Goal: Task Accomplishment & Management: Complete application form

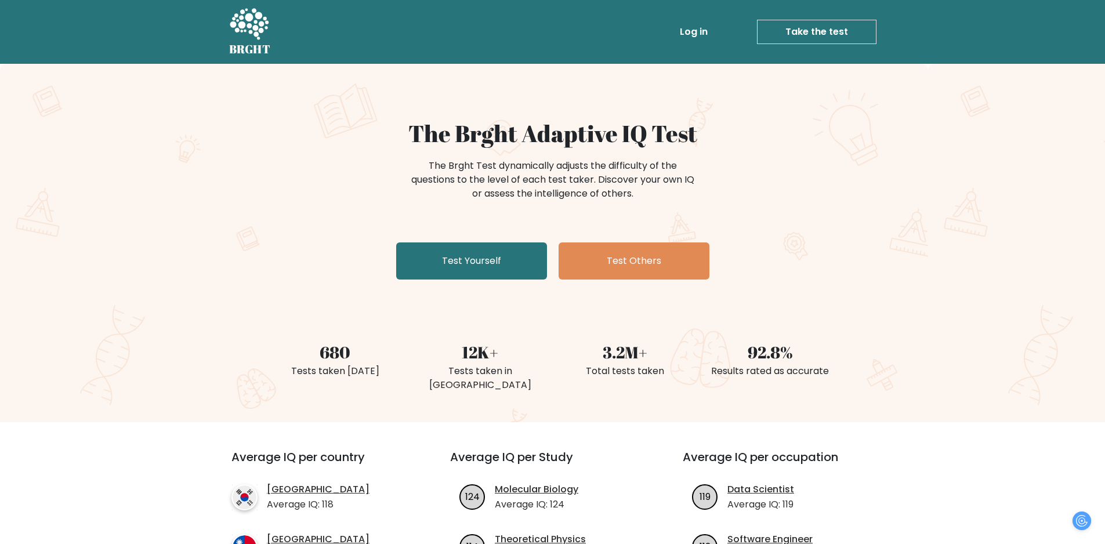
click at [521, 286] on div "The Brght Adaptive IQ Test The Brght Test dynamically adjusts the difficulty of…" at bounding box center [552, 243] width 1105 height 358
click at [519, 276] on link "Test Yourself" at bounding box center [471, 260] width 151 height 37
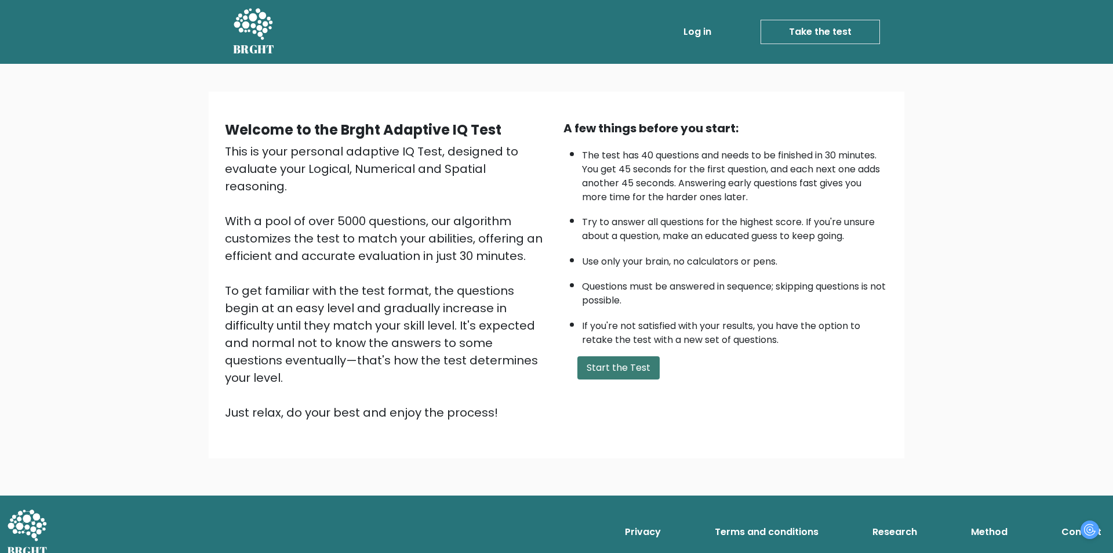
click at [581, 356] on button "Start the Test" at bounding box center [619, 367] width 82 height 23
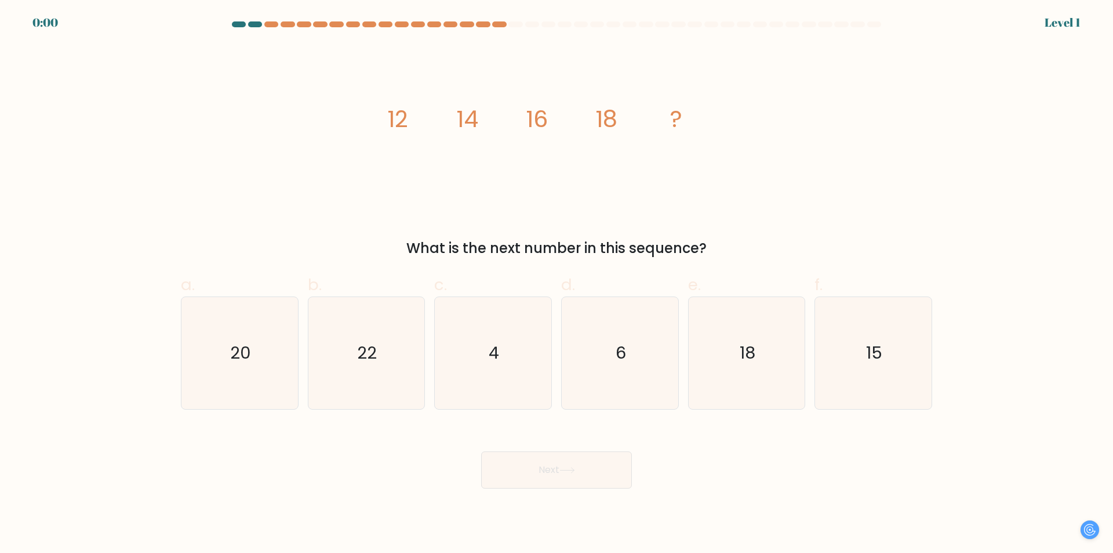
click at [560, 406] on div "d. 6" at bounding box center [620, 341] width 127 height 137
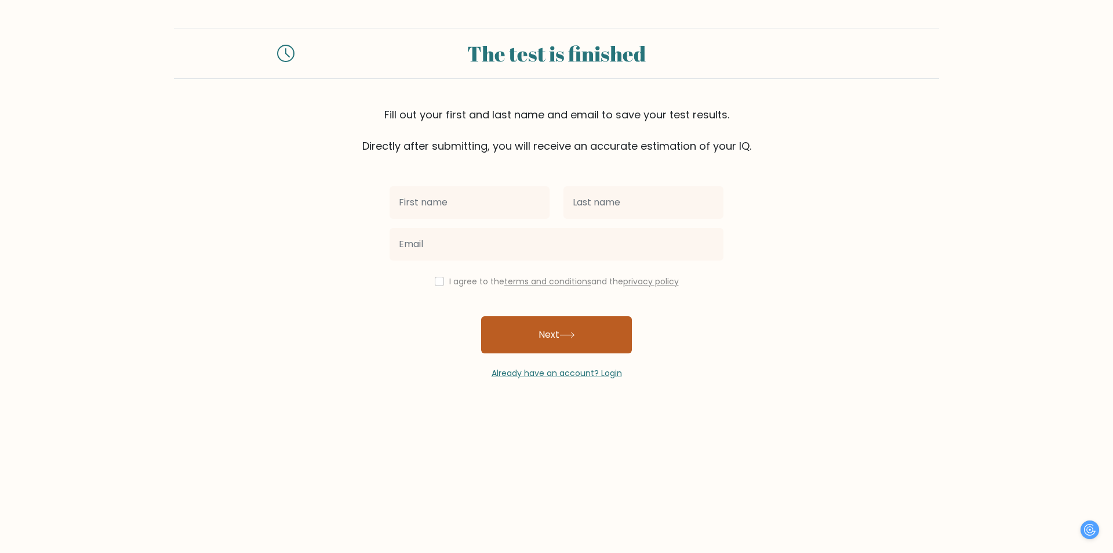
click at [551, 346] on button "Next" at bounding box center [556, 334] width 151 height 37
click at [440, 278] on input "checkbox" at bounding box center [439, 281] width 9 height 9
checkbox input "true"
click at [444, 227] on div at bounding box center [557, 244] width 348 height 42
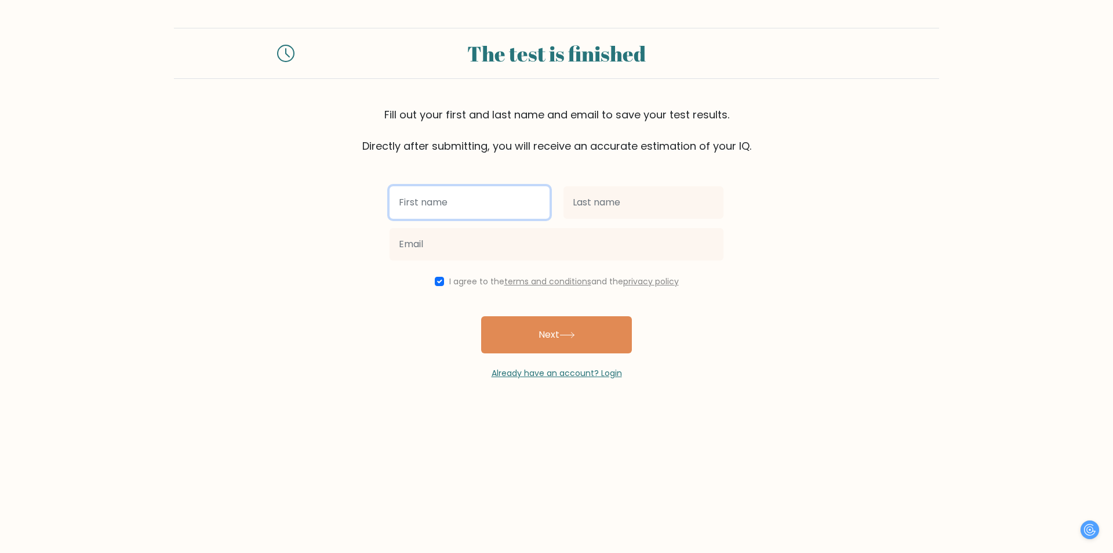
click at [428, 217] on input "text" at bounding box center [470, 202] width 160 height 32
type input "a"
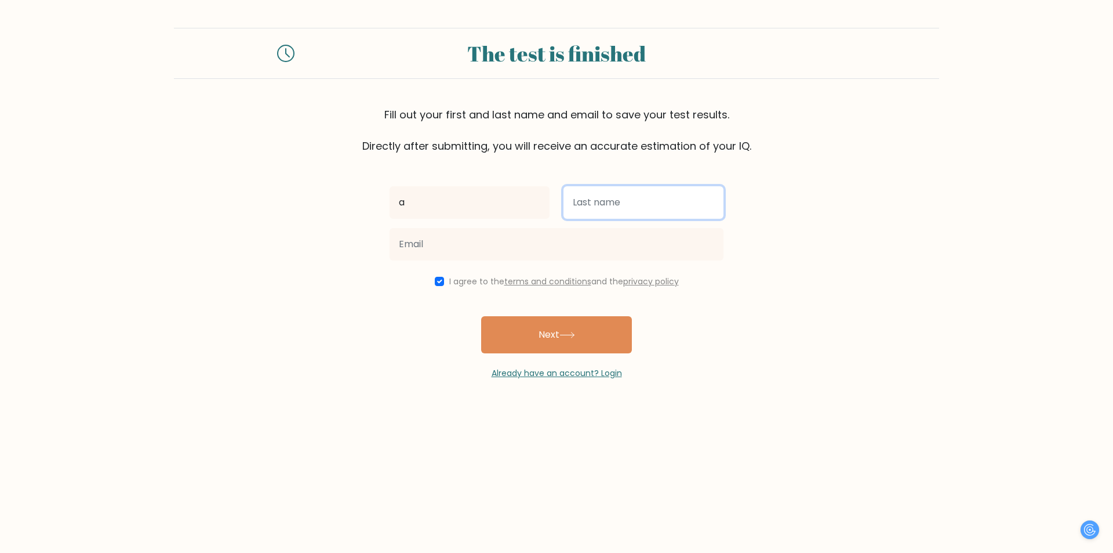
drag, startPoint x: 594, startPoint y: 214, endPoint x: 567, endPoint y: 248, distance: 43.7
click at [594, 214] on input "text" at bounding box center [644, 202] width 160 height 32
type input "a"
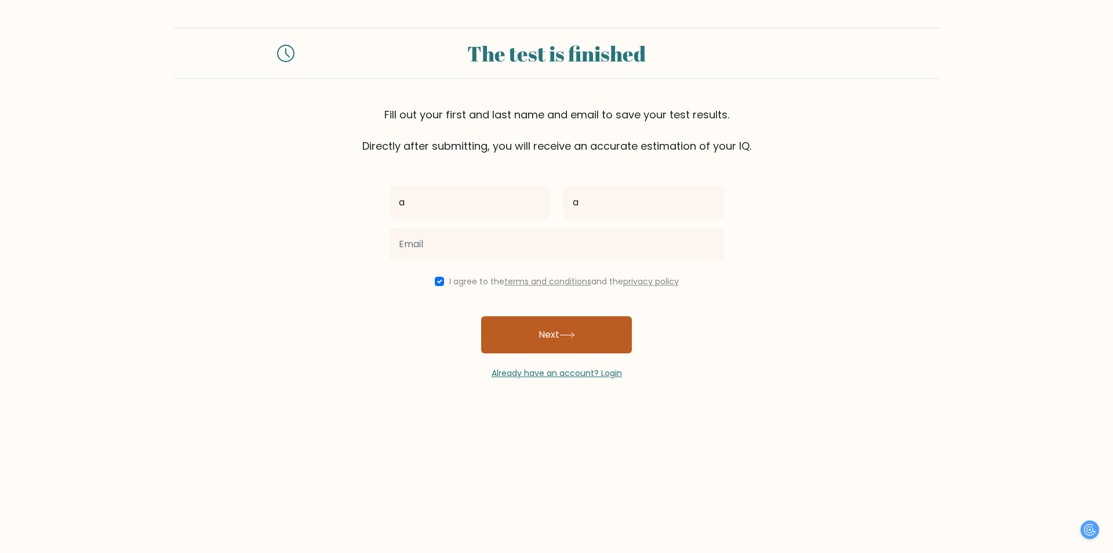
click at [552, 333] on button "Next" at bounding box center [556, 334] width 151 height 37
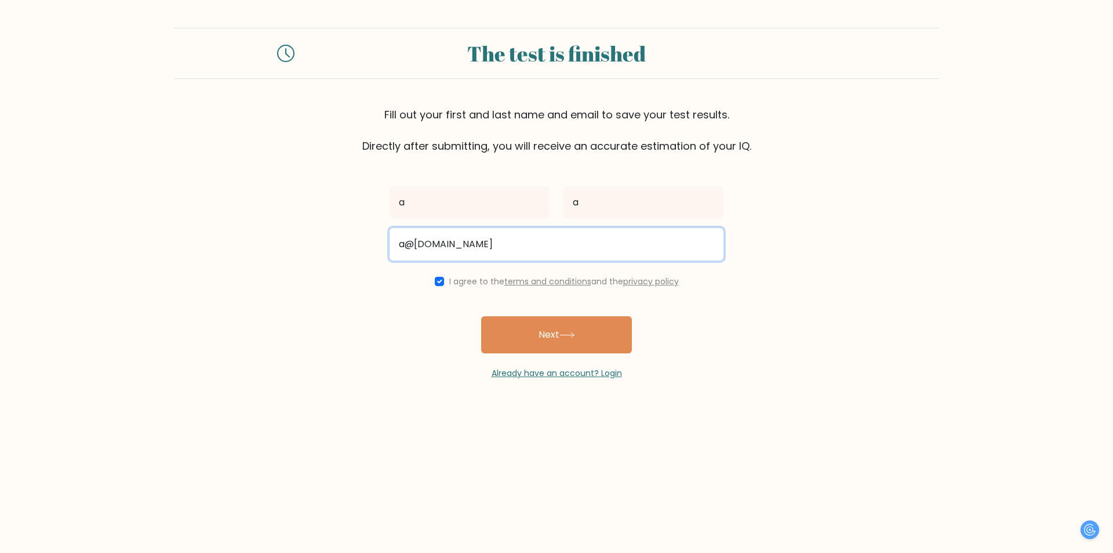
type input "a@gmail.com"
click at [481, 316] on button "Next" at bounding box center [556, 334] width 151 height 37
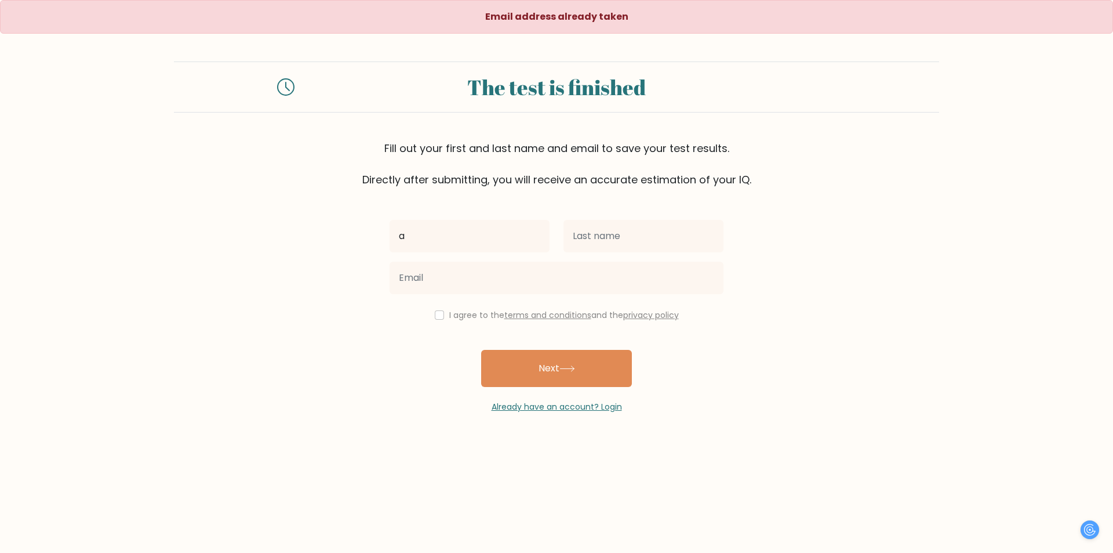
type input "a"
click at [619, 237] on input "text" at bounding box center [644, 236] width 160 height 32
type input "a"
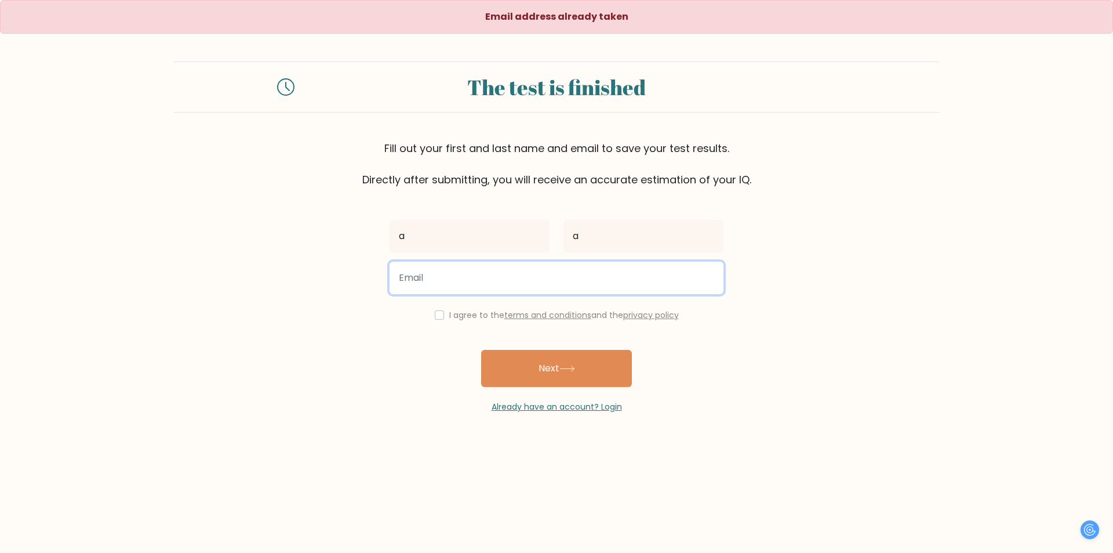
click at [607, 278] on input "email" at bounding box center [557, 278] width 334 height 32
type input "jkdfgijgfjfg@gmail.com"
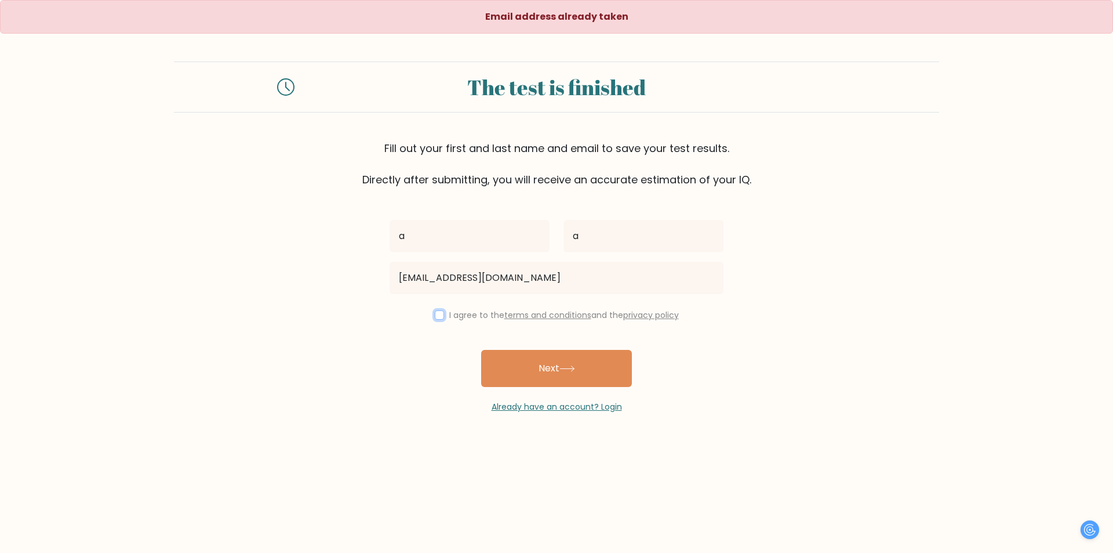
click at [440, 315] on input "checkbox" at bounding box center [439, 314] width 9 height 9
checkbox input "true"
click at [524, 360] on button "Next" at bounding box center [556, 368] width 151 height 37
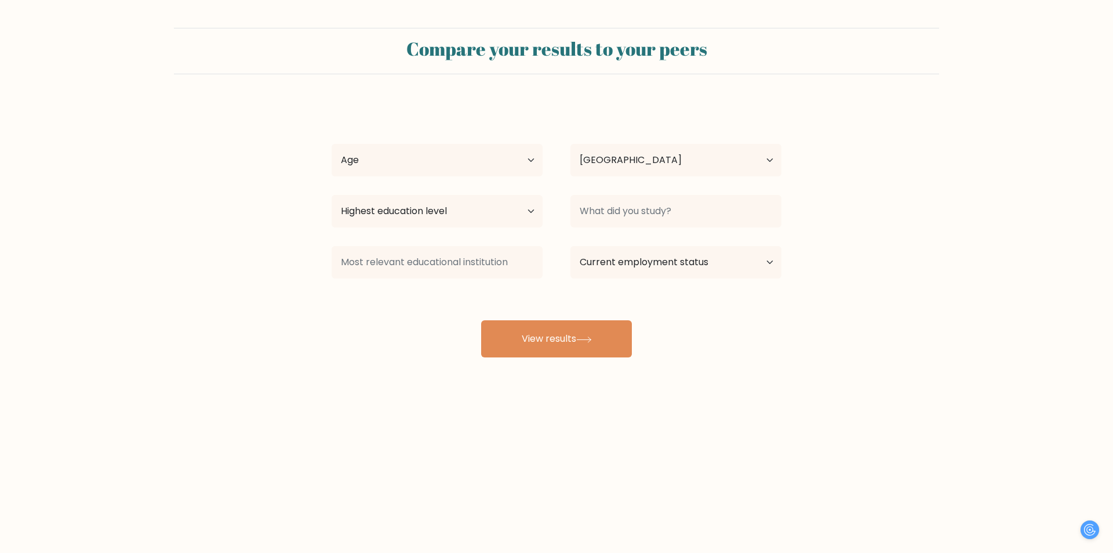
select select "NZ"
click at [431, 172] on select "Age Under [DEMOGRAPHIC_DATA] [DEMOGRAPHIC_DATA] [DEMOGRAPHIC_DATA] [DEMOGRAPHIC…" at bounding box center [437, 160] width 211 height 32
select select "35_44"
click at [332, 144] on select "Age Under 18 years old 18-24 years old 25-34 years old 35-44 years old 45-54 ye…" at bounding box center [437, 160] width 211 height 32
click at [597, 160] on select "Country Afghanistan Albania Algeria American Samoa Andorra Angola Anguilla Anta…" at bounding box center [676, 160] width 211 height 32
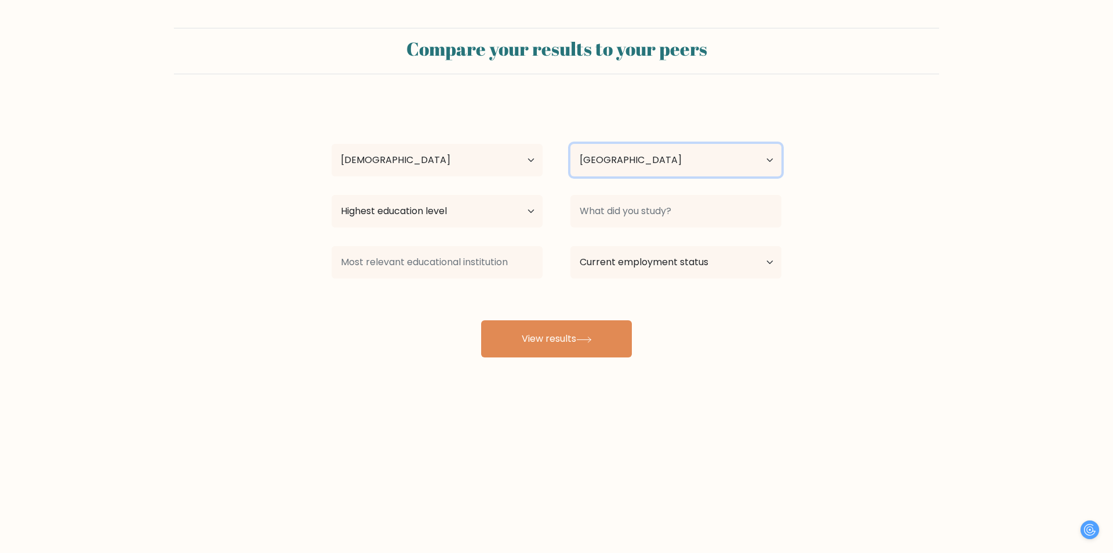
select select "YT"
click at [571, 144] on select "Country Afghanistan Albania Algeria American Samoa Andorra Angola Anguilla Anta…" at bounding box center [676, 160] width 211 height 32
click at [469, 222] on select "Highest education level No schooling Primary Lower Secondary Upper Secondary Oc…" at bounding box center [437, 211] width 211 height 32
select select "occupation_specific"
click at [332, 195] on select "Highest education level No schooling Primary Lower Secondary Upper Secondary Oc…" at bounding box center [437, 211] width 211 height 32
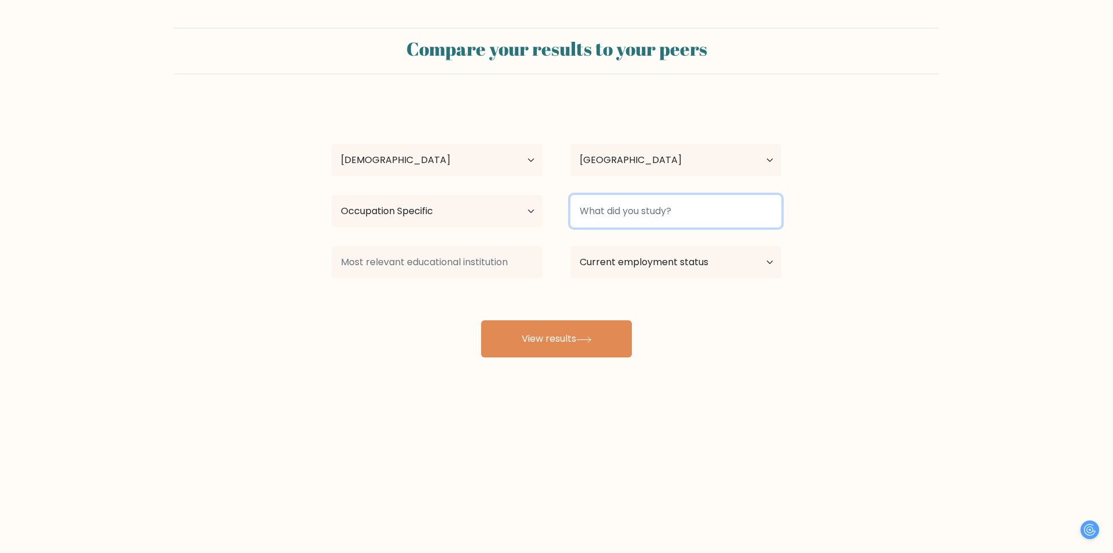
click at [684, 201] on input at bounding box center [676, 211] width 211 height 32
type input "ma"
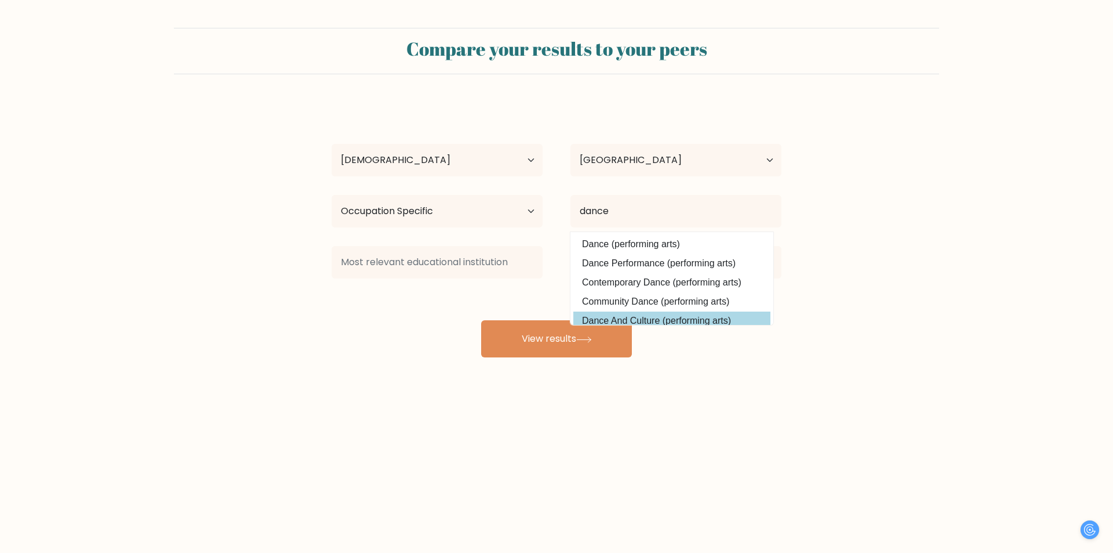
click at [590, 321] on option "Dance And Culture (performing arts)" at bounding box center [672, 320] width 197 height 19
type input "Dance And Culture"
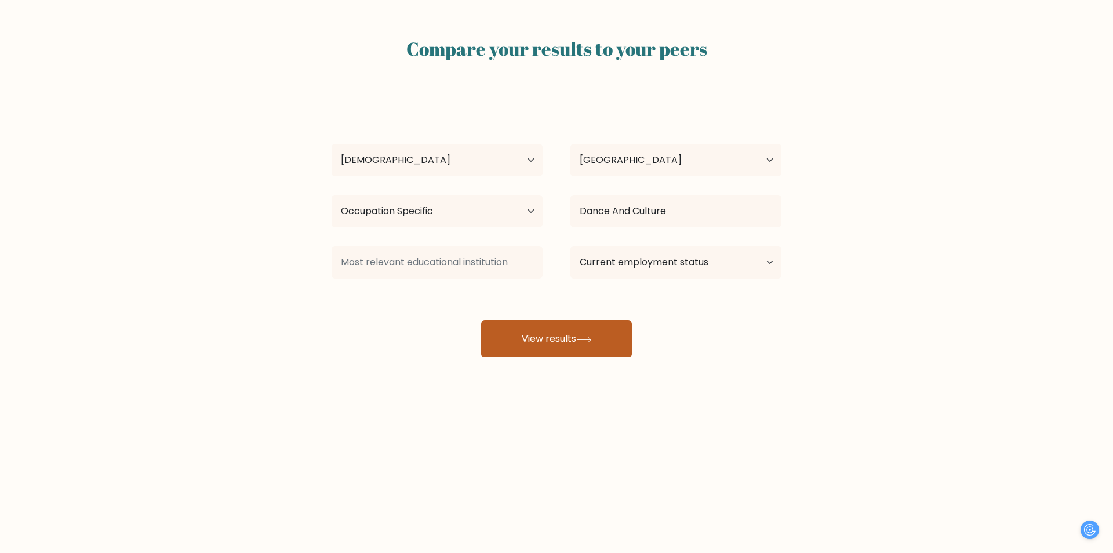
click at [569, 344] on button "View results" at bounding box center [556, 338] width 151 height 37
type input "a"
drag, startPoint x: 566, startPoint y: 357, endPoint x: 536, endPoint y: 385, distance: 41.0
click at [567, 357] on button "View results" at bounding box center [556, 338] width 151 height 37
click at [626, 245] on div "Current employment status Employed Student Retired Other / prefer not to answer" at bounding box center [676, 262] width 239 height 42
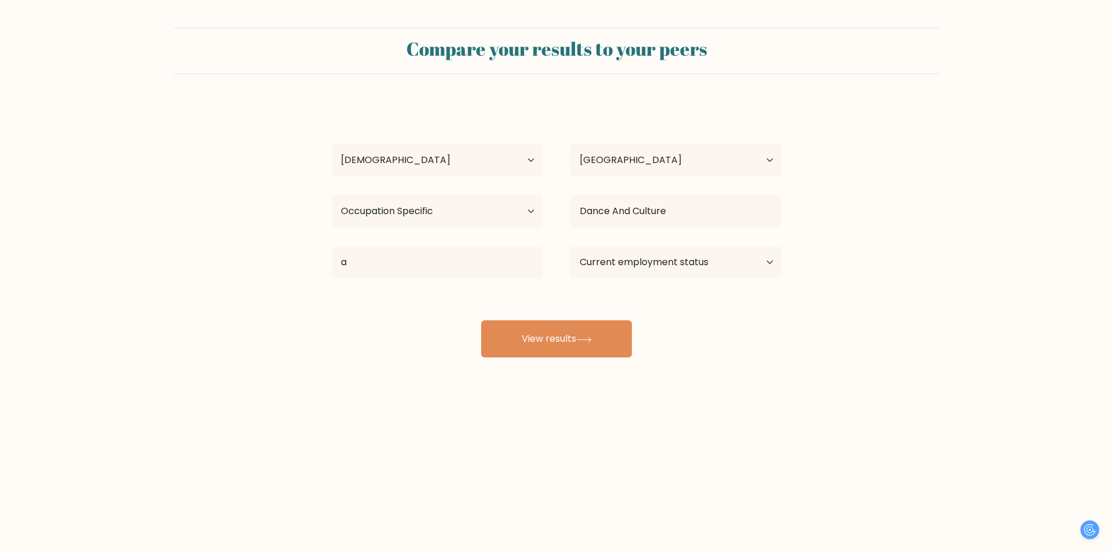
click at [636, 298] on div "a a Age Under 18 years old 18-24 years old 25-34 years old 35-44 years old 45-5…" at bounding box center [557, 229] width 464 height 255
click at [632, 275] on select "Current employment status Employed Student Retired Other / prefer not to answer" at bounding box center [676, 262] width 211 height 32
click at [652, 357] on div "a a Age Under 18 years old 18-24 years old 25-34 years old 35-44 years old 45-5…" at bounding box center [557, 229] width 464 height 255
drag, startPoint x: 658, startPoint y: 262, endPoint x: 662, endPoint y: 276, distance: 15.1
click at [658, 262] on select "Current employment status Employed Student Retired Other / prefer not to answer" at bounding box center [676, 262] width 211 height 32
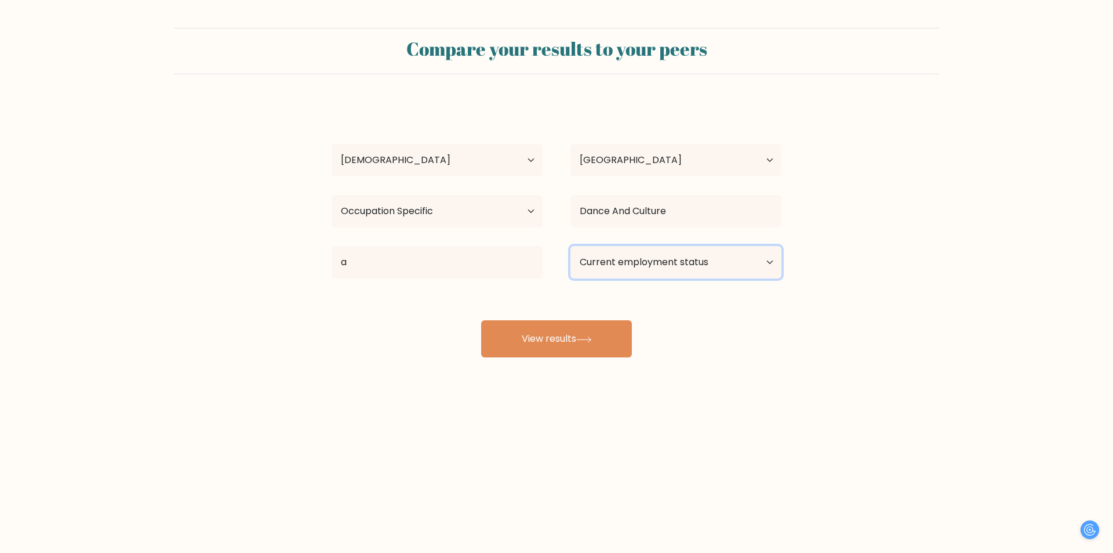
select select "student"
click at [571, 246] on select "Current employment status Employed Student Retired Other / prefer not to answer" at bounding box center [676, 262] width 211 height 32
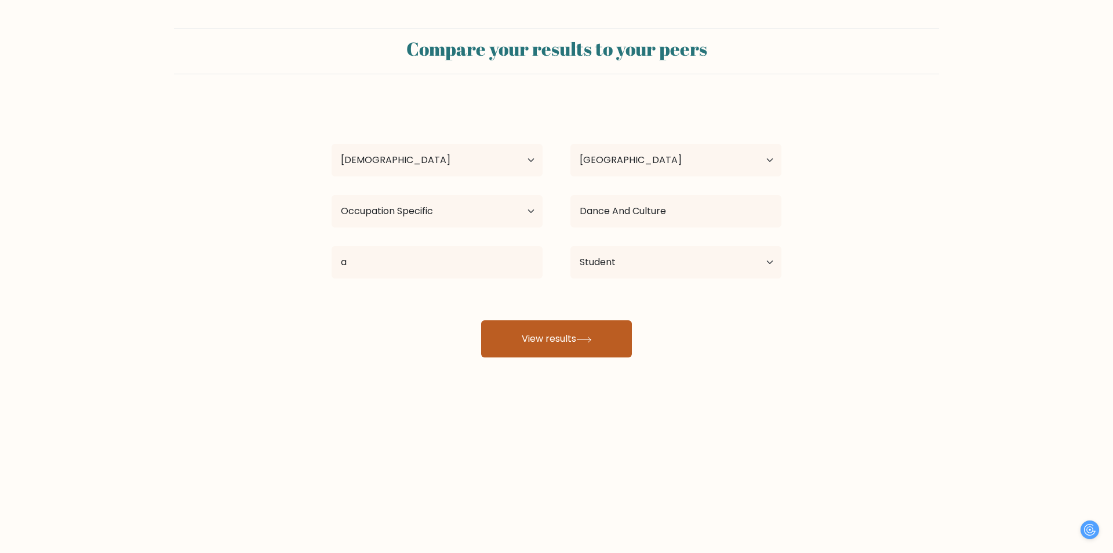
click at [567, 330] on button "View results" at bounding box center [556, 338] width 151 height 37
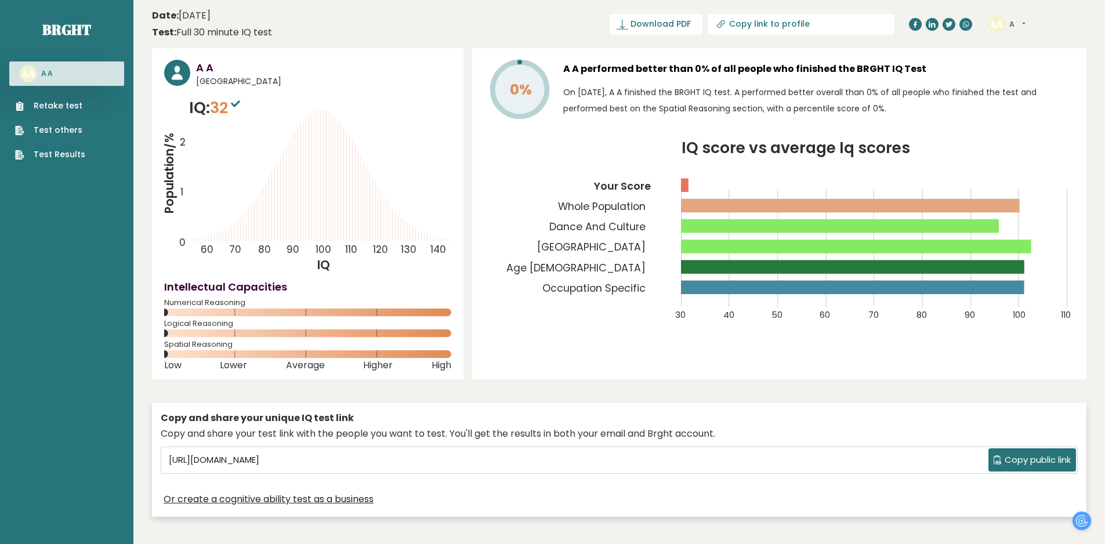
click at [66, 110] on link "Retake test" at bounding box center [50, 106] width 70 height 12
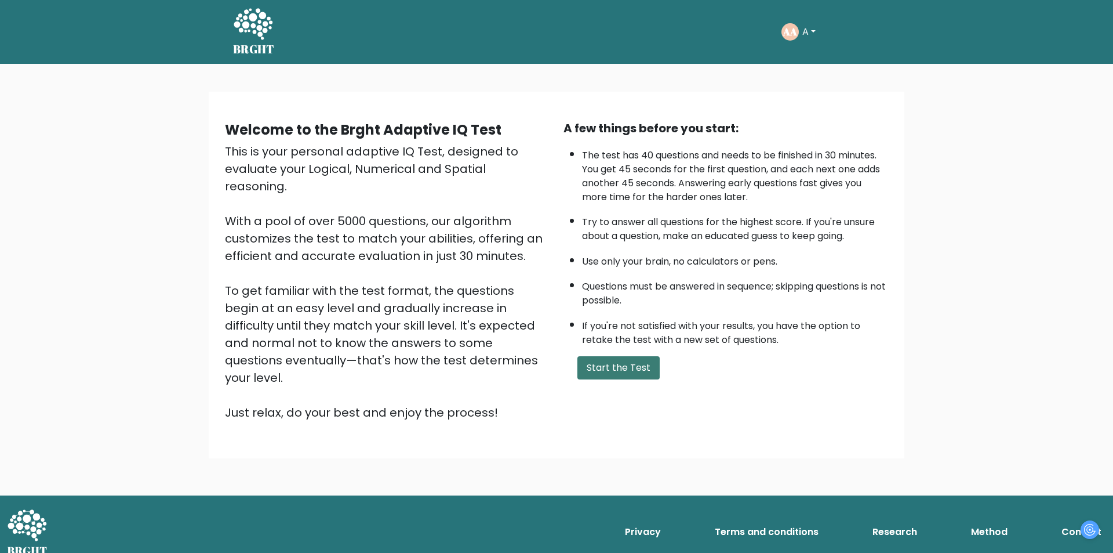
drag, startPoint x: 537, startPoint y: 347, endPoint x: 619, endPoint y: 362, distance: 83.6
click at [550, 350] on div "Welcome to the Brght Adaptive IQ Test This is your personal adaptive IQ Test, d…" at bounding box center [387, 270] width 339 height 302
click at [620, 362] on button "Start the Test" at bounding box center [619, 367] width 82 height 23
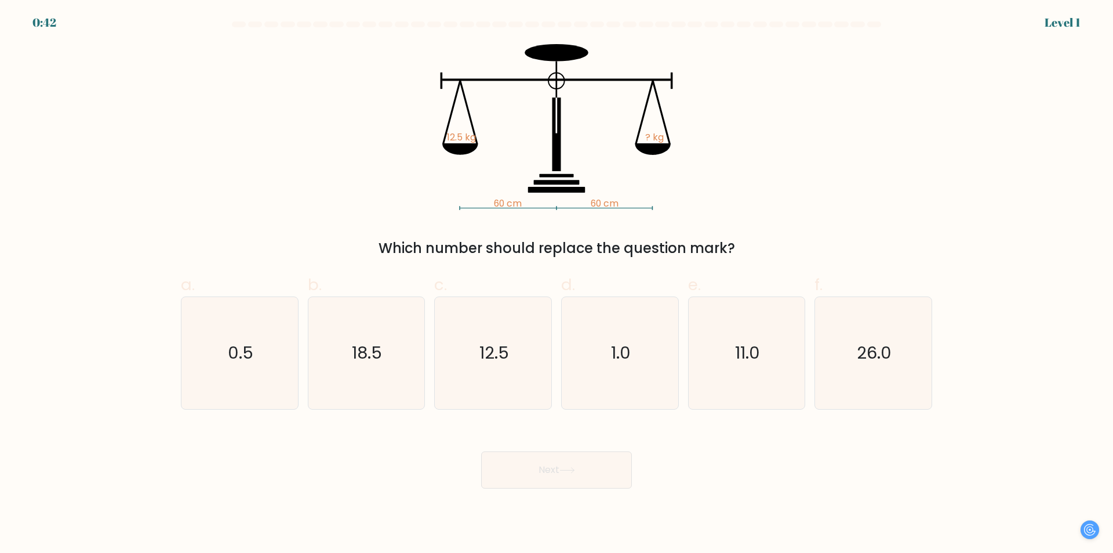
click at [323, 235] on div "60 cm 60 cm 12.5 kg ? kg Which number should replace the question mark?" at bounding box center [557, 151] width 766 height 215
click at [531, 379] on icon "12.5" at bounding box center [493, 353] width 112 height 112
click at [557, 284] on input "c. 12.5" at bounding box center [557, 281] width 1 height 8
radio input "true"
click at [573, 469] on icon at bounding box center [568, 470] width 16 height 6
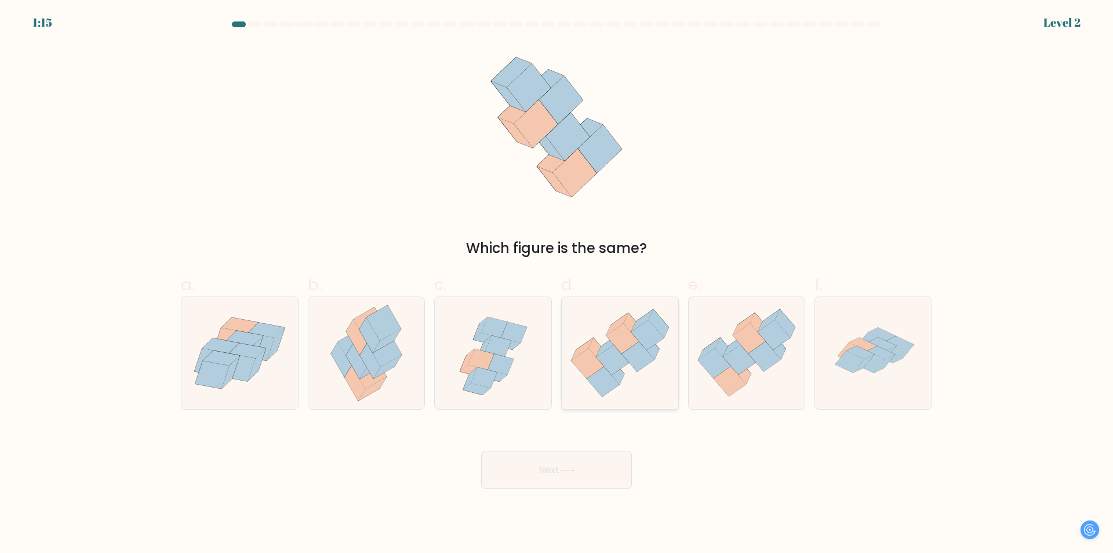
click at [589, 385] on icon at bounding box center [620, 353] width 117 height 100
click at [557, 284] on input "d." at bounding box center [557, 281] width 1 height 8
radio input "true"
click at [589, 472] on button "Next" at bounding box center [556, 469] width 151 height 37
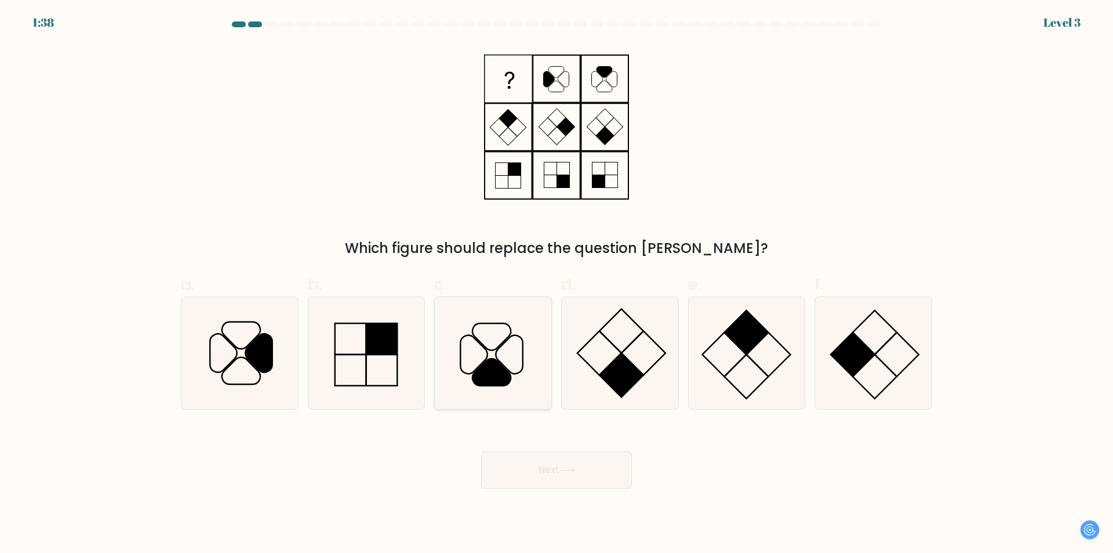
click at [522, 371] on icon at bounding box center [509, 354] width 27 height 38
click at [557, 284] on input "c." at bounding box center [557, 281] width 1 height 8
radio input "true"
click at [555, 474] on button "Next" at bounding box center [556, 469] width 151 height 37
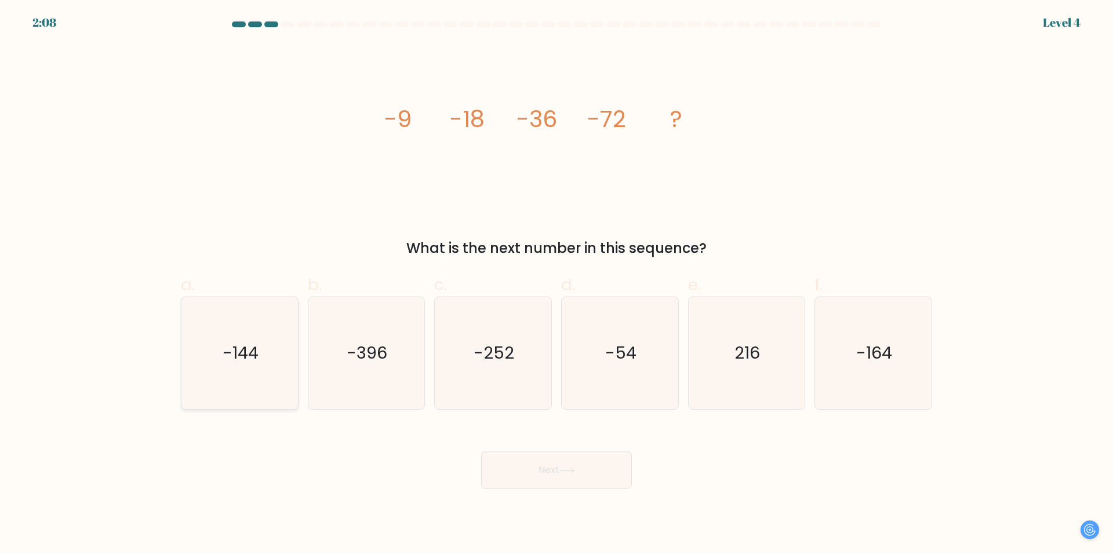
click at [251, 334] on icon "-144" at bounding box center [240, 353] width 112 height 112
click at [557, 284] on input "a. -144" at bounding box center [557, 281] width 1 height 8
radio input "true"
drag, startPoint x: 550, startPoint y: 505, endPoint x: 541, endPoint y: 496, distance: 13.1
click at [546, 498] on body "2:07 Level 4" at bounding box center [556, 276] width 1113 height 553
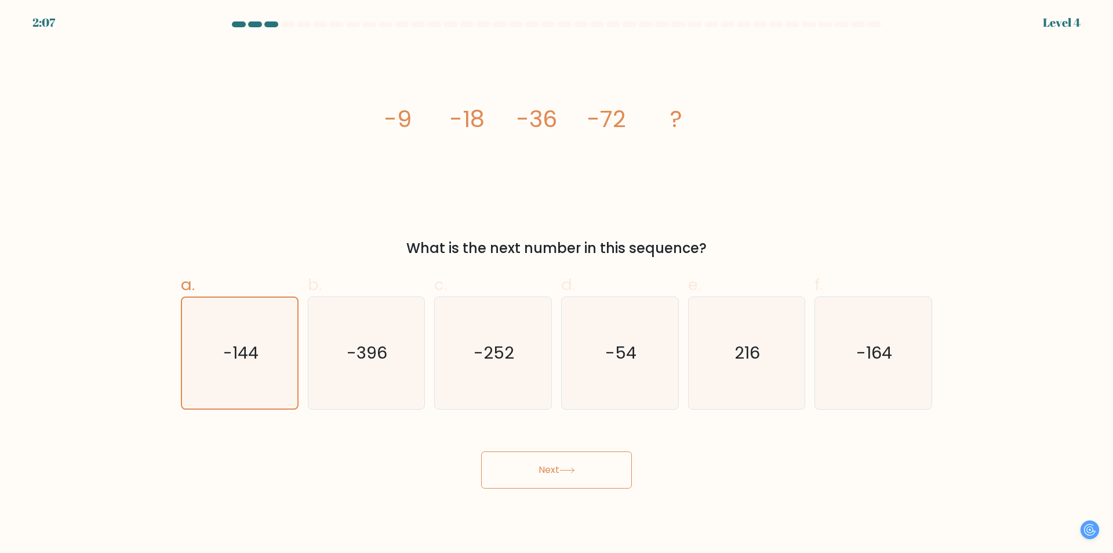
click at [534, 489] on body "2:07 Level 4" at bounding box center [556, 276] width 1113 height 553
click at [527, 475] on button "Next" at bounding box center [556, 469] width 151 height 37
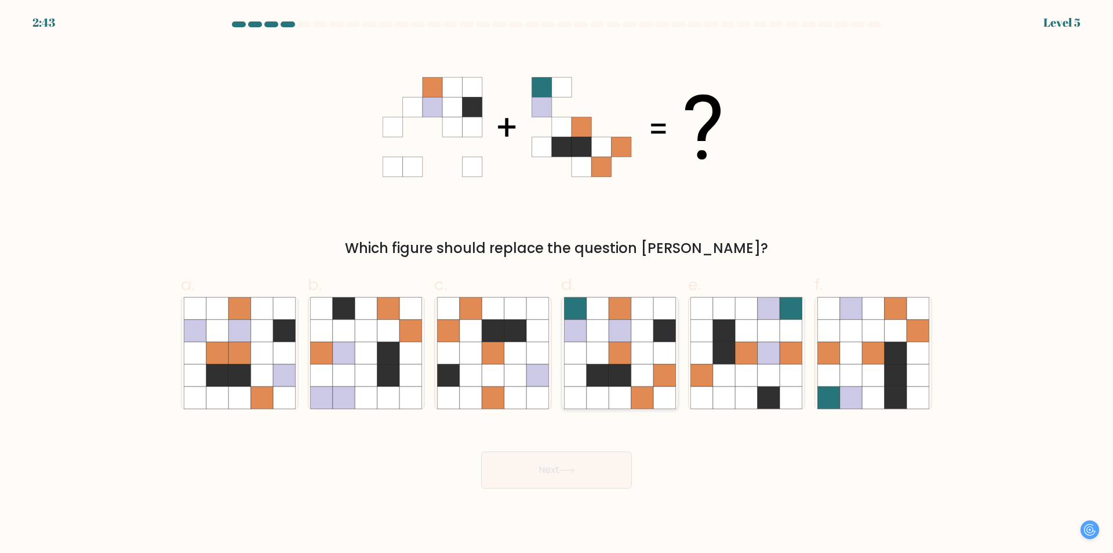
click at [601, 328] on icon at bounding box center [598, 331] width 22 height 22
click at [557, 284] on input "d." at bounding box center [557, 281] width 1 height 8
radio input "true"
click at [597, 468] on button "Next" at bounding box center [556, 469] width 151 height 37
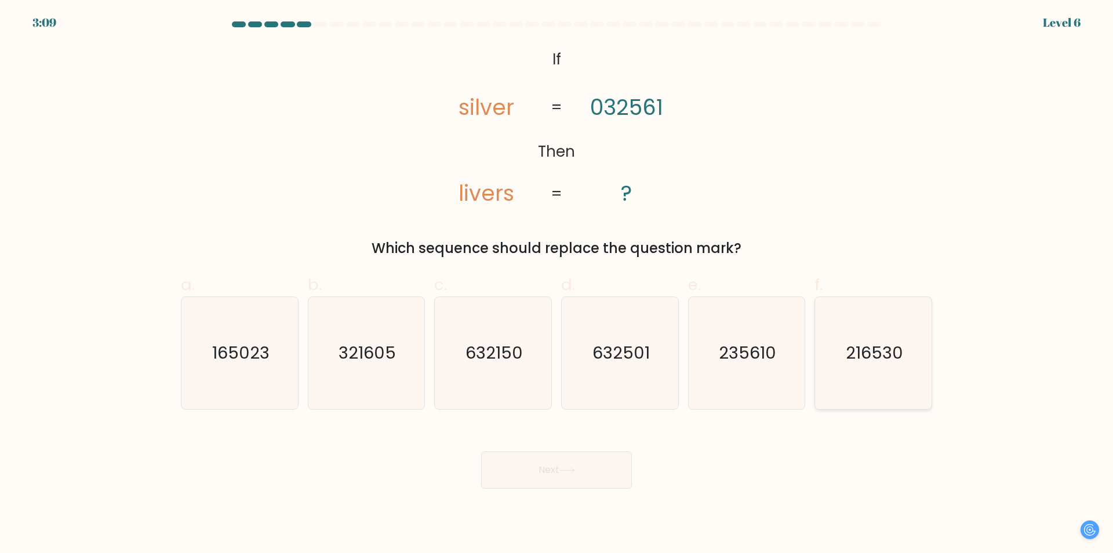
click at [879, 352] on text "216530" at bounding box center [874, 353] width 57 height 23
click at [557, 284] on input "f. 216530" at bounding box center [557, 281] width 1 height 8
radio input "true"
drag, startPoint x: 514, startPoint y: 198, endPoint x: 505, endPoint y: 195, distance: 9.0
click at [505, 195] on tspan "livers" at bounding box center [487, 193] width 56 height 30
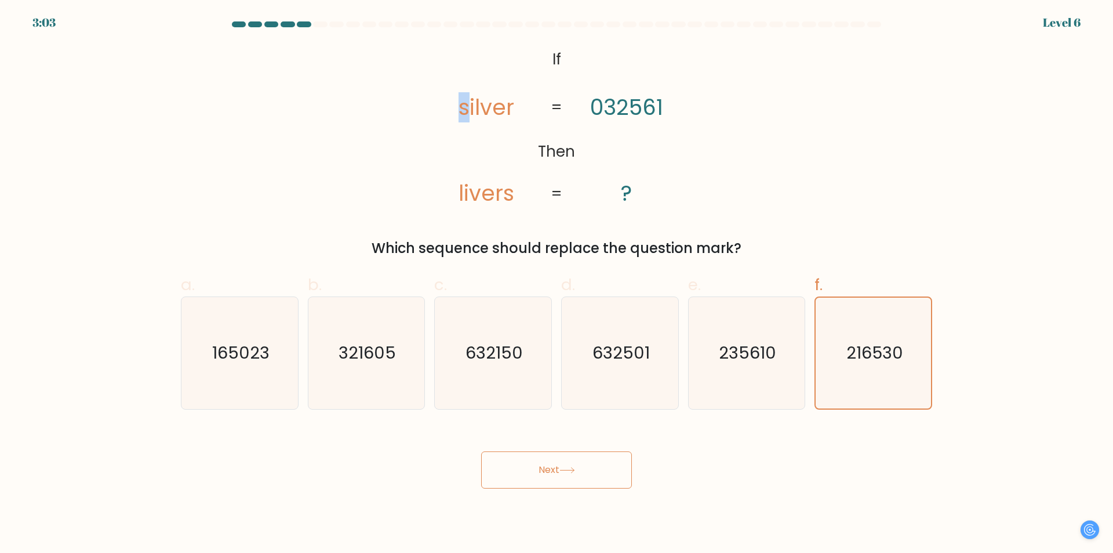
drag, startPoint x: 456, startPoint y: 101, endPoint x: 469, endPoint y: 106, distance: 13.4
click at [469, 106] on icon "@import url('https://fonts.googleapis.com/css?family=Abril+Fatface:400,100,100i…" at bounding box center [556, 127] width 269 height 166
drag, startPoint x: 494, startPoint y: 198, endPoint x: 502, endPoint y: 198, distance: 8.1
click at [502, 198] on tspan "livers" at bounding box center [487, 193] width 56 height 30
drag, startPoint x: 535, startPoint y: 109, endPoint x: 515, endPoint y: 104, distance: 20.3
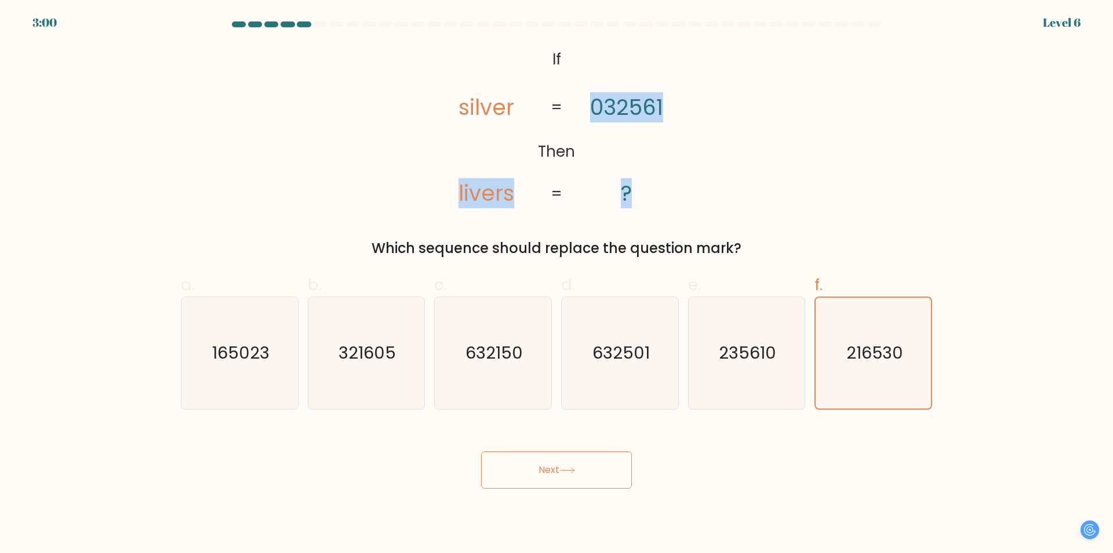
click at [515, 104] on icon "@import url('https://fonts.googleapis.com/css?family=Abril+Fatface:400,100,100i…" at bounding box center [556, 127] width 269 height 166
click at [757, 391] on icon "235610" at bounding box center [747, 353] width 112 height 112
click at [557, 284] on input "e. 235610" at bounding box center [557, 281] width 1 height 8
radio input "true"
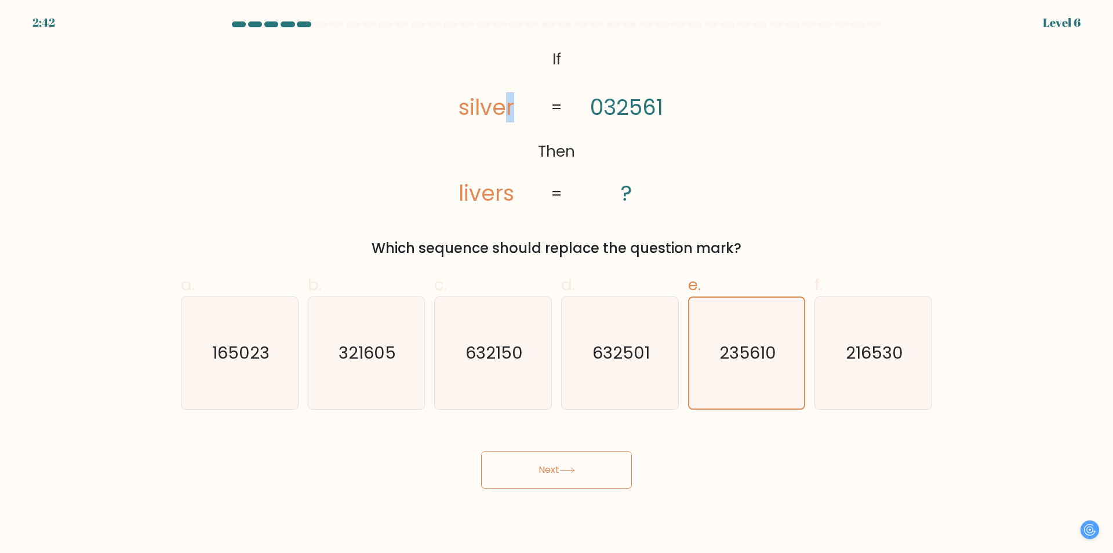
drag, startPoint x: 522, startPoint y: 109, endPoint x: 509, endPoint y: 106, distance: 13.1
click at [509, 106] on icon "@import url('https://fonts.googleapis.com/css?family=Abril+Fatface:400,100,100i…" at bounding box center [556, 127] width 269 height 166
click at [516, 144] on icon "@import url('https://fonts.googleapis.com/css?family=Abril+Fatface:400,100,100i…" at bounding box center [556, 127] width 269 height 166
drag, startPoint x: 460, startPoint y: 187, endPoint x: 475, endPoint y: 187, distance: 15.1
click at [475, 187] on tspan "livers" at bounding box center [487, 193] width 56 height 30
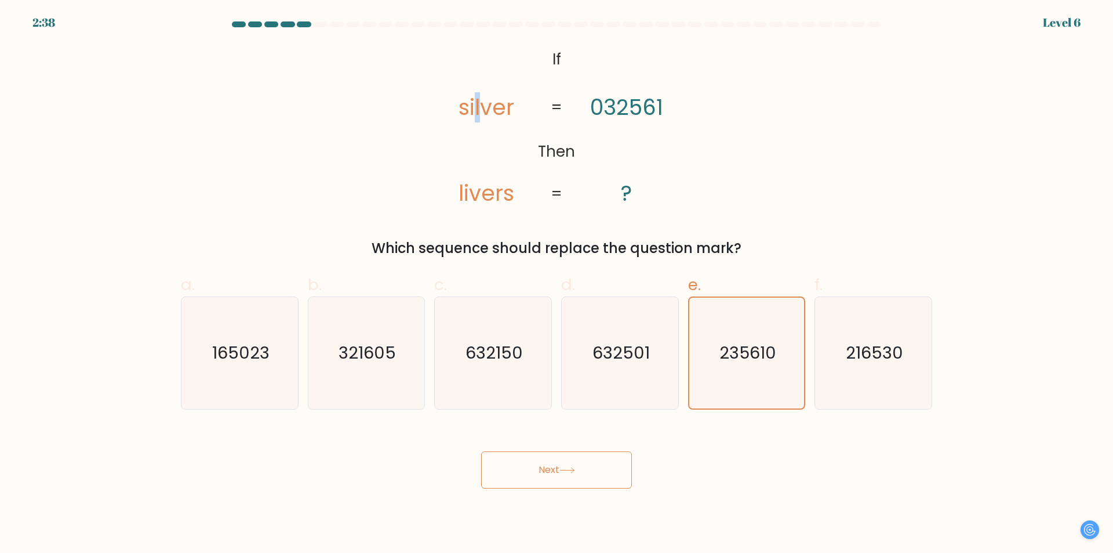
drag, startPoint x: 481, startPoint y: 115, endPoint x: 474, endPoint y: 115, distance: 7.0
click at [474, 115] on tspan "silver" at bounding box center [487, 107] width 56 height 30
drag, startPoint x: 626, startPoint y: 113, endPoint x: 616, endPoint y: 112, distance: 9.9
click at [616, 112] on tspan "032561" at bounding box center [626, 107] width 73 height 30
click at [480, 108] on tspan "silver" at bounding box center [487, 107] width 56 height 30
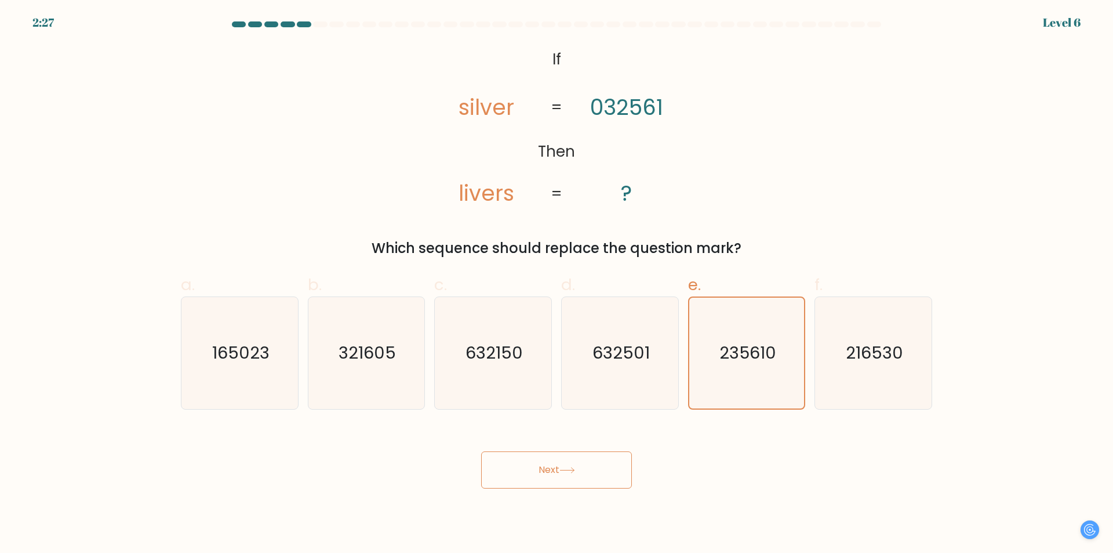
click at [460, 196] on tspan "livers" at bounding box center [487, 193] width 56 height 30
click at [474, 112] on tspan "silver" at bounding box center [487, 107] width 56 height 30
click at [469, 206] on tspan "livers" at bounding box center [487, 193] width 56 height 30
click at [606, 471] on button "Next" at bounding box center [556, 469] width 151 height 37
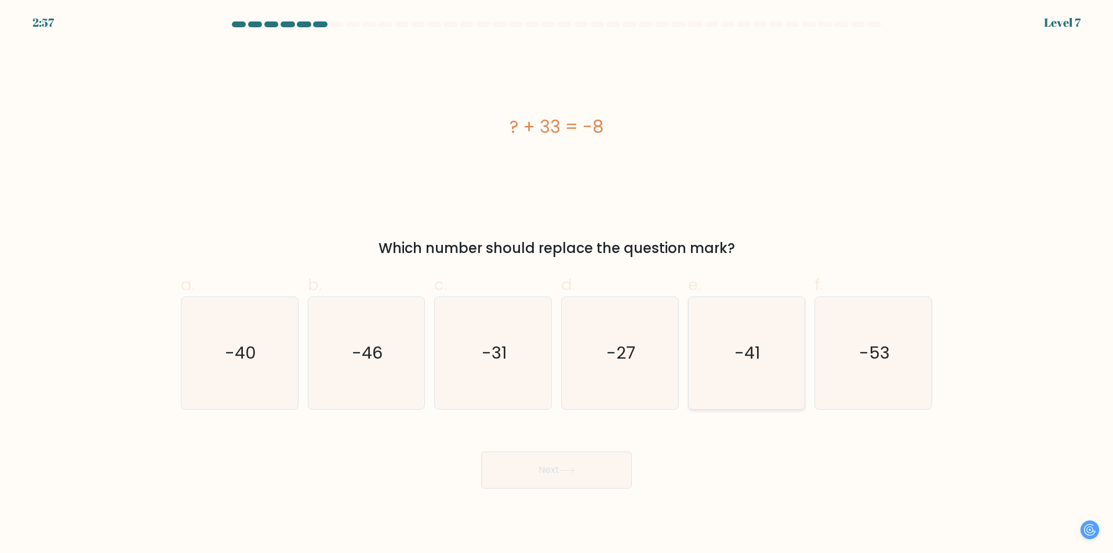
click at [761, 358] on icon "-41" at bounding box center [747, 353] width 112 height 112
click at [557, 284] on input "e. -41" at bounding box center [557, 281] width 1 height 8
radio input "true"
click at [562, 472] on button "Next" at bounding box center [556, 469] width 151 height 37
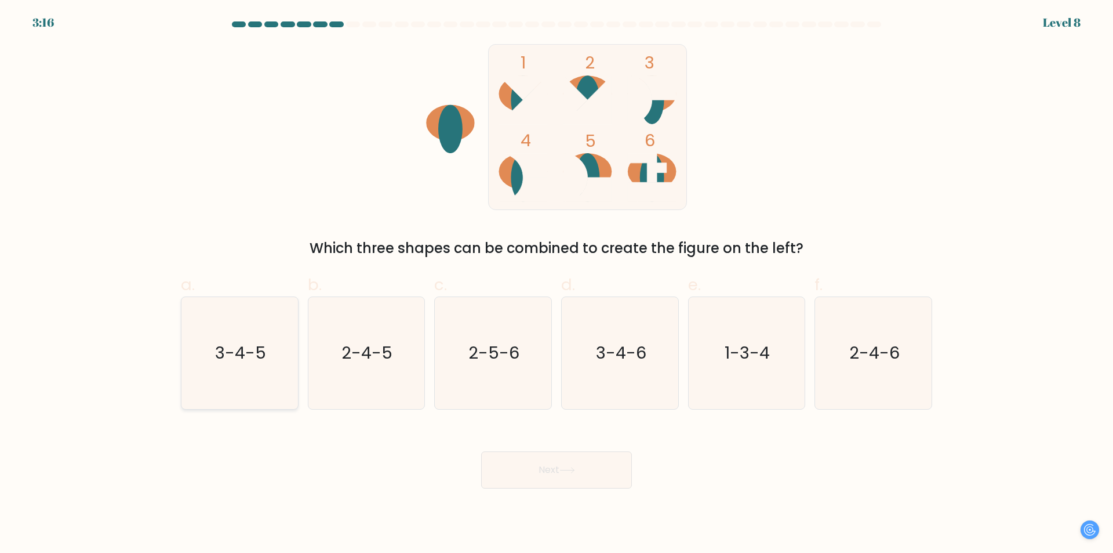
click at [277, 360] on icon "3-4-5" at bounding box center [240, 353] width 112 height 112
click at [557, 284] on input "a. 3-4-5" at bounding box center [557, 281] width 1 height 8
radio input "true"
click at [566, 467] on icon at bounding box center [568, 470] width 16 height 6
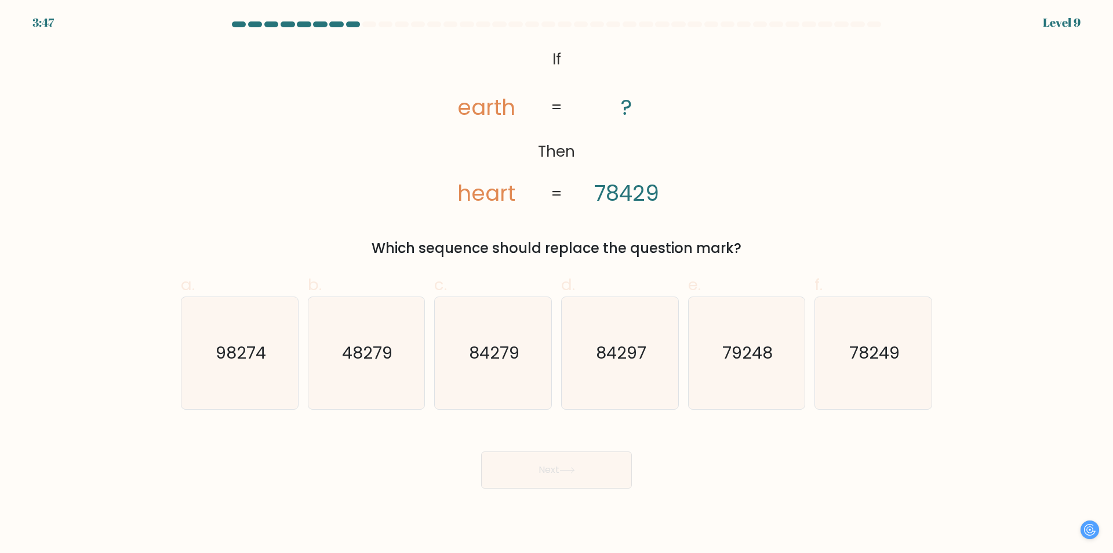
drag, startPoint x: 449, startPoint y: 205, endPoint x: 462, endPoint y: 205, distance: 12.8
click at [462, 205] on icon "@import url('https://fonts.googleapis.com/css?family=Abril+Fatface:400,100,100i…" at bounding box center [556, 127] width 269 height 166
drag, startPoint x: 472, startPoint y: 194, endPoint x: 480, endPoint y: 195, distance: 8.2
click at [480, 195] on tspan "heart" at bounding box center [487, 193] width 58 height 30
click at [480, 349] on text "84279" at bounding box center [494, 353] width 50 height 23
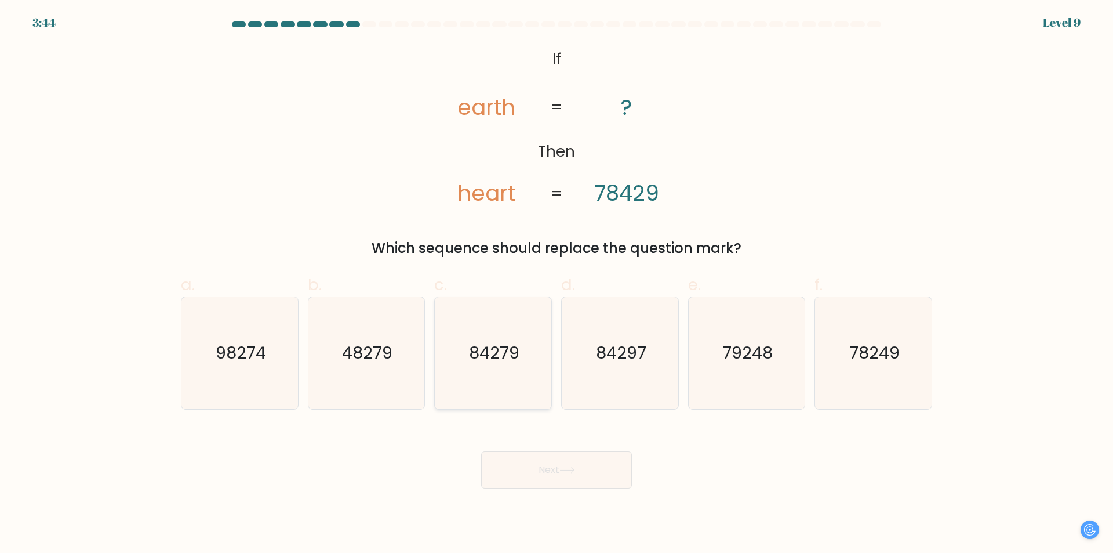
click at [557, 284] on input "c. 84279" at bounding box center [557, 281] width 1 height 8
radio input "true"
drag, startPoint x: 469, startPoint y: 192, endPoint x: 483, endPoint y: 193, distance: 13.9
click at [483, 193] on tspan "heart" at bounding box center [487, 193] width 58 height 30
drag, startPoint x: 498, startPoint y: 198, endPoint x: 490, endPoint y: 198, distance: 8.1
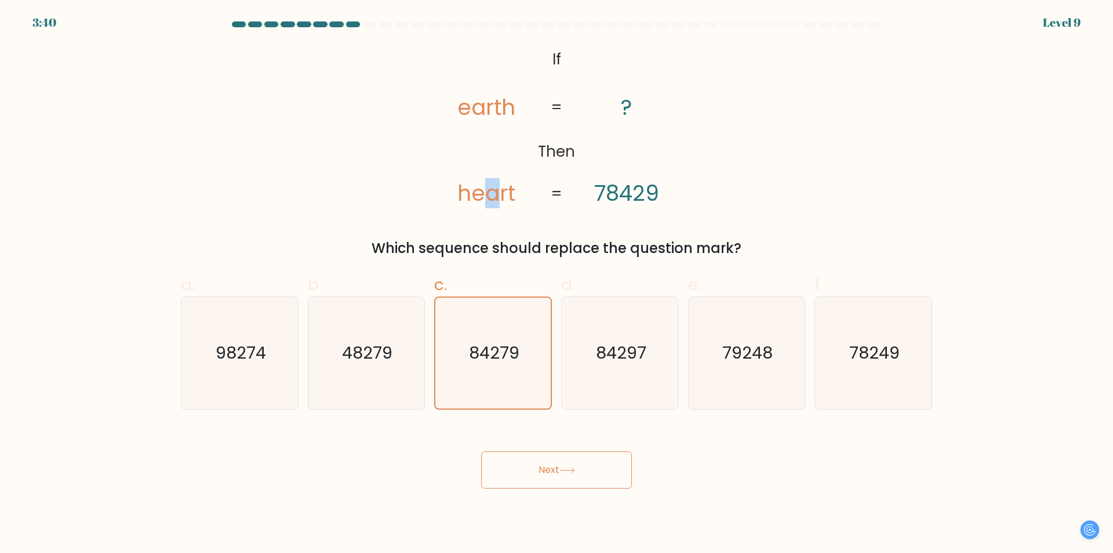
click at [490, 198] on tspan "heart" at bounding box center [487, 193] width 58 height 30
drag, startPoint x: 616, startPoint y: 187, endPoint x: 624, endPoint y: 188, distance: 8.2
click at [624, 188] on tspan "78429" at bounding box center [626, 193] width 65 height 30
drag, startPoint x: 500, startPoint y: 192, endPoint x: 507, endPoint y: 192, distance: 7.0
click at [507, 192] on tspan "heart" at bounding box center [487, 193] width 58 height 30
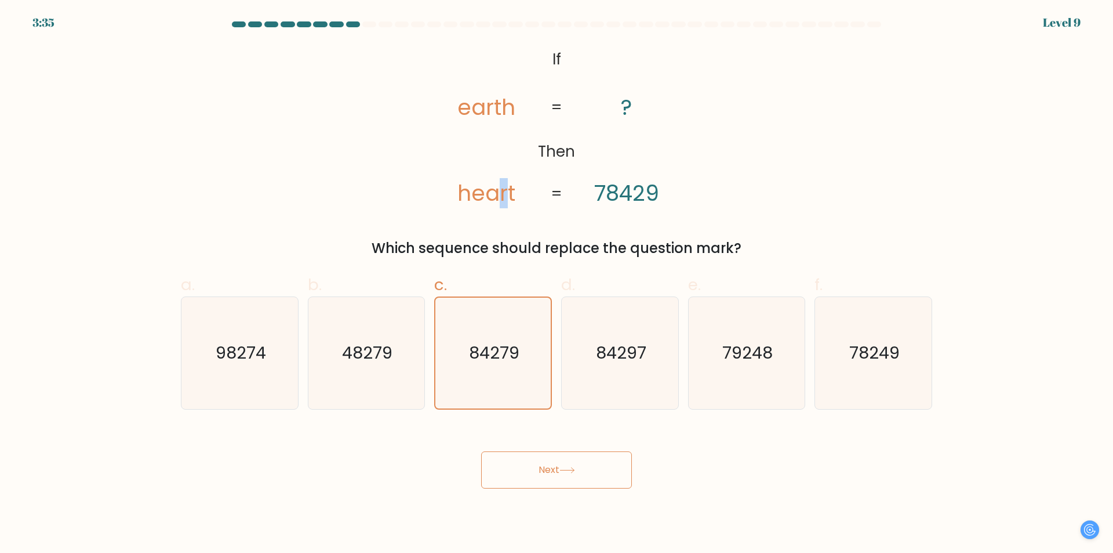
click at [547, 470] on button "Next" at bounding box center [556, 469] width 151 height 37
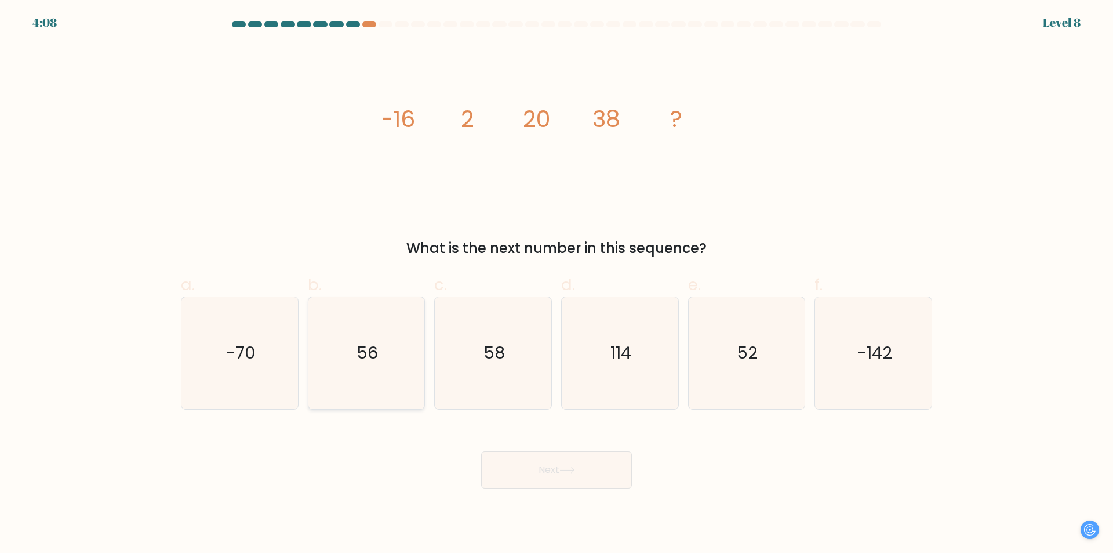
click at [335, 336] on icon "56" at bounding box center [366, 353] width 112 height 112
click at [557, 284] on input "b. 56" at bounding box center [557, 281] width 1 height 8
radio input "true"
click at [578, 484] on button "Next" at bounding box center [556, 469] width 151 height 37
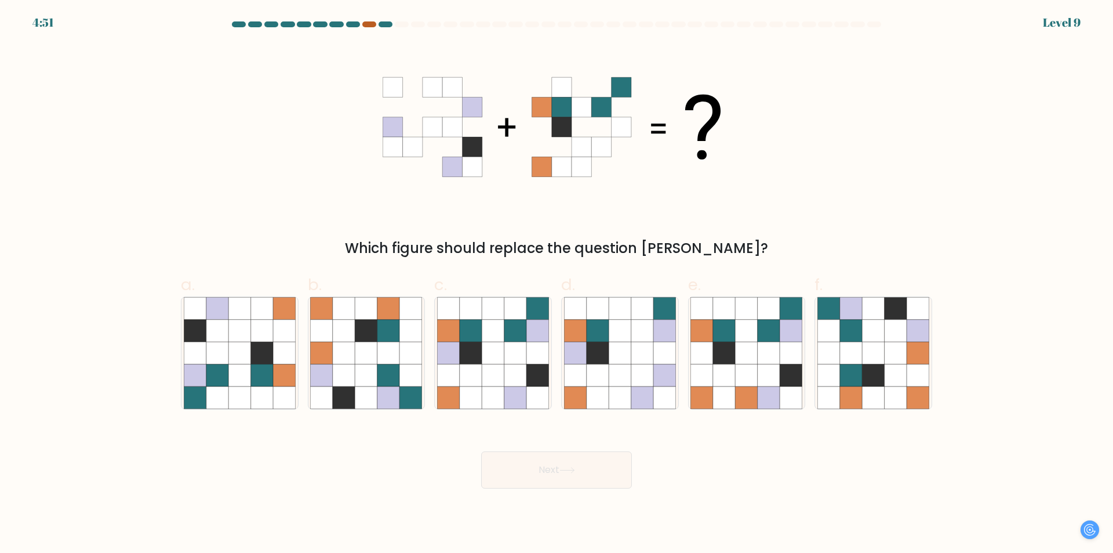
click at [371, 26] on div at bounding box center [369, 24] width 14 height 6
click at [367, 26] on div at bounding box center [369, 24] width 14 height 6
click at [517, 350] on icon at bounding box center [516, 353] width 22 height 22
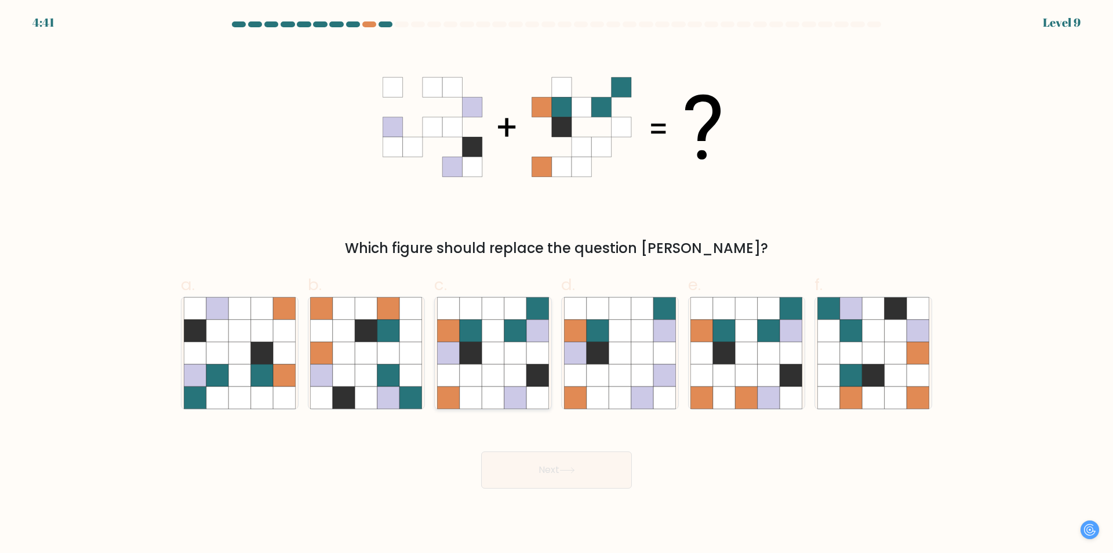
click at [557, 284] on input "c." at bounding box center [557, 281] width 1 height 8
radio input "true"
click at [561, 473] on button "Next" at bounding box center [556, 469] width 151 height 37
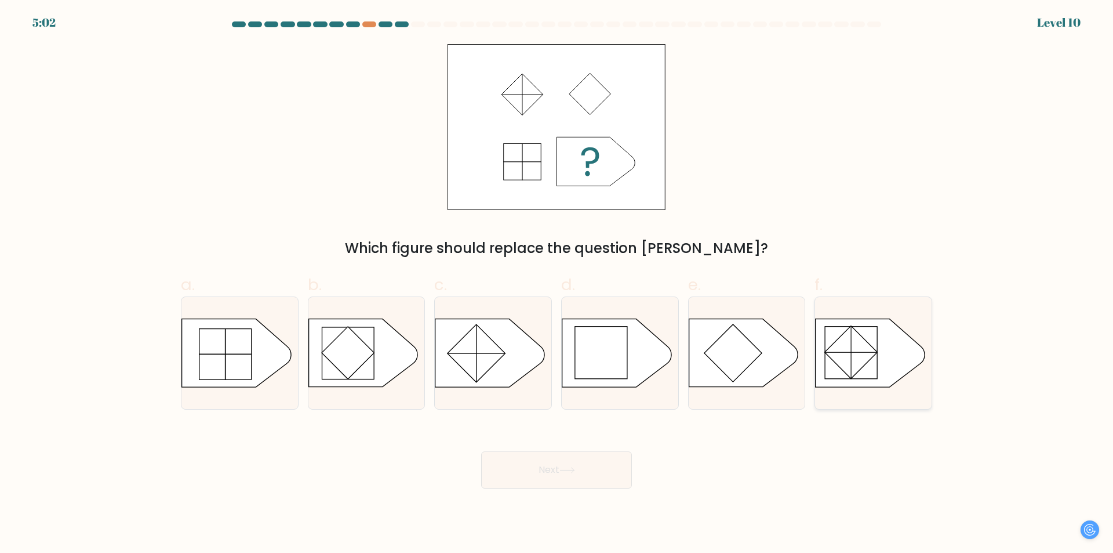
click at [891, 378] on icon at bounding box center [870, 353] width 109 height 68
click at [557, 284] on input "f." at bounding box center [557, 281] width 1 height 8
radio input "true"
click at [561, 466] on button "Next" at bounding box center [556, 469] width 151 height 37
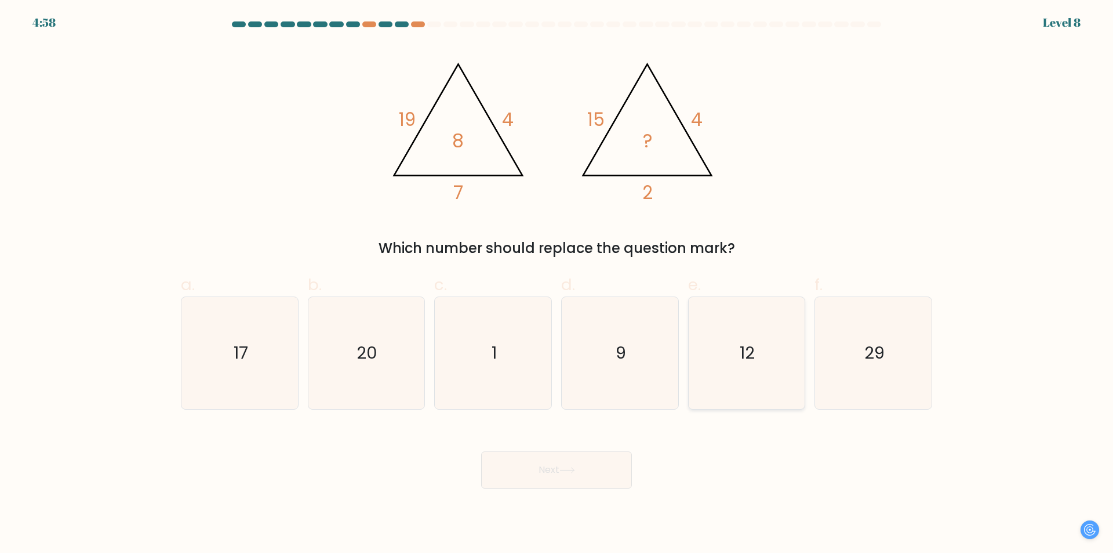
click at [772, 358] on icon "12" at bounding box center [747, 353] width 112 height 112
click at [557, 284] on input "e. 12" at bounding box center [557, 281] width 1 height 8
radio input "true"
click at [560, 475] on button "Next" at bounding box center [556, 469] width 151 height 37
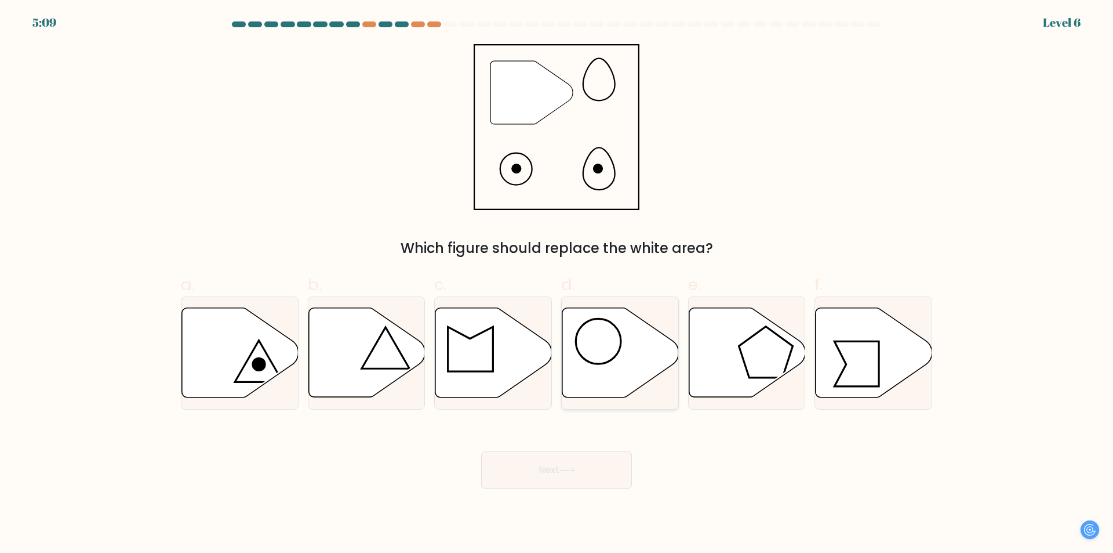
click at [634, 347] on icon at bounding box center [621, 352] width 117 height 89
click at [557, 284] on input "d." at bounding box center [557, 281] width 1 height 8
radio input "true"
click at [519, 480] on button "Next" at bounding box center [556, 469] width 151 height 37
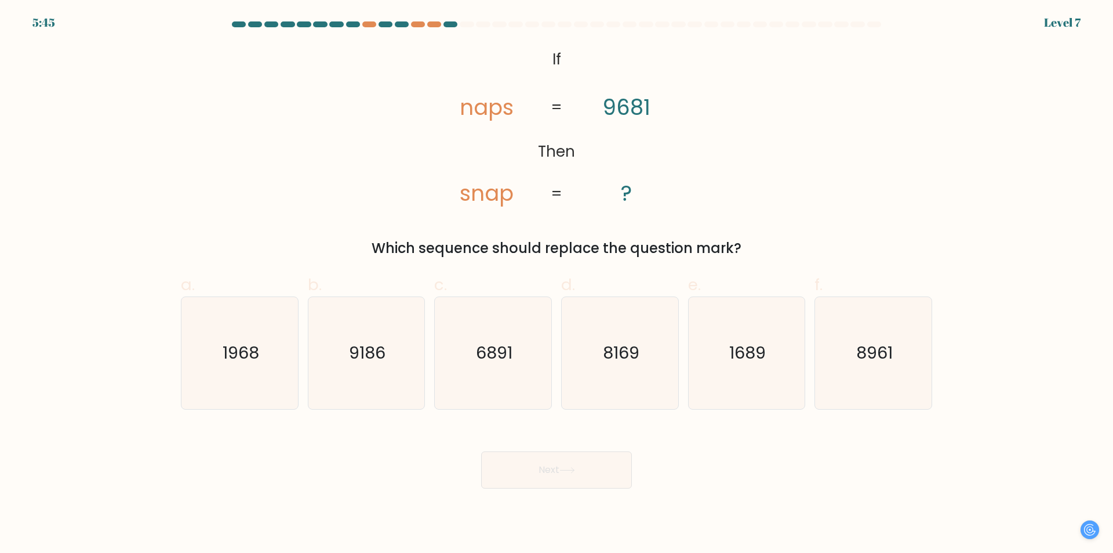
click at [477, 193] on tspan "snap" at bounding box center [487, 193] width 54 height 30
click at [469, 113] on tspan "naps" at bounding box center [487, 107] width 54 height 30
drag, startPoint x: 593, startPoint y: 110, endPoint x: 608, endPoint y: 110, distance: 15.1
click at [608, 110] on icon "@import url('https://fonts.googleapis.com/css?family=Abril+Fatface:400,100,100i…" at bounding box center [556, 127] width 269 height 166
click at [409, 370] on icon "9186" at bounding box center [366, 353] width 112 height 112
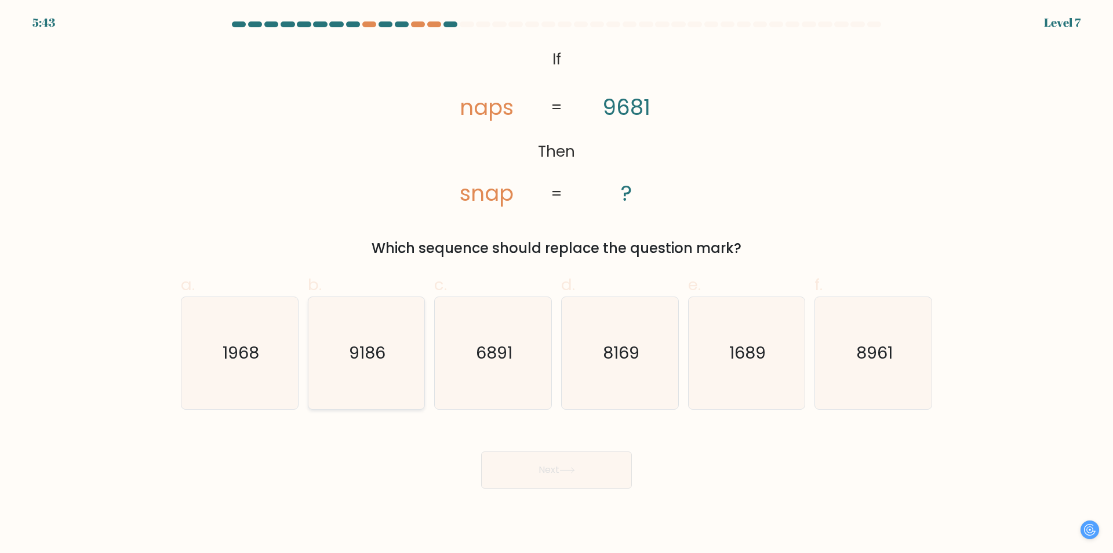
click at [557, 284] on input "b. 9186" at bounding box center [557, 281] width 1 height 8
radio input "true"
click at [450, 191] on icon "@import url('https://fonts.googleapis.com/css?family=Abril+Fatface:400,100,100i…" at bounding box center [556, 127] width 269 height 166
drag, startPoint x: 476, startPoint y: 117, endPoint x: 486, endPoint y: 117, distance: 9.9
click at [486, 117] on tspan "naps" at bounding box center [487, 107] width 54 height 30
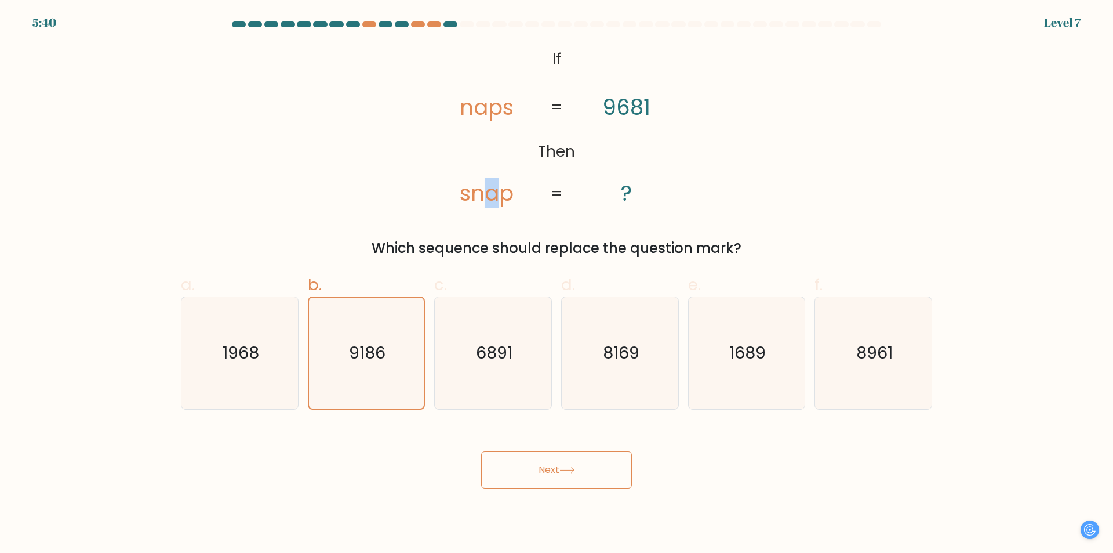
drag, startPoint x: 487, startPoint y: 192, endPoint x: 498, endPoint y: 193, distance: 11.6
click at [498, 193] on tspan "snap" at bounding box center [487, 193] width 54 height 30
drag, startPoint x: 480, startPoint y: 104, endPoint x: 486, endPoint y: 105, distance: 6.5
click at [486, 105] on tspan "naps" at bounding box center [487, 107] width 54 height 30
drag, startPoint x: 474, startPoint y: 198, endPoint x: 484, endPoint y: 198, distance: 9.9
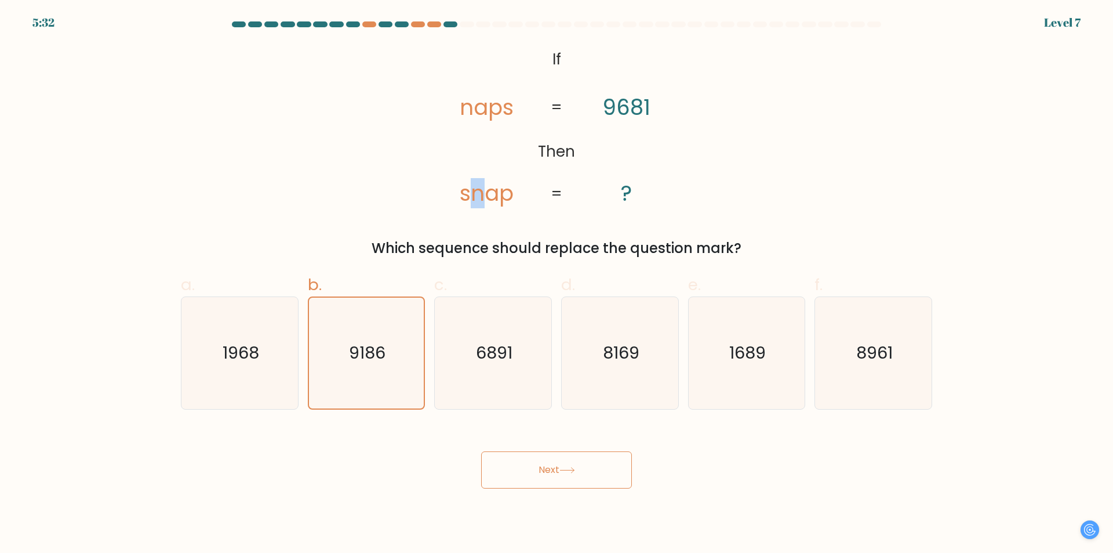
click at [484, 198] on tspan "snap" at bounding box center [487, 193] width 54 height 30
drag, startPoint x: 456, startPoint y: 121, endPoint x: 467, endPoint y: 122, distance: 10.5
click at [467, 122] on icon "@import url('https://fonts.googleapis.com/css?family=Abril+Fatface:400,100,100i…" at bounding box center [556, 127] width 269 height 166
click at [636, 367] on icon "8169" at bounding box center [620, 353] width 112 height 112
click at [557, 284] on input "d. 8169" at bounding box center [557, 281] width 1 height 8
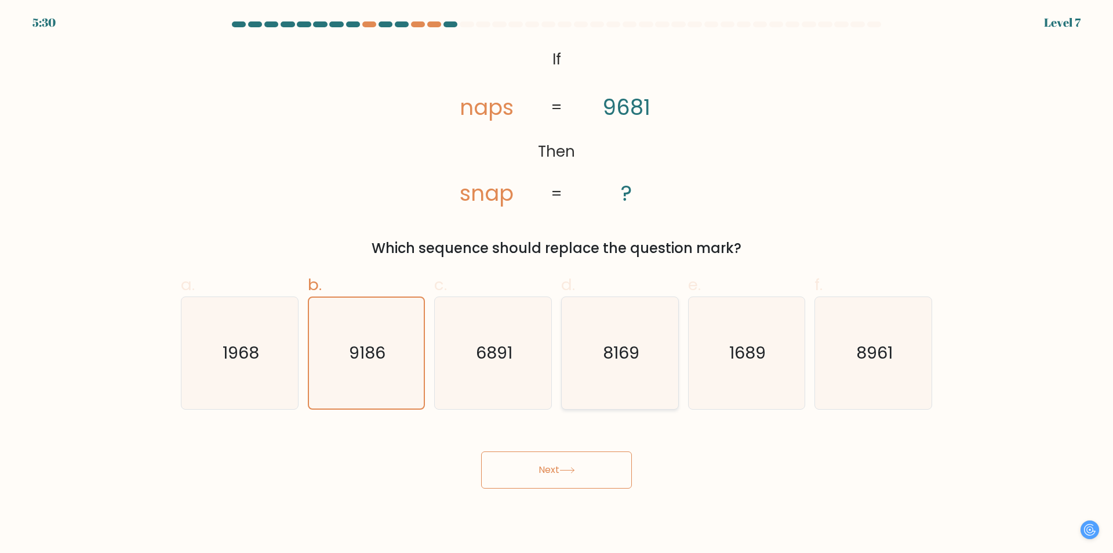
radio input "true"
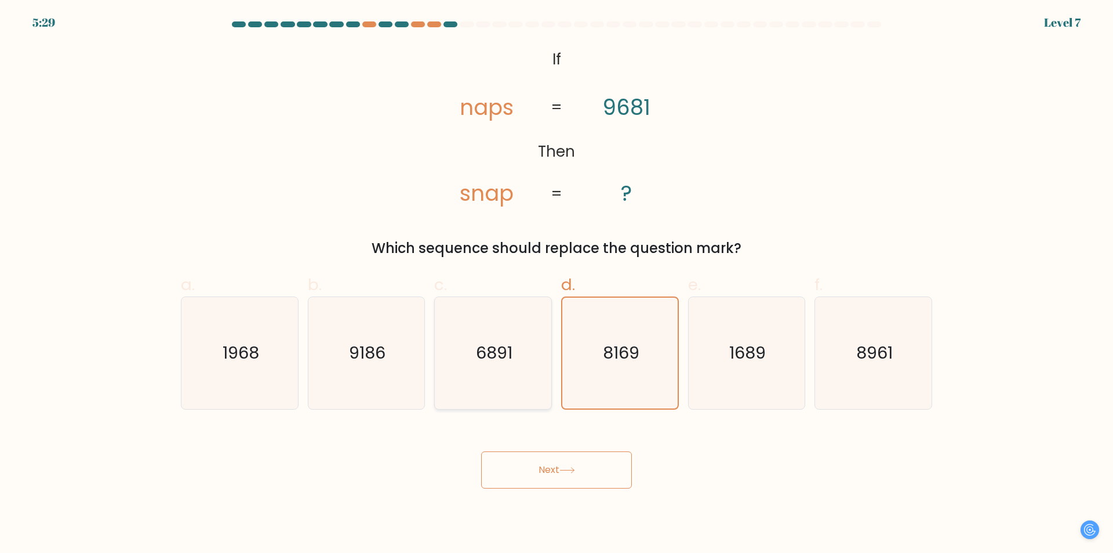
click at [486, 321] on icon "6891" at bounding box center [493, 353] width 112 height 112
click at [557, 284] on input "c. 6891" at bounding box center [557, 281] width 1 height 8
radio input "true"
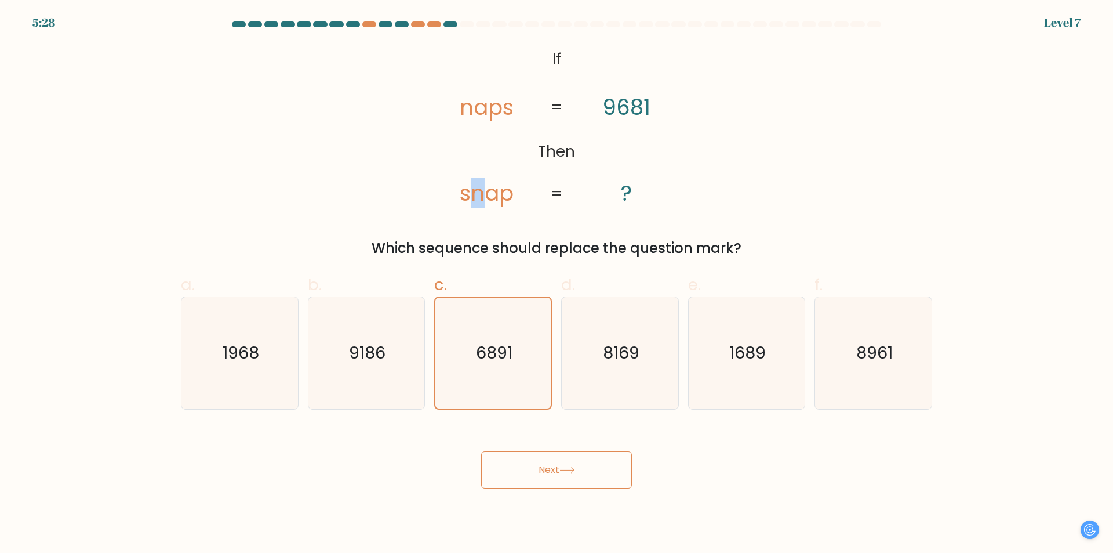
drag, startPoint x: 477, startPoint y: 188, endPoint x: 487, endPoint y: 190, distance: 9.4
click at [487, 190] on tspan "snap" at bounding box center [487, 193] width 54 height 30
drag, startPoint x: 447, startPoint y: 100, endPoint x: 463, endPoint y: 103, distance: 16.4
click at [463, 103] on icon "@import url('https://fonts.googleapis.com/css?family=Abril+Fatface:400,100,100i…" at bounding box center [556, 127] width 269 height 166
drag, startPoint x: 463, startPoint y: 103, endPoint x: 475, endPoint y: 104, distance: 11.7
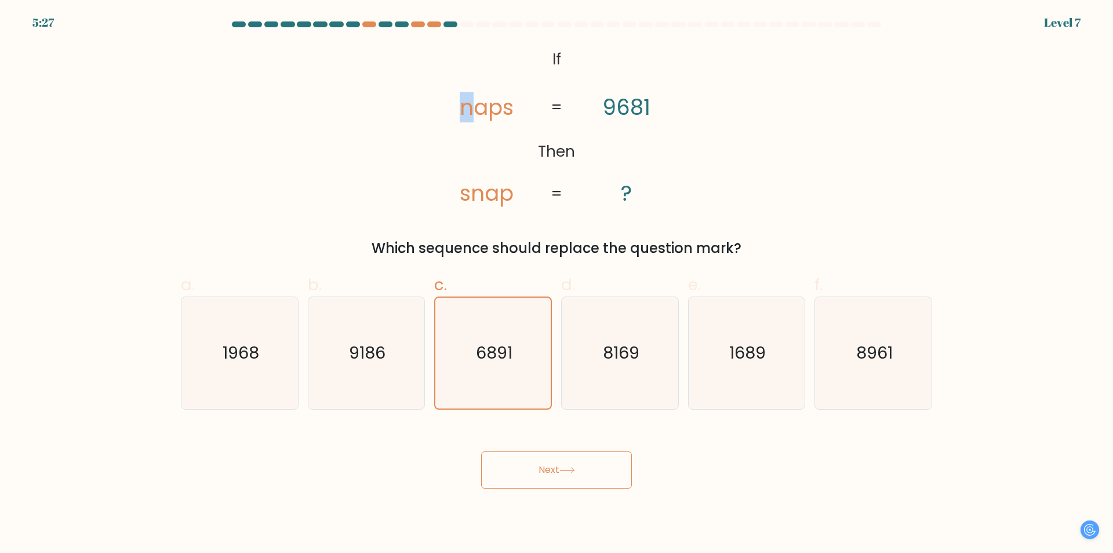
click at [475, 104] on tspan "naps" at bounding box center [487, 107] width 54 height 30
drag, startPoint x: 603, startPoint y: 111, endPoint x: 614, endPoint y: 111, distance: 11.0
click at [614, 111] on icon "@import url('https://fonts.googleapis.com/css?family=Abril+Fatface:400,100,100i…" at bounding box center [556, 127] width 269 height 166
drag, startPoint x: 491, startPoint y: 192, endPoint x: 568, endPoint y: 144, distance: 91.4
click at [496, 192] on tspan "snap" at bounding box center [487, 193] width 54 height 30
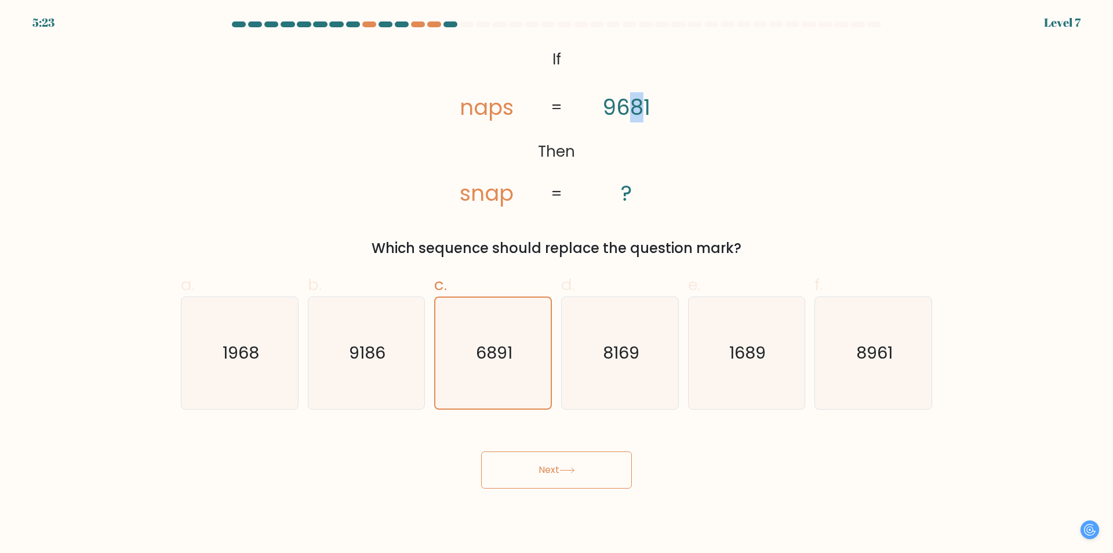
drag, startPoint x: 633, startPoint y: 108, endPoint x: 640, endPoint y: 108, distance: 7.0
click at [640, 108] on tspan "9681" at bounding box center [627, 107] width 48 height 30
drag, startPoint x: 502, startPoint y: 196, endPoint x: 516, endPoint y: 196, distance: 13.9
click at [516, 196] on icon "@import url('https://fonts.googleapis.com/css?family=Abril+Fatface:400,100,100i…" at bounding box center [556, 127] width 269 height 166
click at [607, 372] on icon "8169" at bounding box center [620, 353] width 112 height 112
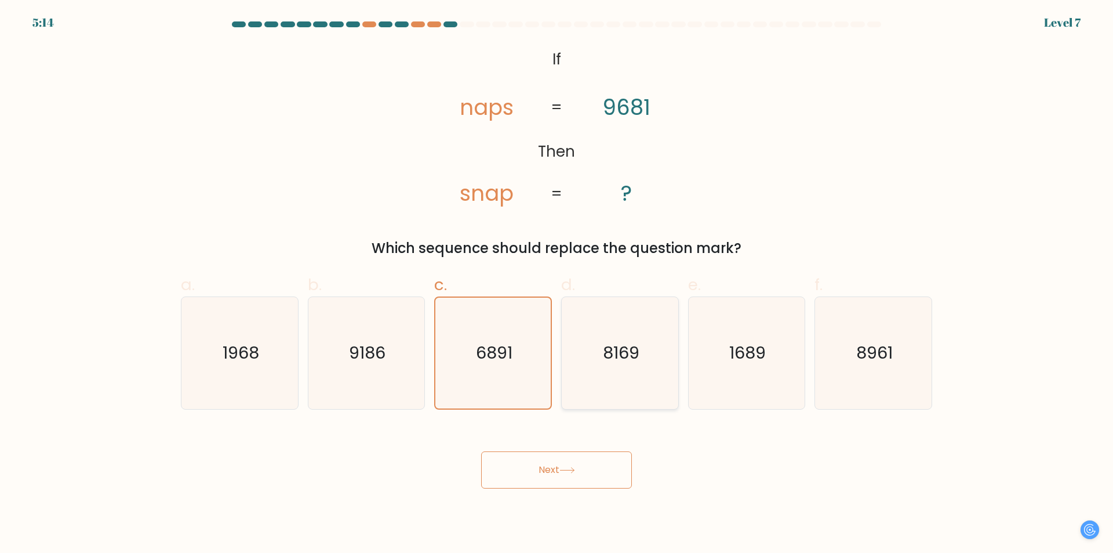
click at [557, 284] on input "d. 8169" at bounding box center [557, 281] width 1 height 8
radio input "true"
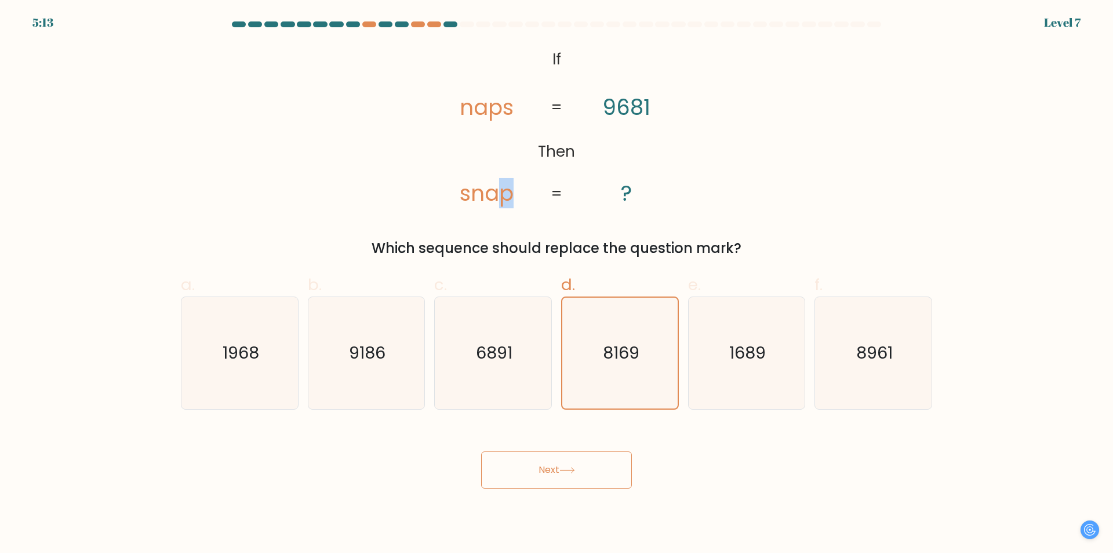
drag, startPoint x: 506, startPoint y: 195, endPoint x: 523, endPoint y: 197, distance: 16.3
click at [523, 197] on icon "@import url('https://fonts.googleapis.com/css?family=Abril+Fatface:400,100,100i…" at bounding box center [556, 127] width 269 height 166
click at [525, 387] on icon "6891" at bounding box center [493, 353] width 112 height 112
click at [557, 284] on input "c. 6891" at bounding box center [557, 281] width 1 height 8
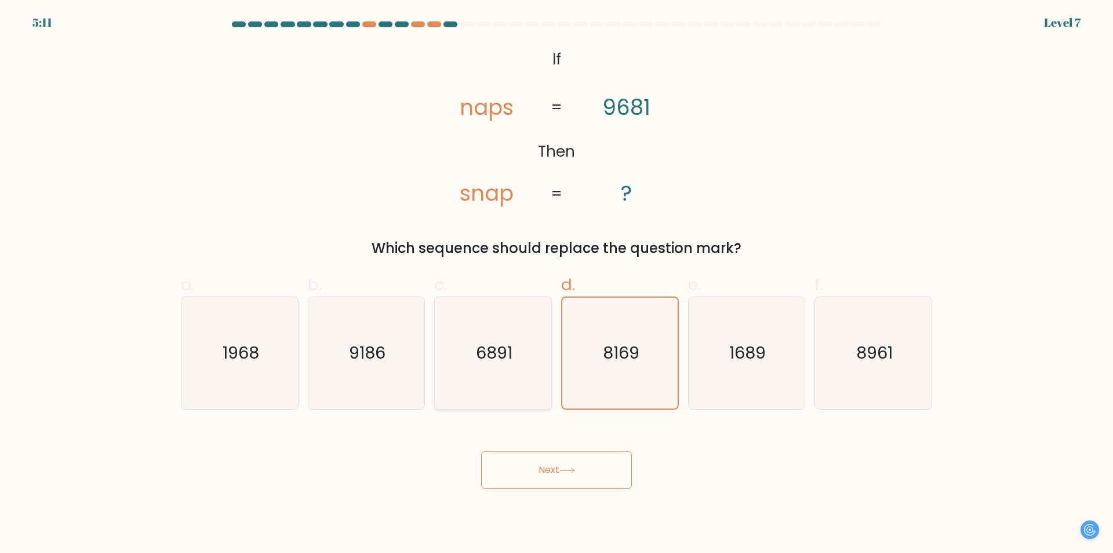
radio input "true"
click at [575, 461] on button "Next" at bounding box center [556, 469] width 151 height 37
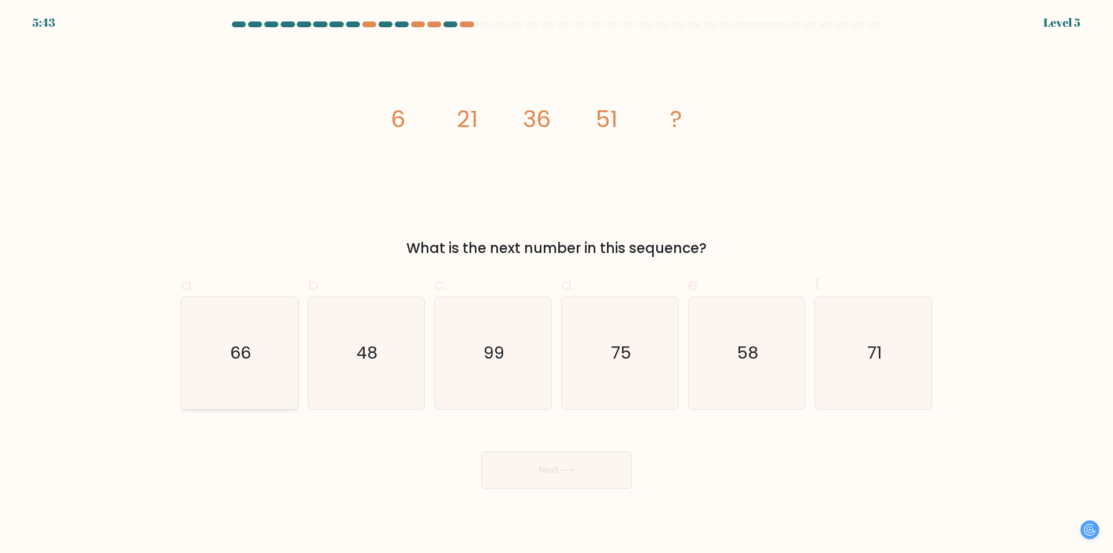
click at [235, 338] on icon "66" at bounding box center [240, 353] width 112 height 112
click at [557, 284] on input "a. 66" at bounding box center [557, 281] width 1 height 8
radio input "true"
click at [586, 480] on button "Next" at bounding box center [556, 469] width 151 height 37
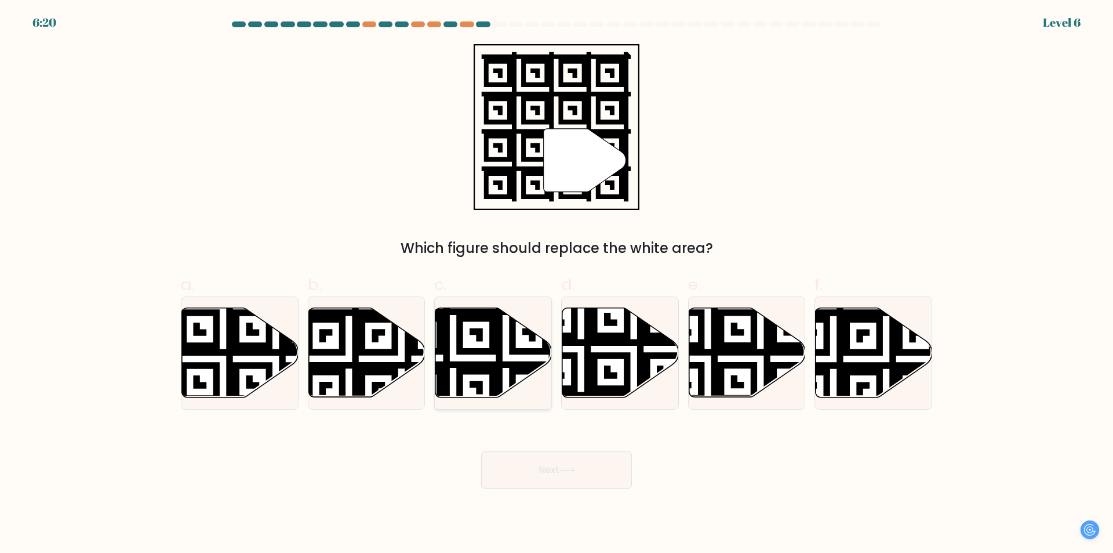
click at [510, 373] on icon at bounding box center [453, 304] width 211 height 211
click at [557, 284] on input "c." at bounding box center [557, 281] width 1 height 8
radio input "true"
click at [610, 465] on button "Next" at bounding box center [556, 469] width 151 height 37
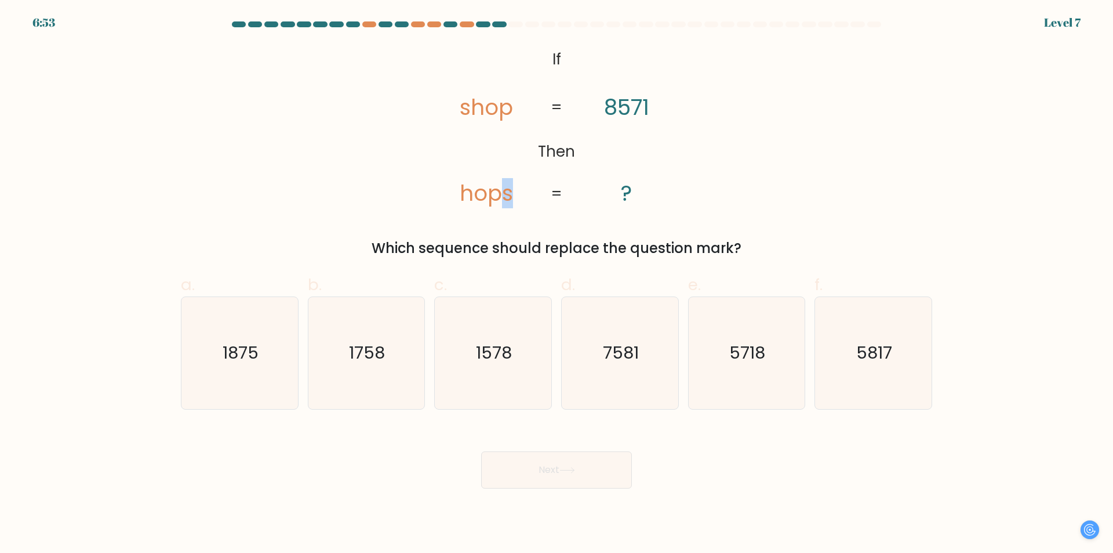
drag, startPoint x: 503, startPoint y: 195, endPoint x: 516, endPoint y: 197, distance: 12.3
click at [516, 197] on icon "@import url('https://fonts.googleapis.com/css?family=Abril+Fatface:400,100,100i…" at bounding box center [556, 127] width 269 height 166
drag, startPoint x: 451, startPoint y: 101, endPoint x: 470, endPoint y: 106, distance: 19.7
click at [470, 106] on icon "@import url('https://fonts.googleapis.com/css?family=Abril+Fatface:400,100,100i…" at bounding box center [556, 127] width 269 height 166
drag, startPoint x: 455, startPoint y: 192, endPoint x: 463, endPoint y: 194, distance: 8.3
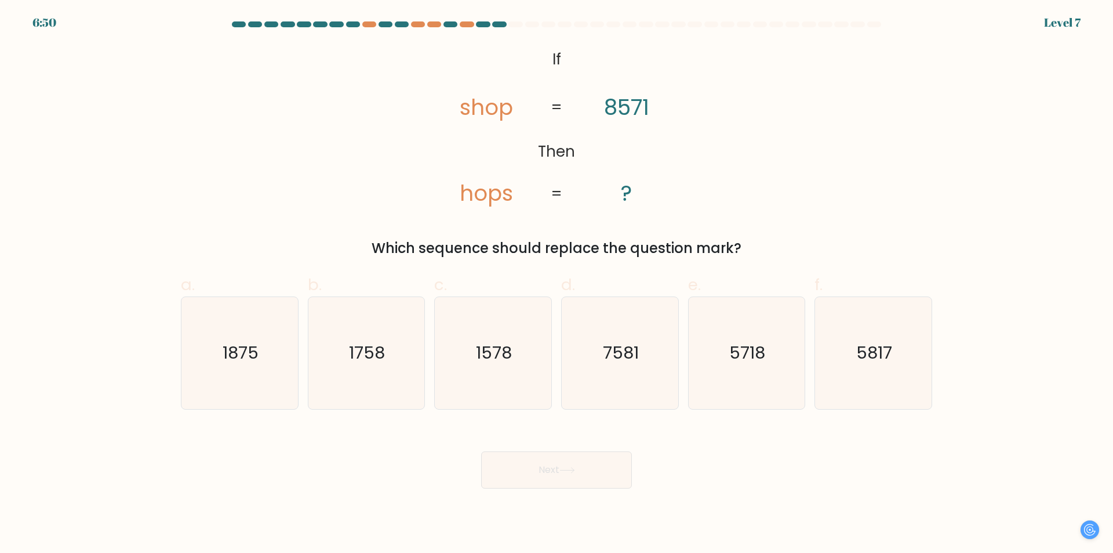
click at [463, 194] on icon "@import url('https://fonts.googleapis.com/css?family=Abril+Fatface:400,100,100i…" at bounding box center [556, 127] width 269 height 166
drag, startPoint x: 466, startPoint y: 194, endPoint x: 481, endPoint y: 197, distance: 15.9
click at [481, 197] on tspan "hops" at bounding box center [486, 193] width 53 height 30
click at [488, 361] on text "1578" at bounding box center [495, 353] width 36 height 23
click at [557, 284] on input "c. 1578" at bounding box center [557, 281] width 1 height 8
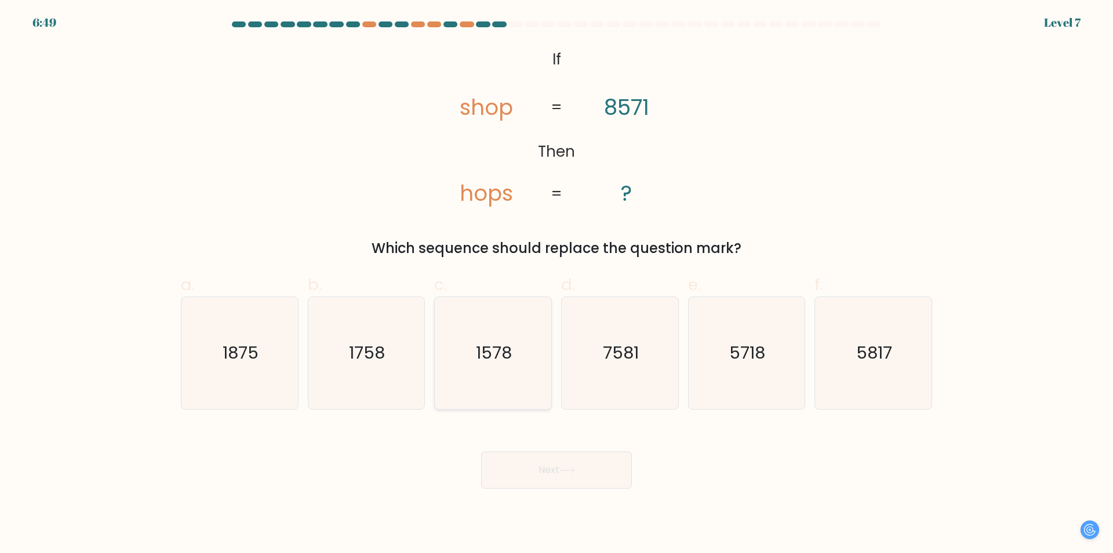
radio input "true"
click at [895, 381] on icon "5817" at bounding box center [874, 353] width 112 height 112
click at [557, 284] on input "f. 5817" at bounding box center [557, 281] width 1 height 8
radio input "true"
click at [789, 354] on icon "5718" at bounding box center [747, 353] width 112 height 112
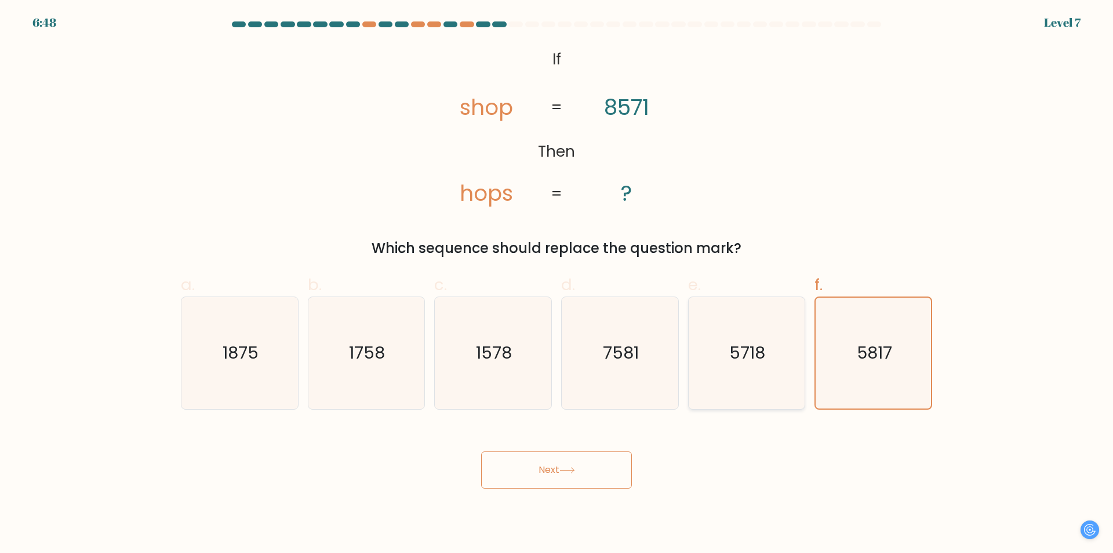
click at [557, 284] on input "e. 5718" at bounding box center [557, 281] width 1 height 8
radio input "true"
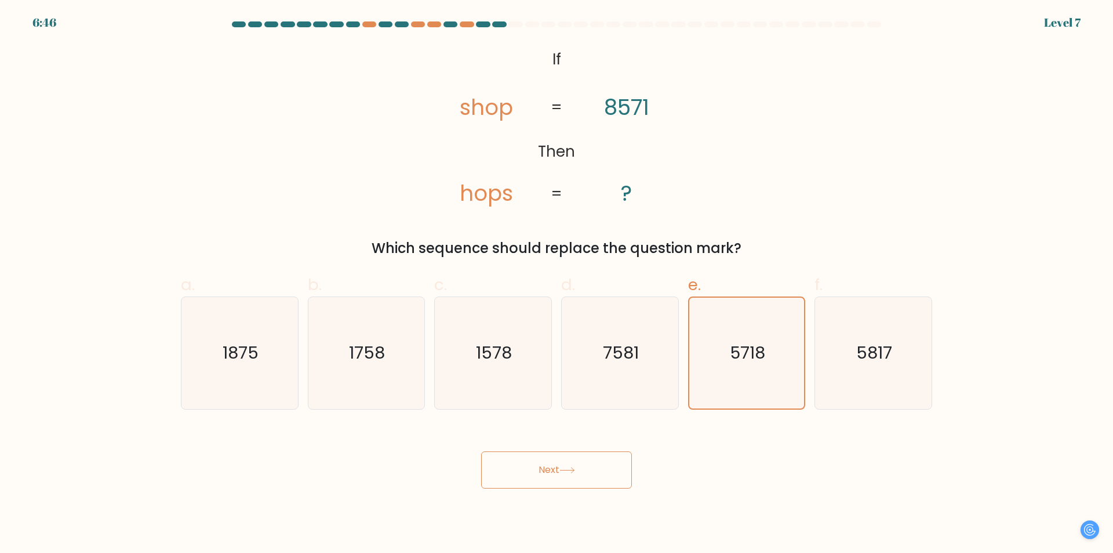
drag, startPoint x: 453, startPoint y: 180, endPoint x: 465, endPoint y: 184, distance: 12.7
click at [466, 183] on icon "@import url('https://fonts.googleapis.com/css?family=Abril+Fatface:400,100,100i…" at bounding box center [556, 127] width 269 height 166
drag, startPoint x: 477, startPoint y: 197, endPoint x: 484, endPoint y: 198, distance: 7.6
click at [484, 198] on tspan "hops" at bounding box center [486, 193] width 53 height 30
drag, startPoint x: 487, startPoint y: 115, endPoint x: 496, endPoint y: 115, distance: 9.3
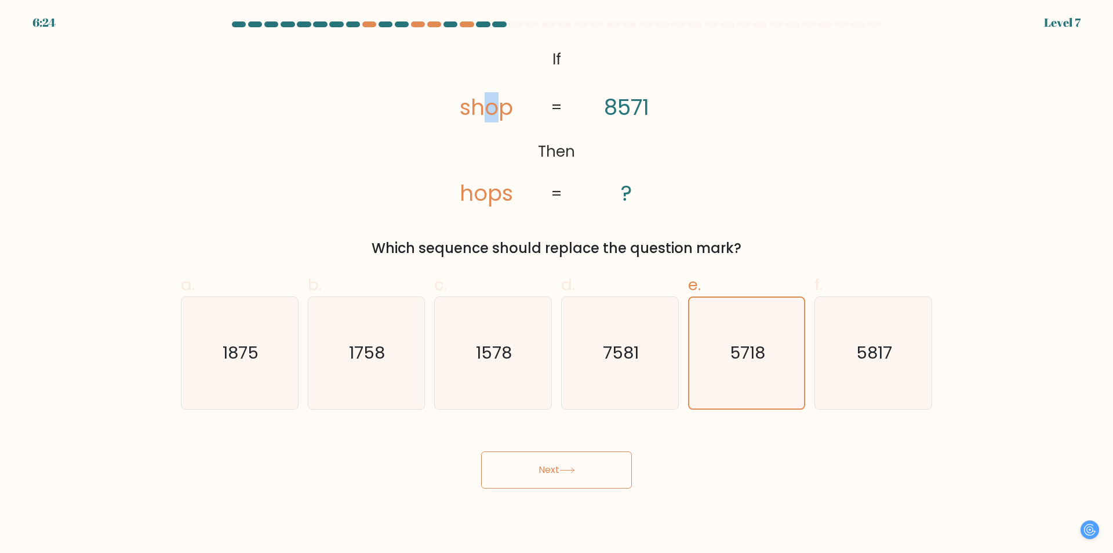
click at [496, 115] on tspan "shop" at bounding box center [486, 107] width 53 height 30
drag, startPoint x: 634, startPoint y: 105, endPoint x: 641, endPoint y: 107, distance: 7.3
click at [641, 107] on tspan "8571" at bounding box center [626, 107] width 45 height 30
drag, startPoint x: 448, startPoint y: 103, endPoint x: 460, endPoint y: 104, distance: 12.3
click at [460, 104] on icon "@import url('https://fonts.googleapis.com/css?family=Abril+Fatface:400,100,100i…" at bounding box center [556, 127] width 269 height 166
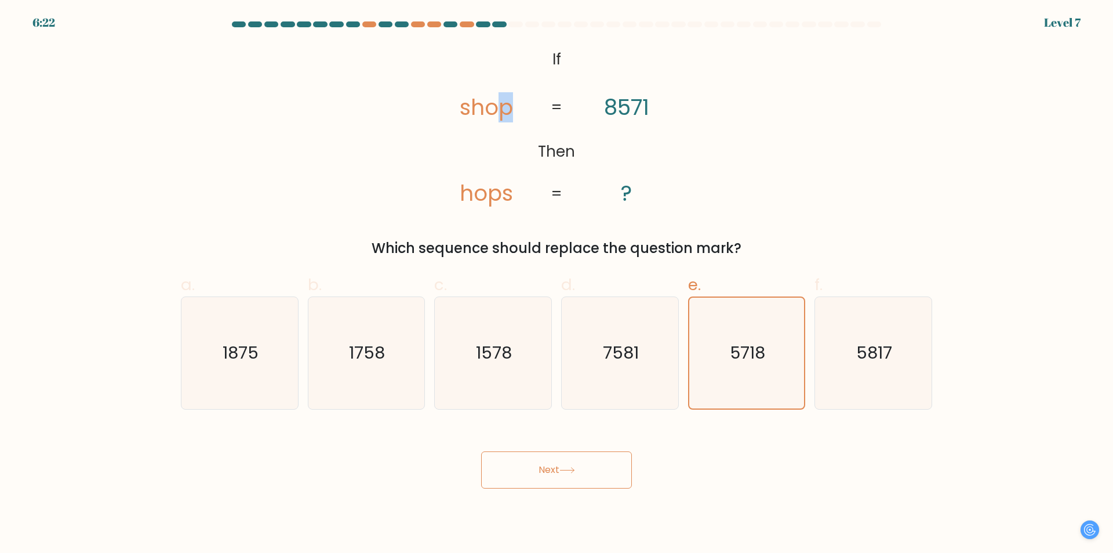
drag, startPoint x: 504, startPoint y: 112, endPoint x: 511, endPoint y: 113, distance: 7.0
click at [511, 113] on tspan "shop" at bounding box center [486, 107] width 53 height 30
click at [584, 478] on button "Next" at bounding box center [556, 469] width 151 height 37
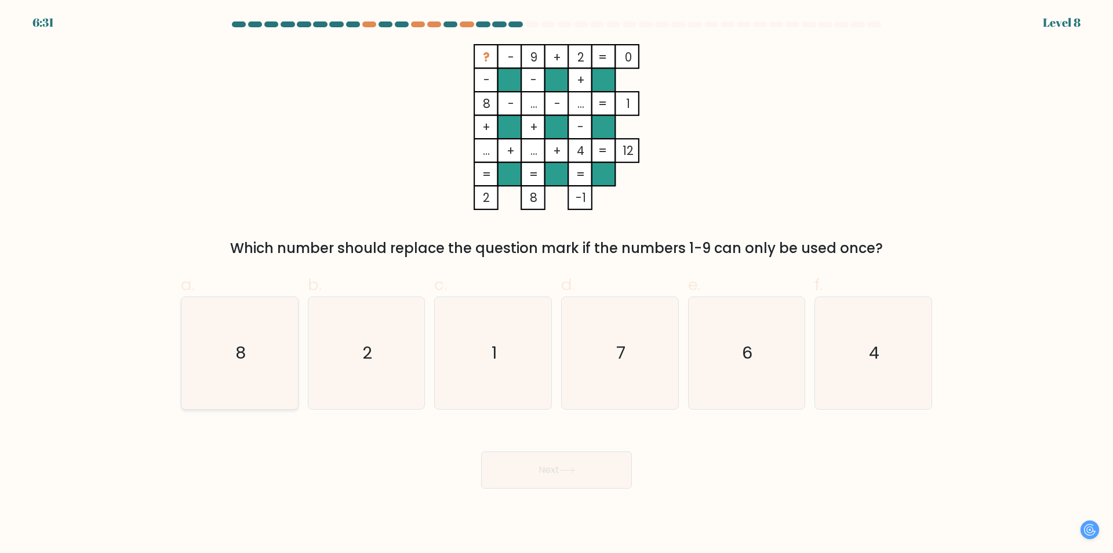
click at [237, 319] on icon "8" at bounding box center [240, 353] width 112 height 112
click at [557, 284] on input "a. 8" at bounding box center [557, 281] width 1 height 8
radio input "true"
click at [488, 52] on tspan "?" at bounding box center [486, 57] width 7 height 17
drag, startPoint x: 478, startPoint y: 52, endPoint x: 534, endPoint y: 54, distance: 55.7
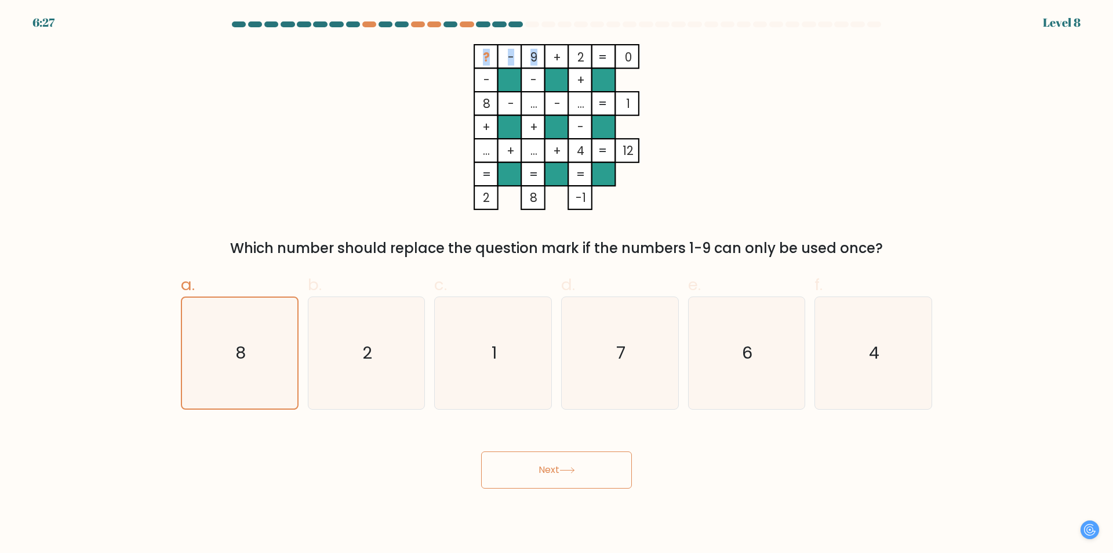
click at [534, 54] on icon "? - 9 + 2 0 - - + 8 - ... - ... 1 + + - ... + ... + 4 = 12 = = = = 2 8 -1 =" at bounding box center [557, 127] width 348 height 166
click at [541, 79] on rect at bounding box center [533, 80] width 24 height 24
click at [685, 344] on div "e. 6" at bounding box center [747, 341] width 127 height 137
click at [646, 353] on icon "7" at bounding box center [620, 353] width 112 height 112
click at [557, 284] on input "d. 7" at bounding box center [557, 281] width 1 height 8
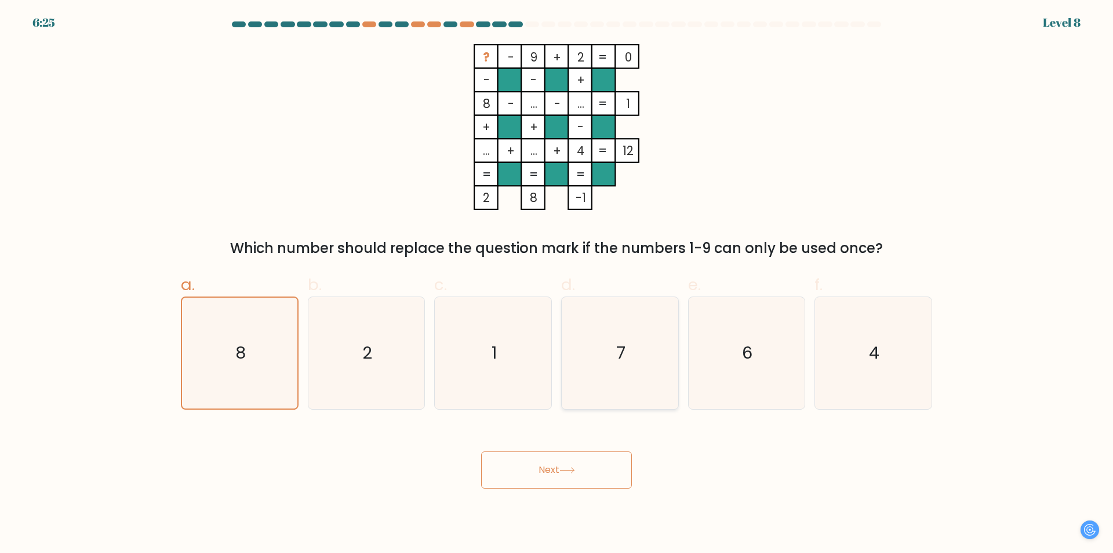
radio input "true"
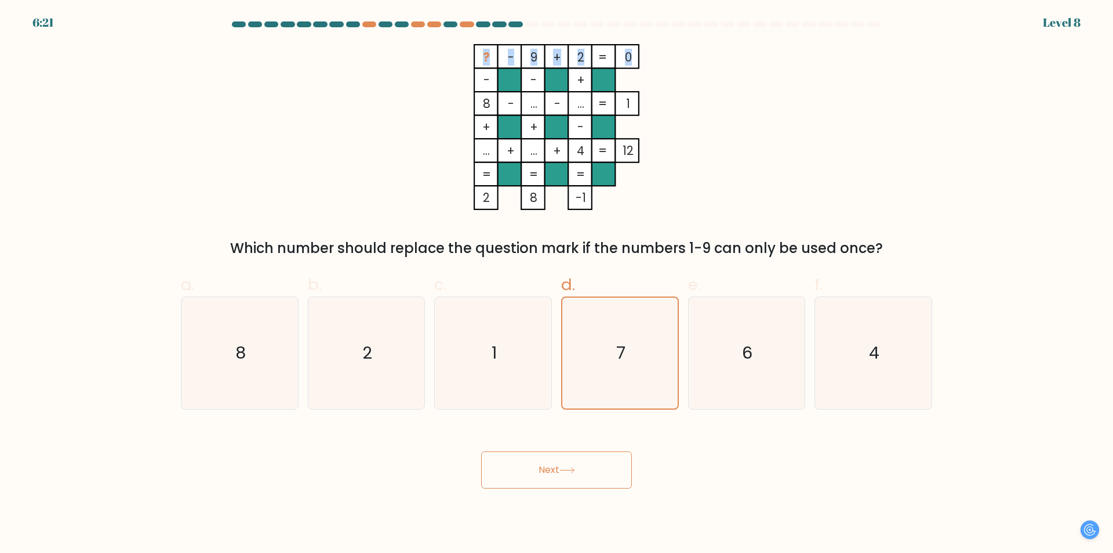
drag, startPoint x: 485, startPoint y: 48, endPoint x: 621, endPoint y: 60, distance: 136.2
click at [629, 56] on icon "? - 9 + 2 0 - - + 8 - ... - ... 1 + + - ... + ... + 4 = 12 = = = = 2 8 -1 =" at bounding box center [557, 127] width 348 height 166
click at [506, 107] on rect at bounding box center [510, 104] width 24 height 24
drag, startPoint x: 474, startPoint y: 52, endPoint x: 485, endPoint y: 97, distance: 46.6
click at [485, 97] on icon "? - 9 + 2 0 - - + 8 - ... - ... 1 + + - ... + ... + 4 = 12 = = = = 2 8 -1 =" at bounding box center [557, 127] width 348 height 166
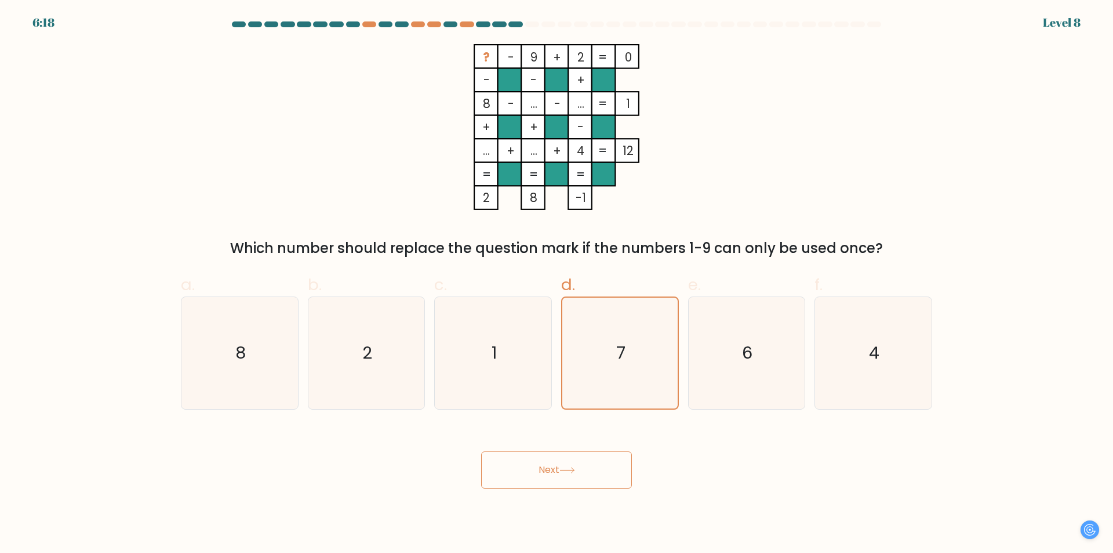
click at [492, 103] on icon "? - 9 + 2 0 - - + 8 - ... - ... 1 + + - ... + ... + 4 = 12 = = = = 2 8 -1 =" at bounding box center [557, 127] width 348 height 166
click at [492, 103] on rect at bounding box center [486, 104] width 24 height 24
click at [495, 110] on rect at bounding box center [486, 104] width 24 height 24
click at [575, 470] on icon at bounding box center [568, 470] width 16 height 6
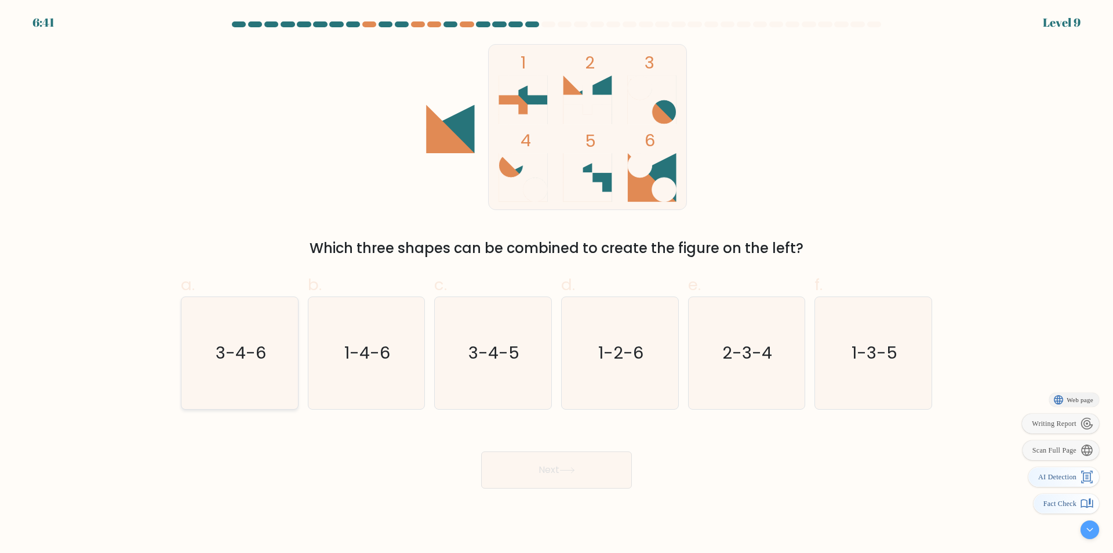
click at [257, 368] on icon "3-4-6" at bounding box center [240, 353] width 112 height 112
click at [557, 284] on input "a. 3-4-6" at bounding box center [557, 281] width 1 height 8
radio input "true"
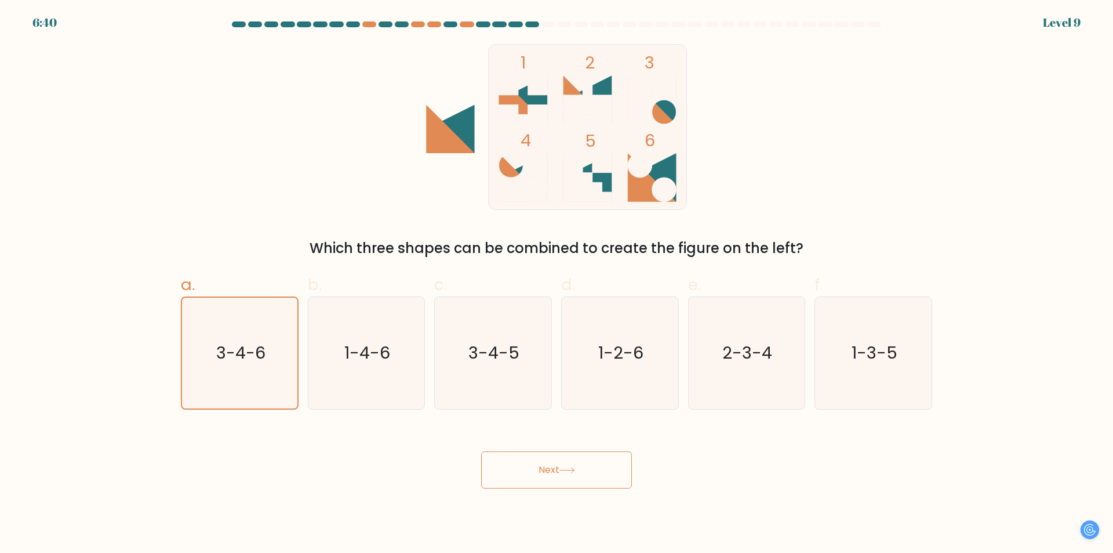
click at [536, 477] on button "Next" at bounding box center [556, 469] width 151 height 37
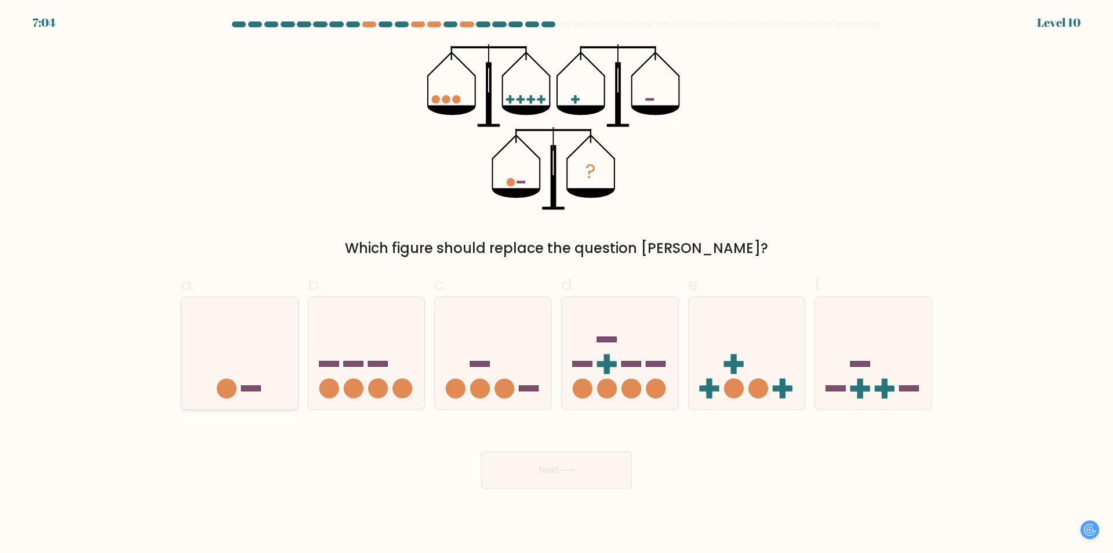
click at [242, 333] on icon at bounding box center [240, 353] width 117 height 96
click at [557, 284] on input "a." at bounding box center [557, 281] width 1 height 8
radio input "true"
click at [597, 483] on button "Next" at bounding box center [556, 469] width 151 height 37
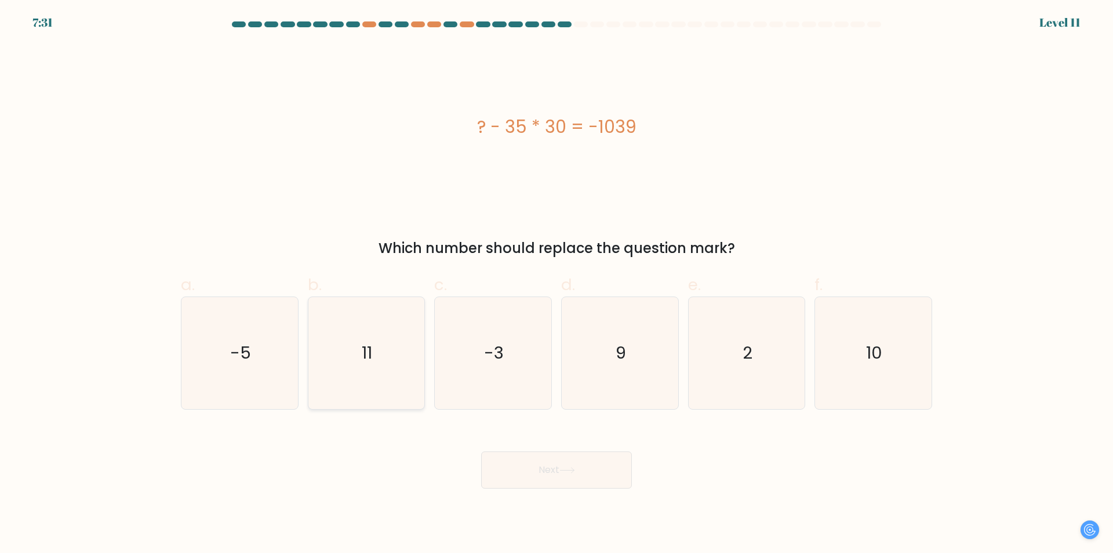
click at [373, 344] on text "11" at bounding box center [367, 353] width 10 height 23
click at [557, 284] on input "b. 11" at bounding box center [557, 281] width 1 height 8
radio input "true"
click at [504, 454] on button "Next" at bounding box center [556, 469] width 151 height 37
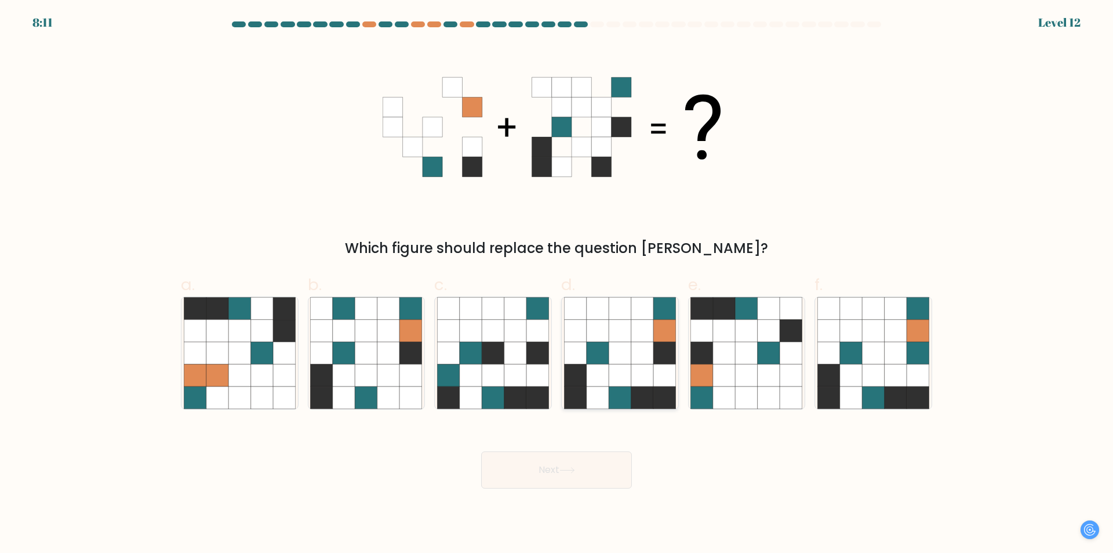
click at [648, 360] on icon at bounding box center [643, 353] width 22 height 22
click at [557, 284] on input "d." at bounding box center [557, 281] width 1 height 8
radio input "true"
click at [595, 477] on button "Next" at bounding box center [556, 469] width 151 height 37
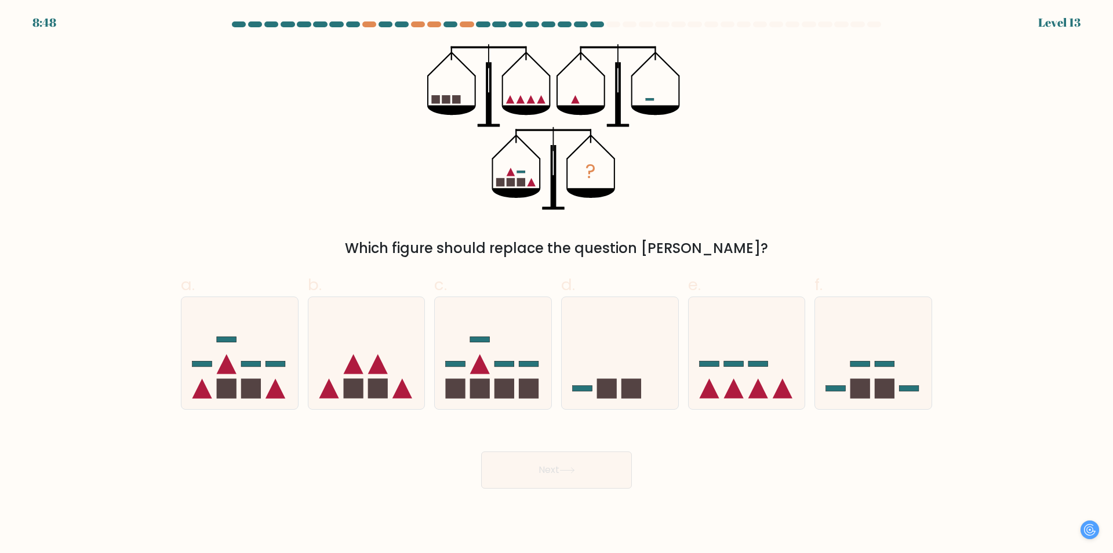
drag, startPoint x: 45, startPoint y: 26, endPoint x: 39, endPoint y: 23, distance: 6.2
click at [39, 23] on form at bounding box center [556, 254] width 1113 height 467
click at [357, 364] on icon at bounding box center [353, 364] width 20 height 20
click at [557, 284] on input "b." at bounding box center [557, 281] width 1 height 8
radio input "true"
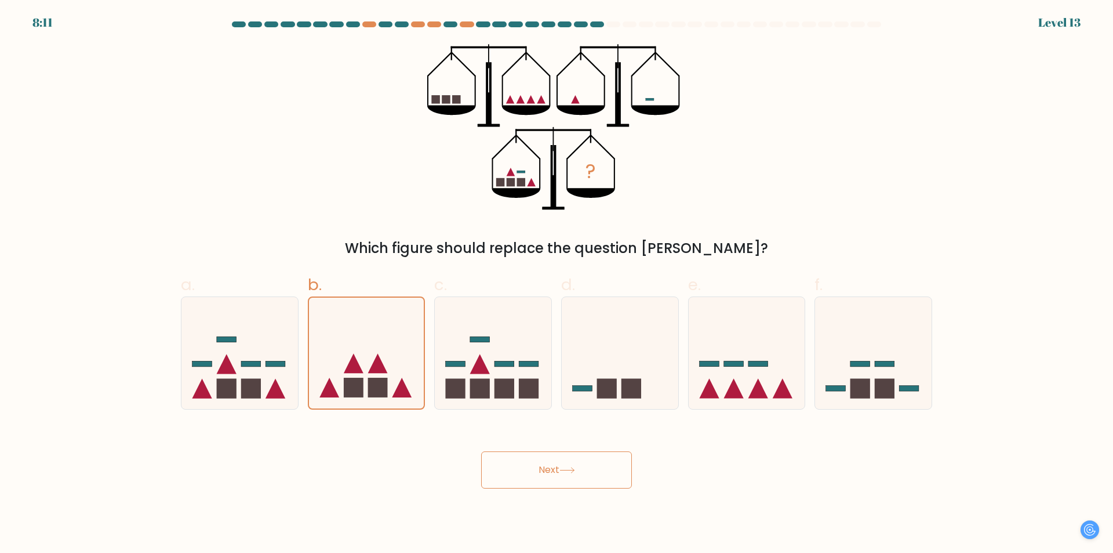
click at [429, 367] on div "b." at bounding box center [366, 341] width 127 height 137
click at [471, 359] on icon at bounding box center [493, 353] width 117 height 96
click at [557, 284] on input "c." at bounding box center [557, 281] width 1 height 8
radio input "true"
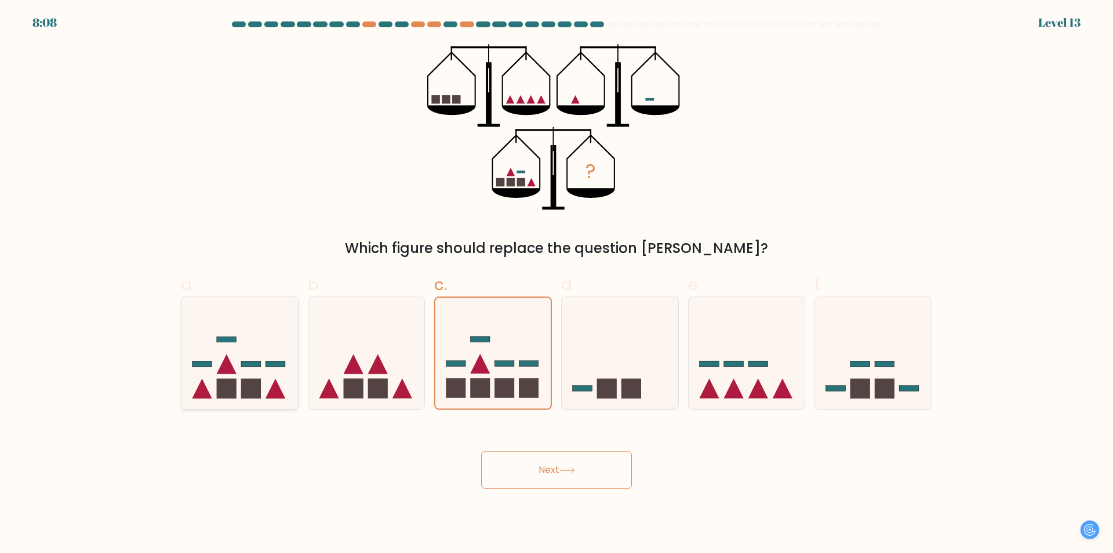
click at [234, 384] on rect at bounding box center [227, 388] width 20 height 20
click at [557, 284] on input "a." at bounding box center [557, 281] width 1 height 8
radio input "true"
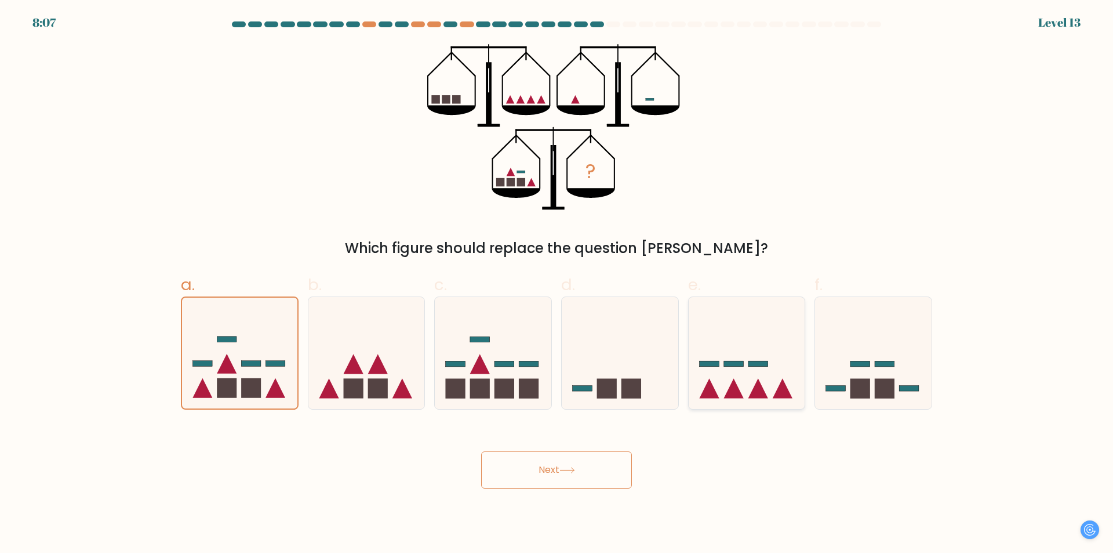
click at [759, 405] on div at bounding box center [747, 352] width 118 height 113
click at [557, 284] on input "e." at bounding box center [557, 281] width 1 height 8
radio input "true"
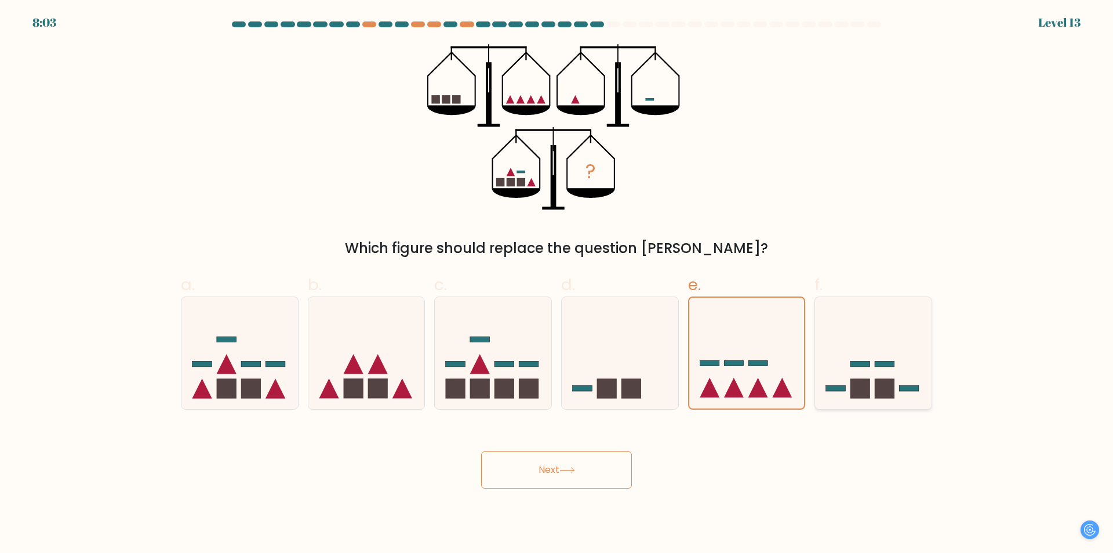
click at [894, 405] on div at bounding box center [874, 352] width 118 height 113
click at [557, 284] on input "f." at bounding box center [557, 281] width 1 height 8
radio input "true"
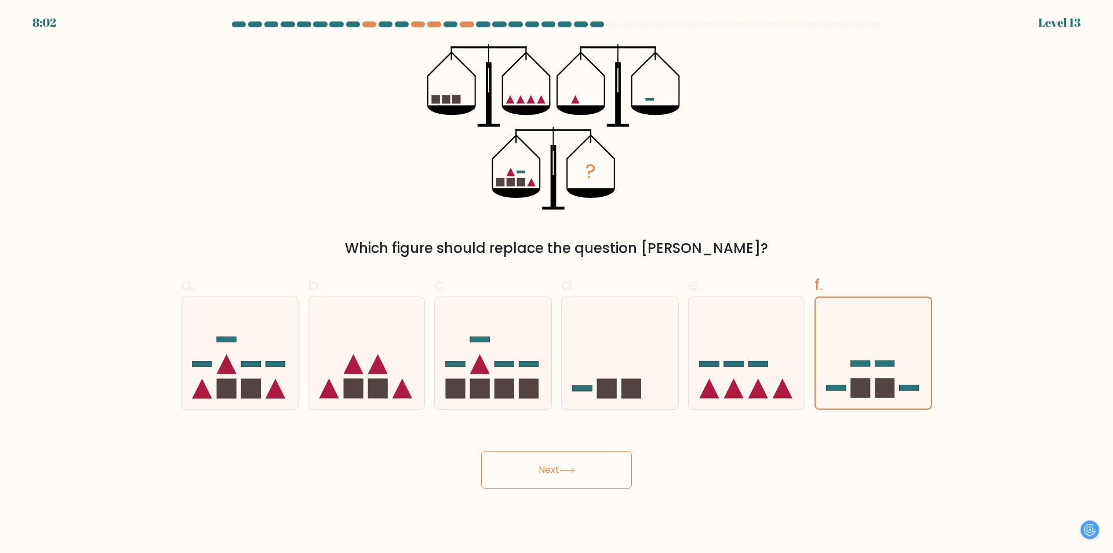
click at [581, 473] on button "Next" at bounding box center [556, 469] width 151 height 37
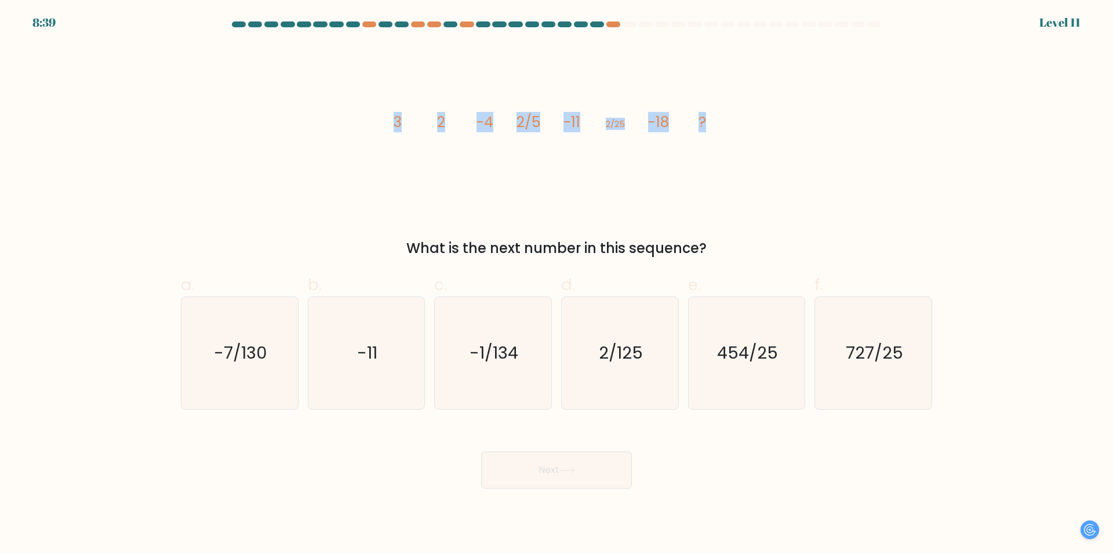
drag, startPoint x: 394, startPoint y: 126, endPoint x: 757, endPoint y: 154, distance: 364.1
click at [756, 153] on div "image/svg+xml 3 2 -4 2/5 -11 2/25 -18 ? What is the next number in this sequenc…" at bounding box center [557, 151] width 766 height 215
click at [757, 159] on div "image/svg+xml 3 2 -4 2/5 -11 2/25 -18 ? What is the next number in this sequenc…" at bounding box center [557, 151] width 766 height 215
drag, startPoint x: 416, startPoint y: 123, endPoint x: 400, endPoint y: 123, distance: 15.7
click at [400, 123] on icon "image/svg+xml 3 2 -4 2/5 -11 2/25 -18 ?" at bounding box center [557, 127] width 348 height 166
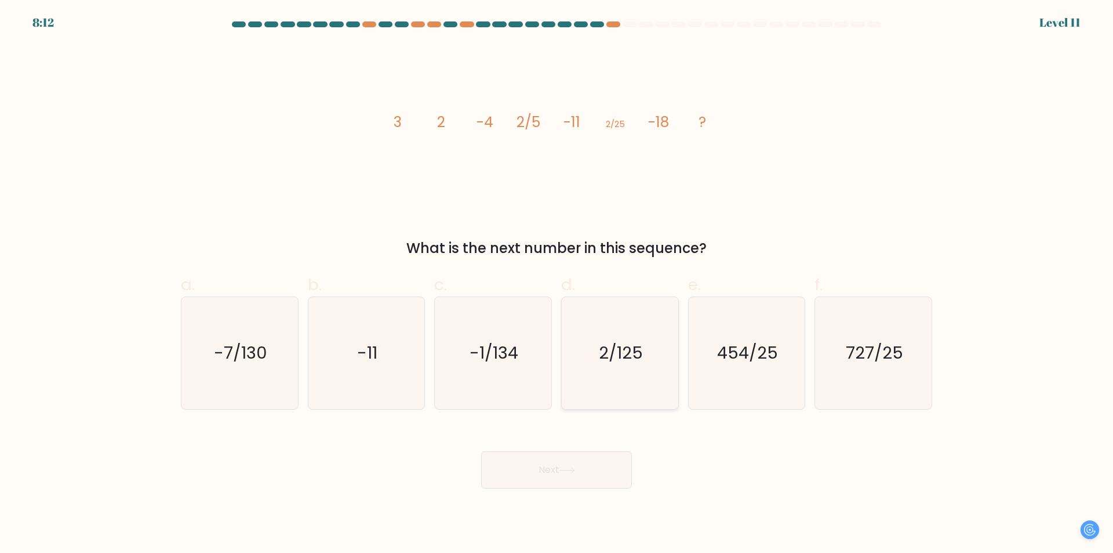
click at [587, 357] on icon "2/125" at bounding box center [620, 353] width 112 height 112
click at [557, 284] on input "d. 2/125" at bounding box center [557, 281] width 1 height 8
radio input "true"
click at [586, 471] on button "Next" at bounding box center [556, 469] width 151 height 37
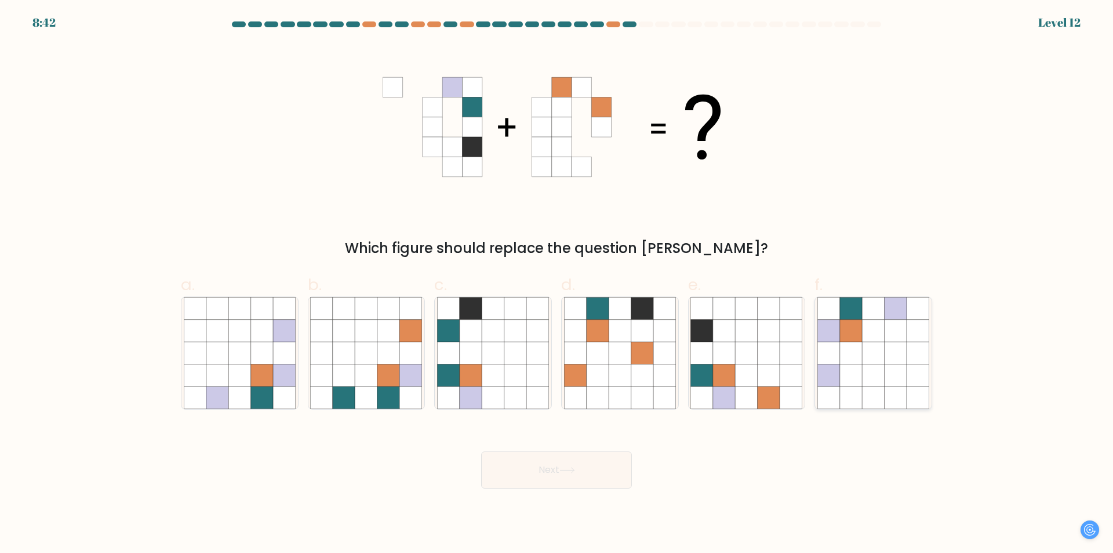
click at [840, 362] on icon at bounding box center [829, 353] width 22 height 22
click at [557, 284] on input "f." at bounding box center [557, 281] width 1 height 8
radio input "true"
click at [705, 365] on icon at bounding box center [702, 375] width 22 height 22
click at [557, 284] on input "e." at bounding box center [557, 281] width 1 height 8
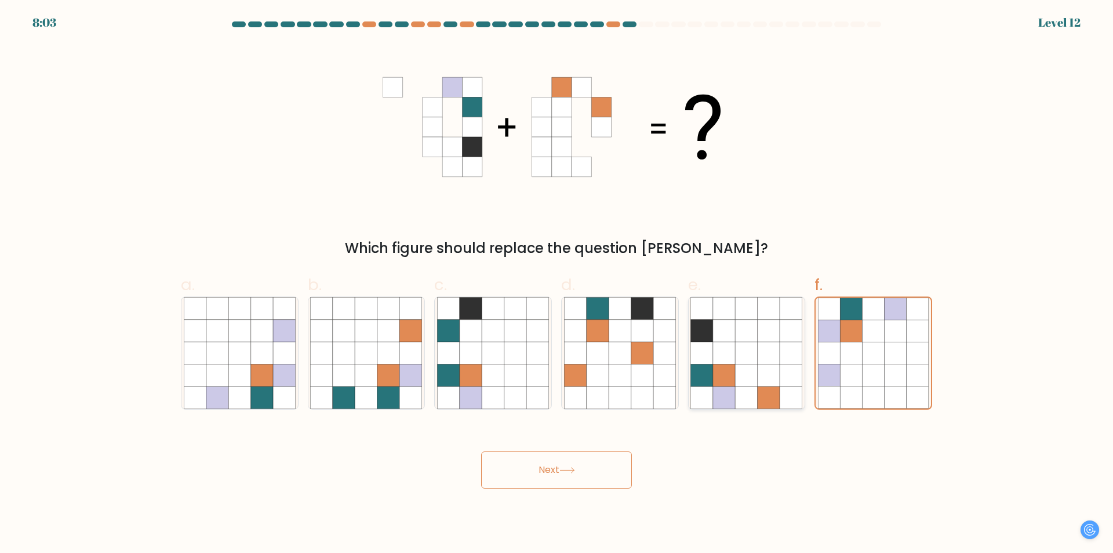
radio input "true"
click at [622, 466] on button "Next" at bounding box center [556, 469] width 151 height 37
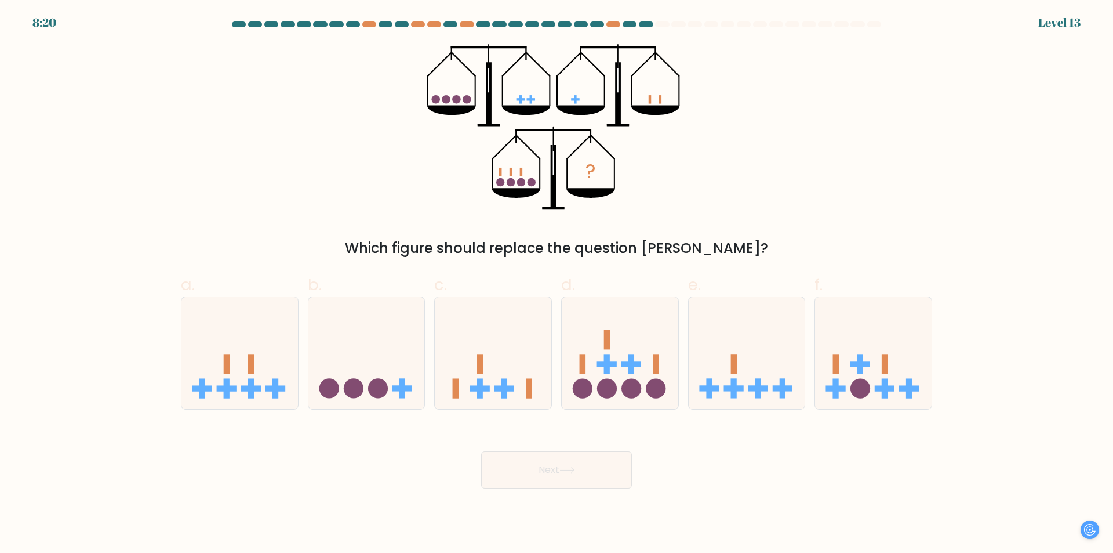
drag, startPoint x: 435, startPoint y: 93, endPoint x: 476, endPoint y: 95, distance: 40.7
click at [476, 95] on icon "?" at bounding box center [556, 127] width 259 height 166
click at [839, 372] on rect at bounding box center [836, 364] width 6 height 20
click at [557, 284] on input "f." at bounding box center [557, 281] width 1 height 8
radio input "true"
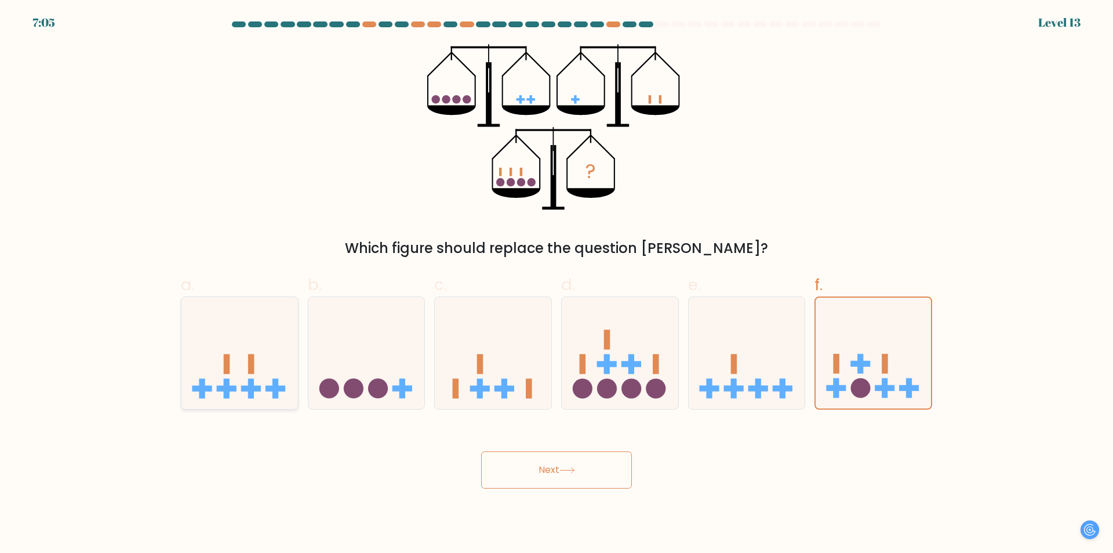
click at [202, 356] on icon at bounding box center [240, 353] width 117 height 96
click at [557, 284] on input "a." at bounding box center [557, 281] width 1 height 8
radio input "true"
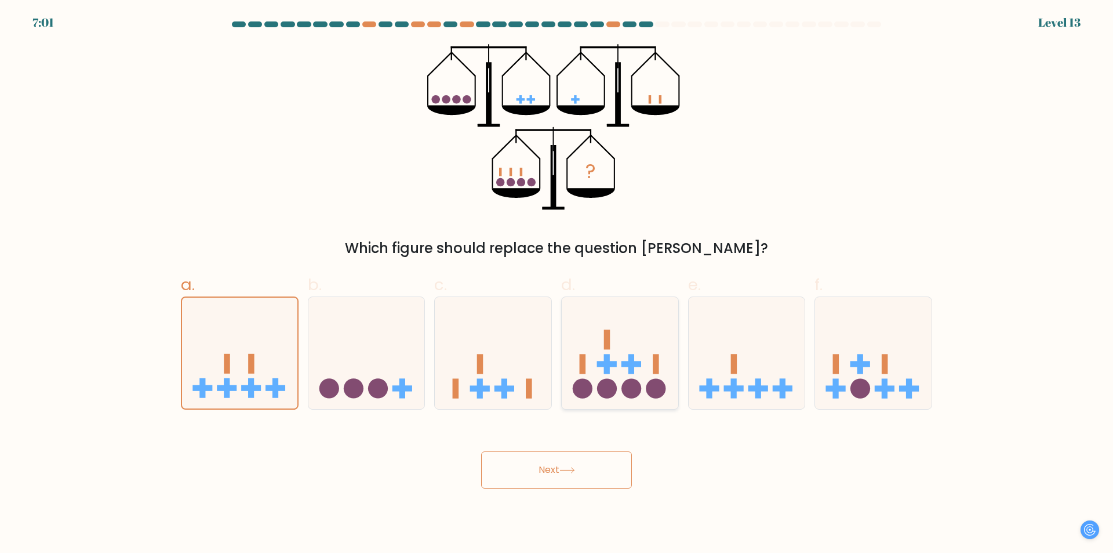
click at [641, 373] on icon at bounding box center [620, 353] width 117 height 96
click at [557, 284] on input "d." at bounding box center [557, 281] width 1 height 8
radio input "true"
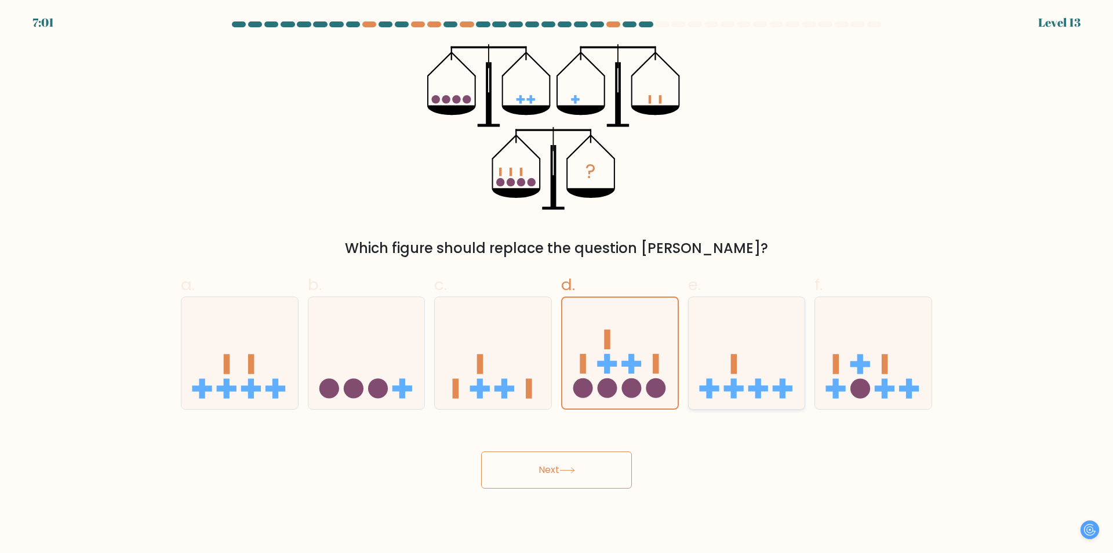
click at [753, 376] on icon at bounding box center [747, 353] width 117 height 96
click at [557, 284] on input "e." at bounding box center [557, 281] width 1 height 8
radio input "true"
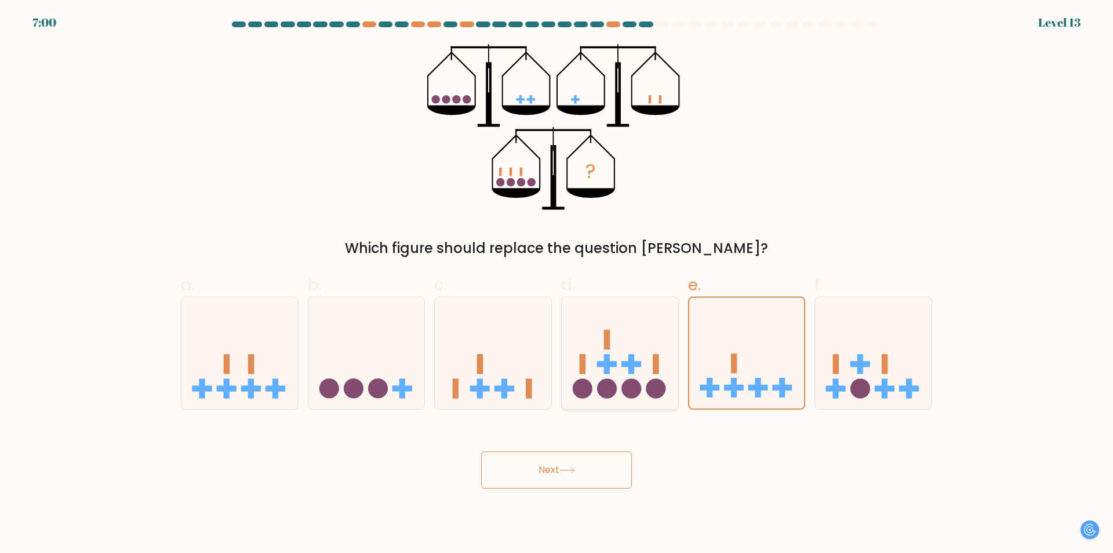
click at [629, 378] on icon at bounding box center [620, 353] width 117 height 96
click at [557, 284] on input "d." at bounding box center [557, 281] width 1 height 8
radio input "true"
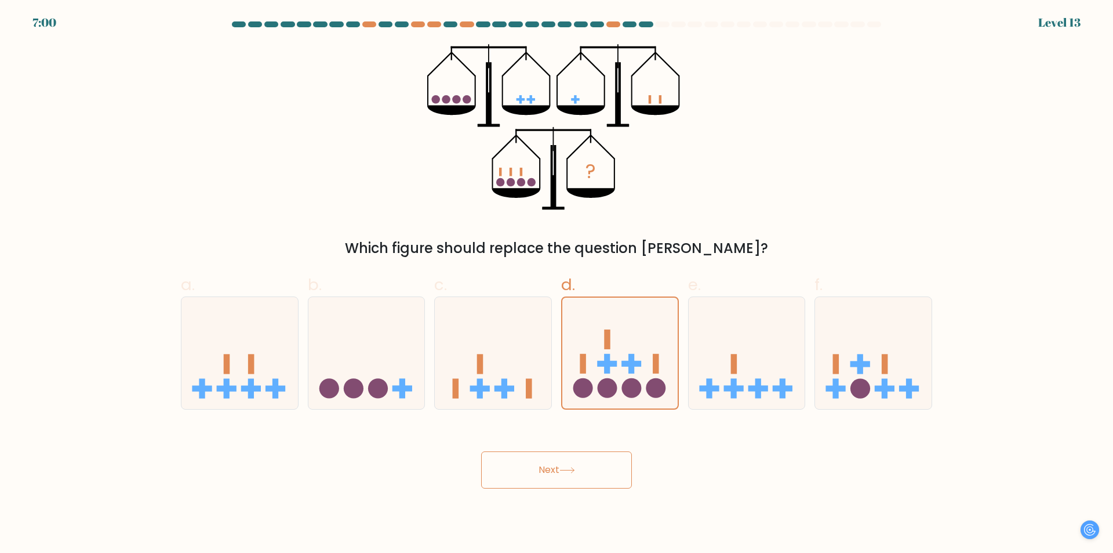
click at [616, 473] on button "Next" at bounding box center [556, 469] width 151 height 37
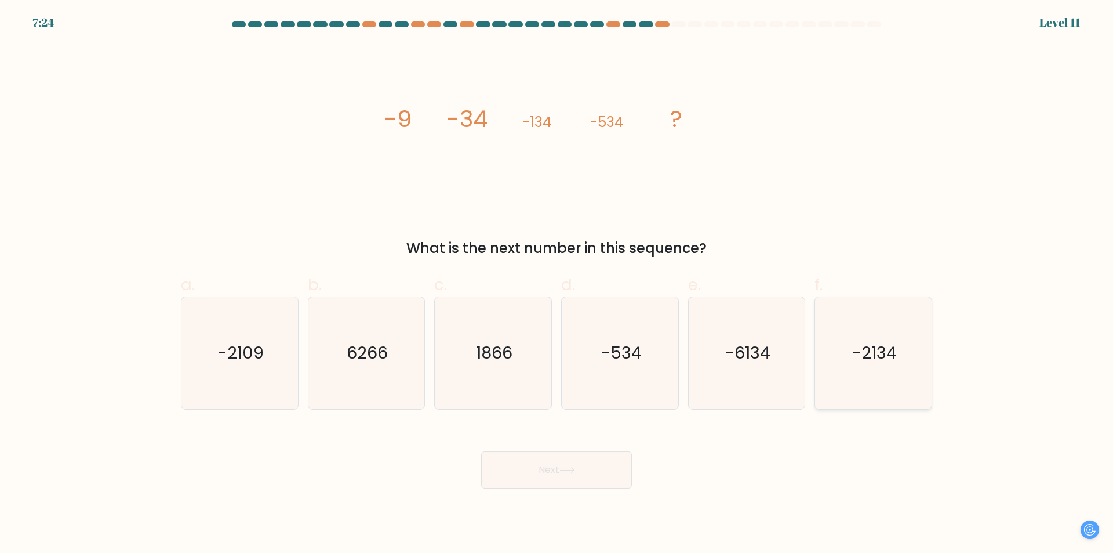
click at [824, 394] on icon "-2134" at bounding box center [874, 353] width 112 height 112
click at [557, 284] on input "f. -2134" at bounding box center [557, 281] width 1 height 8
radio input "true"
click at [605, 474] on button "Next" at bounding box center [556, 469] width 151 height 37
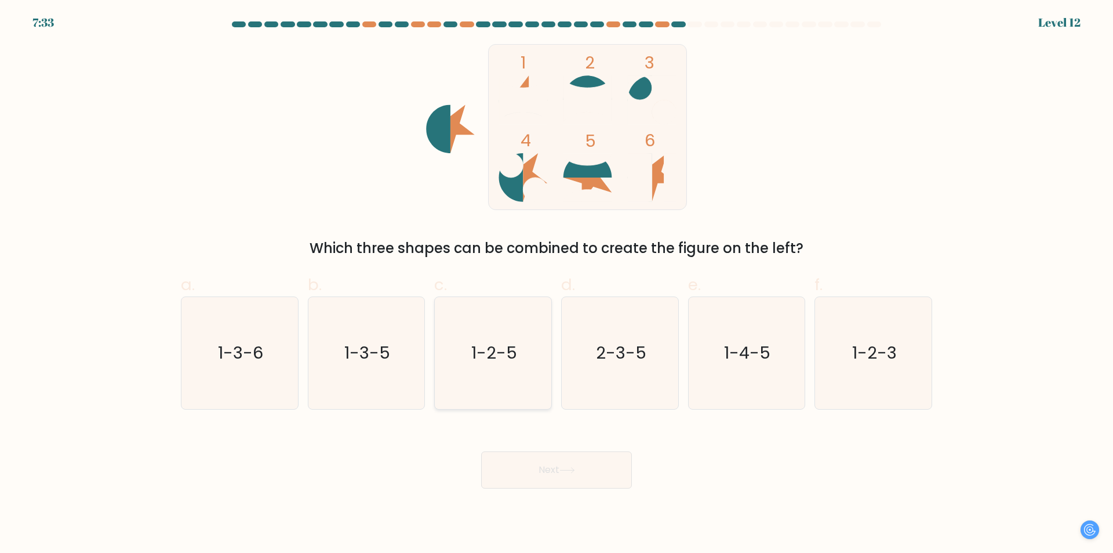
click at [524, 354] on icon "1-2-5" at bounding box center [493, 353] width 112 height 112
click at [557, 284] on input "c. 1-2-5" at bounding box center [557, 281] width 1 height 8
radio input "true"
click at [563, 457] on button "Next" at bounding box center [556, 469] width 151 height 37
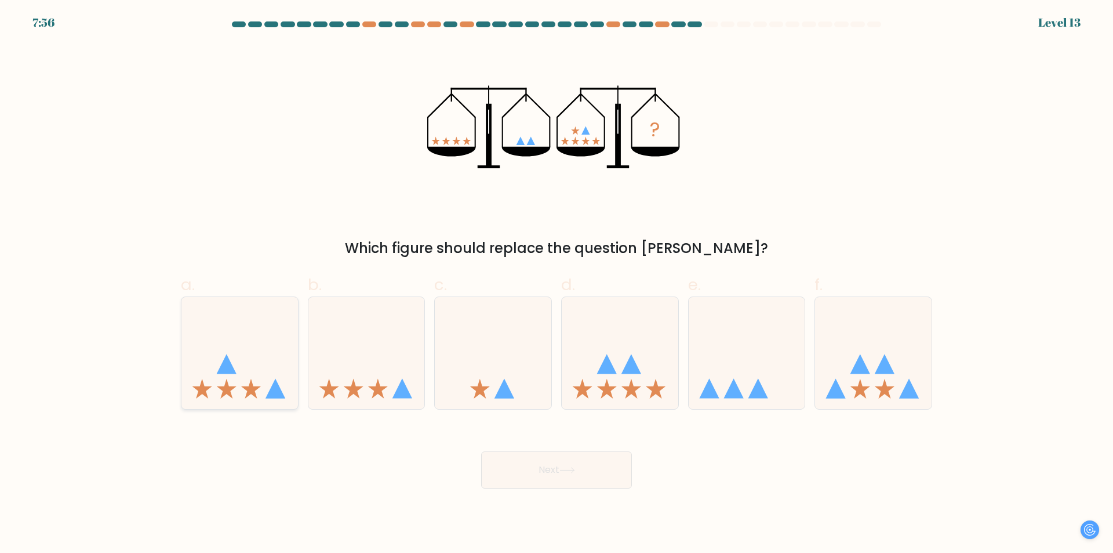
click at [240, 357] on icon at bounding box center [240, 353] width 117 height 96
click at [557, 284] on input "a." at bounding box center [557, 281] width 1 height 8
radio input "true"
click at [490, 468] on button "Next" at bounding box center [556, 469] width 151 height 37
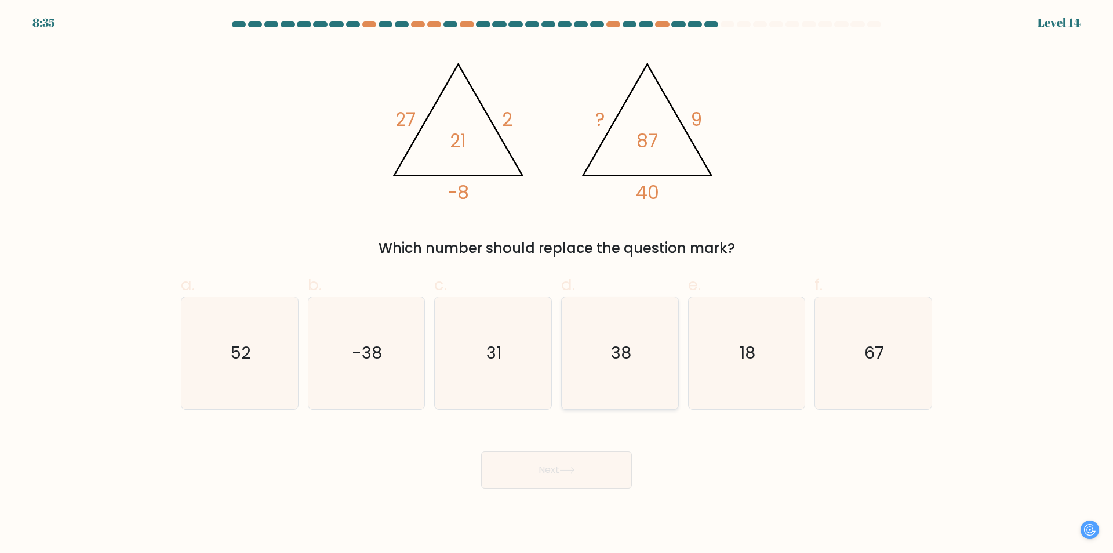
click at [611, 368] on icon "38" at bounding box center [620, 353] width 112 height 112
click at [557, 284] on input "d. 38" at bounding box center [557, 281] width 1 height 8
radio input "true"
click at [859, 375] on icon "67" at bounding box center [874, 353] width 112 height 112
click at [557, 284] on input "f. 67" at bounding box center [557, 281] width 1 height 8
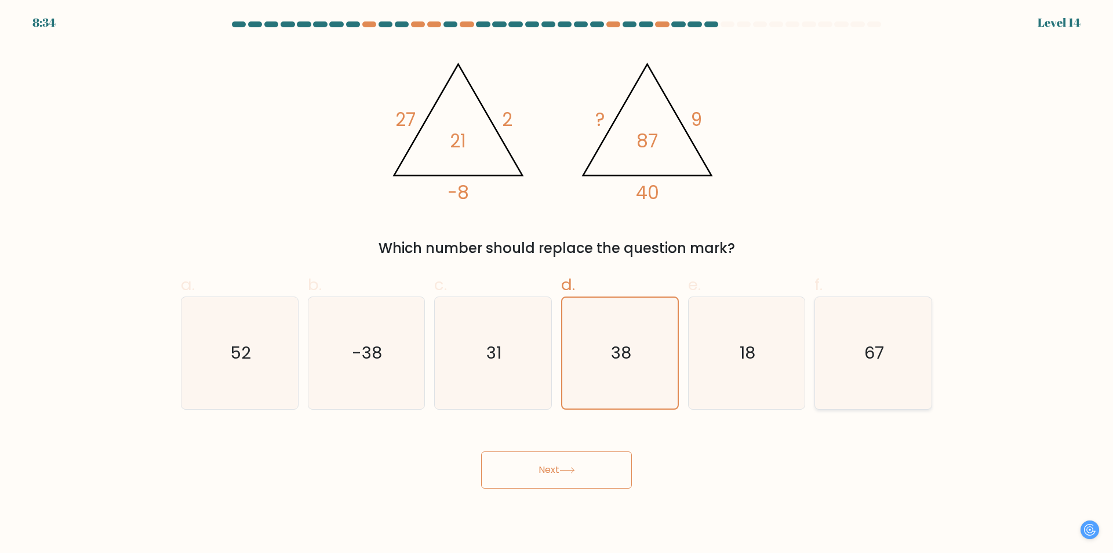
radio input "true"
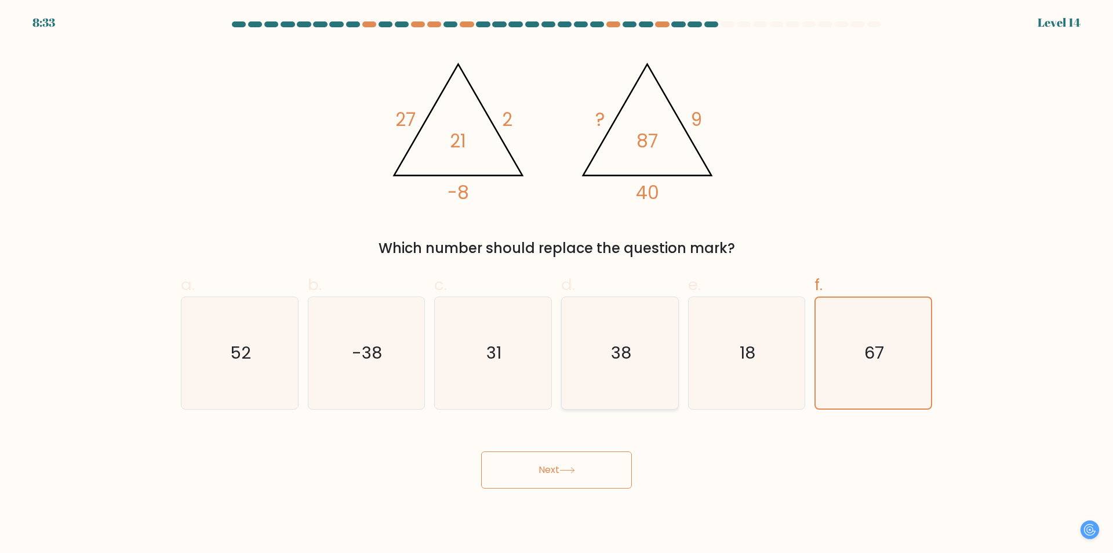
click at [622, 321] on icon "38" at bounding box center [620, 353] width 112 height 112
click at [557, 284] on input "d. 38" at bounding box center [557, 281] width 1 height 8
radio input "true"
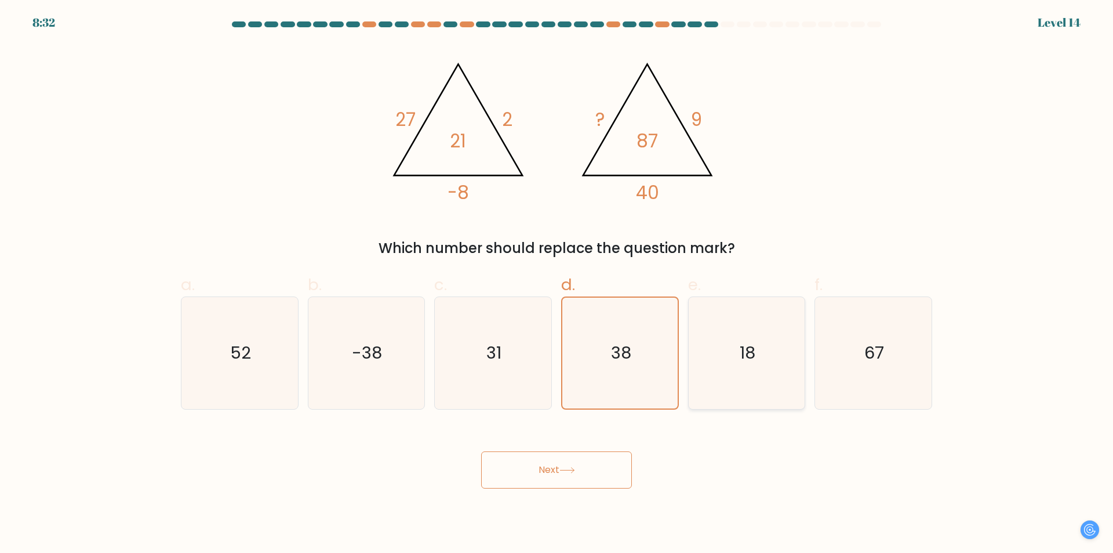
click at [696, 393] on icon "18" at bounding box center [747, 353] width 112 height 112
click at [557, 284] on input "e. 18" at bounding box center [557, 281] width 1 height 8
radio input "true"
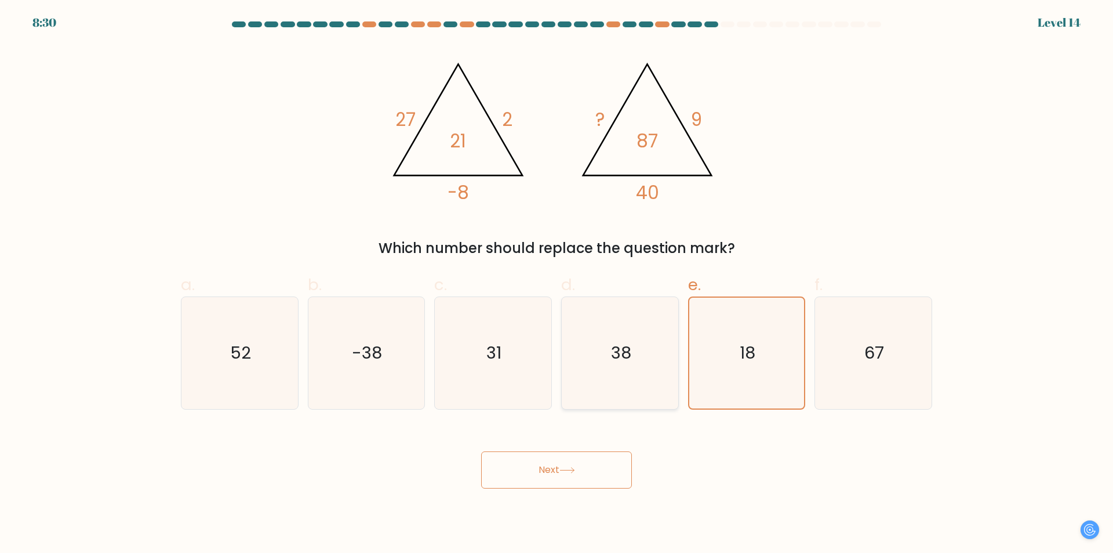
click at [632, 361] on icon "38" at bounding box center [620, 353] width 112 height 112
click at [557, 284] on input "d. 38" at bounding box center [557, 281] width 1 height 8
radio input "true"
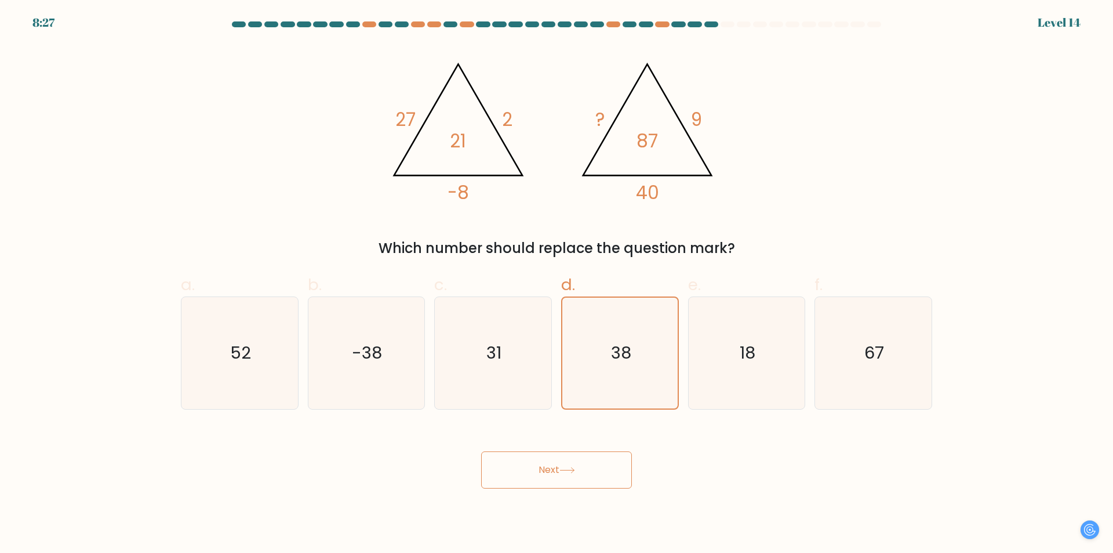
click at [618, 474] on button "Next" at bounding box center [556, 469] width 151 height 37
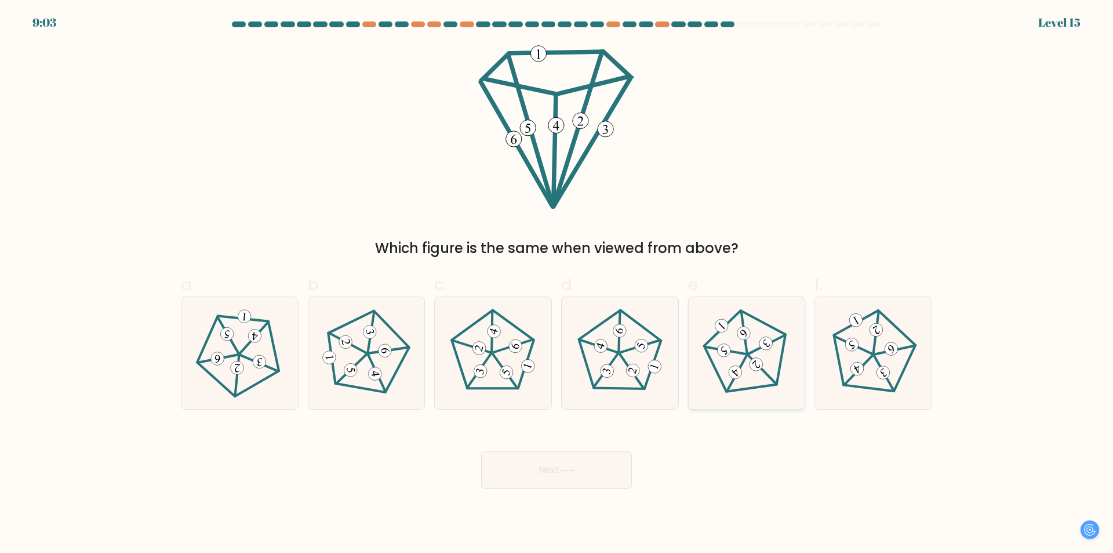
click at [748, 337] on 285 at bounding box center [744, 333] width 19 height 19
click at [557, 284] on input "e." at bounding box center [557, 281] width 1 height 8
radio input "true"
click at [225, 372] on icon at bounding box center [239, 353] width 89 height 89
click at [557, 284] on input "a." at bounding box center [557, 281] width 1 height 8
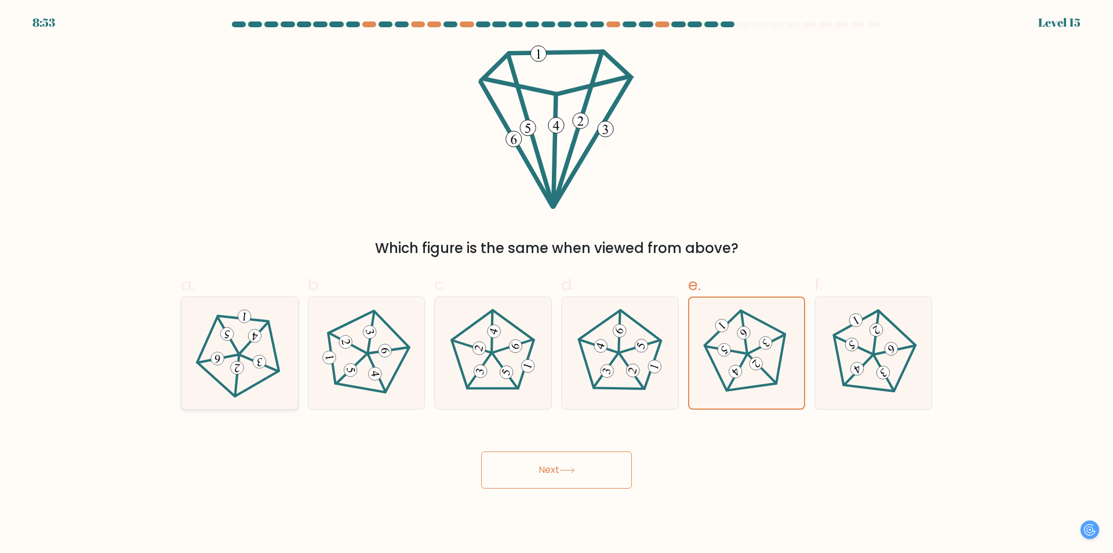
radio input "true"
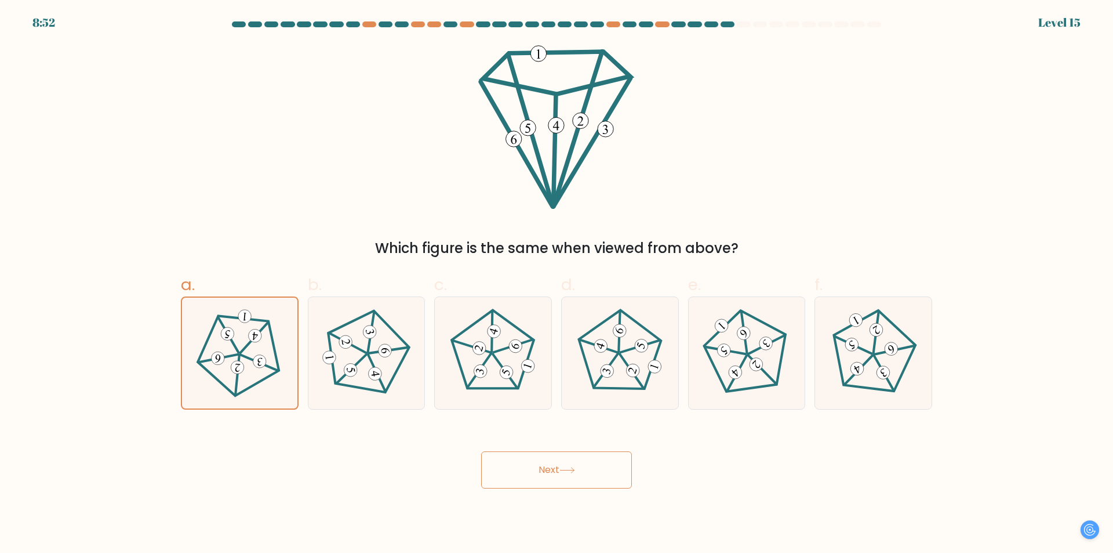
click at [564, 462] on button "Next" at bounding box center [556, 469] width 151 height 37
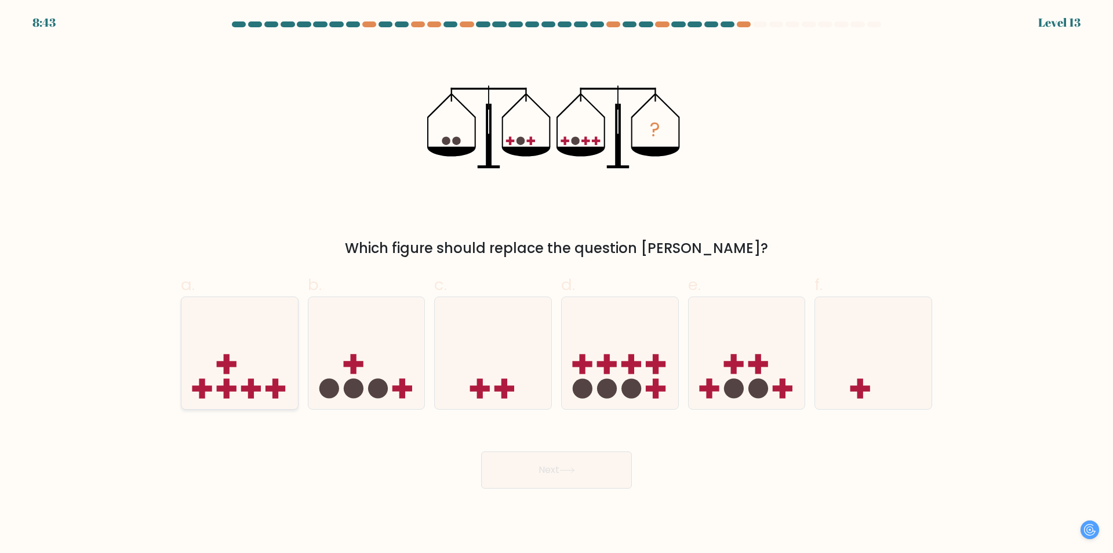
click at [217, 339] on icon at bounding box center [240, 353] width 117 height 96
click at [557, 284] on input "a." at bounding box center [557, 281] width 1 height 8
radio input "true"
click at [523, 473] on button "Next" at bounding box center [556, 469] width 151 height 37
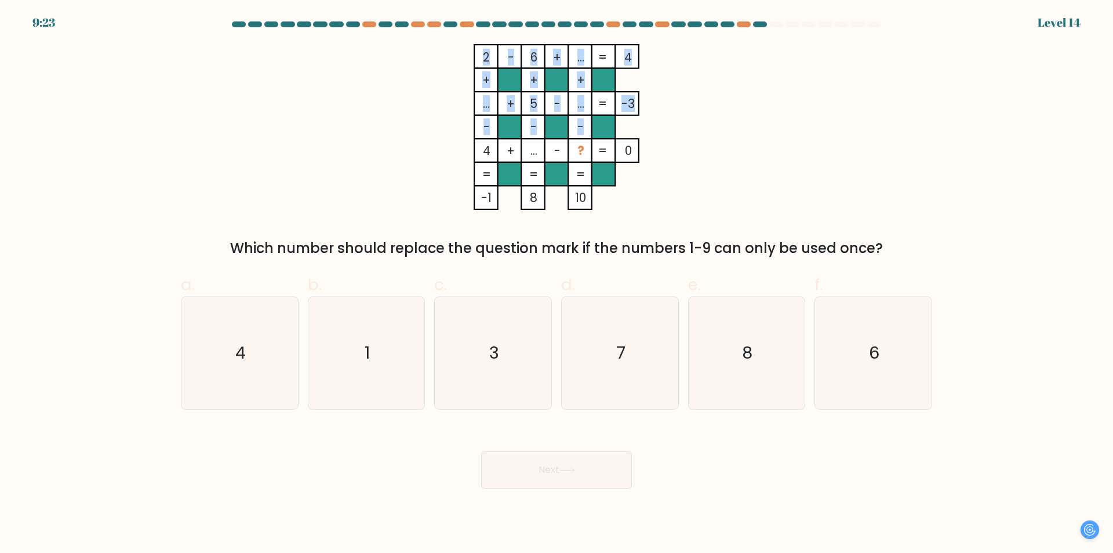
drag, startPoint x: 492, startPoint y: 149, endPoint x: 542, endPoint y: 148, distance: 49.9
click at [542, 148] on icon "2 - 6 + ... 4 + + + ... + 5 - ... -3 - - - 4 + ... - ? = 0 = = = = -1 8 10 =" at bounding box center [557, 127] width 348 height 166
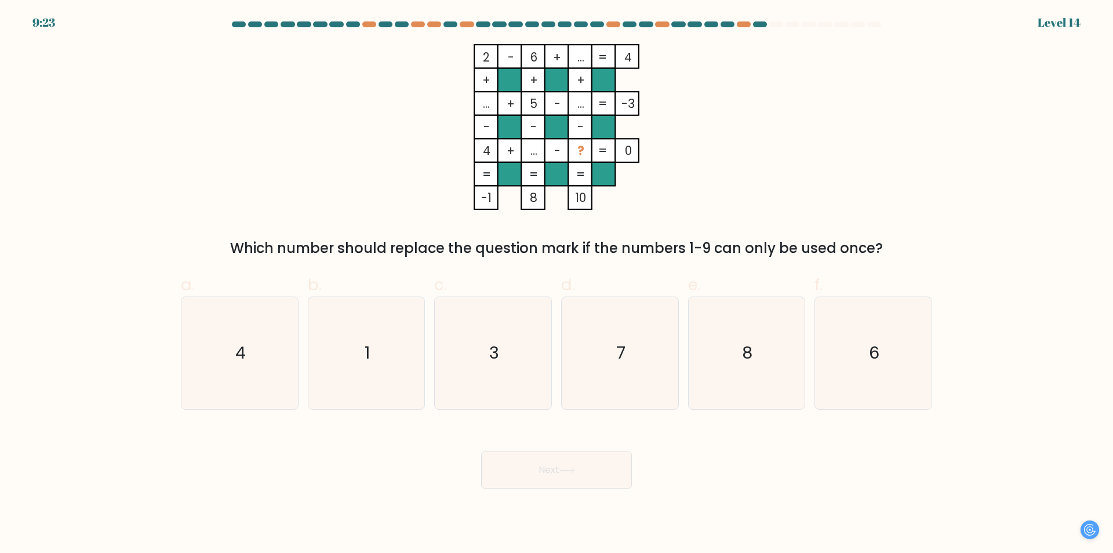
click at [739, 200] on div "2 - 6 + ... 4 + + + ... + 5 - ... -3 - - - 4 + ... - ? = 0 = = = = -1 8 10 = Wh…" at bounding box center [557, 151] width 766 height 215
drag, startPoint x: 473, startPoint y: 154, endPoint x: 516, endPoint y: 151, distance: 42.4
click at [516, 151] on icon "2 - 6 + ... 4 + + + ... + 5 - ... -3 - - - 4 + ... - ? = 0 = = = = -1 8 10 =" at bounding box center [557, 127] width 348 height 166
click at [528, 150] on rect at bounding box center [533, 151] width 24 height 24
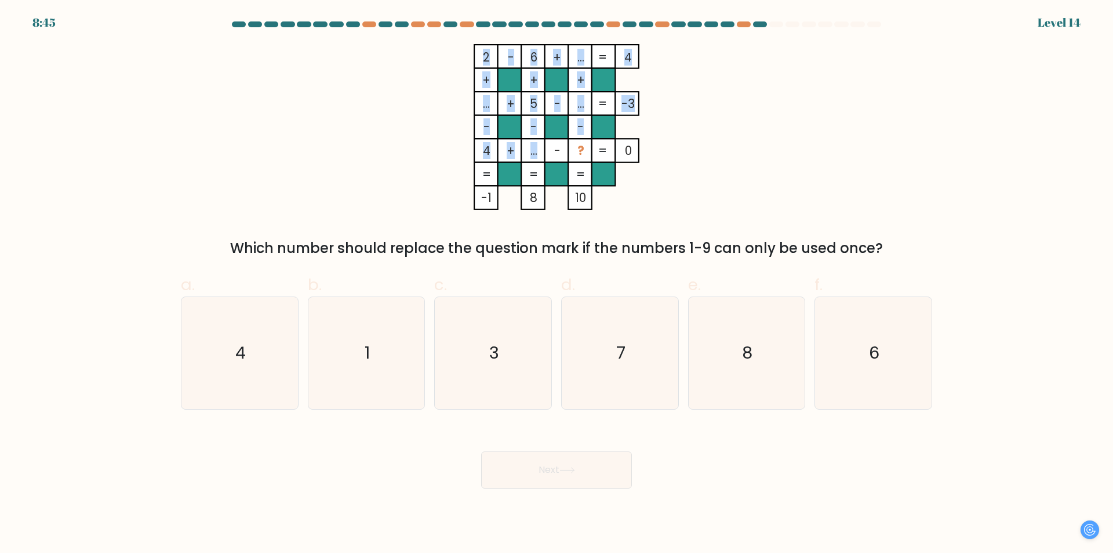
drag, startPoint x: 529, startPoint y: 151, endPoint x: 536, endPoint y: 151, distance: 7.5
click at [536, 151] on icon "2 - 6 + ... 4 + + + ... + 5 - ... -3 - - - 4 + ... - ? = 0 = = = = -1 8 10 =" at bounding box center [557, 127] width 348 height 166
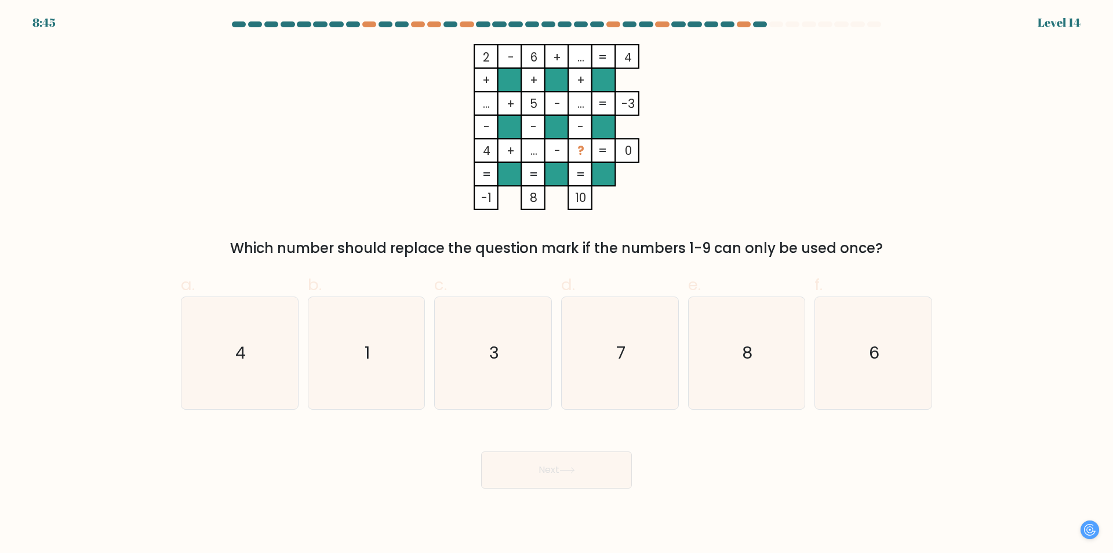
click at [538, 151] on tspan "..." at bounding box center [534, 150] width 7 height 17
click at [531, 151] on tspan "..." at bounding box center [534, 150] width 7 height 17
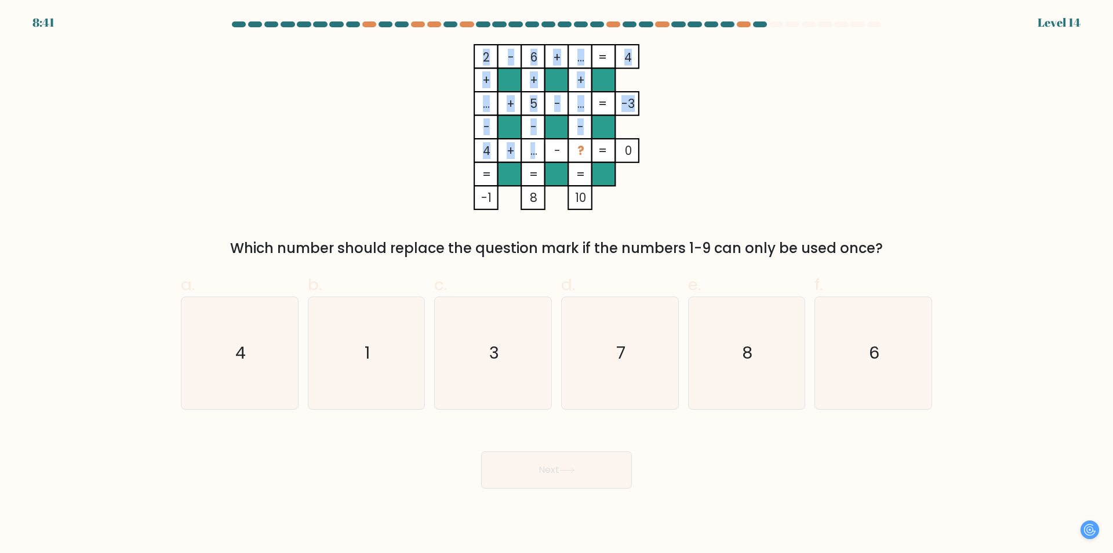
drag, startPoint x: 534, startPoint y: 151, endPoint x: 527, endPoint y: 152, distance: 7.6
click at [527, 152] on icon "2 - 6 + ... 4 + + + ... + 5 - ... -3 - - - 4 + ... - ? = 0 = = = = -1 8 10 =" at bounding box center [557, 127] width 348 height 166
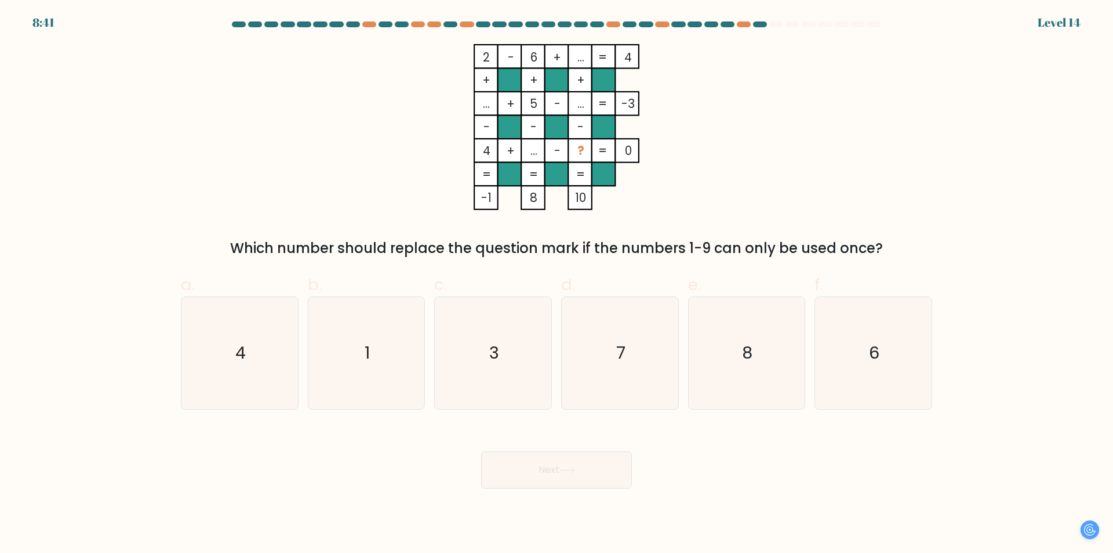
click at [527, 152] on rect at bounding box center [533, 151] width 24 height 24
click at [604, 359] on icon "7" at bounding box center [620, 353] width 112 height 112
click at [557, 284] on input "d. 7" at bounding box center [557, 281] width 1 height 8
radio input "true"
click at [589, 484] on button "Next" at bounding box center [556, 469] width 151 height 37
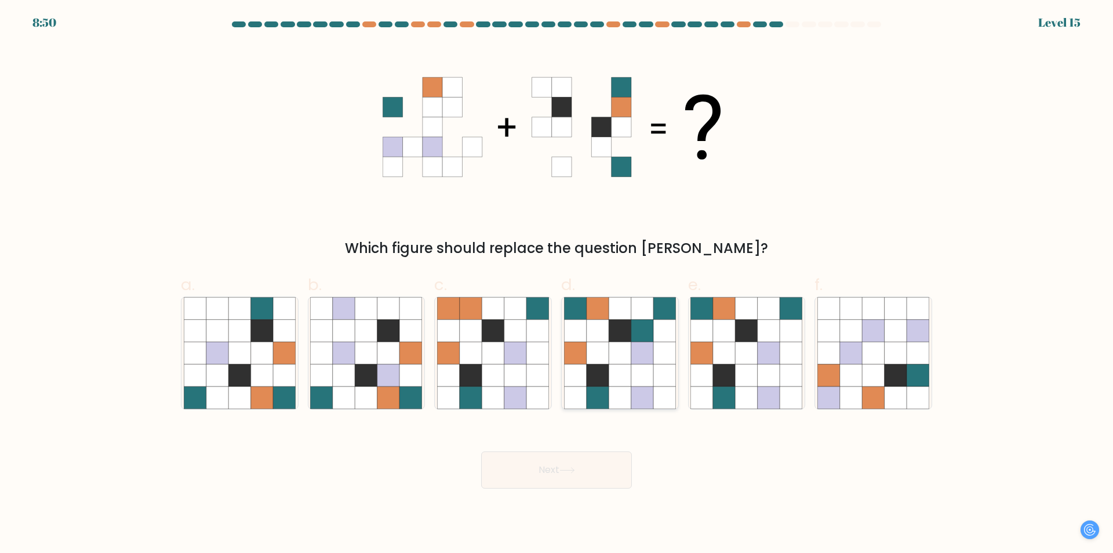
click at [643, 358] on icon at bounding box center [643, 353] width 22 height 22
click at [557, 284] on input "d." at bounding box center [557, 281] width 1 height 8
radio input "true"
click at [572, 476] on button "Next" at bounding box center [556, 469] width 151 height 37
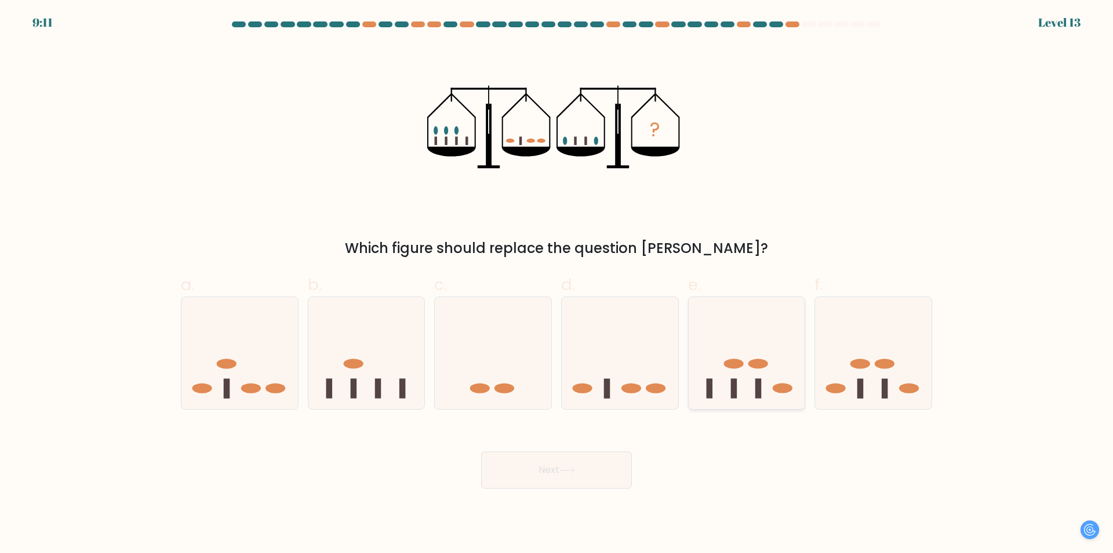
click at [739, 367] on ellipse at bounding box center [734, 363] width 20 height 10
click at [557, 284] on input "e." at bounding box center [557, 281] width 1 height 8
radio input "true"
click at [570, 357] on icon at bounding box center [620, 353] width 117 height 96
click at [557, 284] on input "d." at bounding box center [557, 281] width 1 height 8
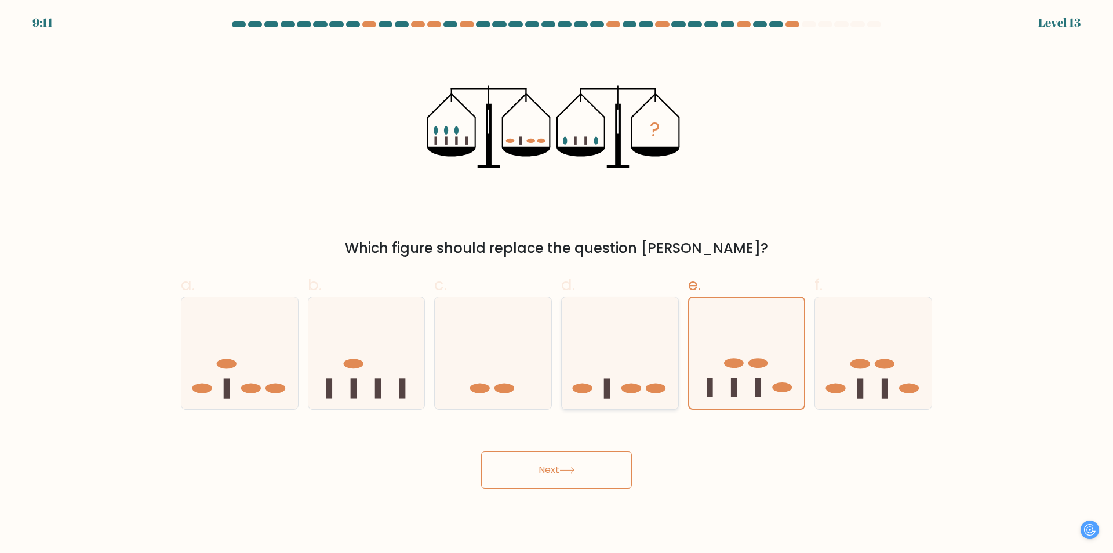
radio input "true"
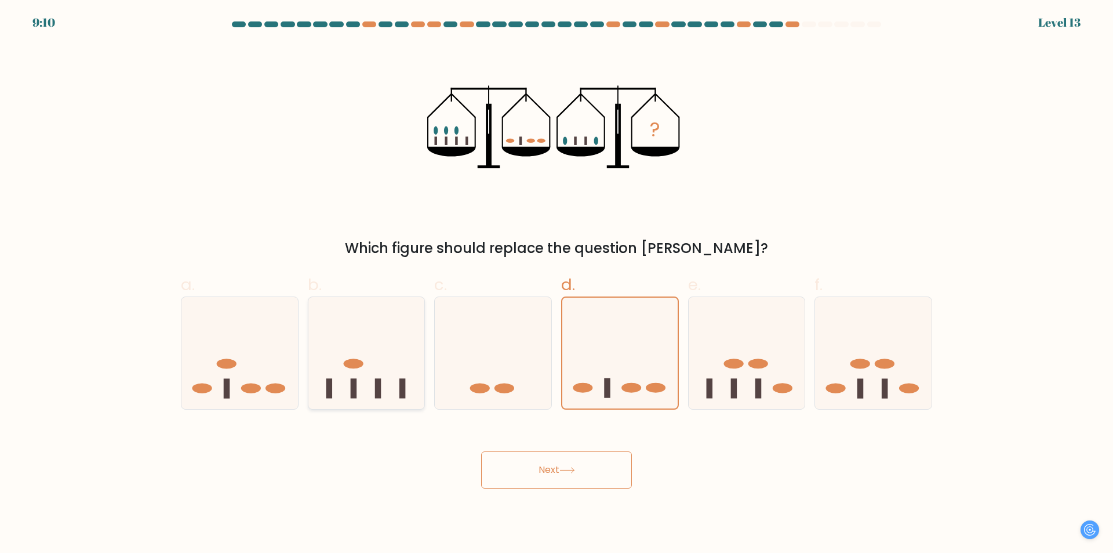
click at [404, 307] on icon at bounding box center [367, 353] width 117 height 96
click at [557, 284] on input "b." at bounding box center [557, 281] width 1 height 8
radio input "true"
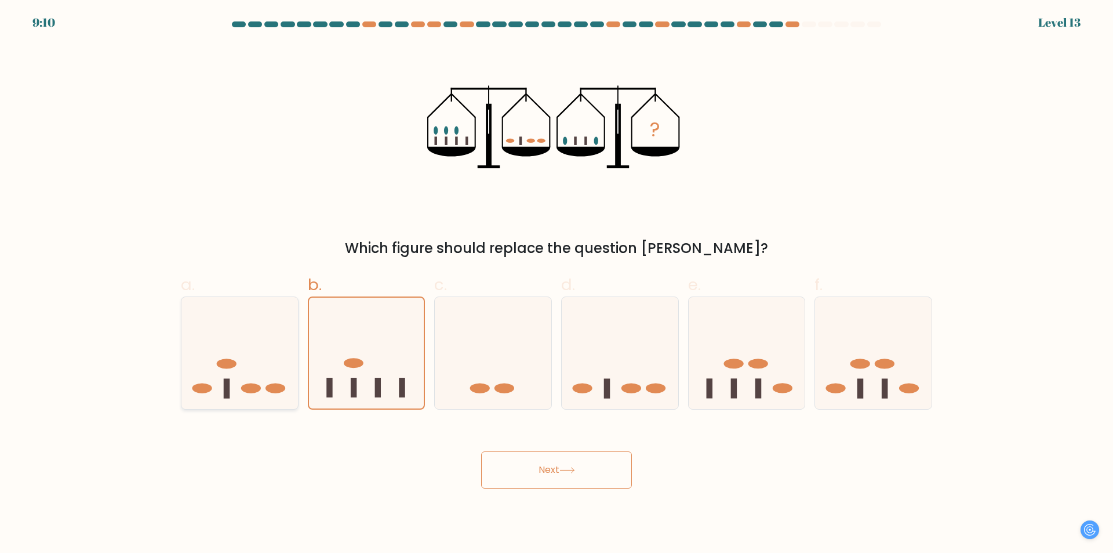
click at [230, 401] on icon at bounding box center [240, 353] width 117 height 96
click at [557, 284] on input "a." at bounding box center [557, 281] width 1 height 8
radio input "true"
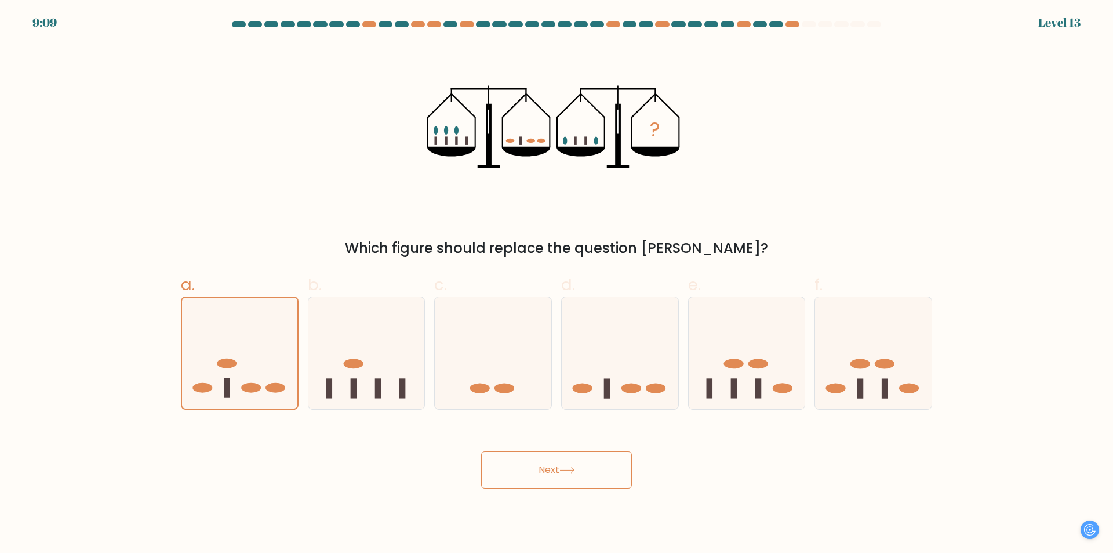
click at [1113, 473] on form at bounding box center [556, 254] width 1113 height 467
click at [850, 370] on icon at bounding box center [873, 353] width 117 height 96
click at [557, 284] on input "f." at bounding box center [557, 281] width 1 height 8
radio input "true"
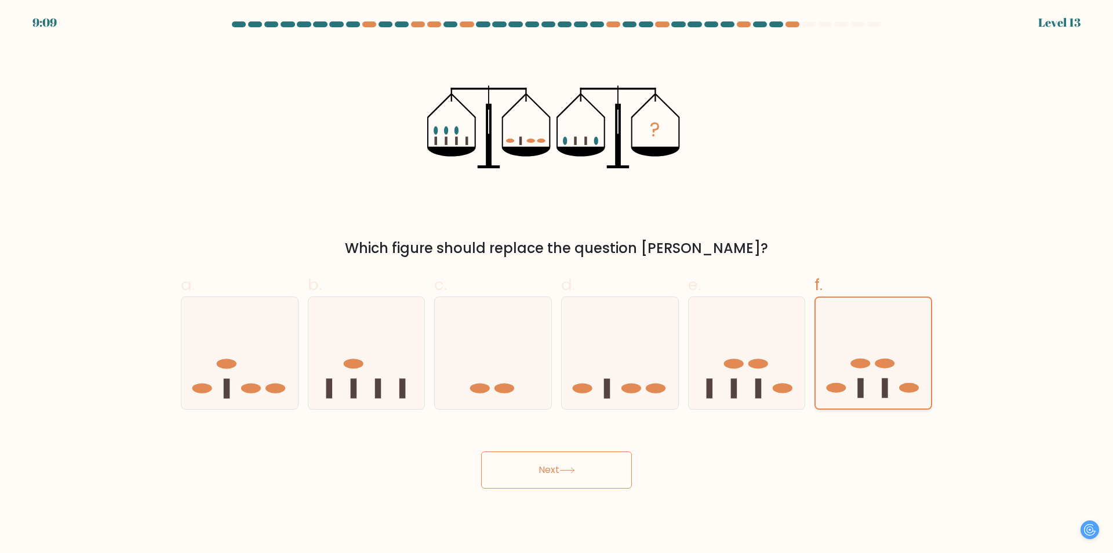
click at [828, 355] on icon at bounding box center [873, 353] width 115 height 96
click at [557, 284] on input "f." at bounding box center [557, 281] width 1 height 8
click at [640, 384] on icon at bounding box center [620, 353] width 117 height 96
click at [557, 284] on input "d." at bounding box center [557, 281] width 1 height 8
radio input "true"
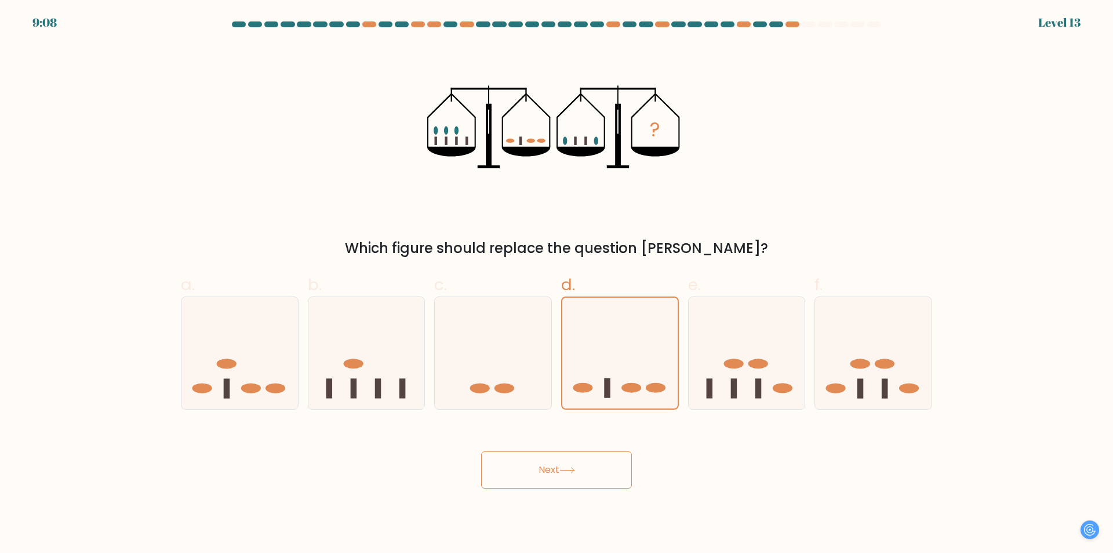
click at [811, 394] on div "f." at bounding box center [873, 341] width 127 height 137
click at [762, 409] on div at bounding box center [747, 352] width 118 height 113
click at [557, 284] on input "e." at bounding box center [557, 281] width 1 height 8
radio input "true"
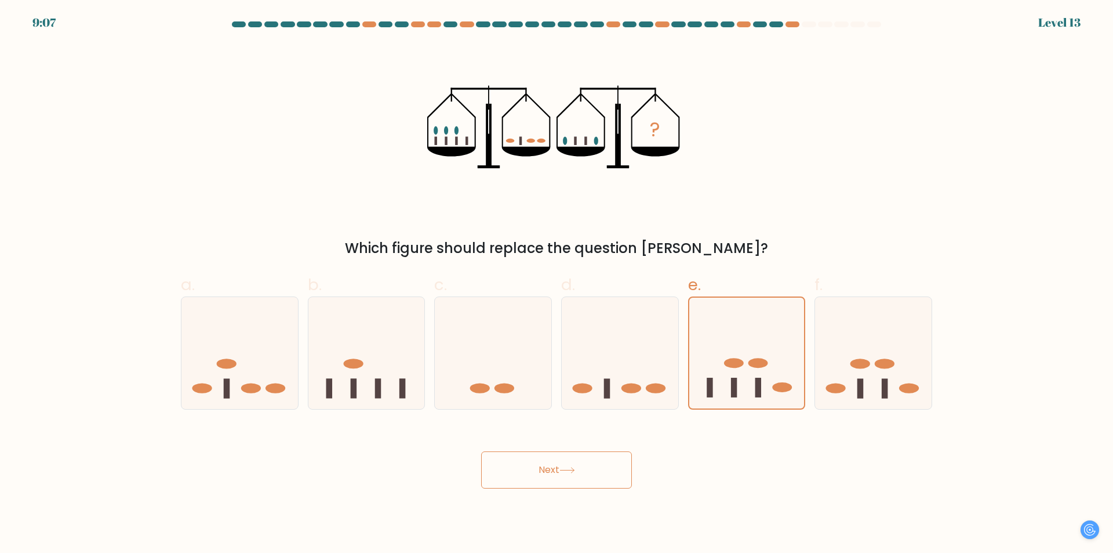
click at [673, 413] on form at bounding box center [556, 254] width 1113 height 467
click at [561, 388] on div at bounding box center [620, 352] width 118 height 113
click at [557, 284] on input "d." at bounding box center [557, 281] width 1 height 8
radio input "true"
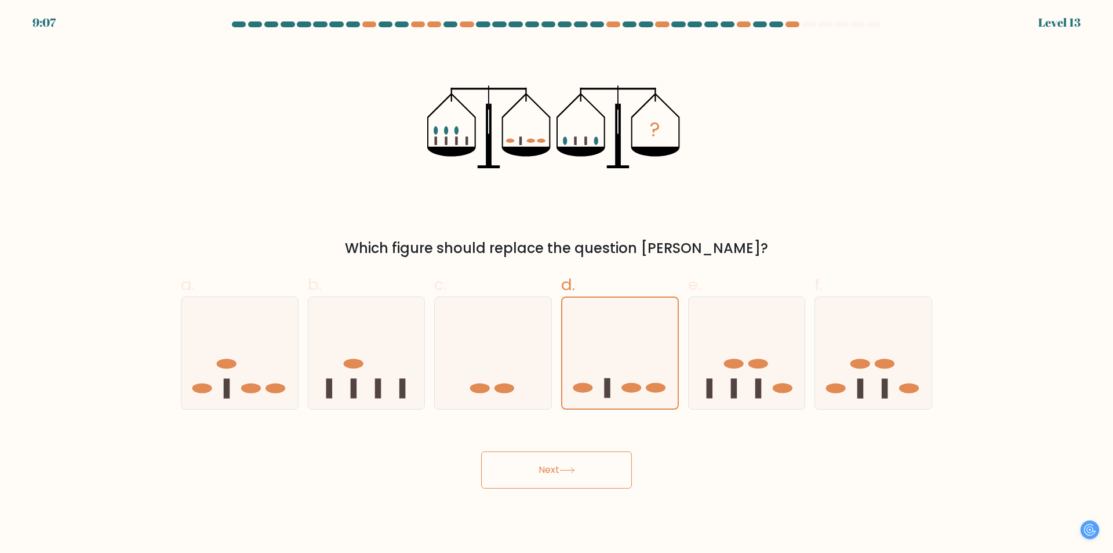
click at [601, 476] on button "Next" at bounding box center [556, 469] width 151 height 37
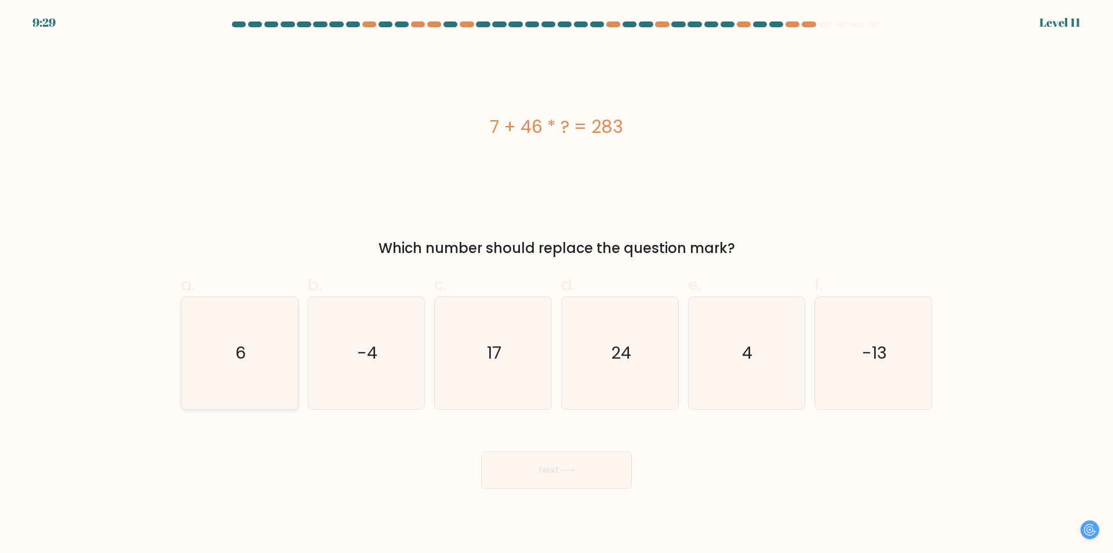
click at [241, 331] on icon "6" at bounding box center [240, 353] width 112 height 112
click at [557, 284] on input "a. 6" at bounding box center [557, 281] width 1 height 8
radio input "true"
click at [540, 477] on button "Next" at bounding box center [556, 469] width 151 height 37
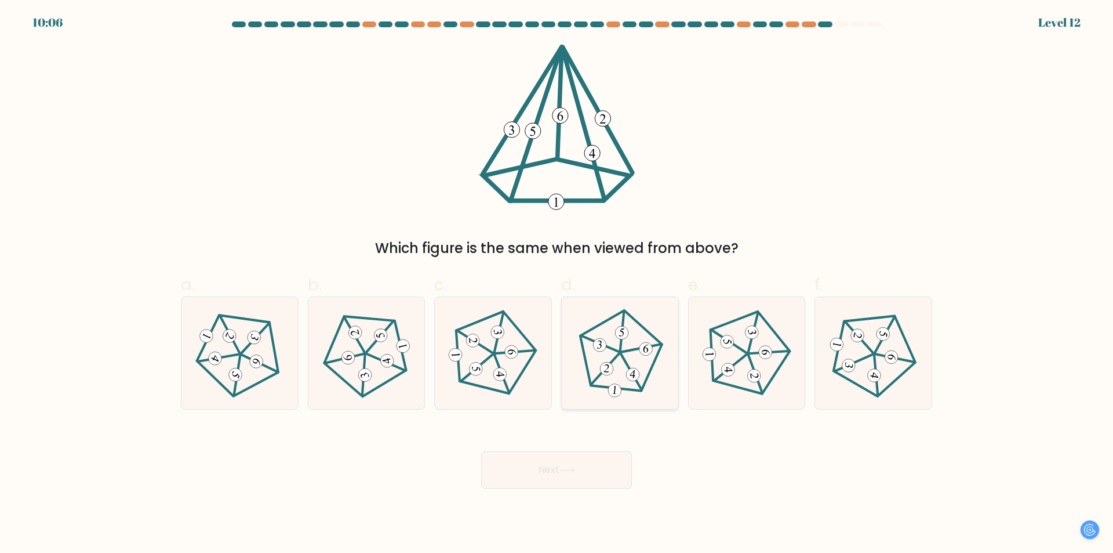
click at [605, 403] on div at bounding box center [620, 352] width 118 height 113
click at [557, 284] on input "d." at bounding box center [557, 281] width 1 height 8
radio input "true"
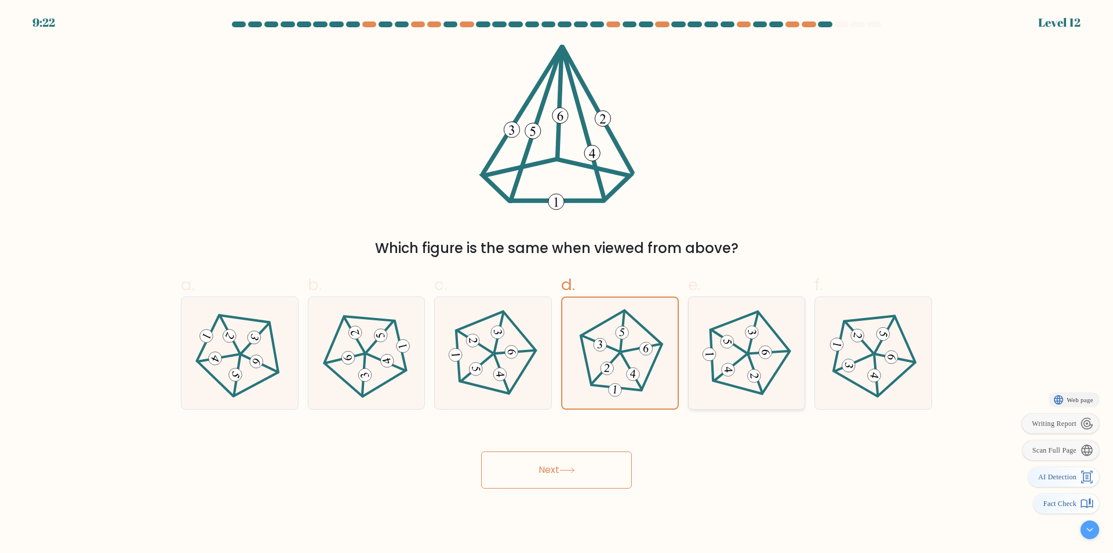
click at [761, 354] on 515 at bounding box center [766, 352] width 14 height 14
click at [557, 284] on input "e." at bounding box center [557, 281] width 1 height 8
radio input "true"
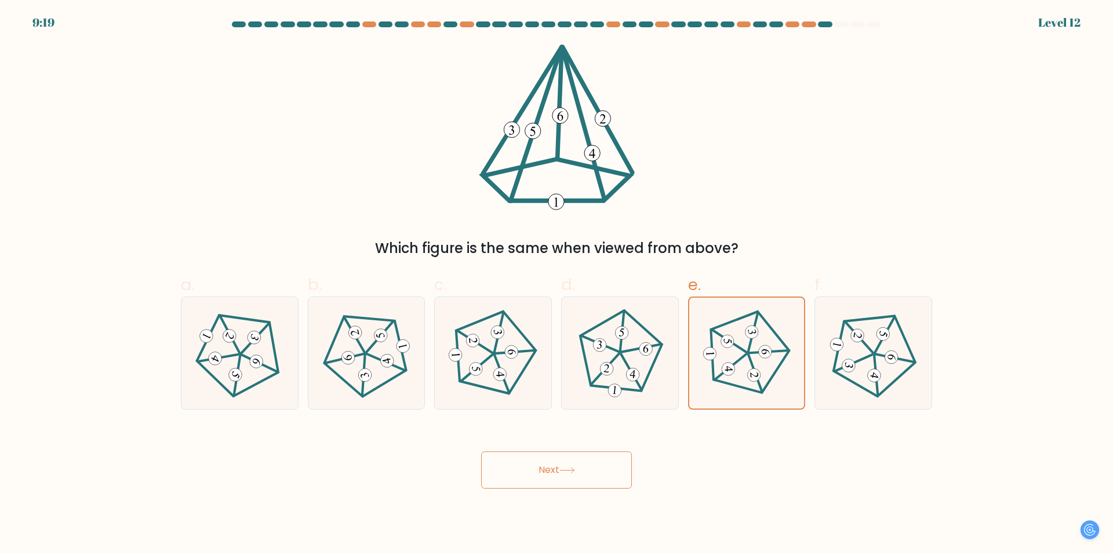
click at [600, 456] on button "Next" at bounding box center [556, 469] width 151 height 37
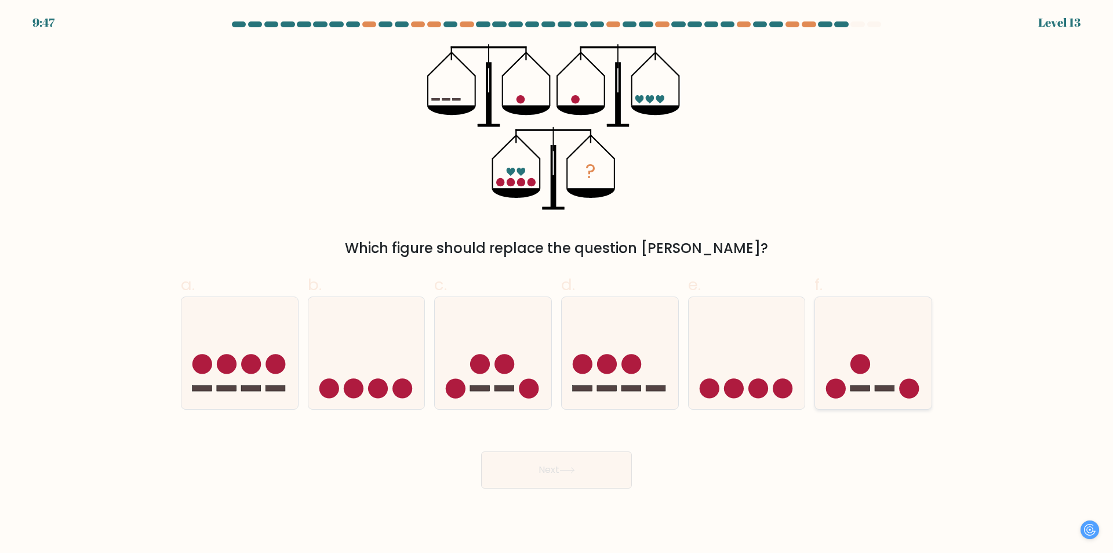
click at [836, 368] on icon at bounding box center [873, 353] width 117 height 96
click at [557, 284] on input "f." at bounding box center [557, 281] width 1 height 8
radio input "true"
click at [528, 459] on button "Next" at bounding box center [556, 469] width 151 height 37
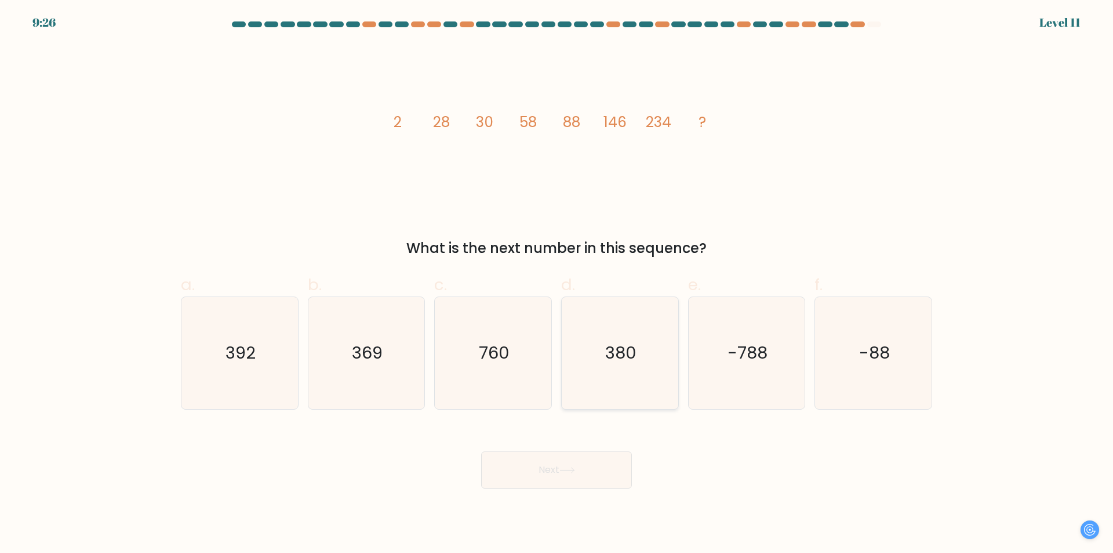
click at [595, 369] on icon "380" at bounding box center [620, 353] width 112 height 112
click at [557, 284] on input "d. 380" at bounding box center [557, 281] width 1 height 8
radio input "true"
click at [608, 487] on button "Next" at bounding box center [556, 469] width 151 height 37
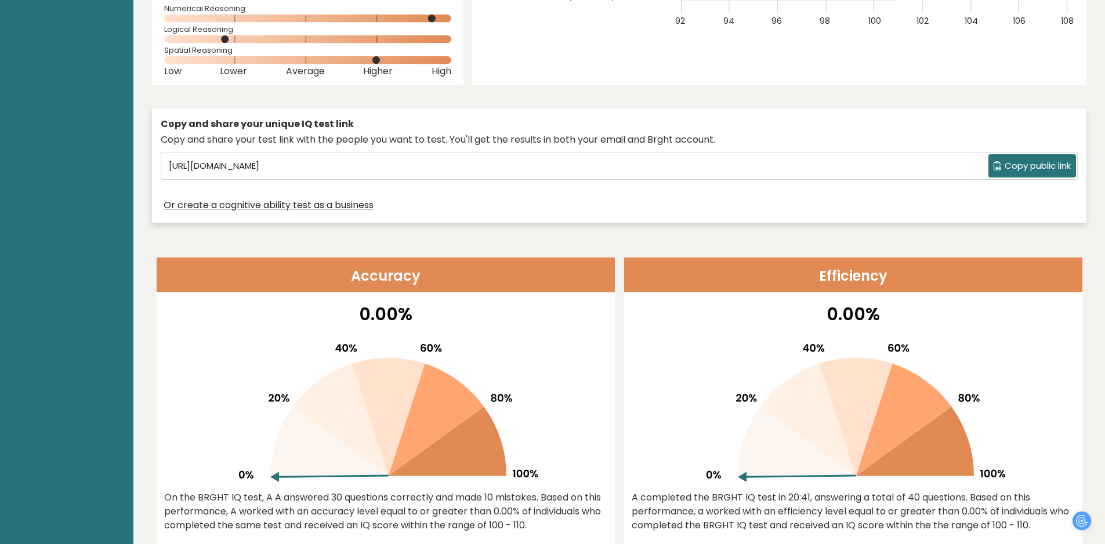
scroll to position [406, 0]
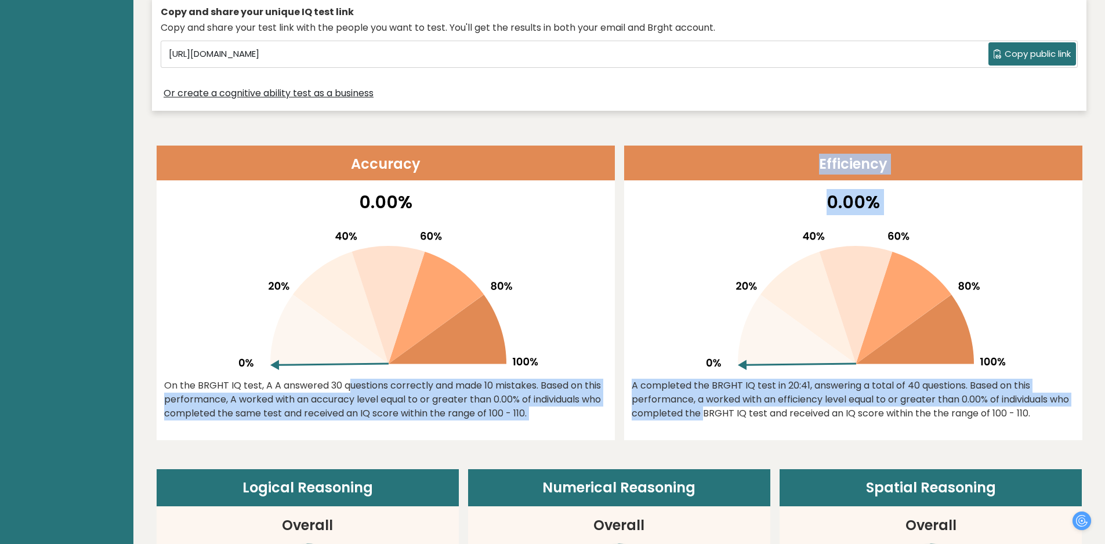
drag, startPoint x: 266, startPoint y: 387, endPoint x: 619, endPoint y: 423, distance: 355.0
click at [622, 419] on div "Accuracy 0.00% On the BRGHT IQ test, A A answered 30 questions correctly and ma…" at bounding box center [620, 293] width 926 height 295
click at [611, 429] on div "0.00% On the BRGHT IQ test, A A answered 30 questions correctly and made 10 mis…" at bounding box center [386, 314] width 458 height 251
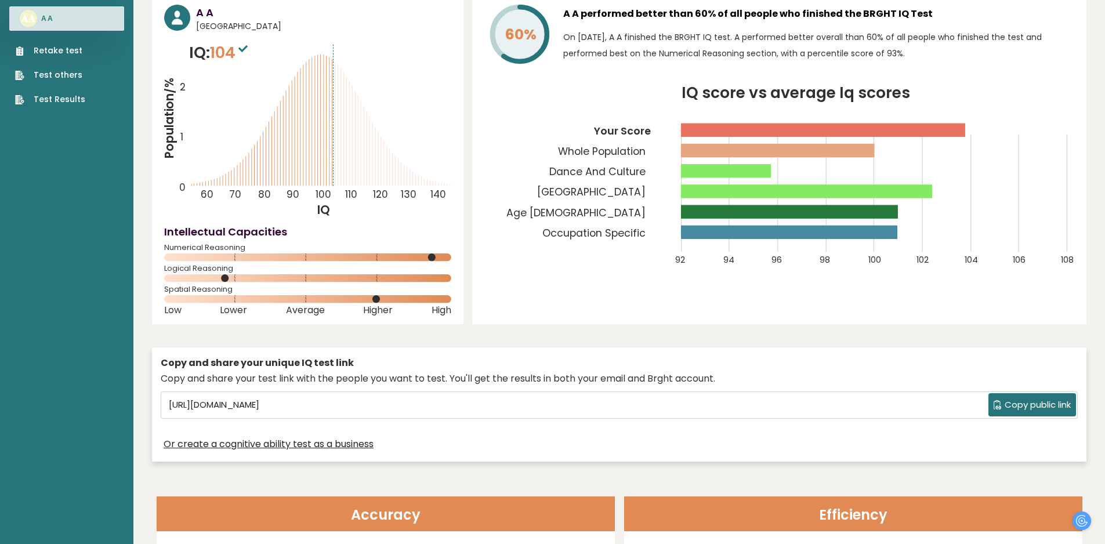
scroll to position [0, 0]
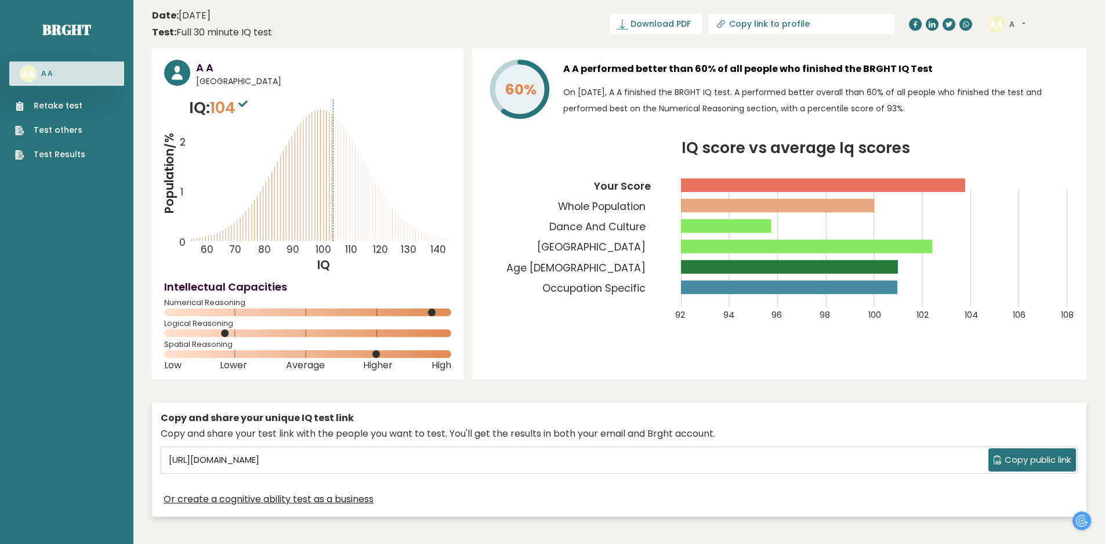
click at [34, 67] on text "AA" at bounding box center [28, 73] width 14 height 13
click at [32, 71] on text "AA" at bounding box center [28, 73] width 14 height 13
click at [46, 71] on h3 "A A" at bounding box center [47, 73] width 12 height 9
click at [50, 71] on h3 "A A" at bounding box center [47, 73] width 12 height 9
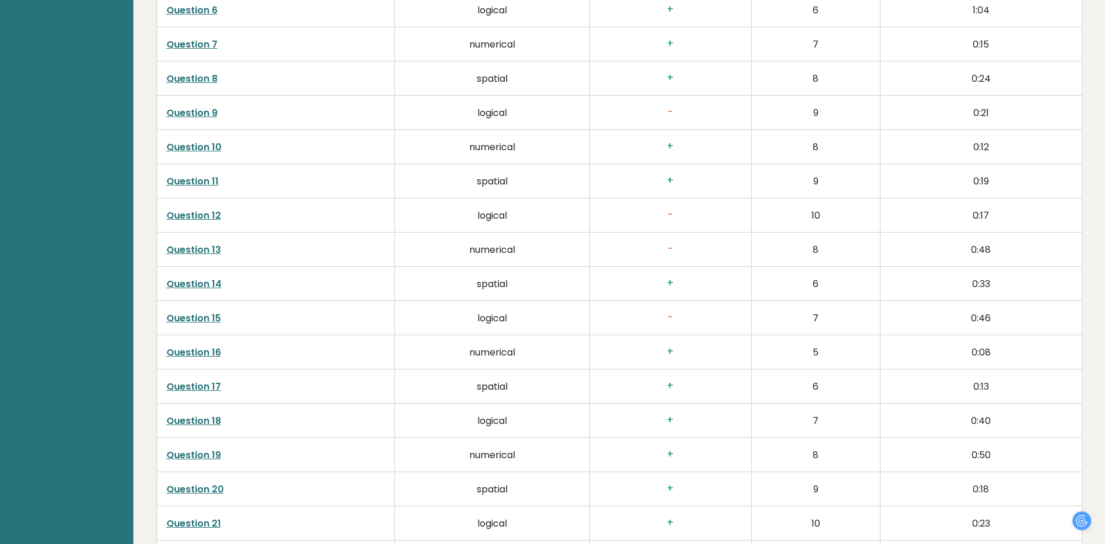
scroll to position [1856, 0]
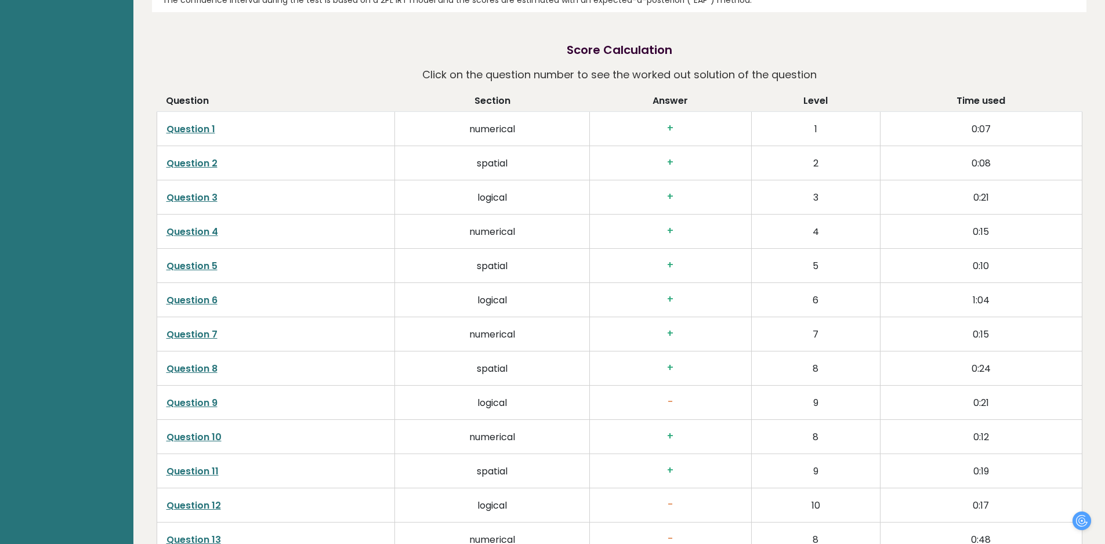
click at [183, 132] on link "Question 1" at bounding box center [190, 128] width 49 height 13
click at [1073, 0] on div "The confidence interval during the test is based on a 2PL IRT model and the sco…" at bounding box center [619, 0] width 914 height 12
click at [208, 127] on link "Question 1" at bounding box center [190, 128] width 49 height 13
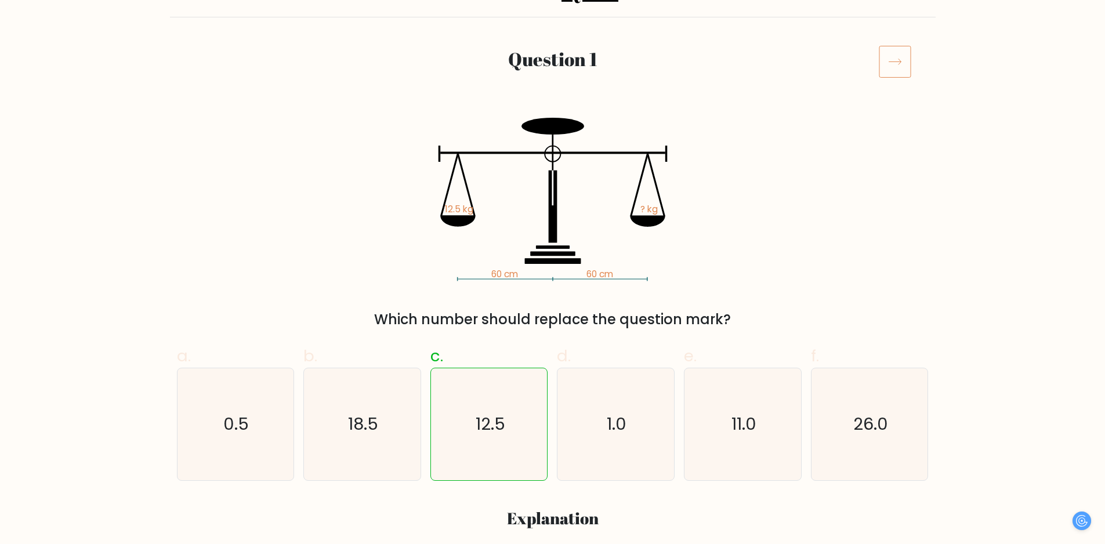
scroll to position [232, 0]
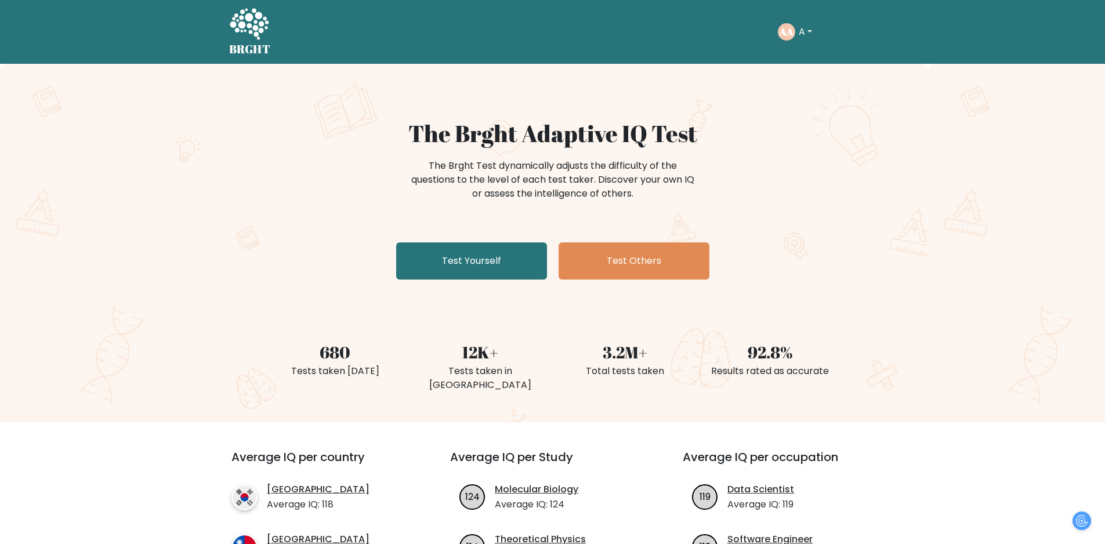
drag, startPoint x: 777, startPoint y: 44, endPoint x: 786, endPoint y: 37, distance: 12.0
click at [777, 44] on div "Take the test AA A Dashboard Profile Settings Logout Dashboard Profile Settings…" at bounding box center [578, 32] width 596 height 36
click at [794, 31] on circle at bounding box center [786, 31] width 17 height 17
click at [808, 31] on button "A" at bounding box center [805, 31] width 20 height 15
click at [817, 75] on link "Profile" at bounding box center [824, 75] width 92 height 19
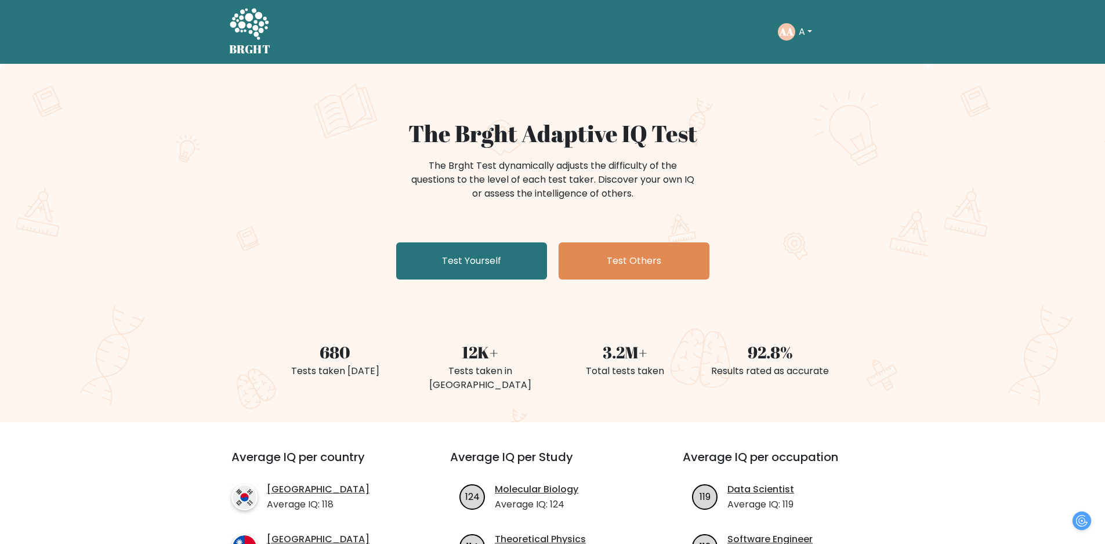
click at [825, 31] on div "AA A Dashboard Profile Settings Logout" at bounding box center [827, 32] width 99 height 27
click at [810, 26] on button "A" at bounding box center [805, 31] width 20 height 15
click at [820, 108] on link "Logout" at bounding box center [824, 112] width 92 height 19
click at [709, 20] on link "Log in" at bounding box center [693, 31] width 37 height 23
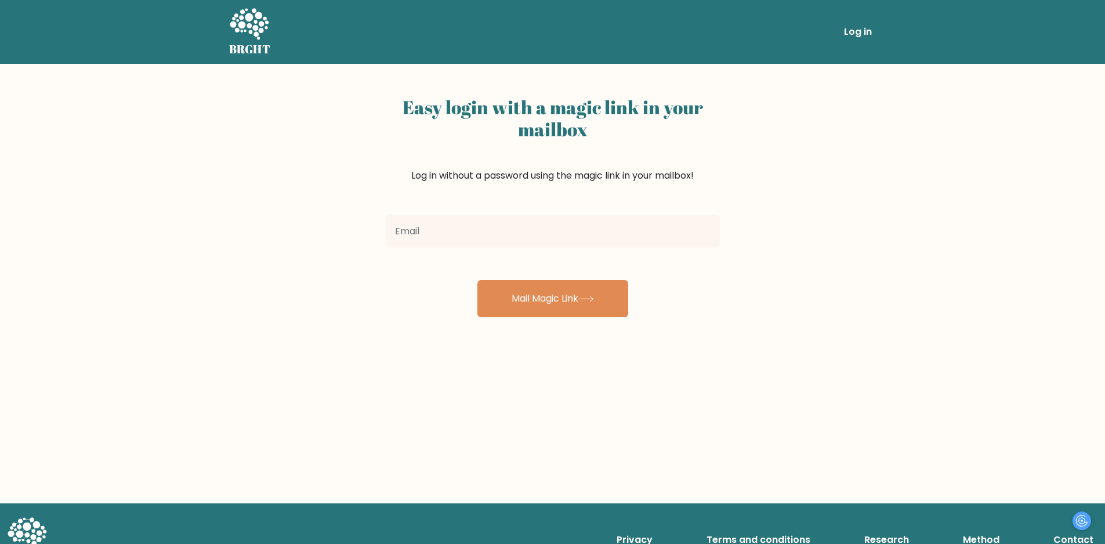
click at [612, 216] on input "email" at bounding box center [553, 231] width 334 height 32
type input "[EMAIL_ADDRESS][DOMAIN_NAME]"
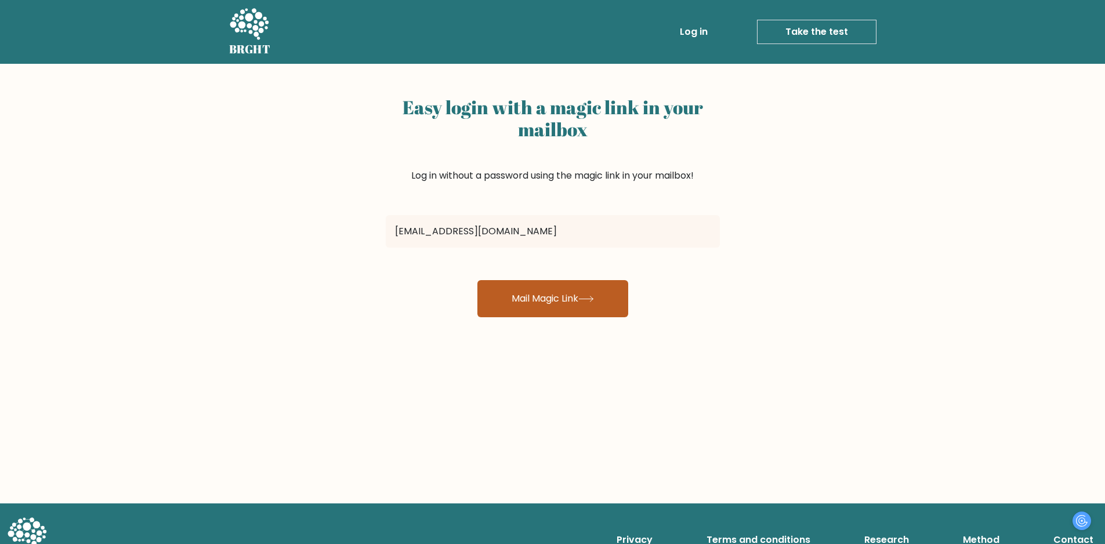
click at [529, 303] on button "Mail Magic Link" at bounding box center [552, 298] width 151 height 37
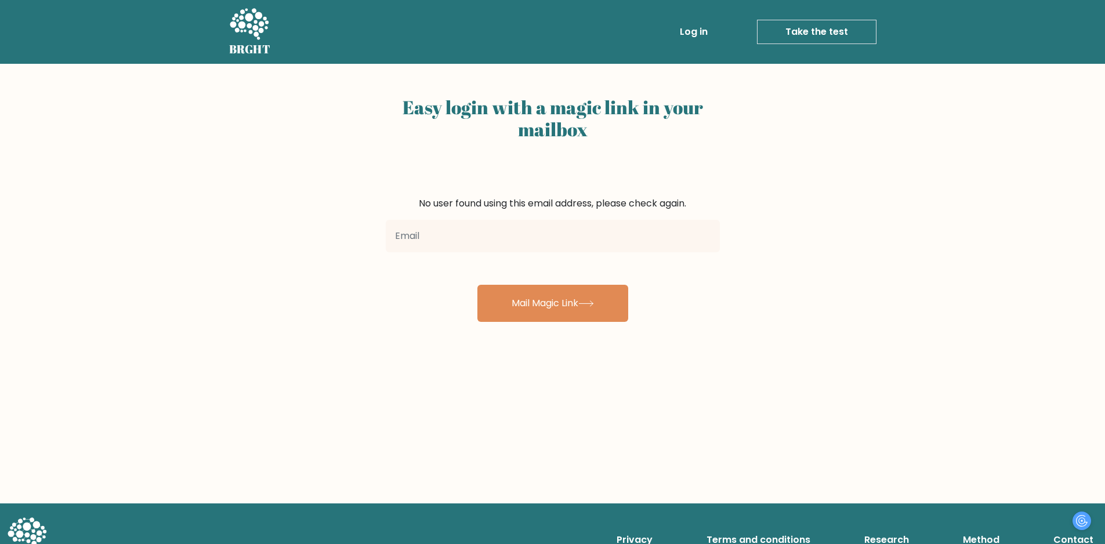
click at [487, 222] on input "email" at bounding box center [553, 236] width 334 height 32
click at [672, 279] on form "No user found using this email address, please check again. Mail Magic Link" at bounding box center [553, 259] width 334 height 125
click at [821, 27] on link "Take the test" at bounding box center [816, 32] width 119 height 24
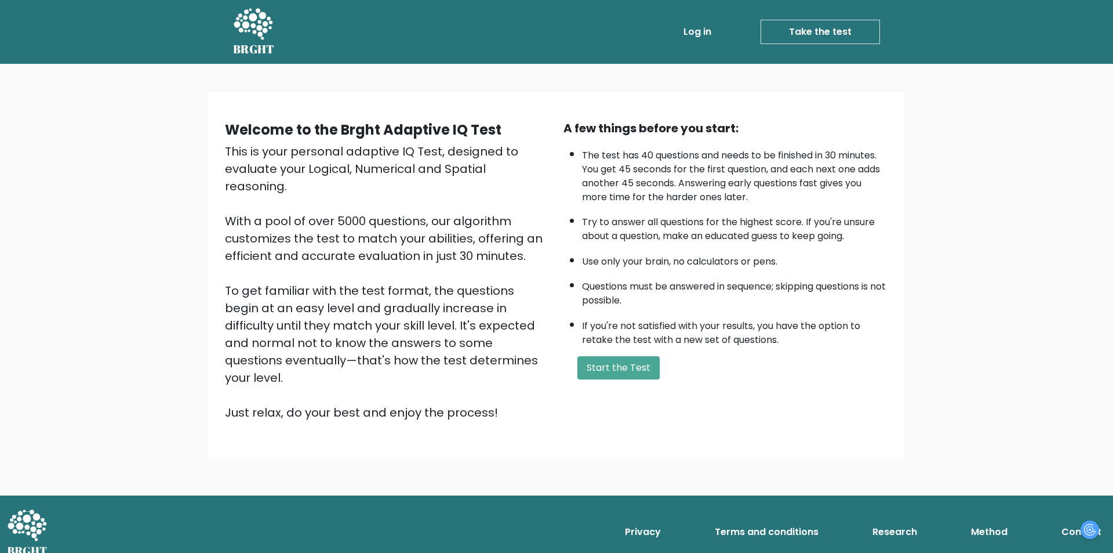
click at [832, 31] on link "Take the test" at bounding box center [820, 32] width 119 height 24
click at [633, 359] on button "Start the Test" at bounding box center [619, 367] width 82 height 23
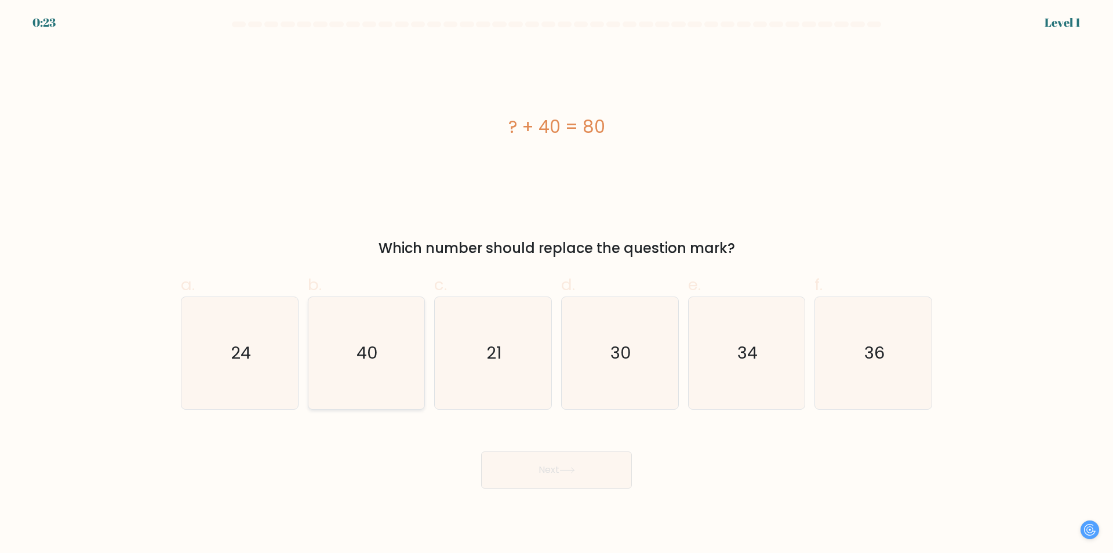
click at [347, 360] on icon "40" at bounding box center [366, 353] width 112 height 112
click at [557, 284] on input "b. 40" at bounding box center [557, 281] width 1 height 8
radio input "true"
click at [561, 469] on button "Next" at bounding box center [556, 469] width 151 height 37
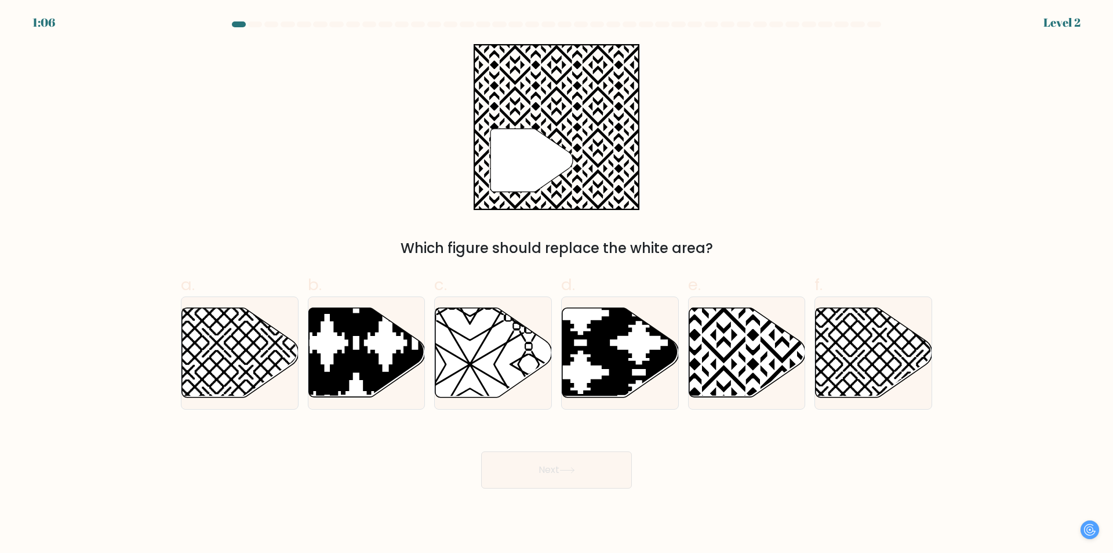
click at [583, 462] on button "Next" at bounding box center [556, 469] width 151 height 37
click at [854, 365] on icon at bounding box center [874, 352] width 117 height 89
click at [557, 284] on input "f." at bounding box center [557, 281] width 1 height 8
radio input "true"
click at [718, 371] on icon at bounding box center [747, 352] width 117 height 89
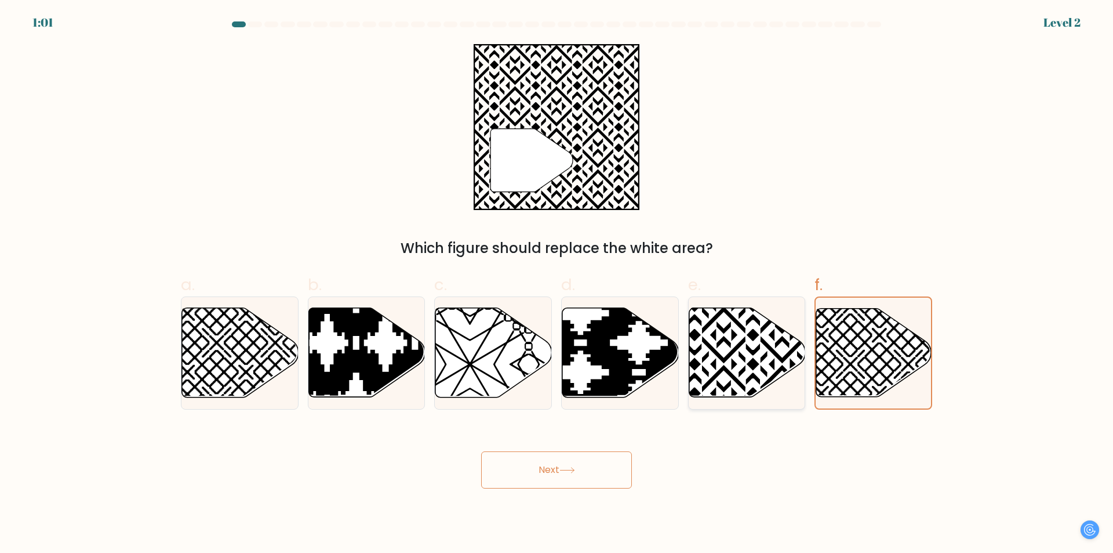
click at [557, 284] on input "e." at bounding box center [557, 281] width 1 height 8
radio input "true"
click at [645, 443] on div "Next" at bounding box center [557, 455] width 766 height 65
click at [592, 469] on button "Next" at bounding box center [556, 469] width 151 height 37
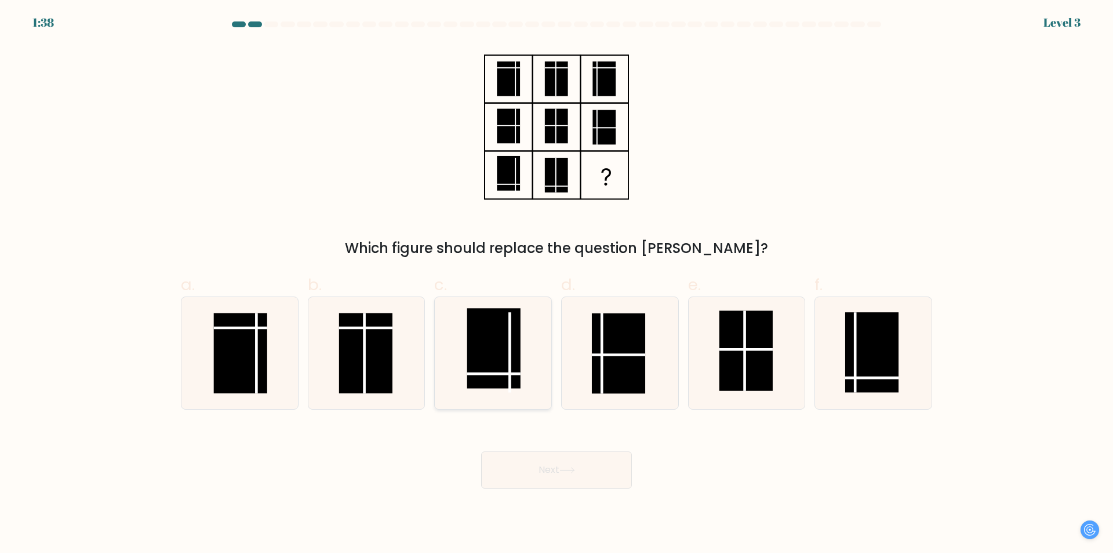
click at [503, 396] on icon at bounding box center [493, 353] width 112 height 112
click at [557, 284] on input "c." at bounding box center [557, 281] width 1 height 8
radio input "true"
click at [602, 375] on line at bounding box center [602, 353] width 0 height 80
click at [557, 284] on input "d." at bounding box center [557, 281] width 1 height 8
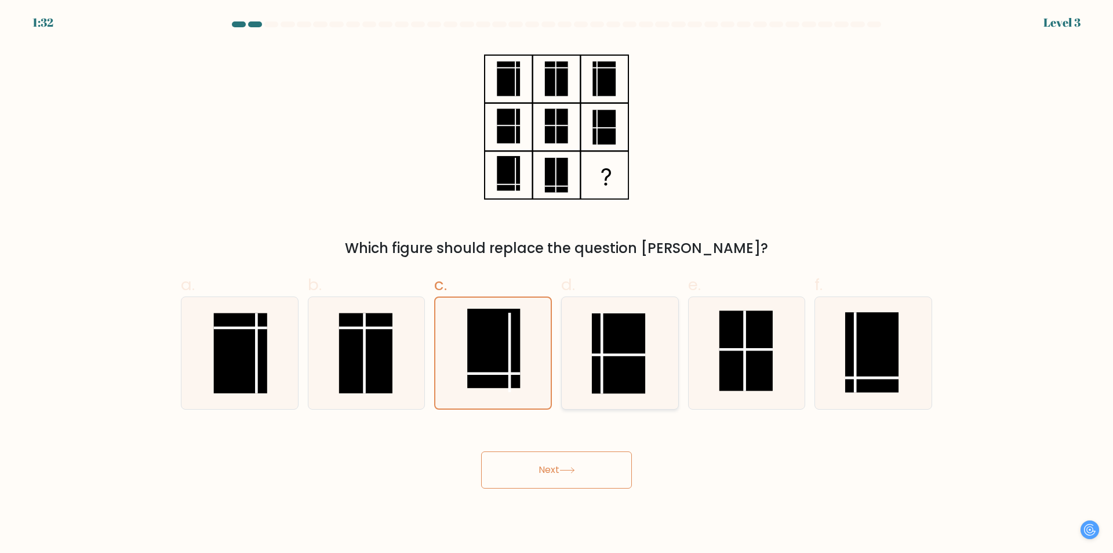
radio input "true"
click at [582, 488] on button "Next" at bounding box center [556, 469] width 151 height 37
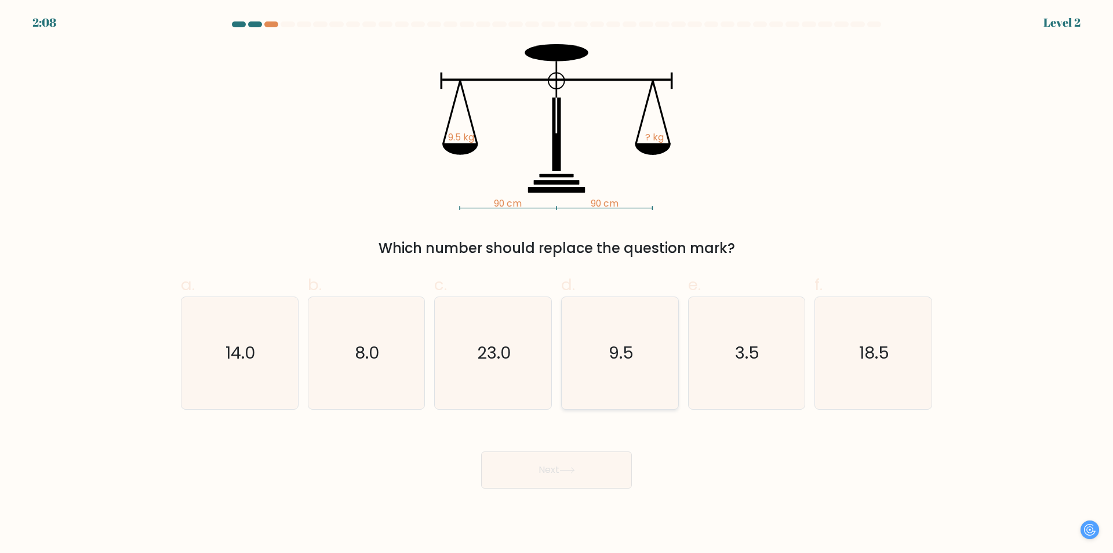
click at [589, 365] on icon "9.5" at bounding box center [620, 353] width 112 height 112
click at [557, 284] on input "d. 9.5" at bounding box center [557, 281] width 1 height 8
radio input "true"
click at [583, 489] on body "2:08 Level 2" at bounding box center [556, 276] width 1113 height 553
click at [575, 472] on icon at bounding box center [568, 470] width 16 height 6
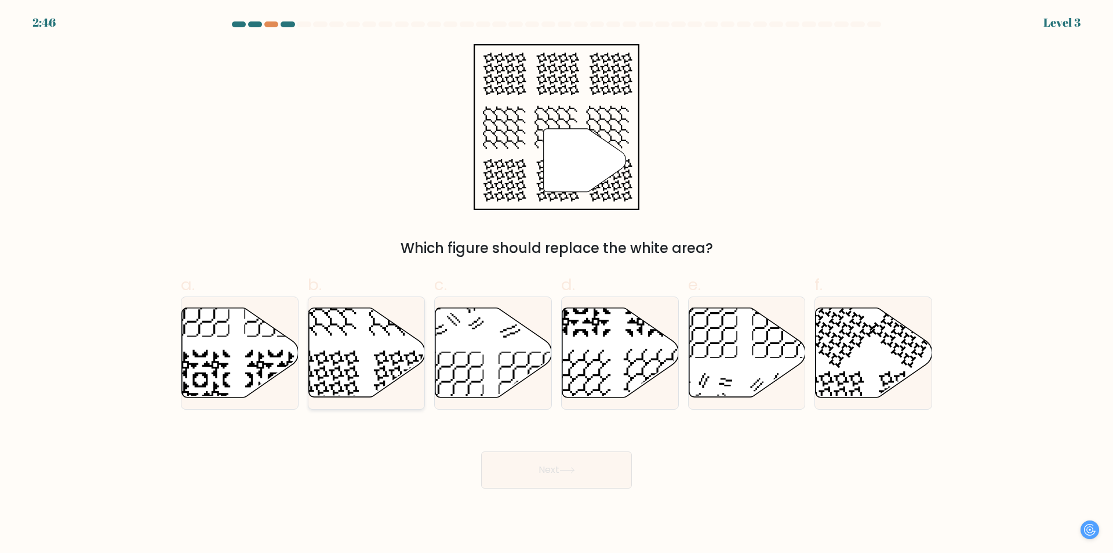
click at [356, 355] on icon at bounding box center [367, 352] width 117 height 89
click at [557, 284] on input "b." at bounding box center [557, 281] width 1 height 8
radio input "true"
click at [558, 480] on button "Next" at bounding box center [556, 469] width 151 height 37
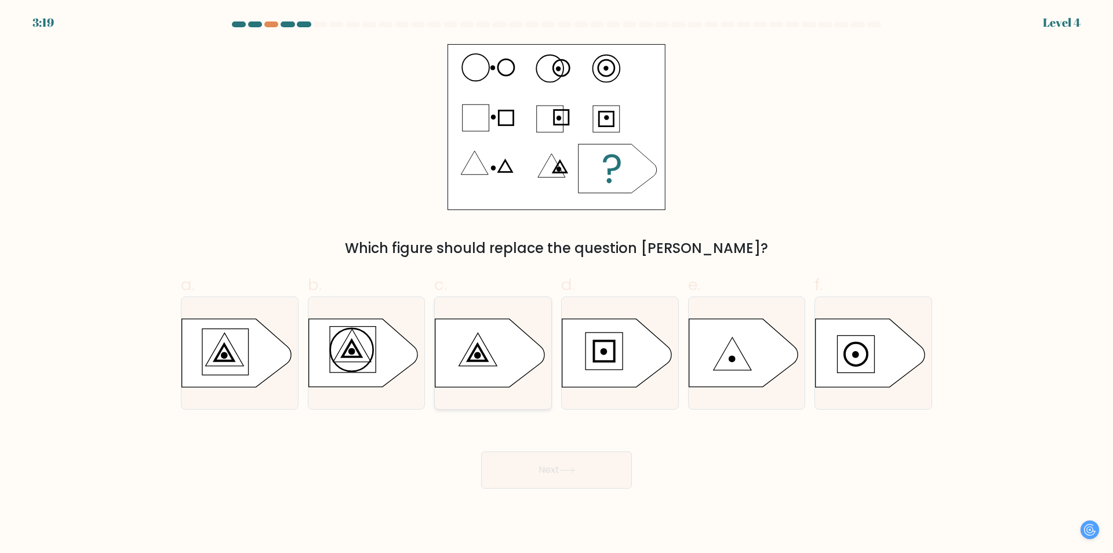
click at [488, 373] on icon at bounding box center [490, 353] width 109 height 68
click at [557, 284] on input "c." at bounding box center [557, 281] width 1 height 8
radio input "true"
click at [560, 472] on button "Next" at bounding box center [556, 469] width 151 height 37
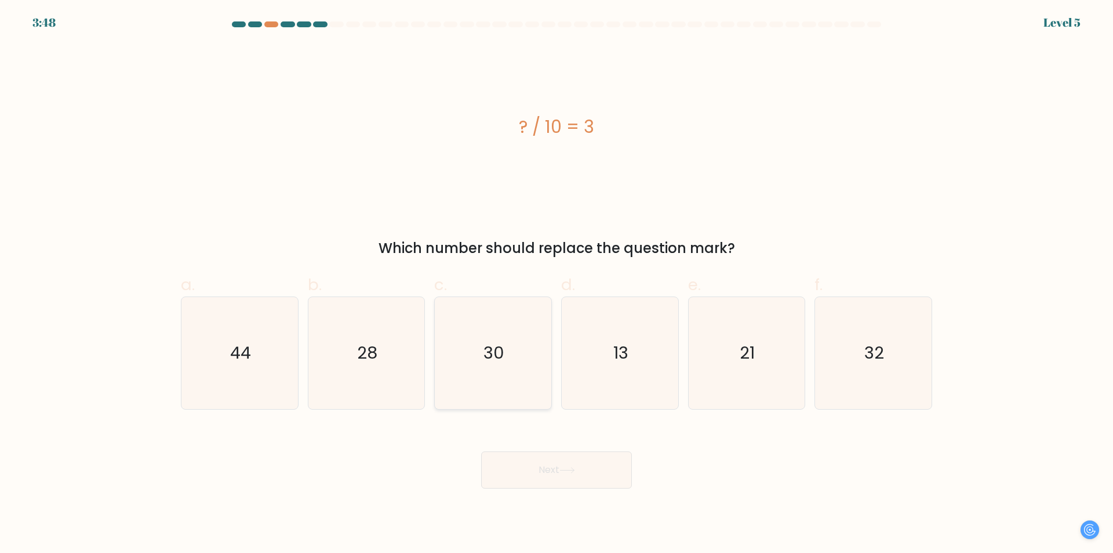
click at [512, 354] on icon "30" at bounding box center [493, 353] width 112 height 112
click at [557, 284] on input "c. 30" at bounding box center [557, 281] width 1 height 8
radio input "true"
click at [579, 463] on button "Next" at bounding box center [556, 469] width 151 height 37
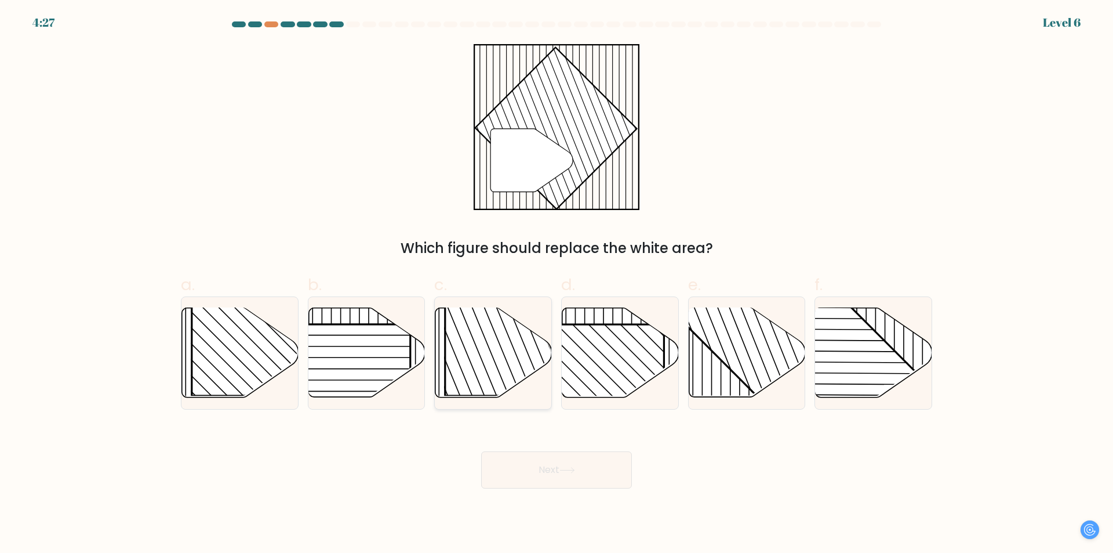
click at [486, 384] on rect at bounding box center [528, 311] width 167 height 167
click at [557, 284] on input "c." at bounding box center [557, 281] width 1 height 8
radio input "true"
click at [759, 390] on rect at bounding box center [782, 307] width 228 height 228
click at [557, 284] on input "e." at bounding box center [557, 281] width 1 height 8
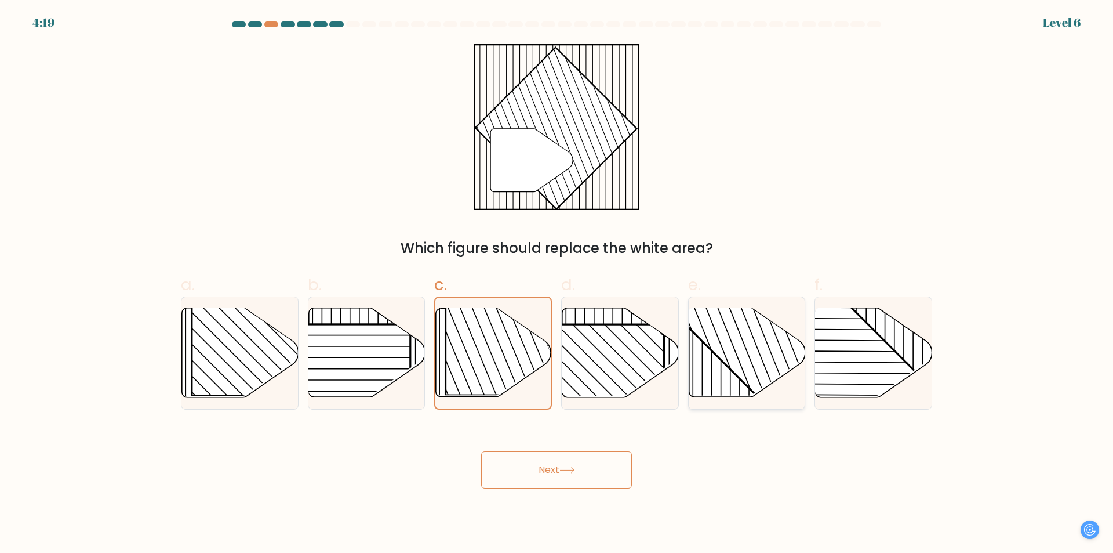
radio input "true"
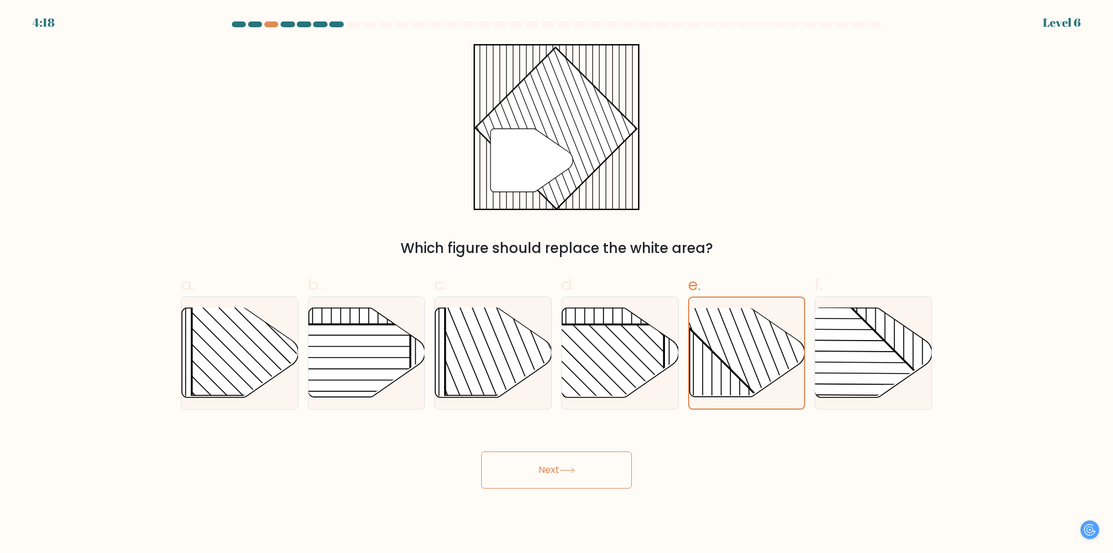
click at [587, 480] on button "Next" at bounding box center [556, 469] width 151 height 37
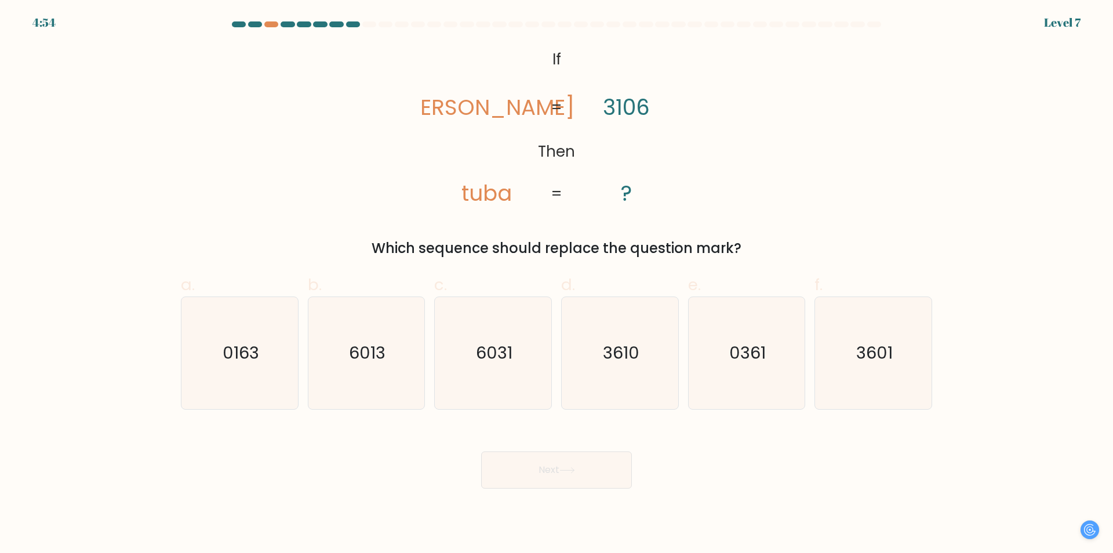
drag, startPoint x: 437, startPoint y: 97, endPoint x: 453, endPoint y: 97, distance: 15.7
click at [453, 97] on icon "@import url('https://fonts.googleapis.com/css?family=Abril+Fatface:400,100,100i…" at bounding box center [556, 127] width 269 height 166
drag, startPoint x: 455, startPoint y: 105, endPoint x: 467, endPoint y: 126, distance: 24.2
click at [467, 107] on icon "@import url('https://fonts.googleapis.com/css?family=Abril+Fatface:400,100,100i…" at bounding box center [556, 127] width 269 height 166
click at [637, 358] on text "3610" at bounding box center [621, 353] width 37 height 23
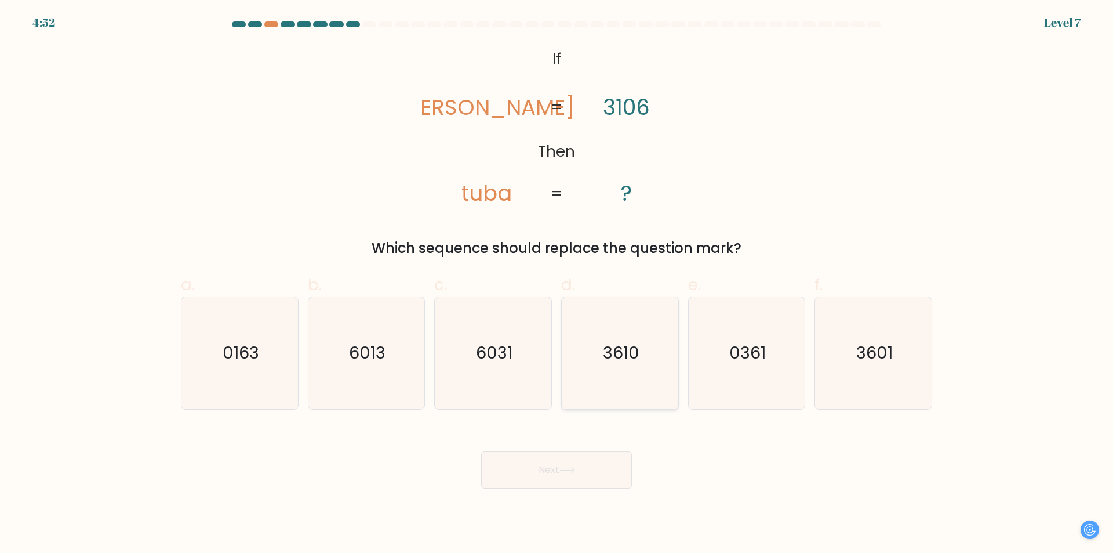
click at [557, 284] on input "d. 3610" at bounding box center [557, 281] width 1 height 8
radio input "true"
drag, startPoint x: 460, startPoint y: 106, endPoint x: 466, endPoint y: 107, distance: 6.4
click at [466, 107] on icon "@import url('https://fonts.googleapis.com/css?family=Abril+Fatface:400,100,100i…" at bounding box center [556, 127] width 269 height 166
drag, startPoint x: 442, startPoint y: 180, endPoint x: 460, endPoint y: 184, distance: 19.1
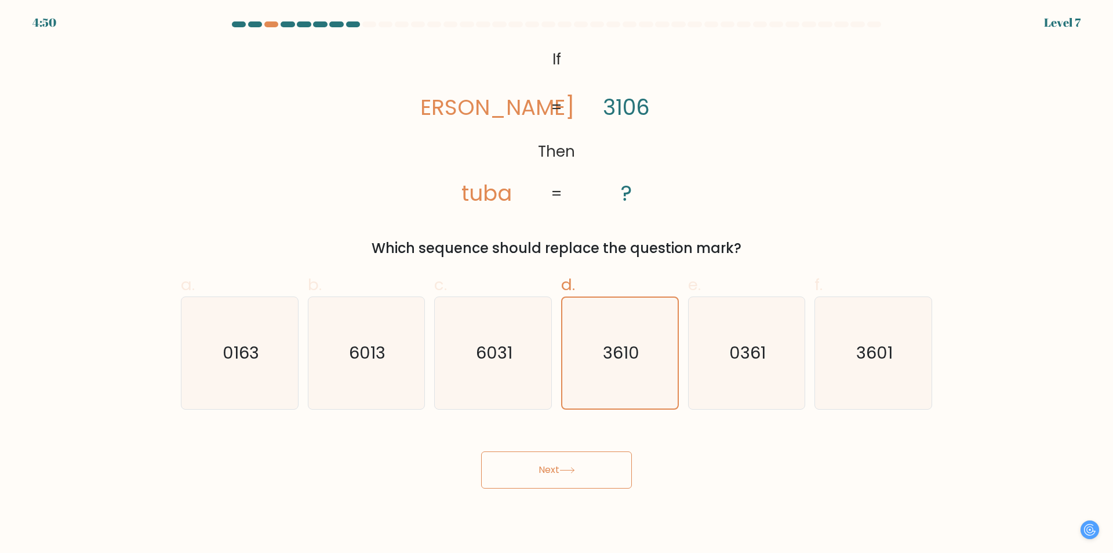
click at [460, 184] on icon "@import url('https://fonts.googleapis.com/css?family=Abril+Fatface:400,100,100i…" at bounding box center [556, 127] width 269 height 166
drag, startPoint x: 502, startPoint y: 111, endPoint x: 523, endPoint y: 138, distance: 34.7
click at [514, 111] on icon "@import url('https://fonts.googleapis.com/css?family=Abril+Fatface:400,100,100i…" at bounding box center [556, 127] width 269 height 166
click at [481, 198] on tspan "tuba" at bounding box center [487, 193] width 50 height 30
drag, startPoint x: 495, startPoint y: 198, endPoint x: 503, endPoint y: 198, distance: 8.1
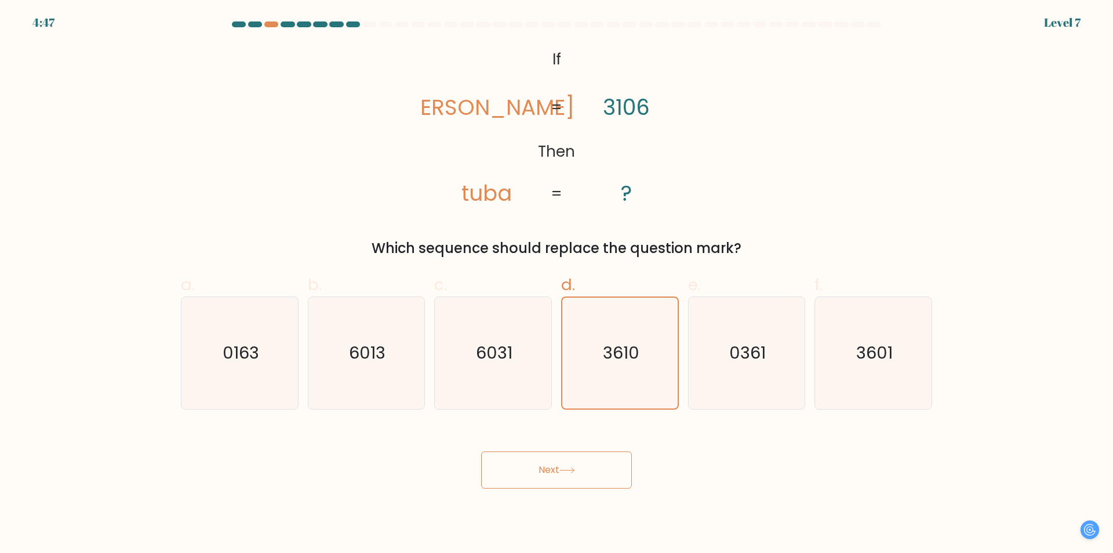
click at [503, 198] on tspan "tuba" at bounding box center [487, 193] width 50 height 30
drag, startPoint x: 485, startPoint y: 191, endPoint x: 495, endPoint y: 191, distance: 9.3
click at [495, 191] on tspan "tuba" at bounding box center [487, 193] width 50 height 30
click at [494, 114] on tspan "tabu" at bounding box center [486, 107] width 176 height 30
click at [858, 365] on icon "3601" at bounding box center [874, 353] width 112 height 112
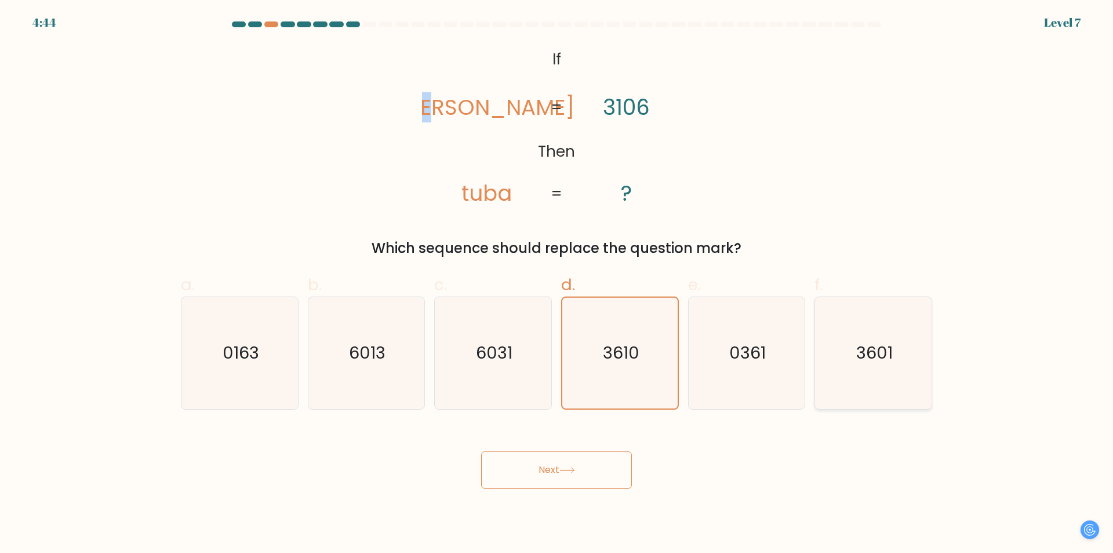
click at [557, 284] on input "f. 3601" at bounding box center [557, 281] width 1 height 8
radio input "true"
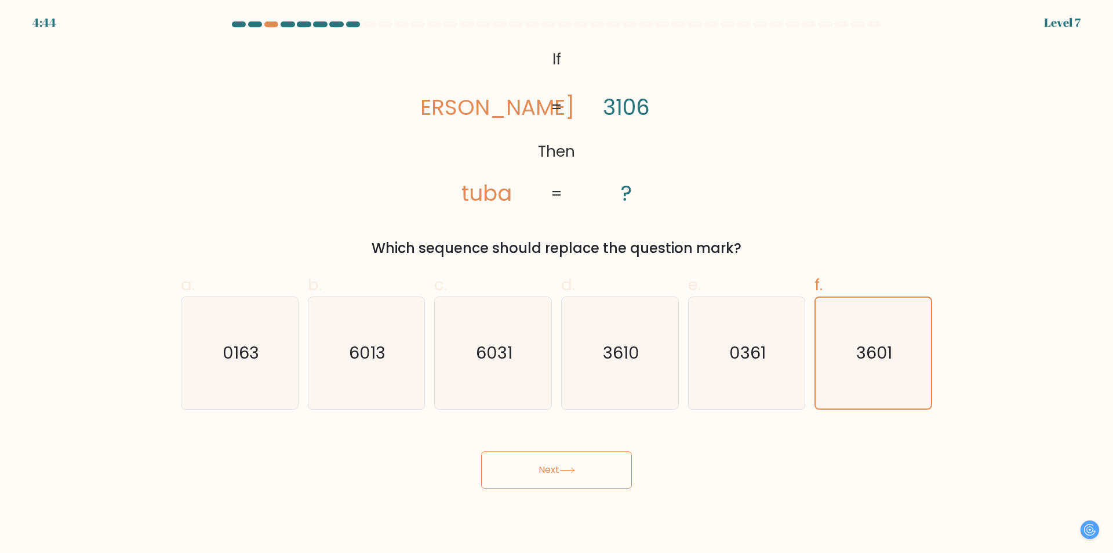
click at [554, 465] on button "Next" at bounding box center [556, 469] width 151 height 37
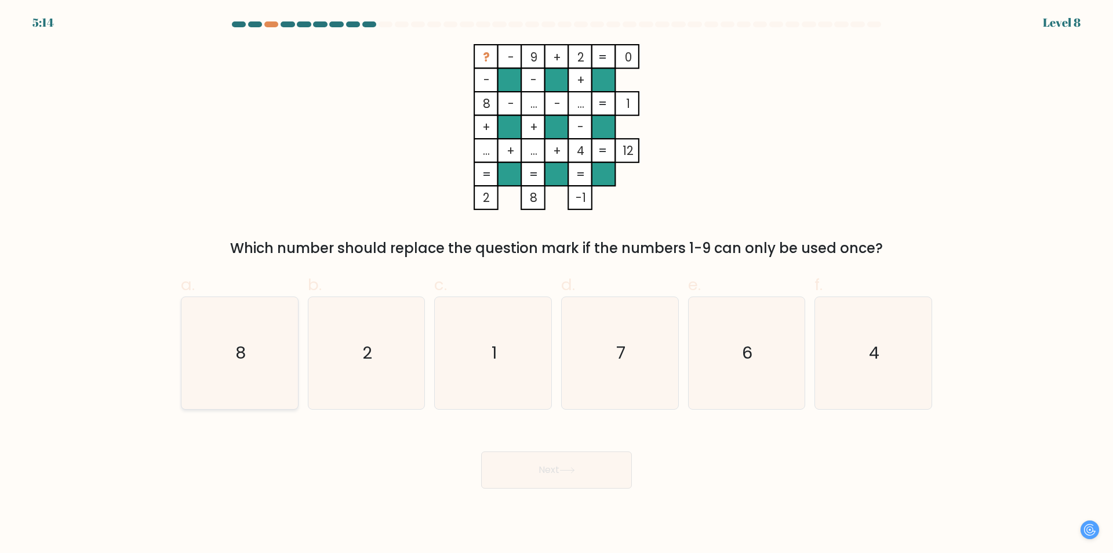
click at [221, 362] on icon "8" at bounding box center [240, 353] width 112 height 112
click at [557, 284] on input "a. 8" at bounding box center [557, 281] width 1 height 8
radio input "true"
click at [592, 371] on icon "7" at bounding box center [620, 353] width 112 height 112
click at [557, 284] on input "d. 7" at bounding box center [557, 281] width 1 height 8
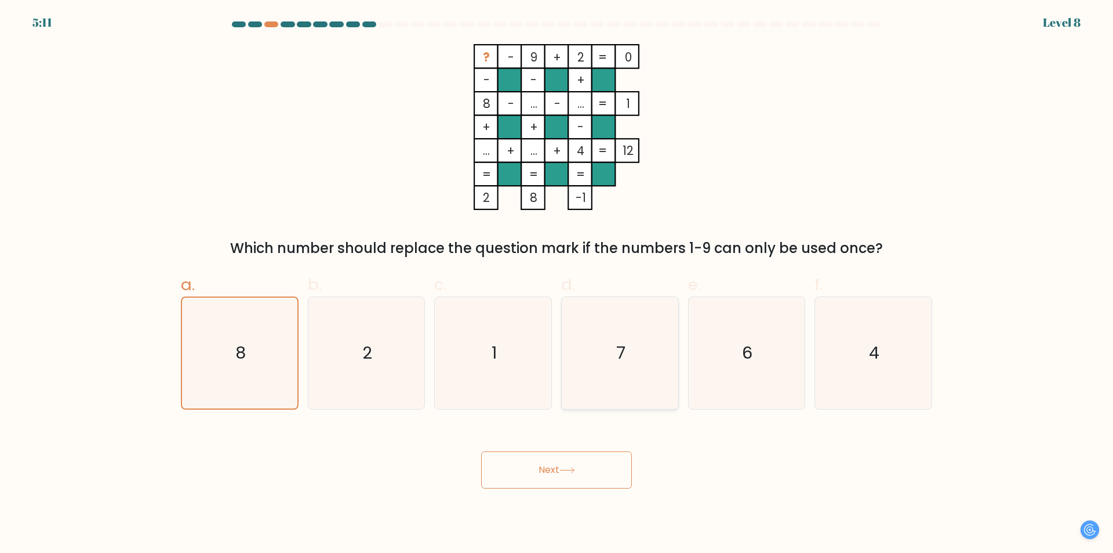
radio input "true"
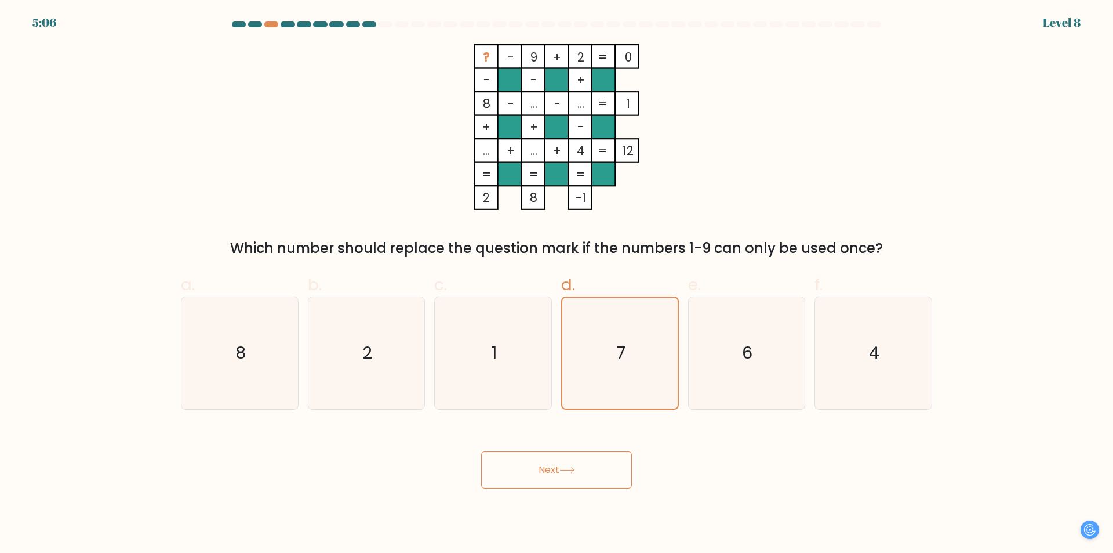
click at [553, 463] on button "Next" at bounding box center [556, 469] width 151 height 37
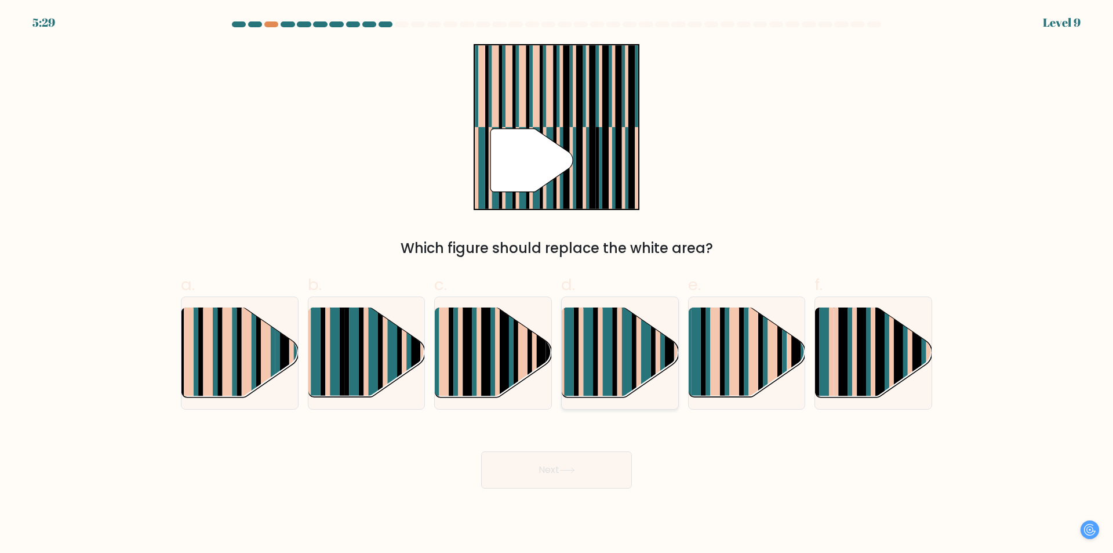
click at [639, 358] on rect at bounding box center [639, 363] width 5 height 115
click at [557, 284] on input "d." at bounding box center [557, 281] width 1 height 8
radio input "true"
click at [373, 351] on rect at bounding box center [373, 363] width 10 height 115
click at [557, 284] on input "b." at bounding box center [557, 281] width 1 height 8
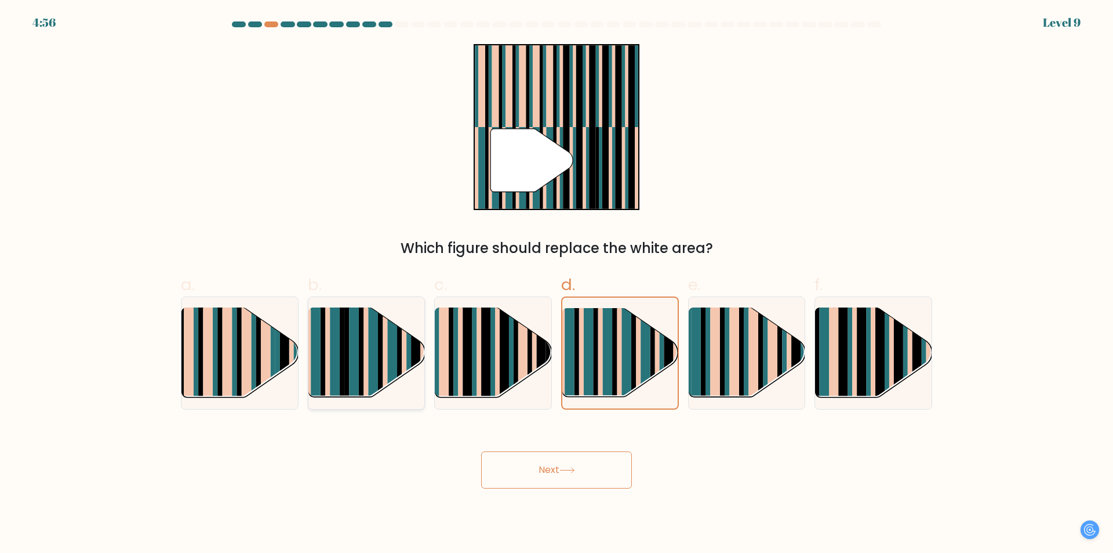
radio input "true"
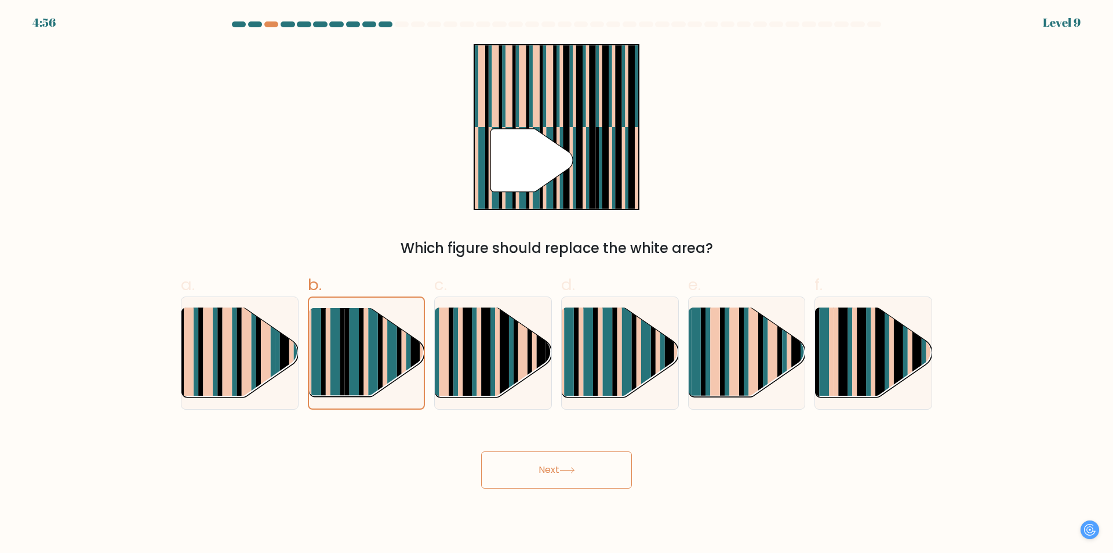
click at [499, 466] on button "Next" at bounding box center [556, 469] width 151 height 37
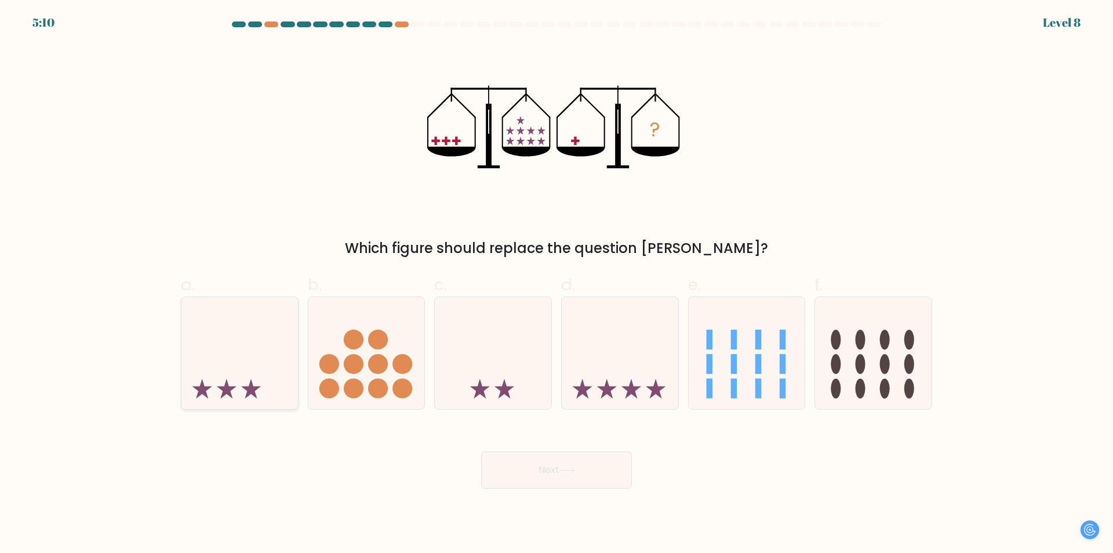
drag, startPoint x: 161, startPoint y: 353, endPoint x: 211, endPoint y: 354, distance: 50.5
click at [161, 353] on form at bounding box center [556, 254] width 1113 height 467
click at [253, 354] on icon at bounding box center [240, 353] width 117 height 96
click at [557, 284] on input "a." at bounding box center [557, 281] width 1 height 8
radio input "true"
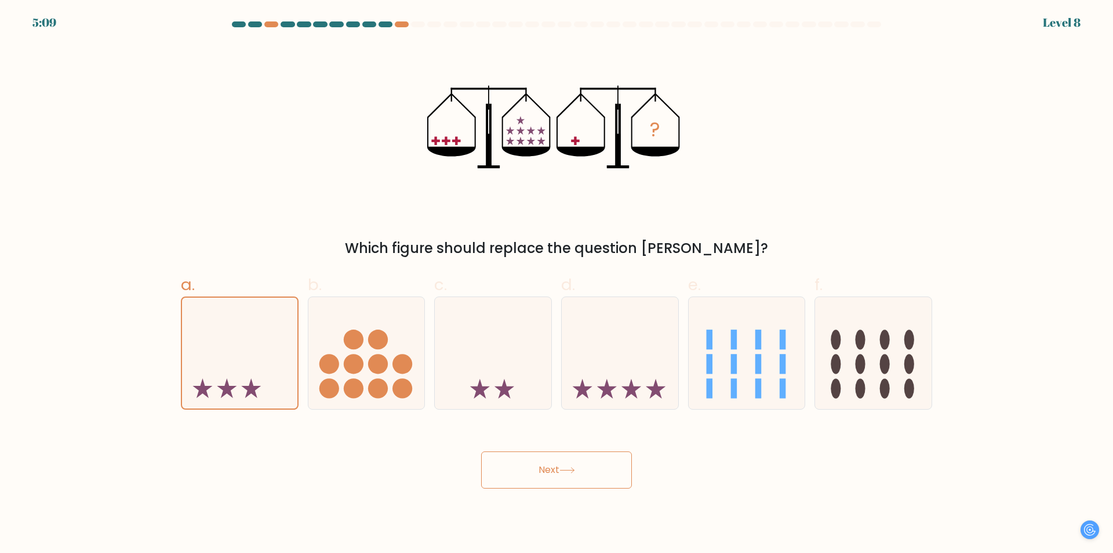
click at [537, 448] on div "Next" at bounding box center [557, 455] width 766 height 65
click at [550, 465] on button "Next" at bounding box center [556, 469] width 151 height 37
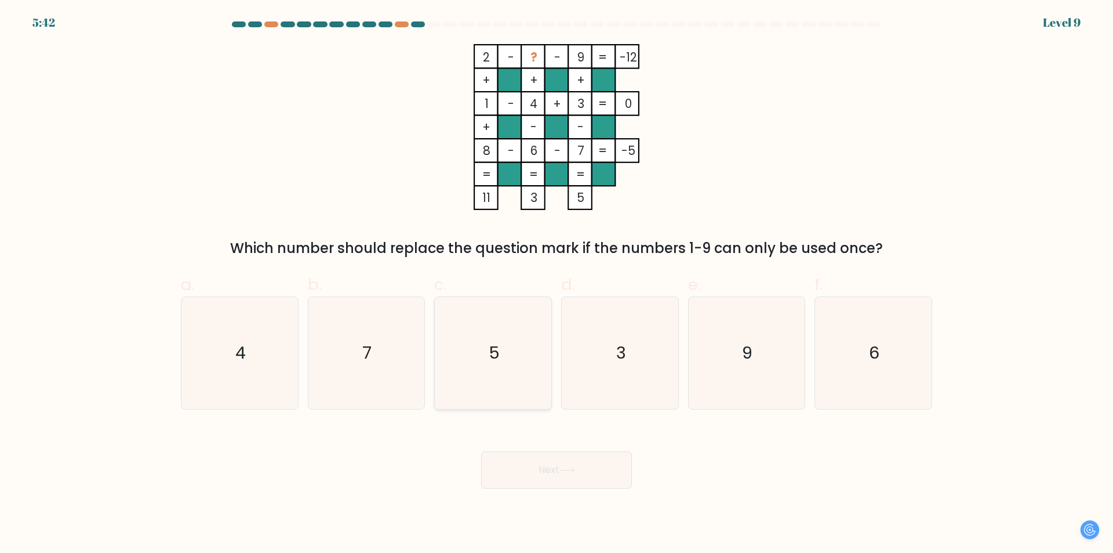
click at [454, 339] on icon "5" at bounding box center [493, 353] width 112 height 112
click at [557, 284] on input "c. 5" at bounding box center [557, 281] width 1 height 8
radio input "true"
click at [567, 480] on button "Next" at bounding box center [556, 469] width 151 height 37
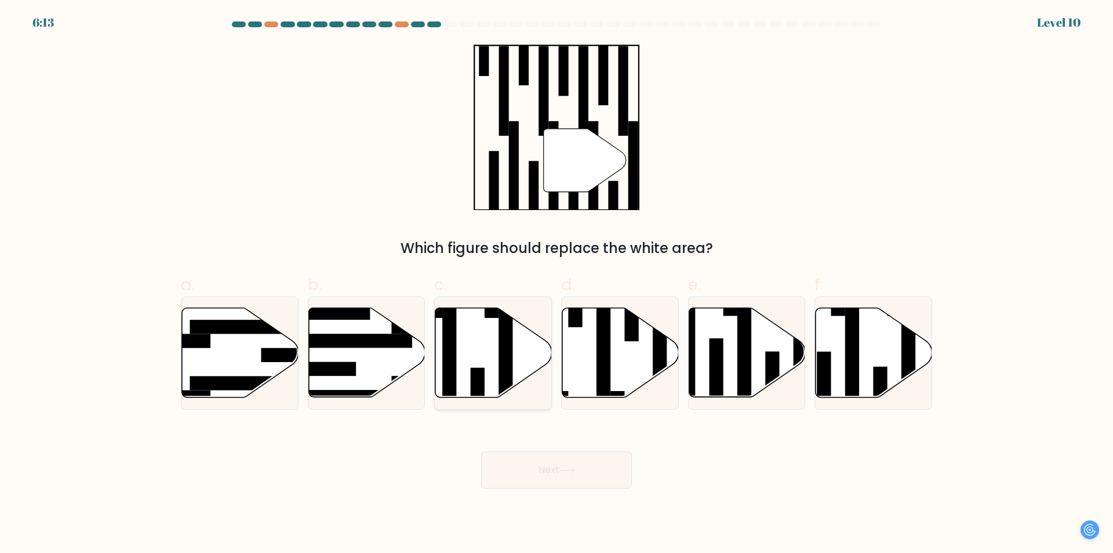
click at [492, 359] on icon at bounding box center [494, 352] width 117 height 89
click at [557, 284] on input "c." at bounding box center [557, 281] width 1 height 8
radio input "true"
click at [575, 473] on icon at bounding box center [568, 470] width 16 height 6
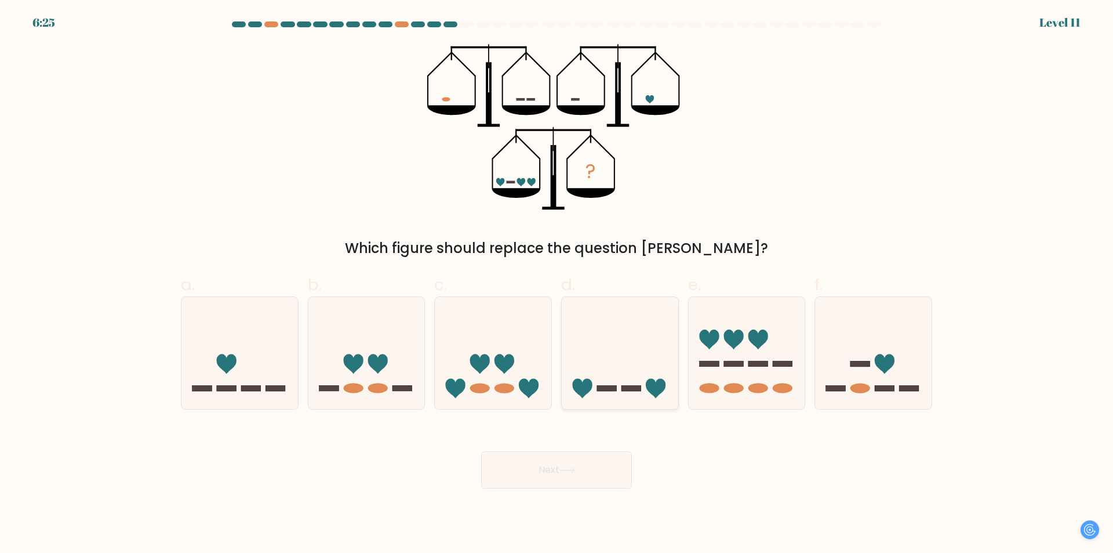
click at [627, 384] on icon at bounding box center [620, 353] width 117 height 96
click at [557, 284] on input "d." at bounding box center [557, 281] width 1 height 8
radio input "true"
click at [568, 471] on icon at bounding box center [568, 470] width 16 height 6
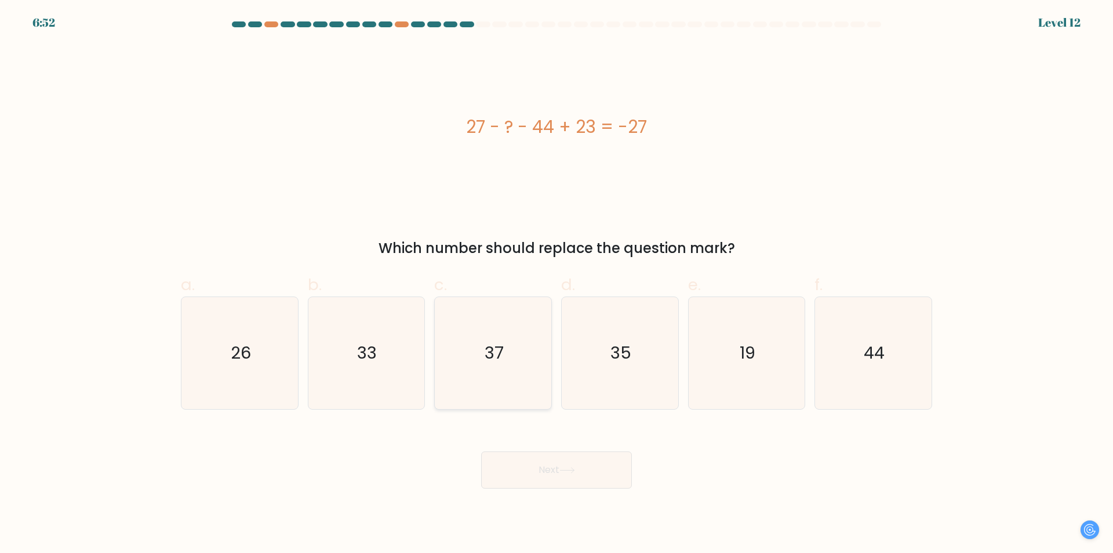
click at [486, 365] on icon "37" at bounding box center [493, 353] width 112 height 112
click at [557, 284] on input "c. 37" at bounding box center [557, 281] width 1 height 8
radio input "true"
click at [598, 368] on icon "35" at bounding box center [620, 353] width 112 height 112
click at [557, 284] on input "d. 35" at bounding box center [557, 281] width 1 height 8
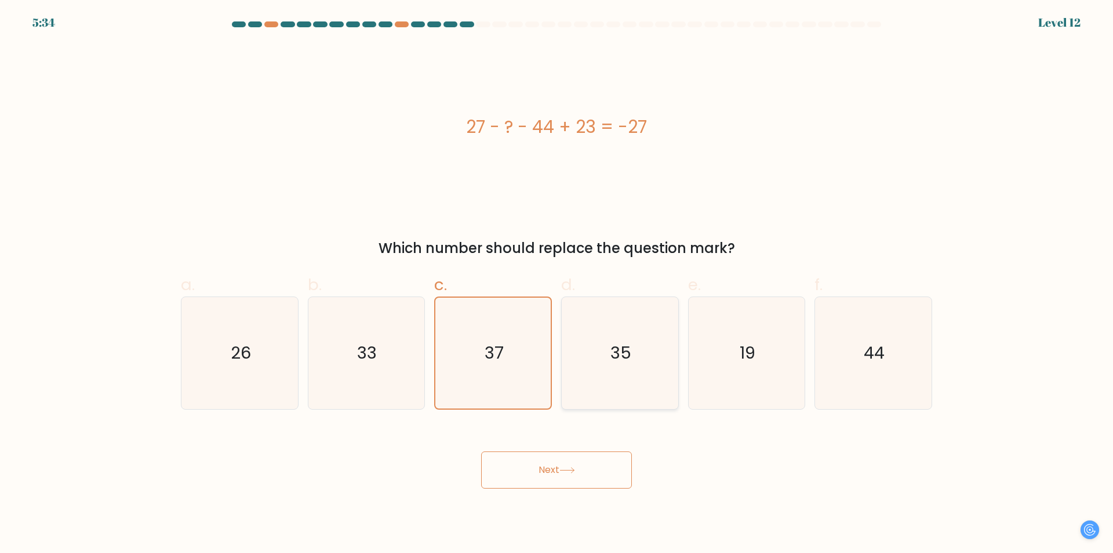
radio input "true"
click at [383, 386] on icon "33" at bounding box center [366, 353] width 112 height 112
click at [557, 284] on input "b. 33" at bounding box center [557, 281] width 1 height 8
radio input "true"
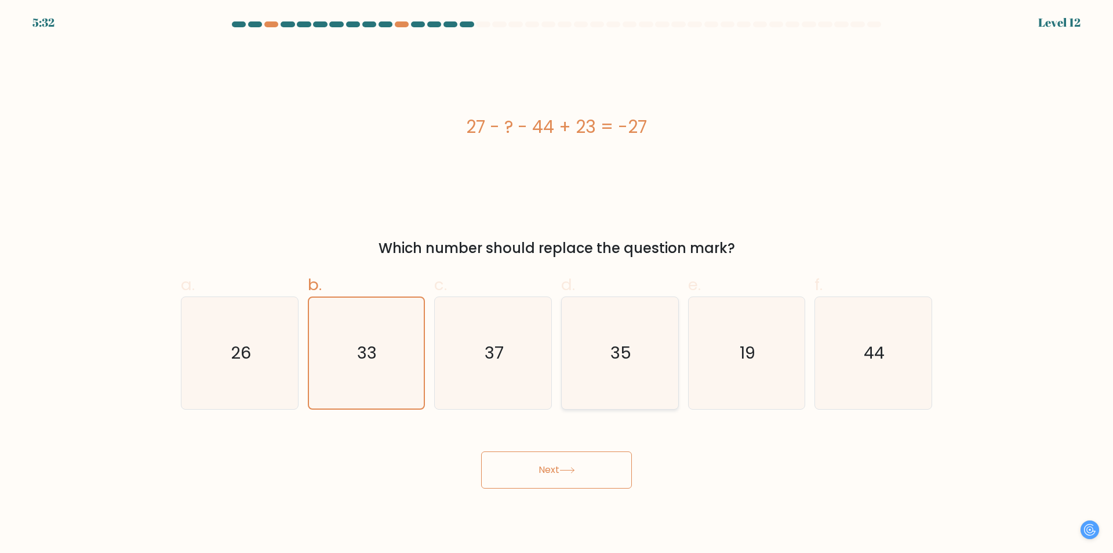
click at [650, 380] on icon "35" at bounding box center [620, 353] width 112 height 112
click at [557, 284] on input "d. 35" at bounding box center [557, 281] width 1 height 8
radio input "true"
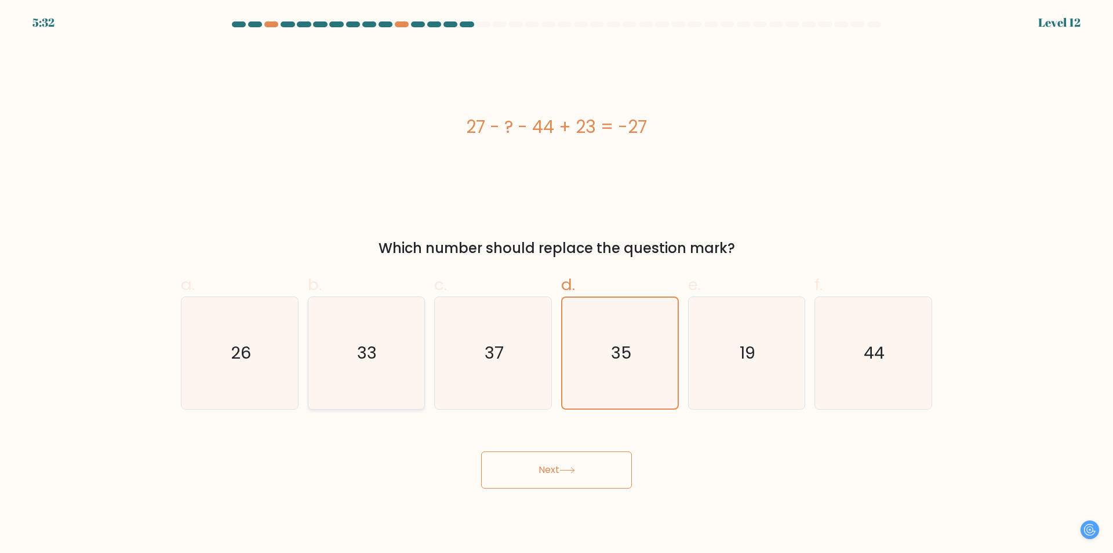
click at [400, 380] on icon "33" at bounding box center [366, 353] width 112 height 112
click at [557, 284] on input "b. 33" at bounding box center [557, 281] width 1 height 8
radio input "true"
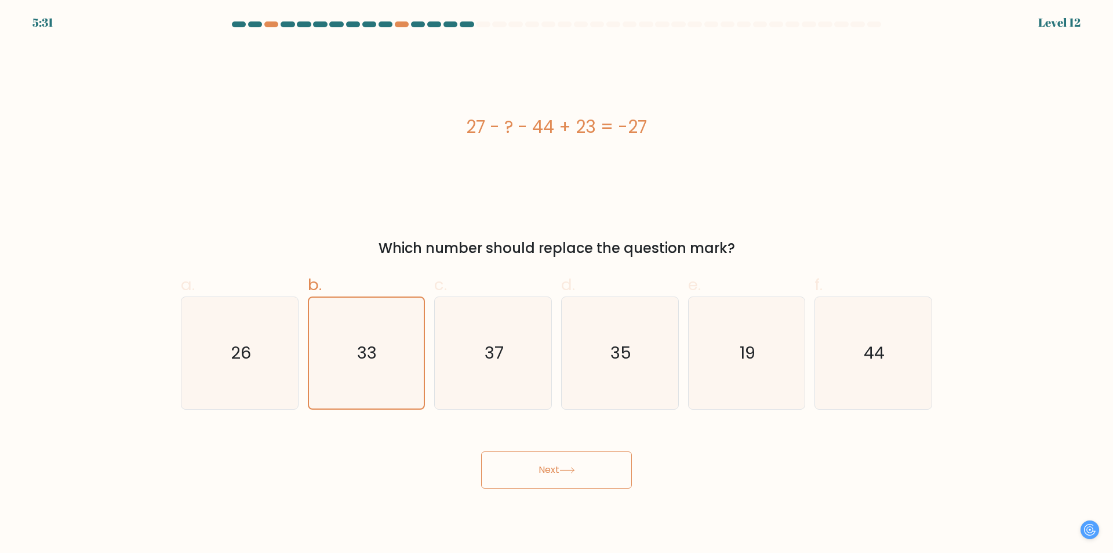
click at [529, 460] on button "Next" at bounding box center [556, 469] width 151 height 37
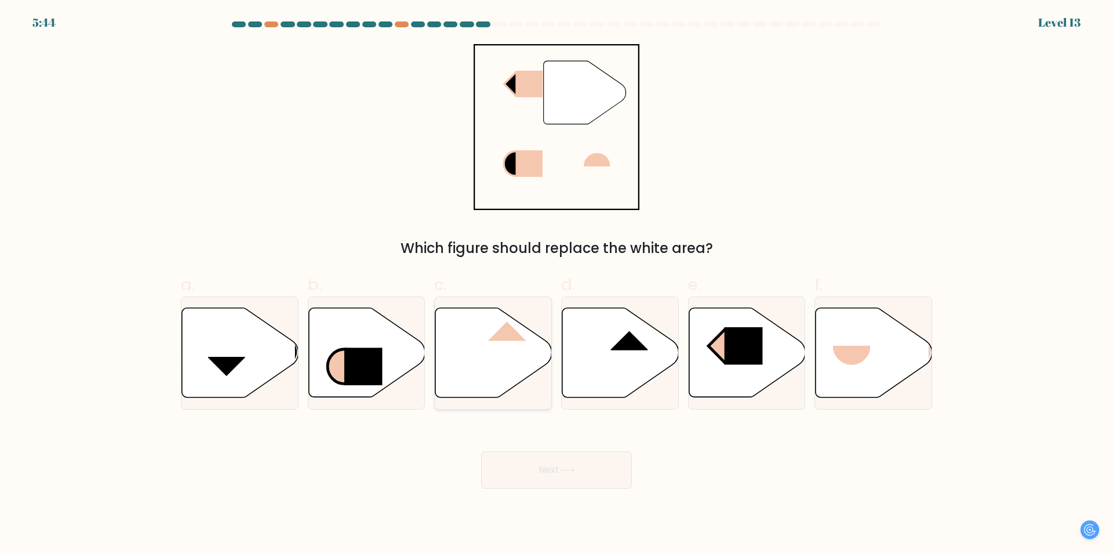
click at [483, 352] on icon at bounding box center [494, 352] width 117 height 89
click at [557, 284] on input "c." at bounding box center [557, 281] width 1 height 8
radio input "true"
click at [538, 478] on button "Next" at bounding box center [556, 469] width 151 height 37
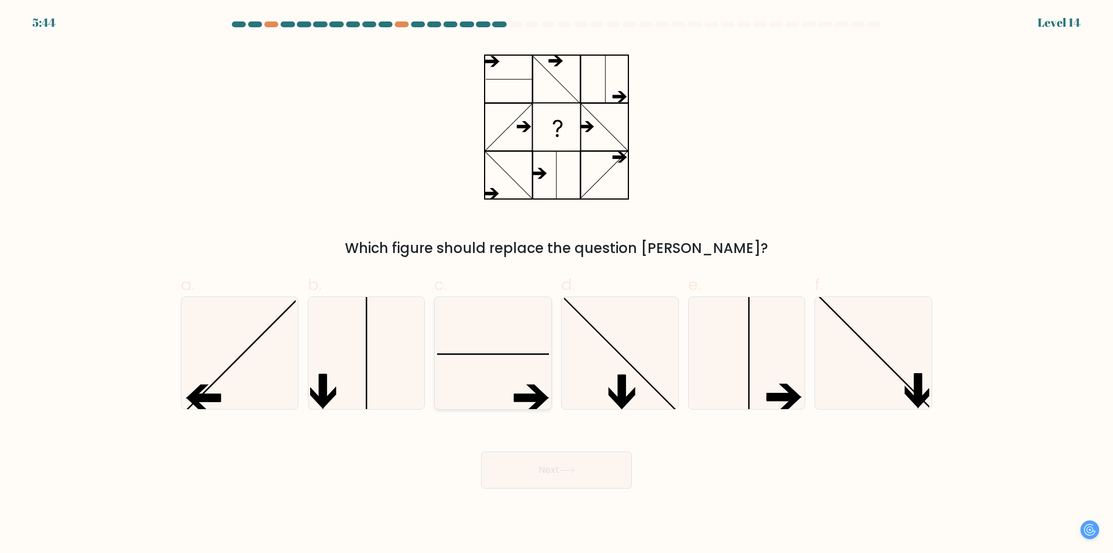
click at [527, 346] on icon at bounding box center [493, 353] width 112 height 112
click at [557, 284] on input "c." at bounding box center [557, 281] width 1 height 8
radio input "true"
click at [647, 382] on line at bounding box center [620, 353] width 115 height 115
click at [557, 284] on input "d." at bounding box center [557, 281] width 1 height 8
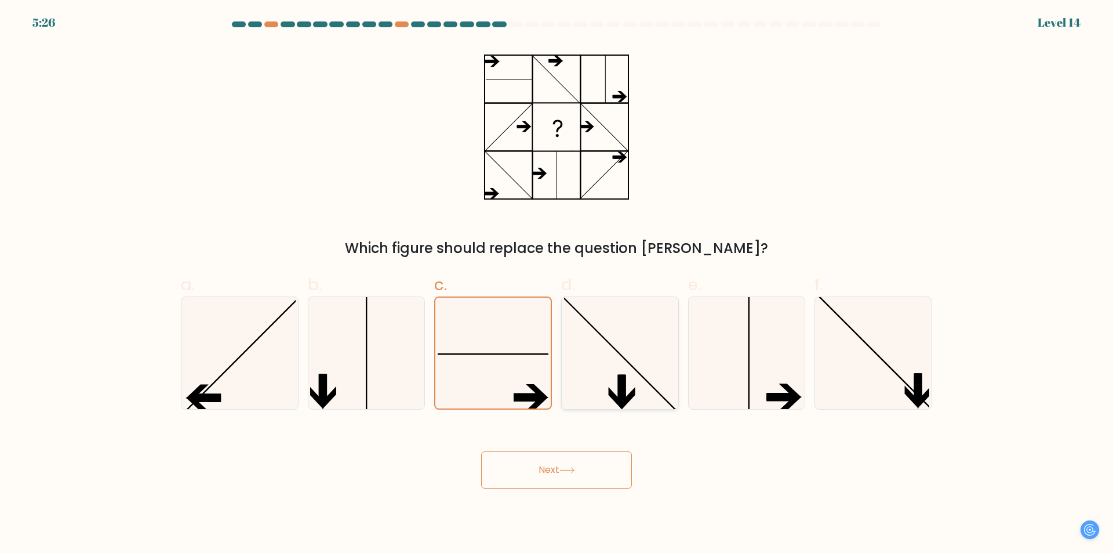
radio input "true"
click at [477, 374] on icon at bounding box center [493, 353] width 112 height 112
click at [557, 284] on input "c." at bounding box center [557, 281] width 1 height 8
radio input "true"
click at [327, 351] on icon at bounding box center [366, 353] width 112 height 112
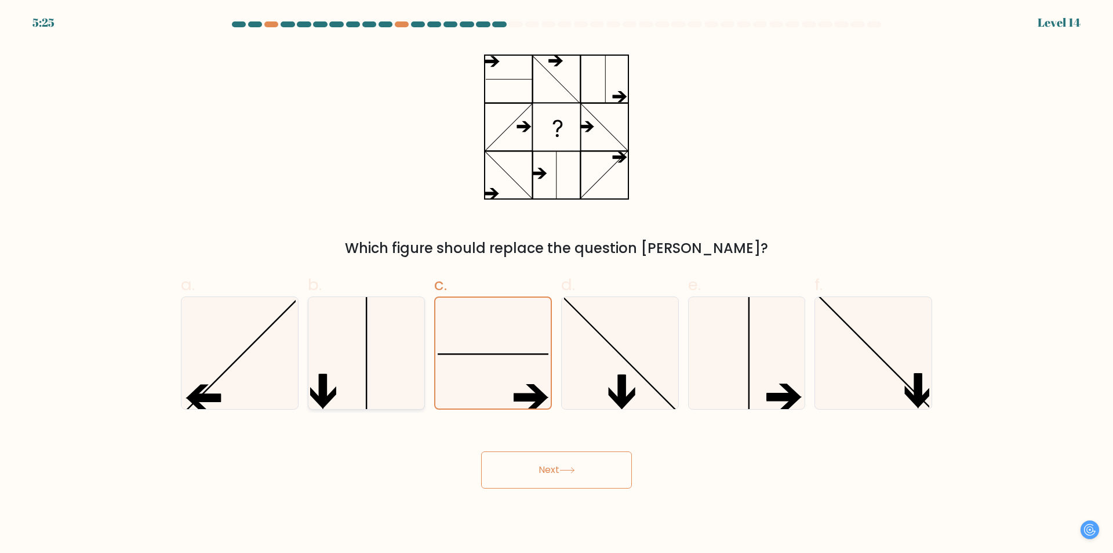
click at [557, 284] on input "b." at bounding box center [557, 281] width 1 height 8
radio input "true"
click at [272, 357] on icon at bounding box center [240, 353] width 112 height 112
click at [557, 284] on input "a." at bounding box center [557, 281] width 1 height 8
radio input "true"
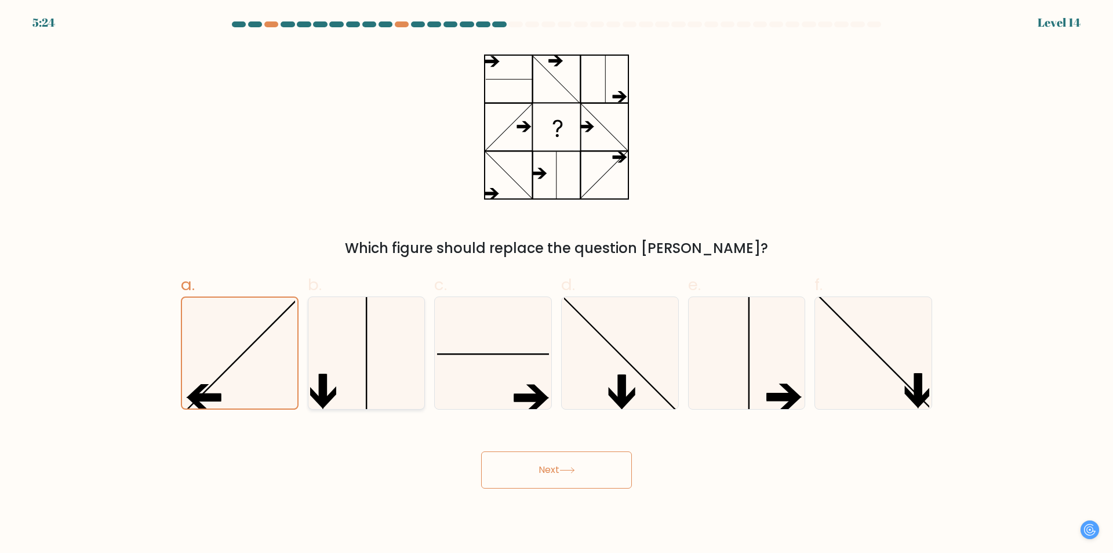
click at [419, 346] on icon at bounding box center [366, 353] width 112 height 112
click at [557, 284] on input "b." at bounding box center [557, 281] width 1 height 8
radio input "true"
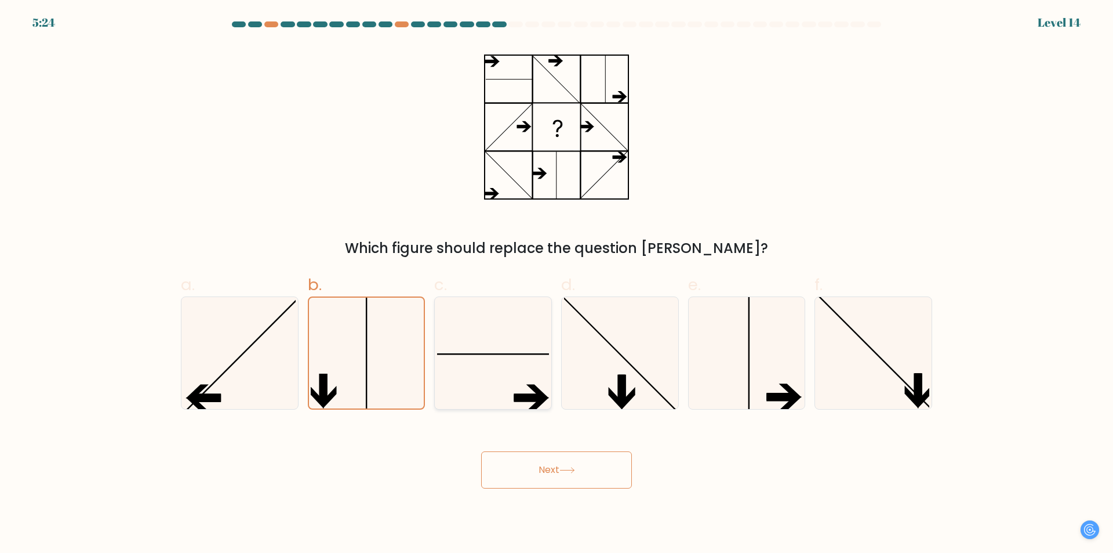
click at [443, 341] on icon at bounding box center [493, 353] width 112 height 112
click at [557, 284] on input "c." at bounding box center [557, 281] width 1 height 8
radio input "true"
click at [605, 386] on icon at bounding box center [620, 353] width 112 height 112
click at [557, 284] on input "d." at bounding box center [557, 281] width 1 height 8
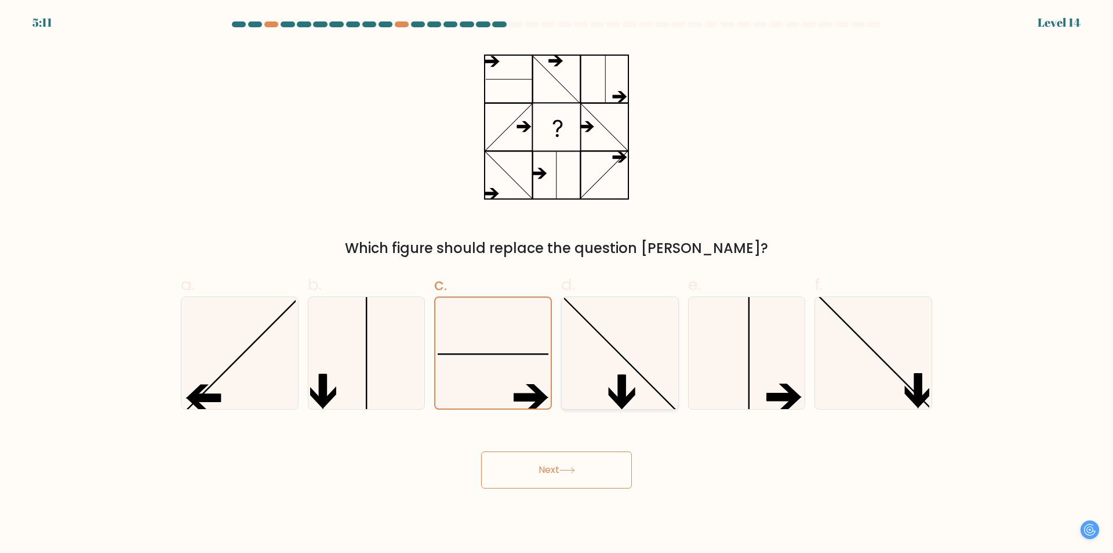
radio input "true"
click at [512, 369] on icon at bounding box center [493, 353] width 112 height 112
click at [557, 284] on input "c." at bounding box center [557, 281] width 1 height 8
radio input "true"
click at [669, 355] on icon at bounding box center [620, 353] width 112 height 112
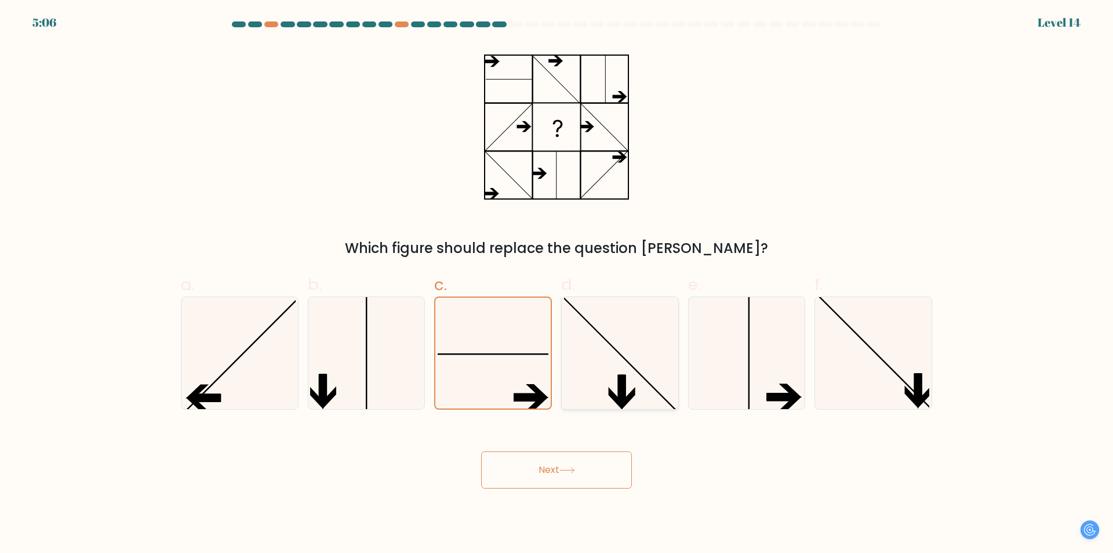
click at [557, 284] on input "d." at bounding box center [557, 281] width 1 height 8
radio input "true"
drag, startPoint x: 707, startPoint y: 356, endPoint x: 713, endPoint y: 356, distance: 5.8
click at [708, 357] on icon at bounding box center [747, 353] width 112 height 112
click at [557, 284] on input "e." at bounding box center [557, 281] width 1 height 8
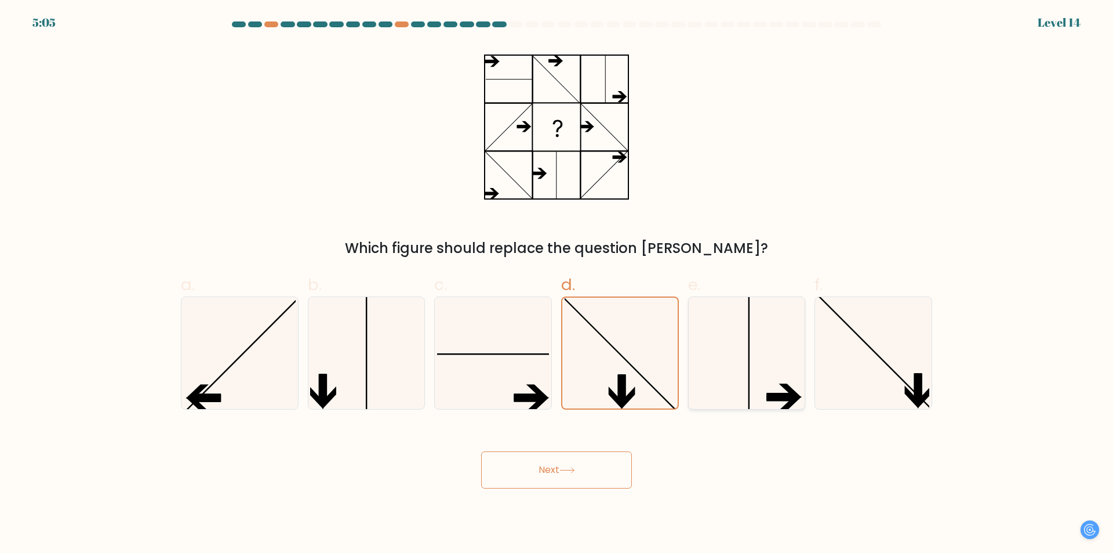
radio input "true"
click at [304, 317] on div "b." at bounding box center [366, 341] width 127 height 137
click at [423, 339] on div at bounding box center [367, 352] width 118 height 113
click at [557, 284] on input "b." at bounding box center [557, 281] width 1 height 8
radio input "true"
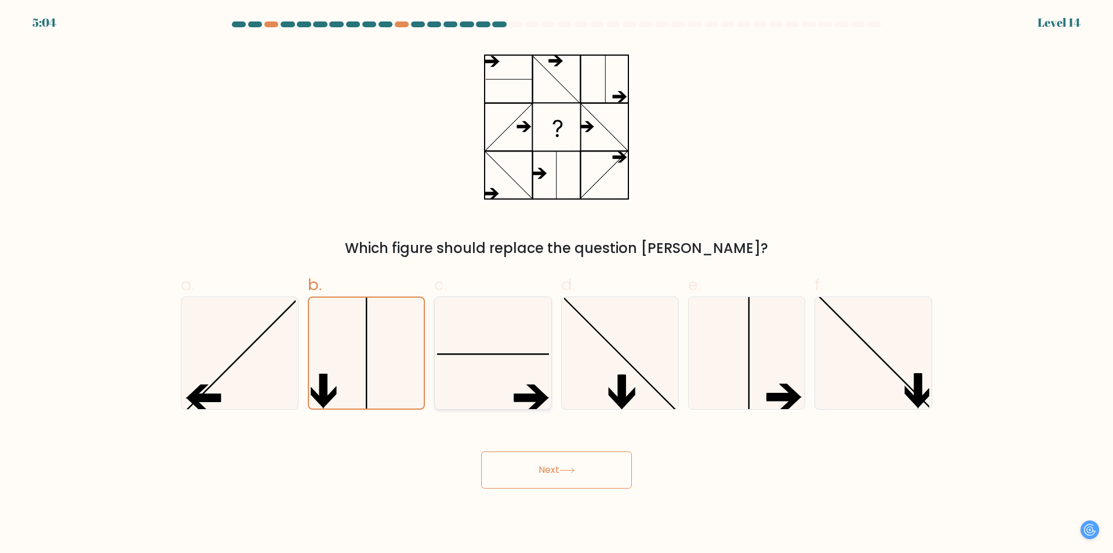
click at [505, 387] on icon at bounding box center [493, 353] width 112 height 112
click at [557, 284] on input "c." at bounding box center [557, 281] width 1 height 8
radio input "true"
click at [554, 478] on button "Next" at bounding box center [556, 469] width 151 height 37
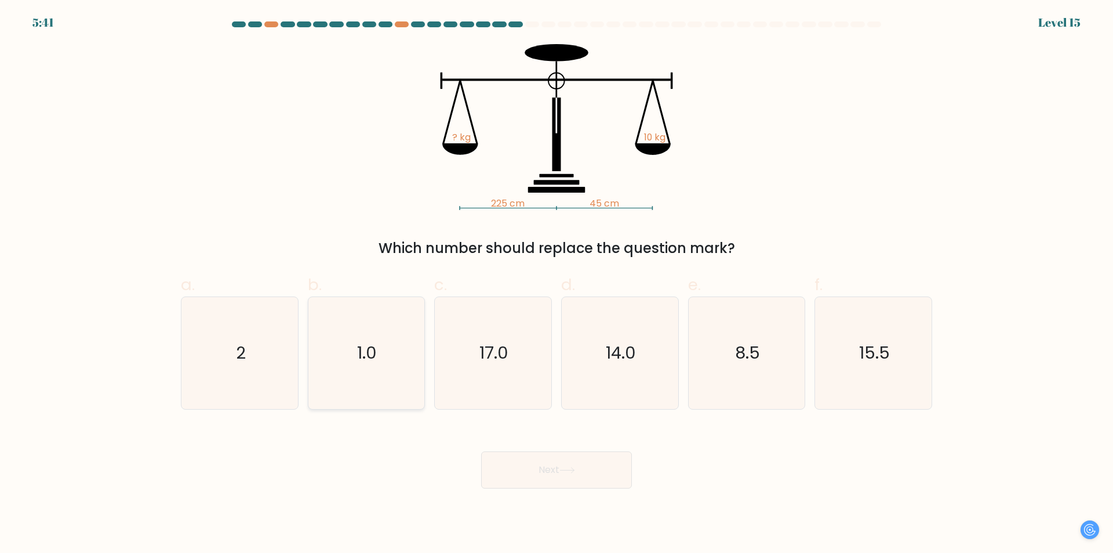
click at [377, 344] on text "1.0" at bounding box center [368, 353] width 20 height 23
click at [557, 284] on input "b. 1.0" at bounding box center [557, 281] width 1 height 8
radio input "true"
click at [520, 339] on icon "17.0" at bounding box center [493, 353] width 112 height 112
click at [557, 284] on input "c. 17.0" at bounding box center [557, 281] width 1 height 8
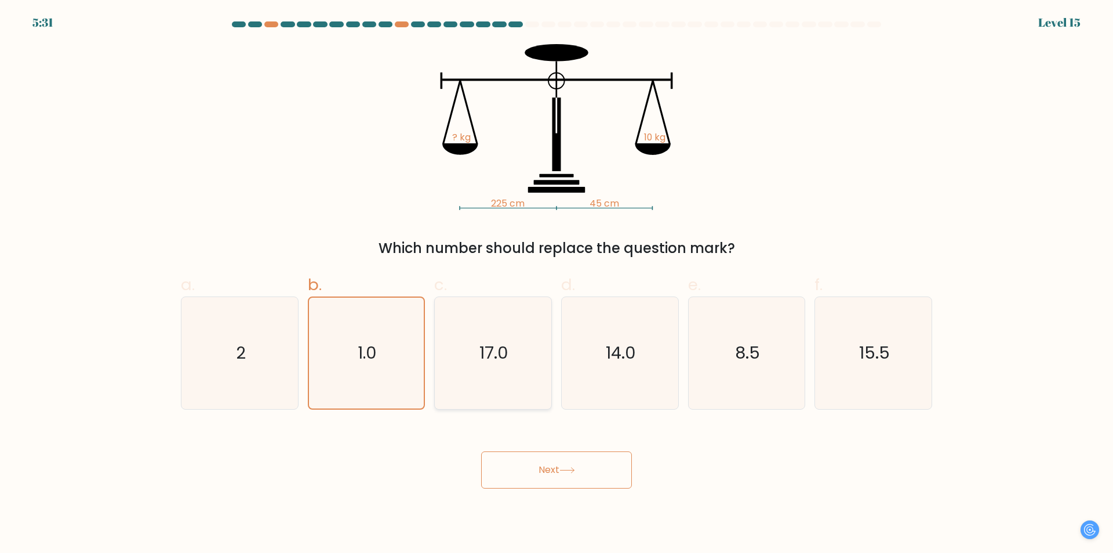
radio input "true"
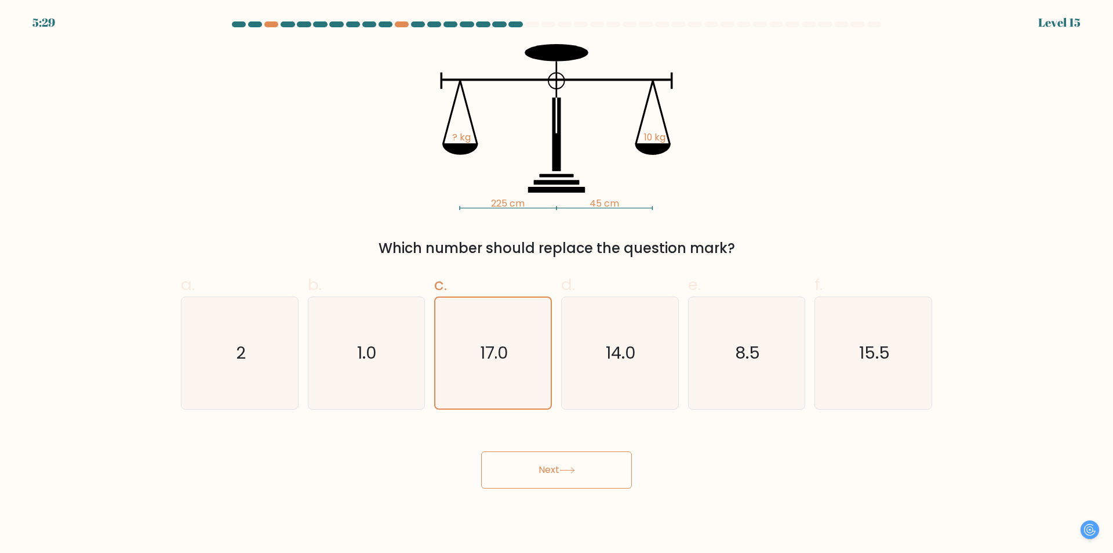
click at [569, 463] on button "Next" at bounding box center [556, 469] width 151 height 37
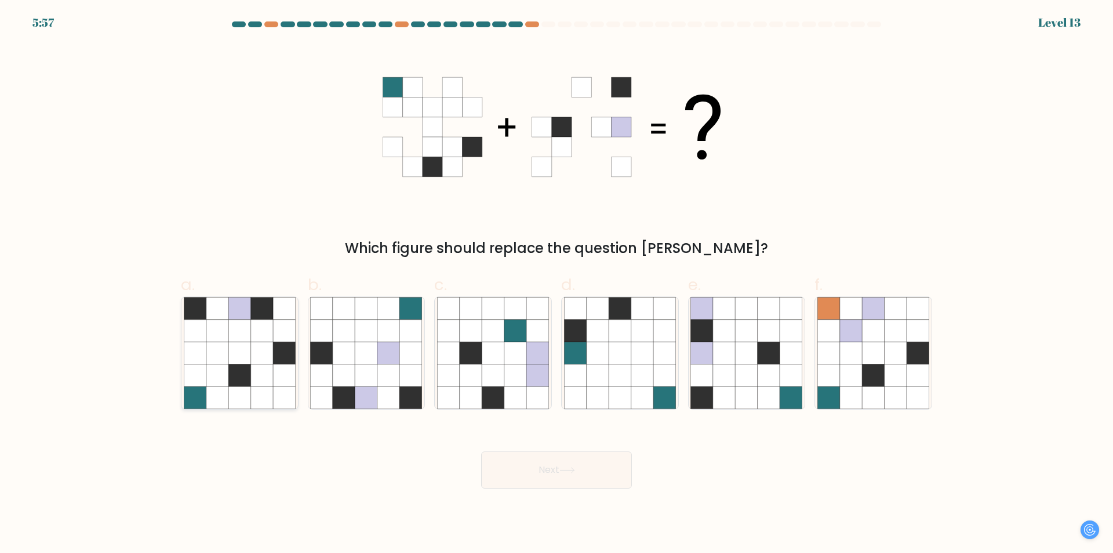
click at [217, 360] on icon at bounding box center [217, 353] width 22 height 22
click at [557, 284] on input "a." at bounding box center [557, 281] width 1 height 8
radio input "true"
click at [588, 458] on button "Next" at bounding box center [556, 469] width 151 height 37
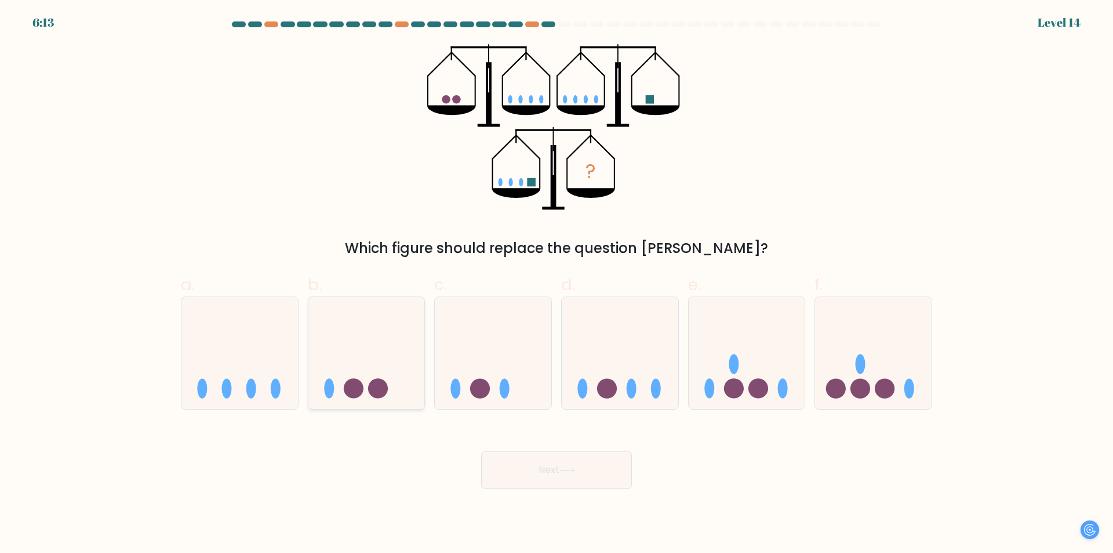
click at [368, 357] on icon at bounding box center [367, 353] width 117 height 96
click at [557, 284] on input "b." at bounding box center [557, 281] width 1 height 8
radio input "true"
click at [675, 372] on icon at bounding box center [620, 353] width 117 height 96
click at [557, 284] on input "d." at bounding box center [557, 281] width 1 height 8
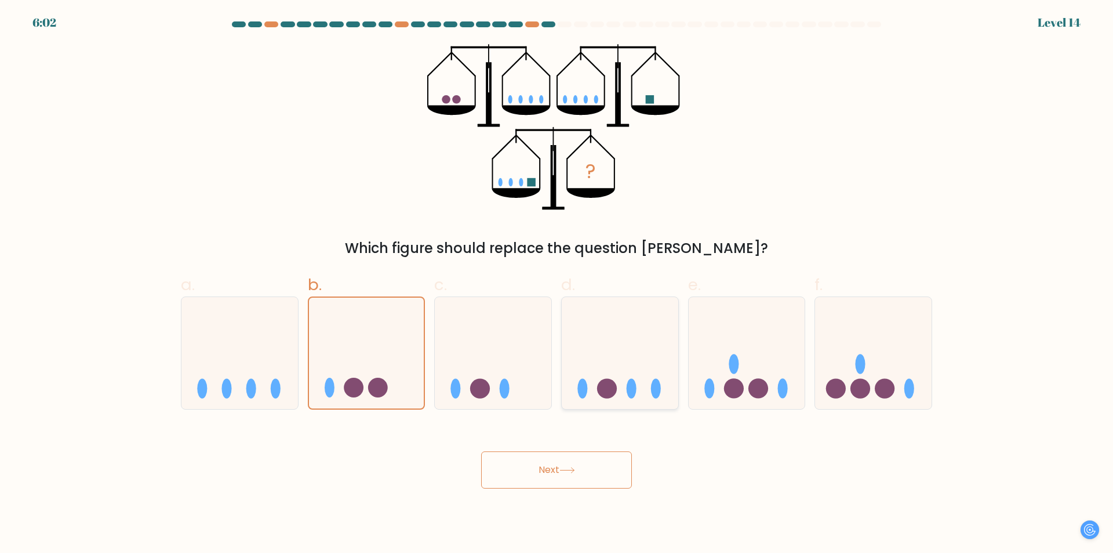
radio input "true"
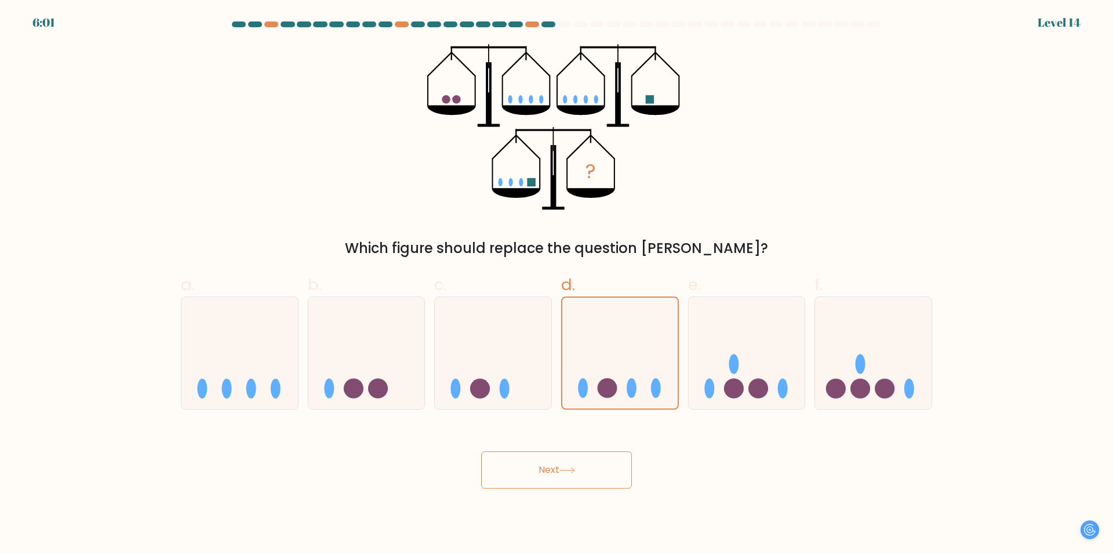
click at [586, 469] on button "Next" at bounding box center [556, 469] width 151 height 37
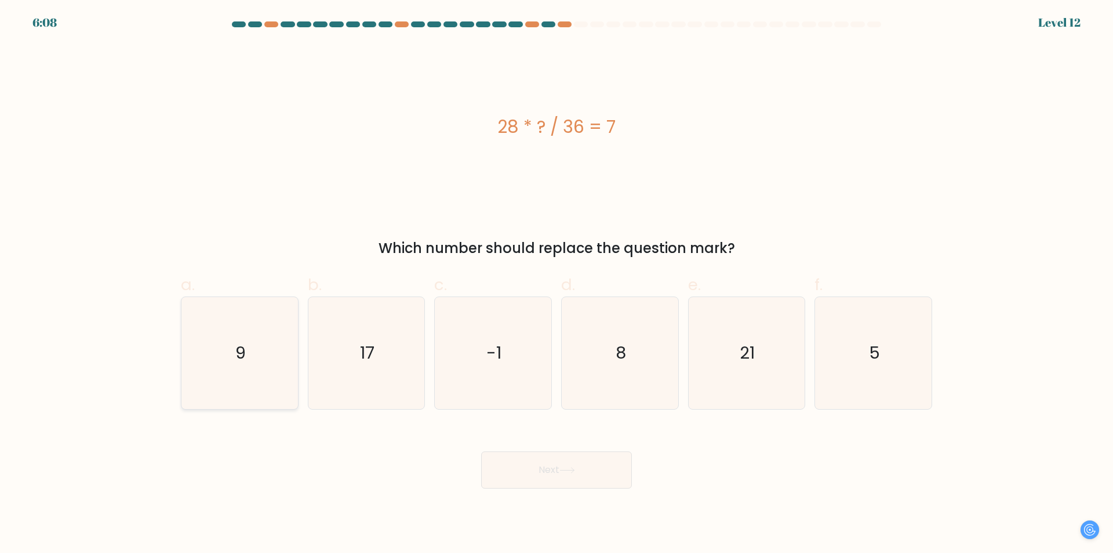
click at [199, 358] on icon "9" at bounding box center [240, 353] width 112 height 112
click at [557, 284] on input "a. 9" at bounding box center [557, 281] width 1 height 8
radio input "true"
click at [521, 455] on button "Next" at bounding box center [556, 469] width 151 height 37
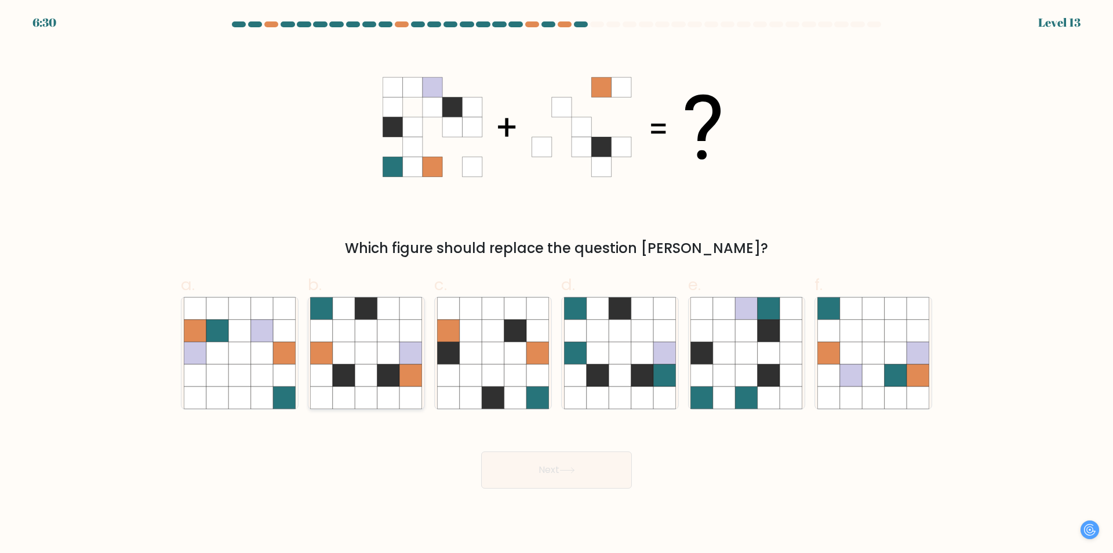
click at [407, 383] on icon at bounding box center [411, 375] width 22 height 22
click at [557, 284] on input "b." at bounding box center [557, 281] width 1 height 8
radio input "true"
click at [361, 371] on icon at bounding box center [367, 375] width 22 height 22
click at [557, 284] on input "b." at bounding box center [557, 281] width 1 height 8
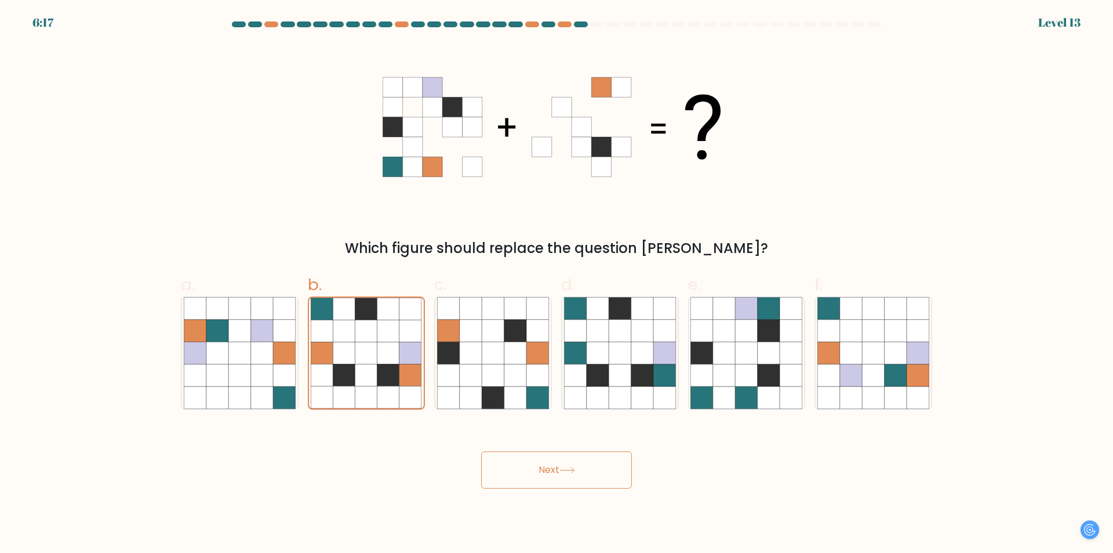
click at [563, 474] on button "Next" at bounding box center [556, 469] width 151 height 37
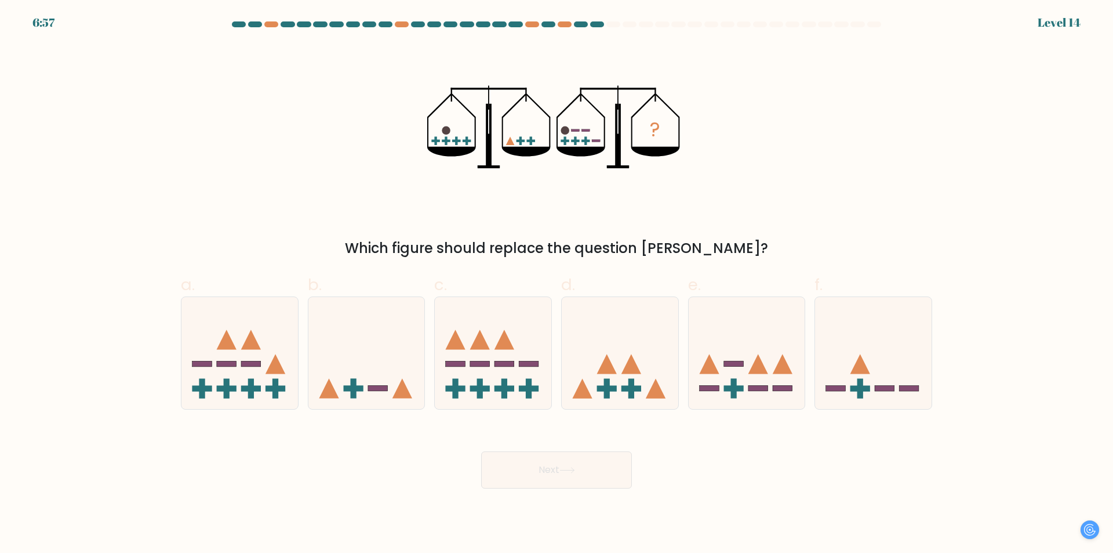
click at [839, 411] on form at bounding box center [556, 254] width 1113 height 467
click at [759, 383] on icon at bounding box center [747, 353] width 117 height 96
click at [557, 284] on input "e." at bounding box center [557, 281] width 1 height 8
radio input "true"
click at [613, 471] on button "Next" at bounding box center [556, 469] width 151 height 37
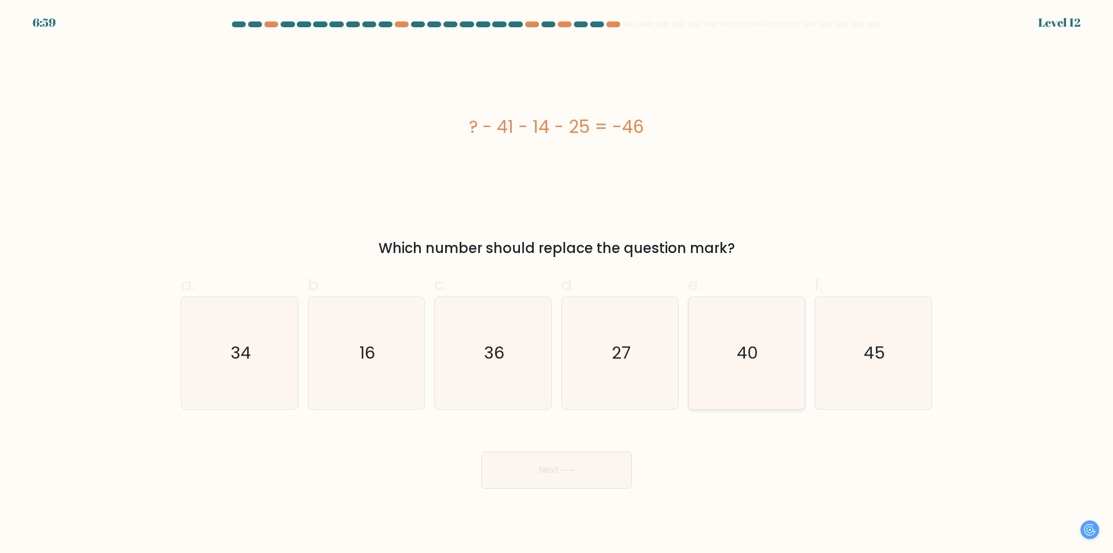
click at [737, 365] on icon "40" at bounding box center [747, 353] width 112 height 112
click at [557, 284] on input "e. 40" at bounding box center [557, 281] width 1 height 8
radio input "true"
click at [171, 322] on form "a." at bounding box center [556, 254] width 1113 height 467
click at [246, 342] on text "34" at bounding box center [241, 353] width 20 height 23
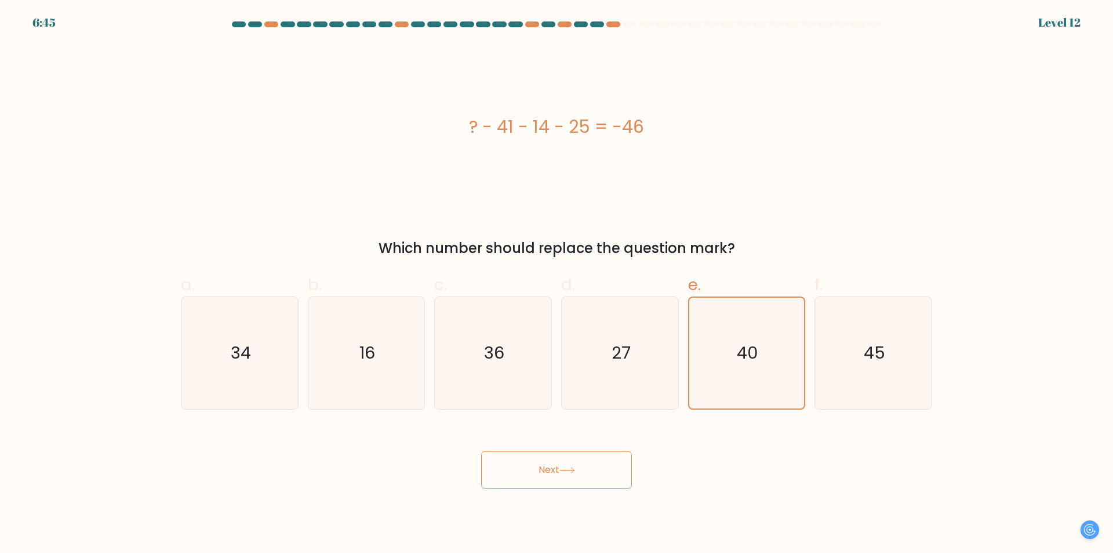
click at [557, 284] on input "a. 34" at bounding box center [557, 281] width 1 height 8
radio input "true"
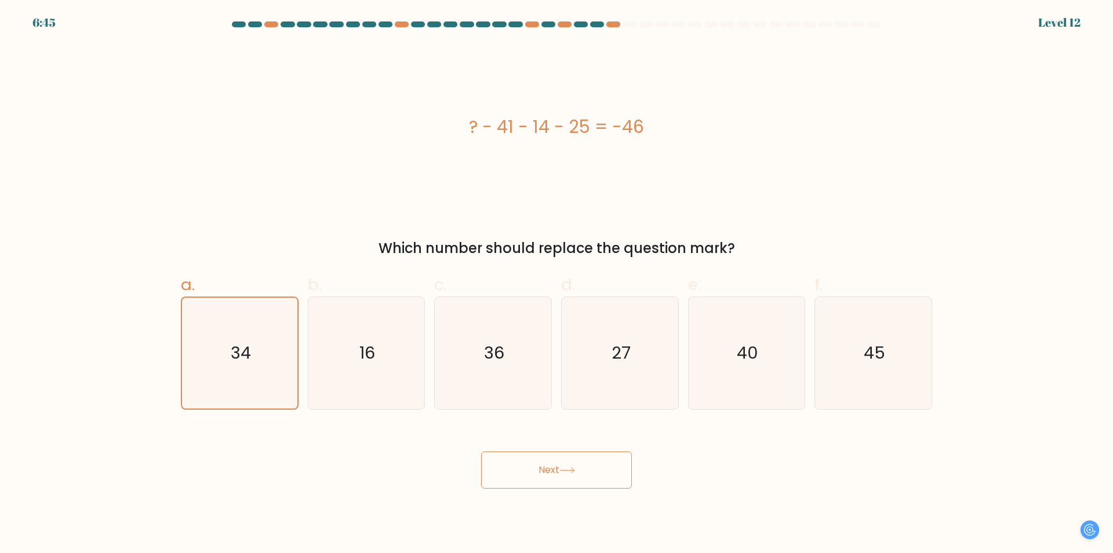
click at [544, 482] on button "Next" at bounding box center [556, 469] width 151 height 37
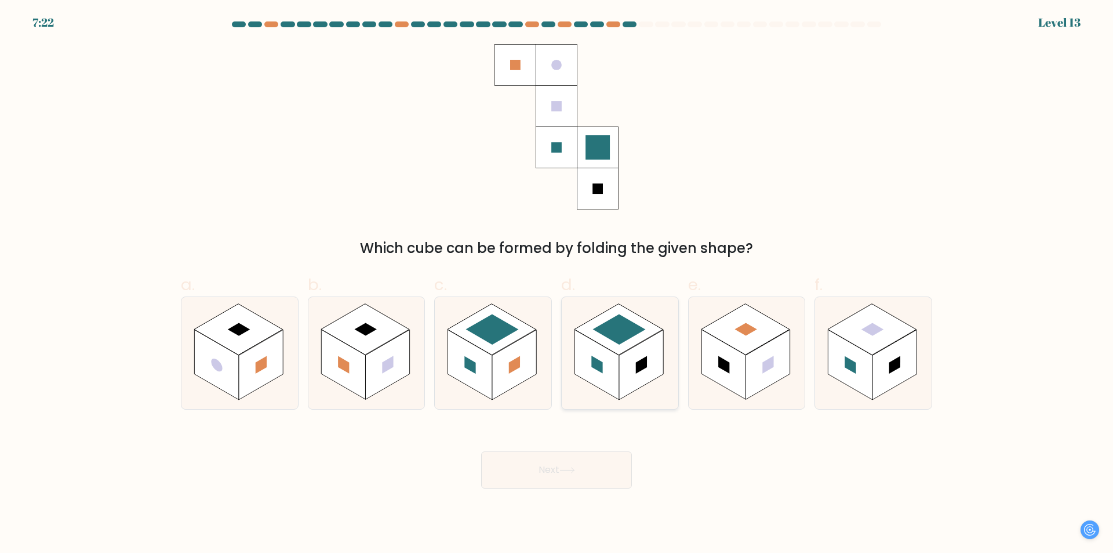
click at [608, 382] on rect at bounding box center [597, 364] width 44 height 70
click at [557, 284] on input "d." at bounding box center [557, 281] width 1 height 8
radio input "true"
click at [516, 328] on rect at bounding box center [492, 329] width 89 height 51
click at [557, 284] on input "c." at bounding box center [557, 281] width 1 height 8
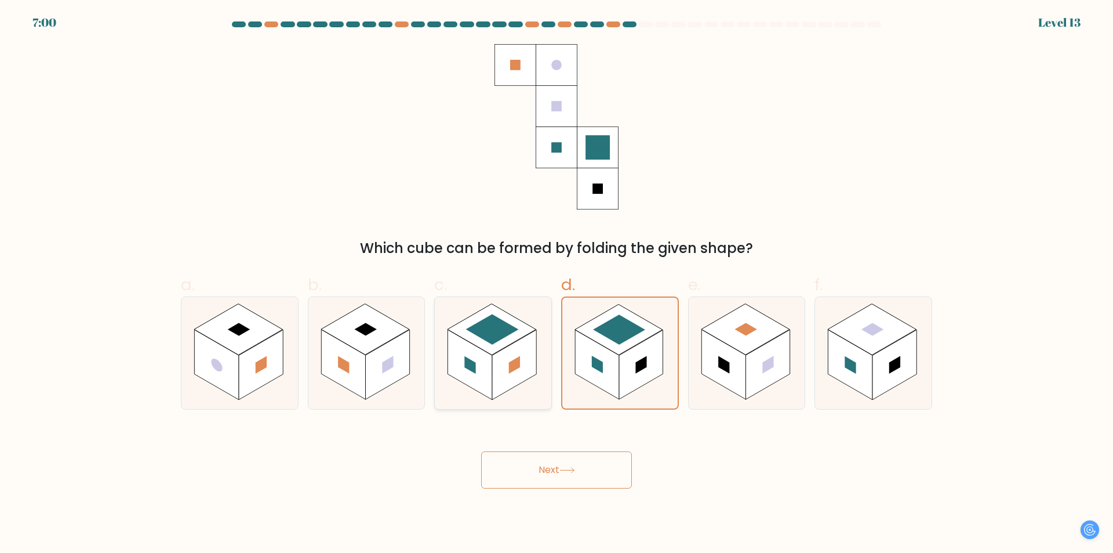
radio input "true"
click at [639, 390] on icon at bounding box center [620, 353] width 117 height 112
click at [557, 284] on input "d." at bounding box center [557, 281] width 1 height 8
radio input "true"
click at [541, 358] on icon at bounding box center [493, 353] width 117 height 112
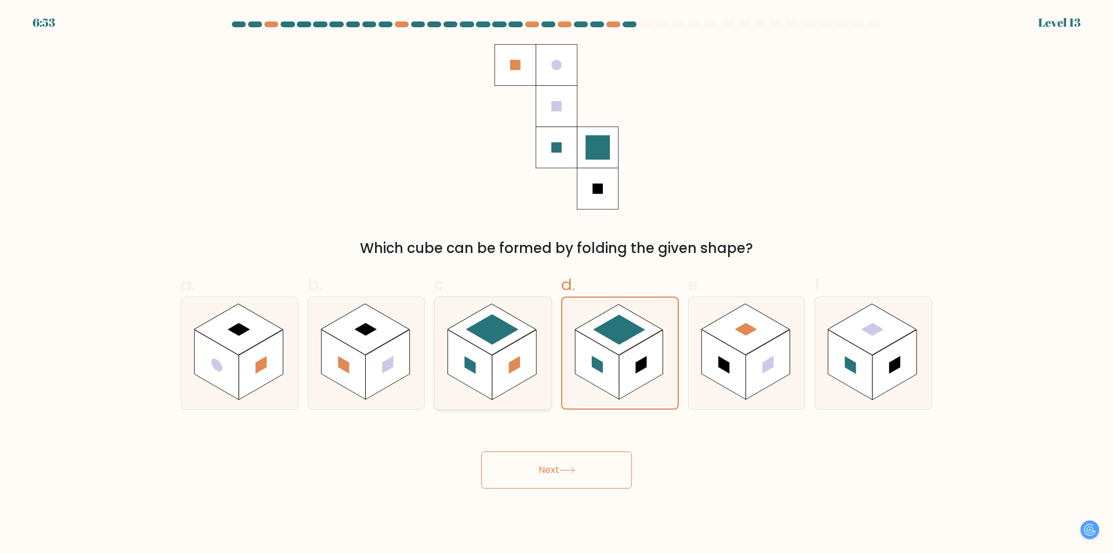
click at [557, 284] on input "c." at bounding box center [557, 281] width 1 height 8
radio input "true"
click at [921, 365] on icon at bounding box center [873, 353] width 117 height 112
click at [557, 284] on input "f." at bounding box center [557, 281] width 1 height 8
radio input "true"
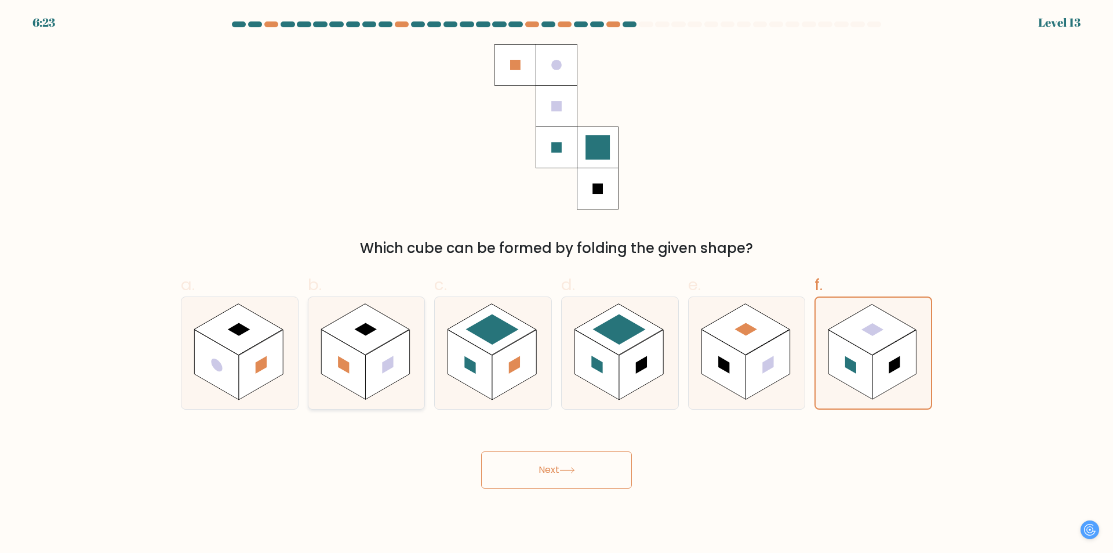
click at [271, 342] on rect at bounding box center [261, 365] width 44 height 70
click at [557, 284] on input "a." at bounding box center [557, 281] width 1 height 8
radio input "true"
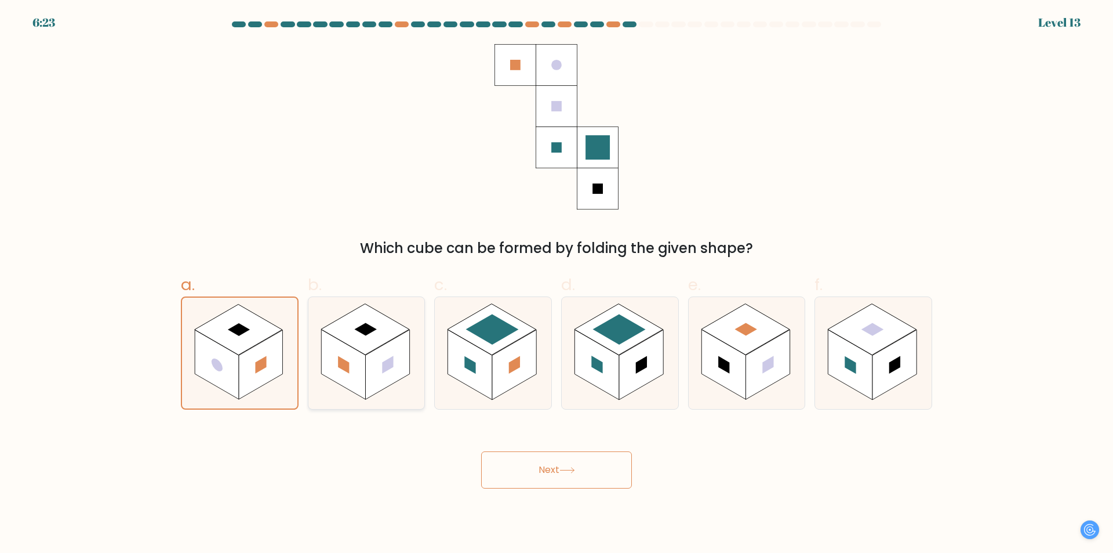
click at [416, 340] on icon at bounding box center [367, 353] width 117 height 112
click at [557, 284] on input "b." at bounding box center [557, 281] width 1 height 8
radio input "true"
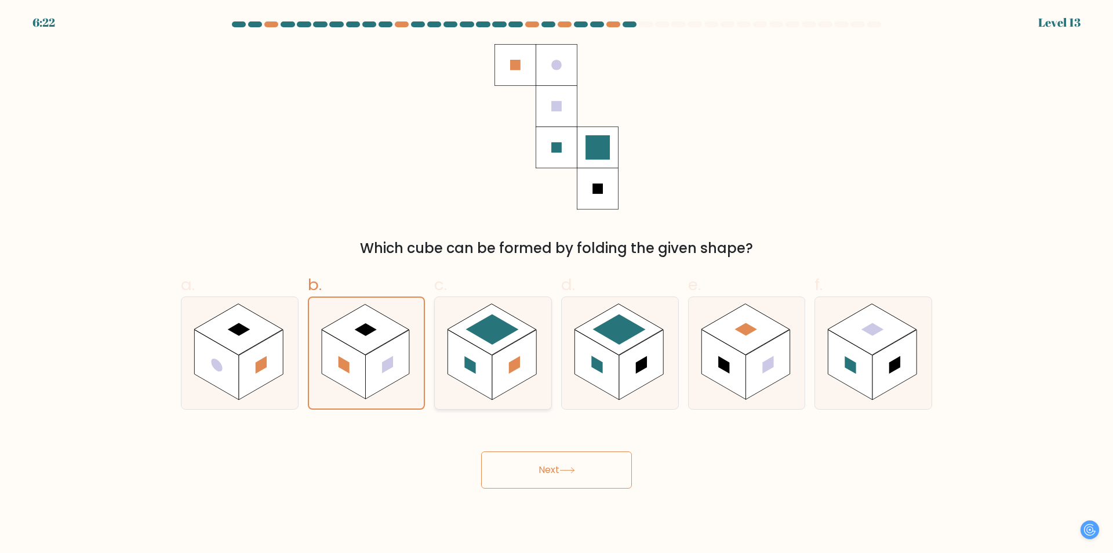
click at [539, 336] on icon at bounding box center [493, 353] width 117 height 112
click at [557, 284] on input "c." at bounding box center [557, 281] width 1 height 8
radio input "true"
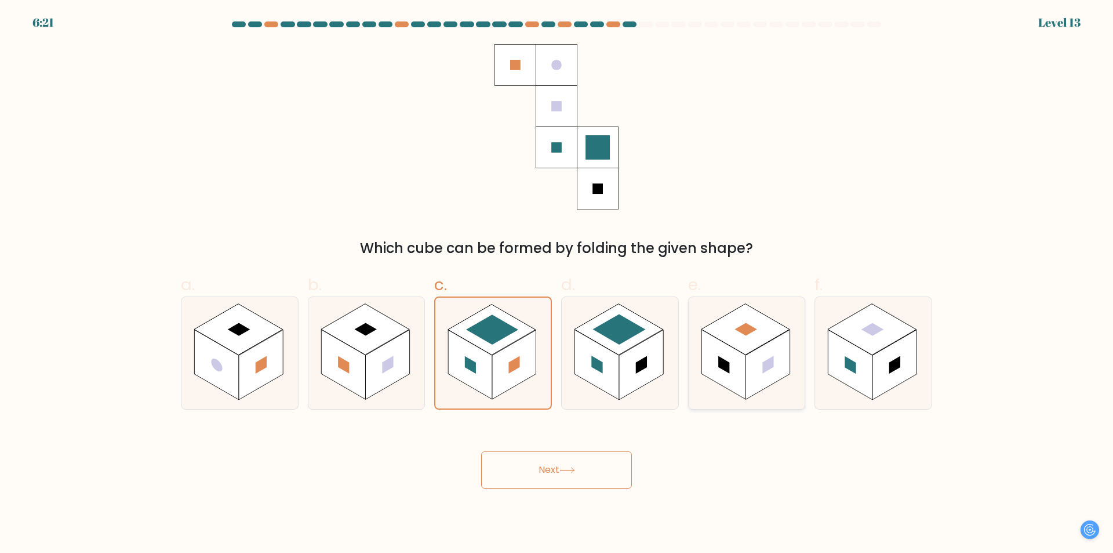
click at [697, 360] on icon at bounding box center [747, 353] width 117 height 112
click at [557, 284] on input "e." at bounding box center [557, 281] width 1 height 8
radio input "true"
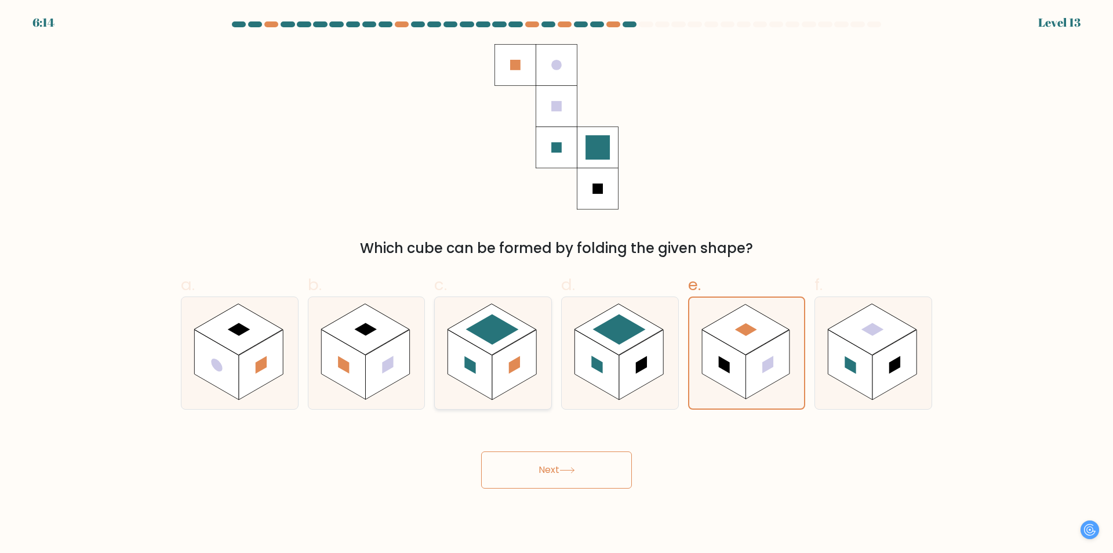
click at [518, 356] on rect at bounding box center [514, 365] width 44 height 70
click at [557, 284] on input "c." at bounding box center [557, 281] width 1 height 8
radio input "true"
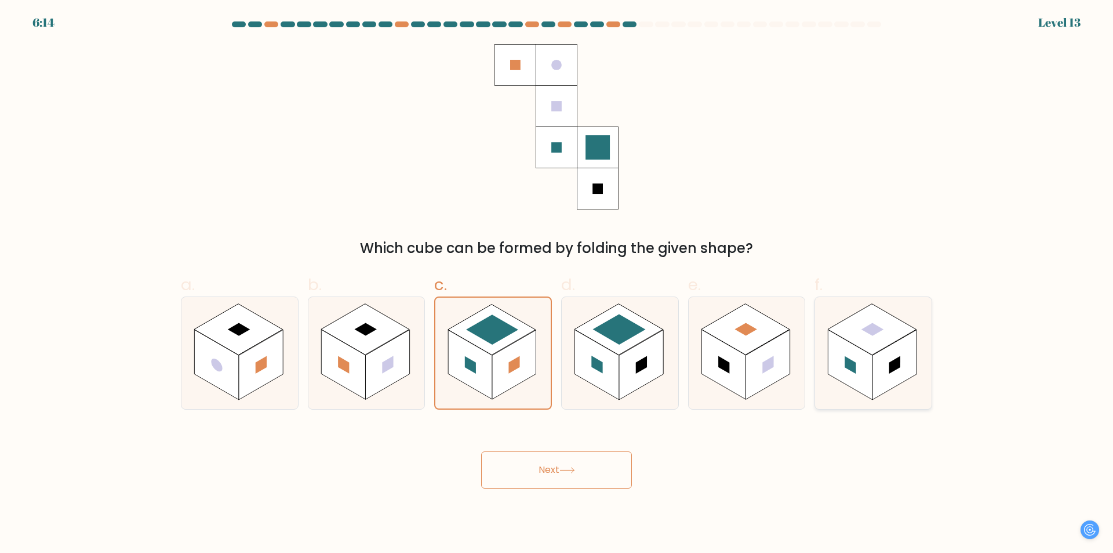
click at [873, 365] on rect at bounding box center [851, 364] width 44 height 70
click at [557, 284] on input "f." at bounding box center [557, 281] width 1 height 8
radio input "true"
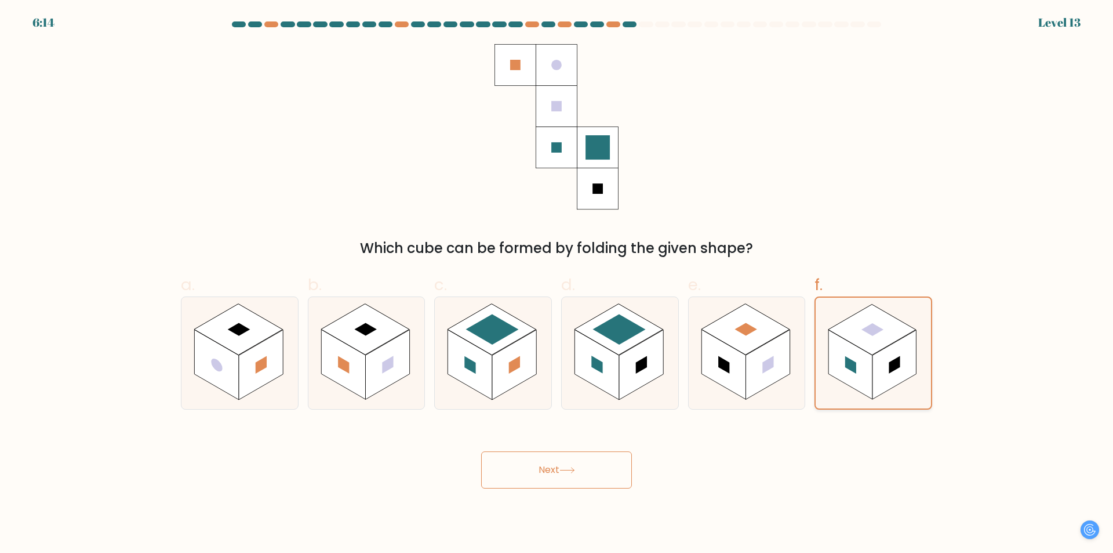
click at [836, 363] on rect at bounding box center [851, 364] width 44 height 69
click at [557, 284] on input "f." at bounding box center [557, 281] width 1 height 8
click at [779, 360] on rect at bounding box center [768, 365] width 44 height 70
click at [557, 284] on input "e." at bounding box center [557, 281] width 1 height 8
radio input "true"
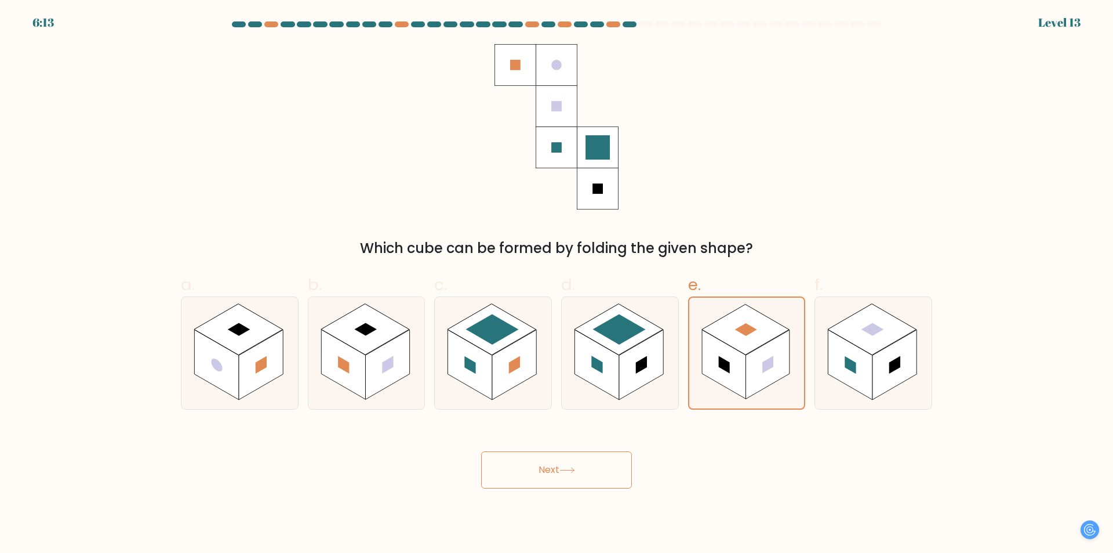
click at [593, 465] on button "Next" at bounding box center [556, 469] width 151 height 37
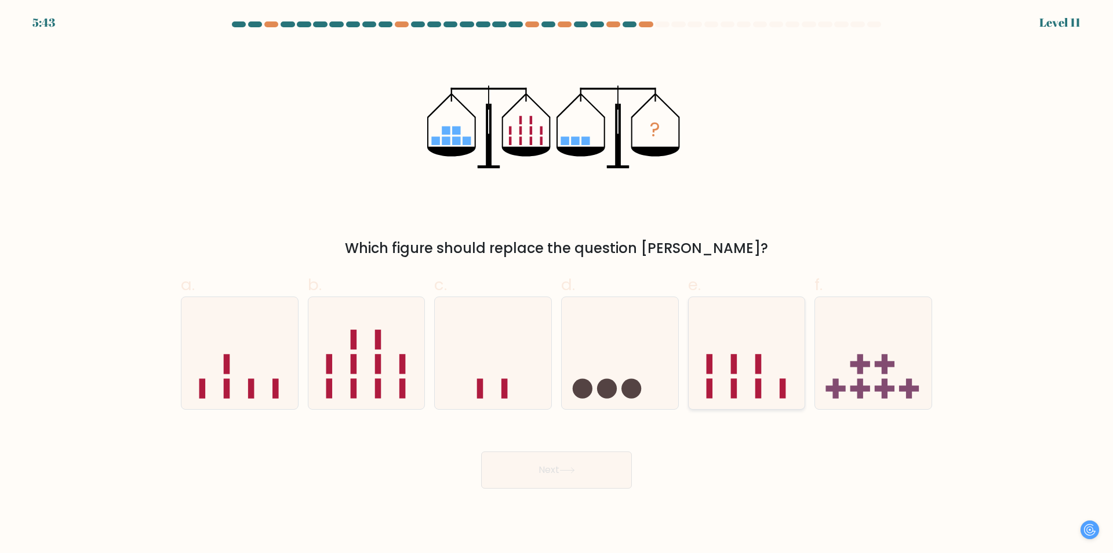
click at [767, 366] on icon at bounding box center [747, 353] width 117 height 96
click at [557, 284] on input "e." at bounding box center [557, 281] width 1 height 8
radio input "true"
click at [463, 375] on icon at bounding box center [493, 353] width 117 height 96
click at [557, 284] on input "c." at bounding box center [557, 281] width 1 height 8
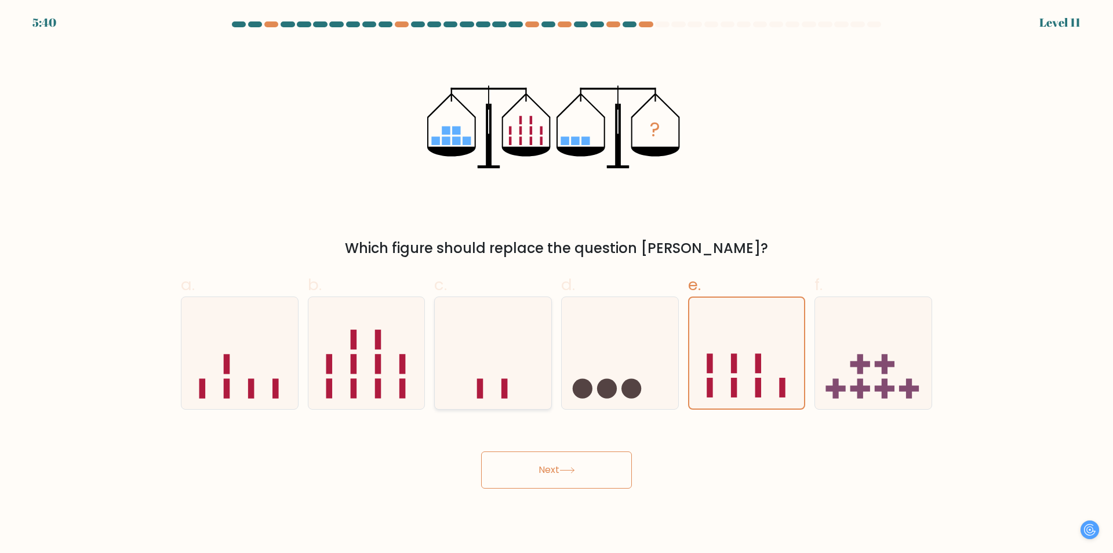
radio input "true"
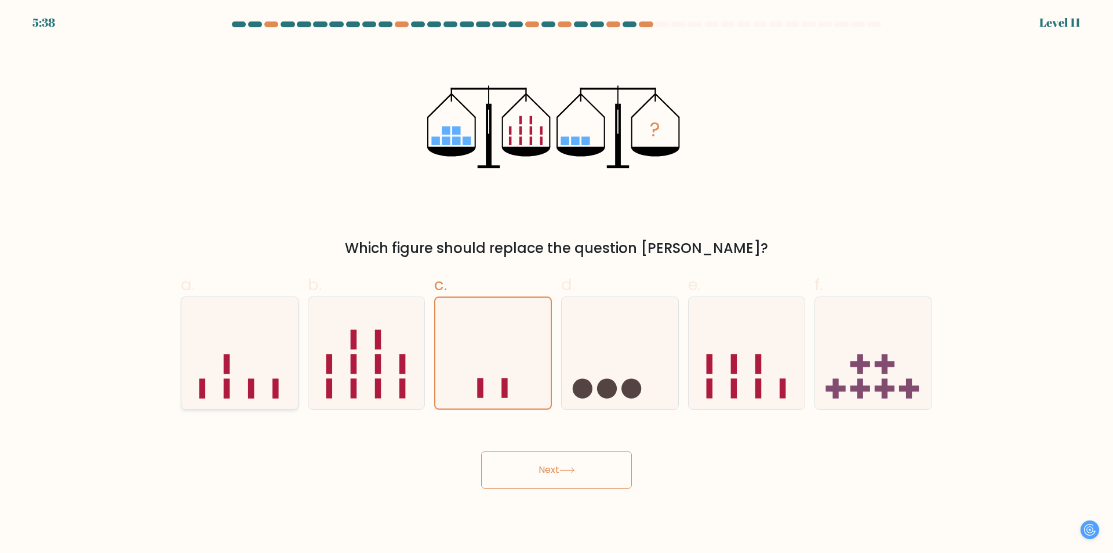
click at [271, 376] on icon at bounding box center [240, 353] width 117 height 96
click at [557, 284] on input "a." at bounding box center [557, 281] width 1 height 8
radio input "true"
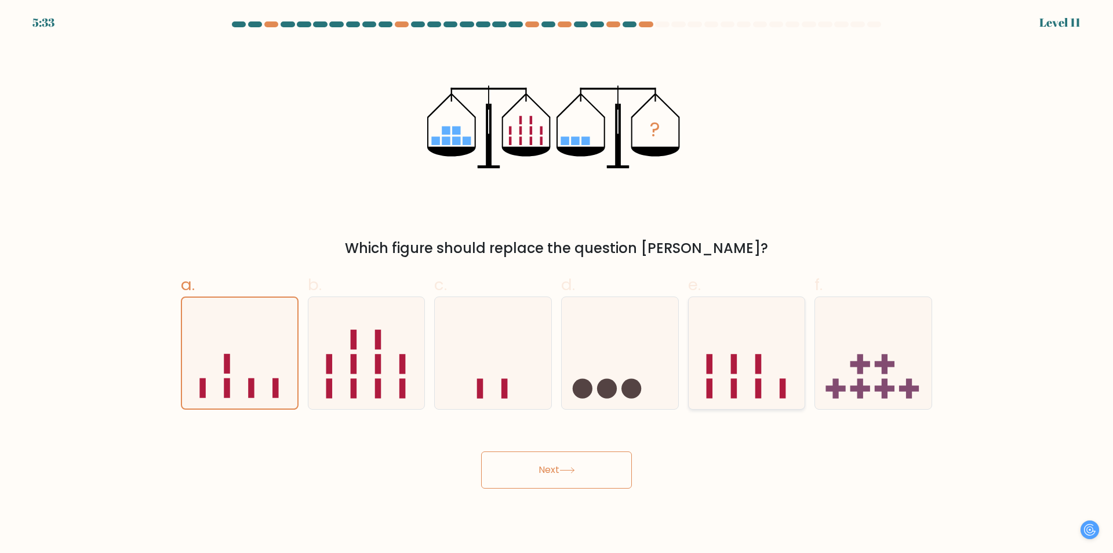
click at [749, 394] on icon at bounding box center [747, 353] width 117 height 96
click at [557, 284] on input "e." at bounding box center [557, 281] width 1 height 8
radio input "true"
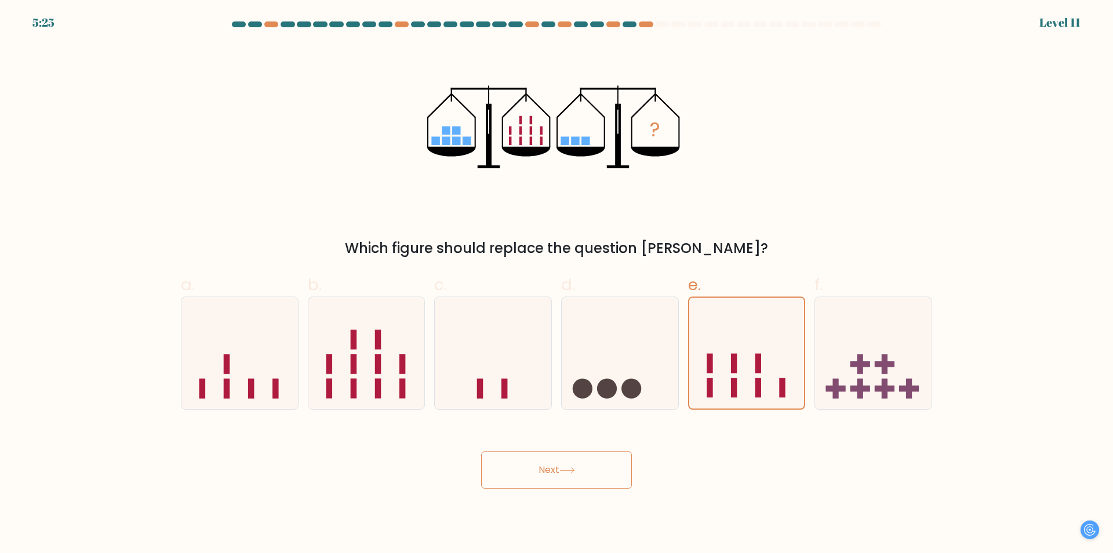
click at [614, 462] on button "Next" at bounding box center [556, 469] width 151 height 37
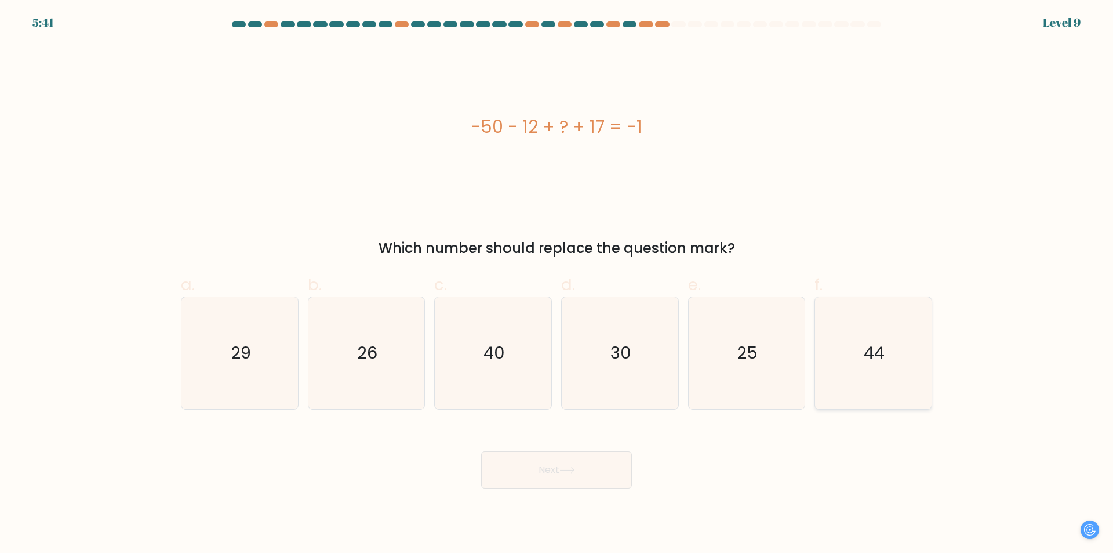
click at [826, 340] on icon "44" at bounding box center [874, 353] width 112 height 112
click at [557, 284] on input "f. 44" at bounding box center [557, 281] width 1 height 8
radio input "true"
click at [606, 476] on button "Next" at bounding box center [556, 469] width 151 height 37
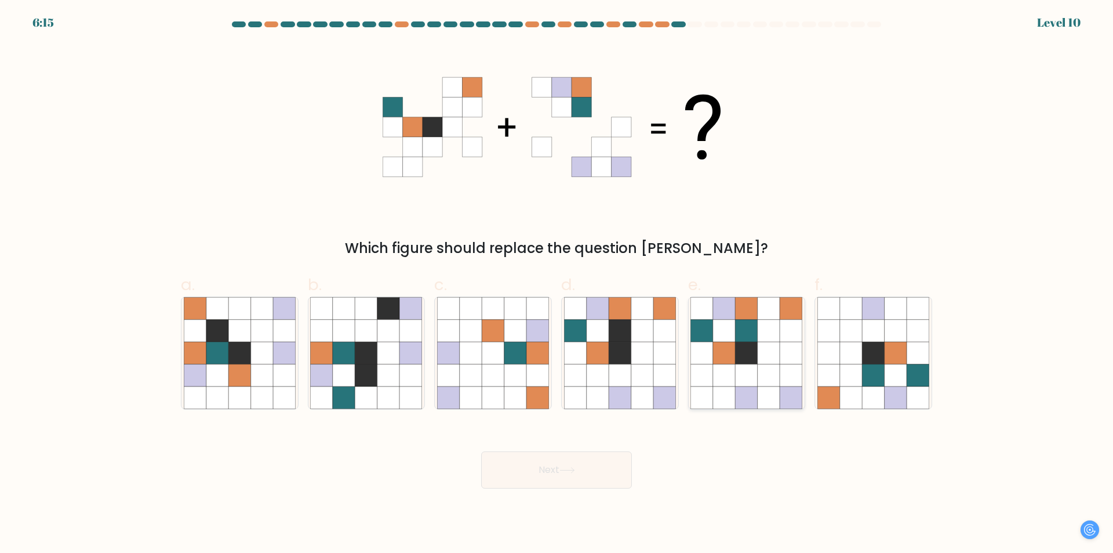
click at [742, 373] on icon at bounding box center [747, 375] width 22 height 22
click at [557, 284] on input "e." at bounding box center [557, 281] width 1 height 8
radio input "true"
click at [585, 469] on button "Next" at bounding box center [556, 469] width 151 height 37
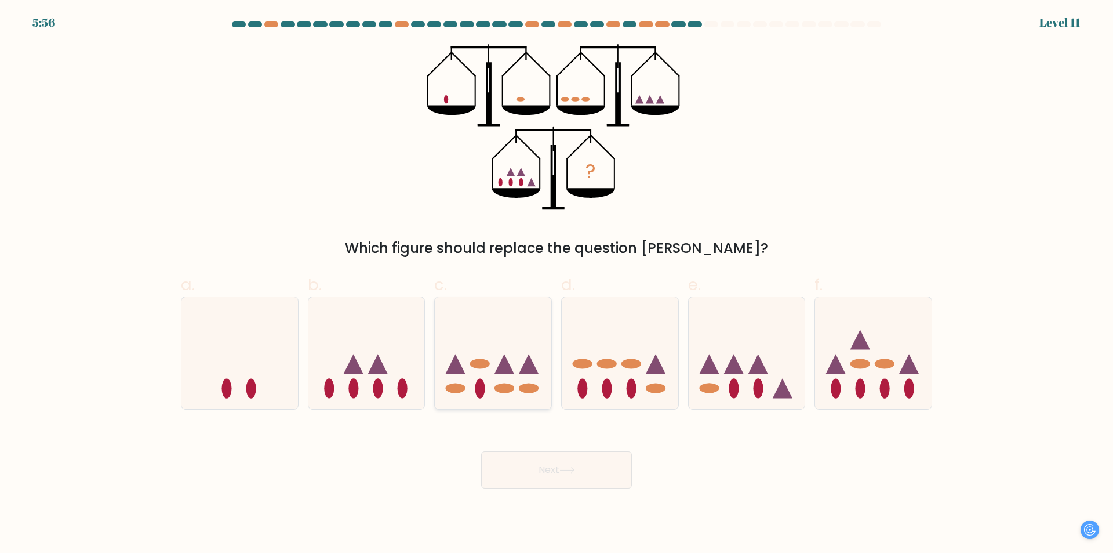
click at [512, 367] on icon at bounding box center [493, 353] width 117 height 96
click at [557, 284] on input "c." at bounding box center [557, 281] width 1 height 8
radio input "true"
click at [600, 365] on ellipse at bounding box center [607, 363] width 20 height 10
click at [557, 284] on input "d." at bounding box center [557, 281] width 1 height 8
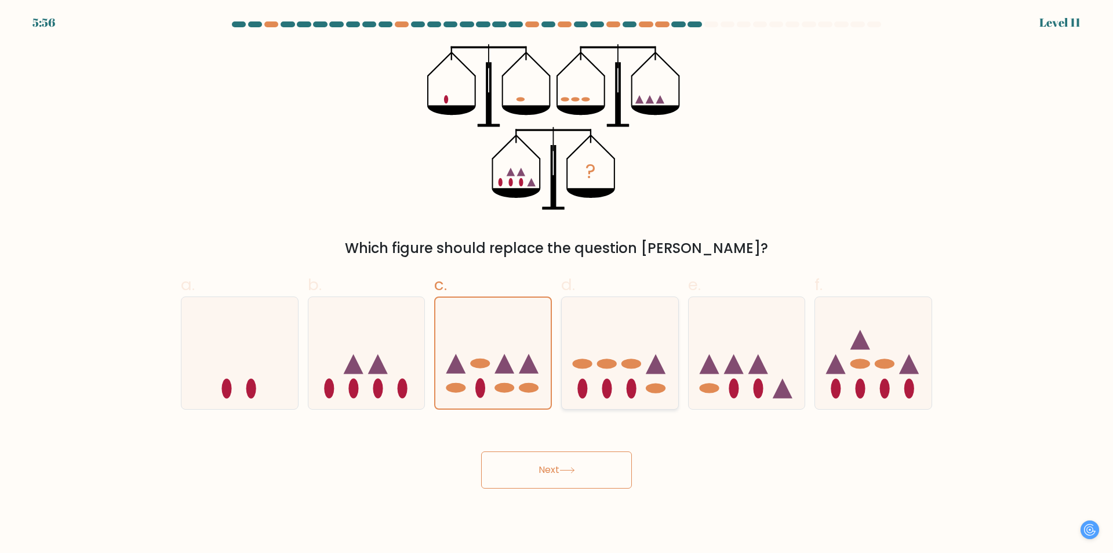
radio input "true"
click at [483, 379] on icon at bounding box center [493, 353] width 117 height 96
click at [557, 284] on input "c." at bounding box center [557, 281] width 1 height 8
radio input "true"
click at [545, 479] on button "Next" at bounding box center [556, 469] width 151 height 37
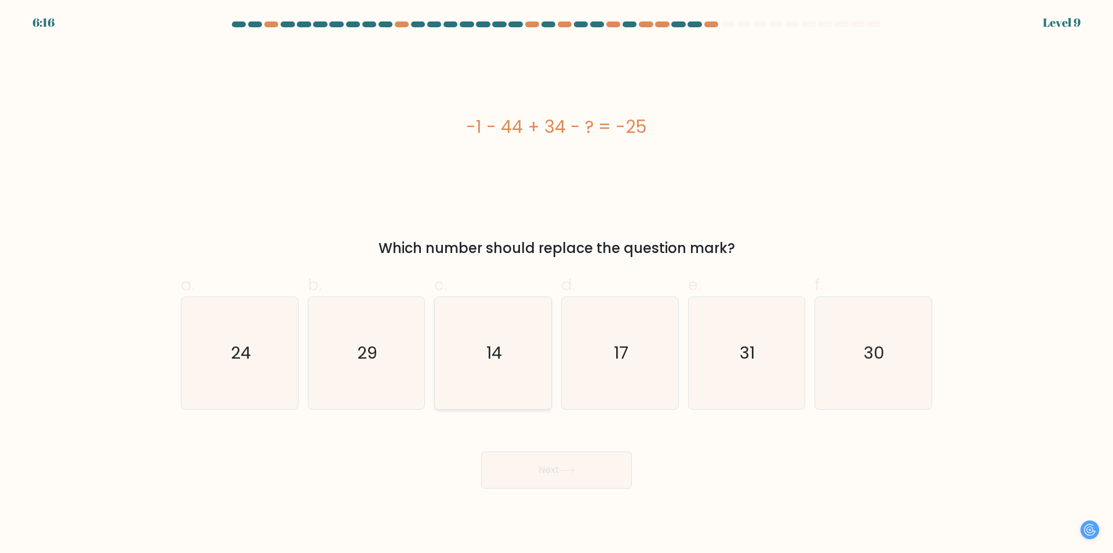
click at [487, 385] on icon "14" at bounding box center [493, 353] width 112 height 112
click at [557, 284] on input "c. 14" at bounding box center [557, 281] width 1 height 8
radio input "true"
click at [554, 467] on button "Next" at bounding box center [556, 469] width 151 height 37
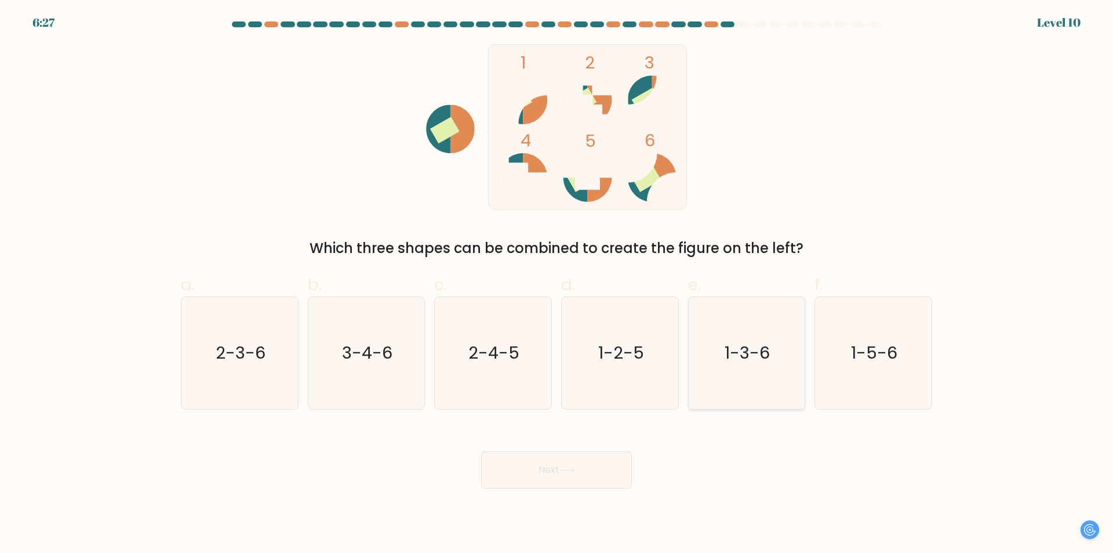
click at [775, 354] on icon "1-3-6" at bounding box center [747, 353] width 112 height 112
click at [557, 284] on input "e. 1-3-6" at bounding box center [557, 281] width 1 height 8
radio input "true"
click at [571, 471] on icon at bounding box center [568, 470] width 16 height 6
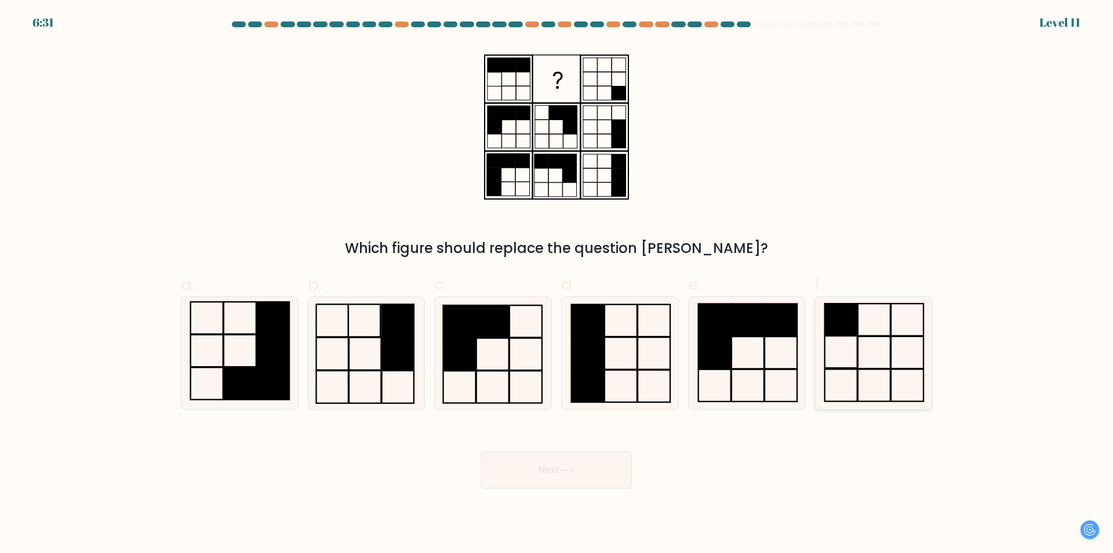
click at [833, 362] on icon at bounding box center [874, 353] width 112 height 112
click at [557, 284] on input "f." at bounding box center [557, 281] width 1 height 8
radio input "true"
click at [610, 473] on button "Next" at bounding box center [556, 469] width 151 height 37
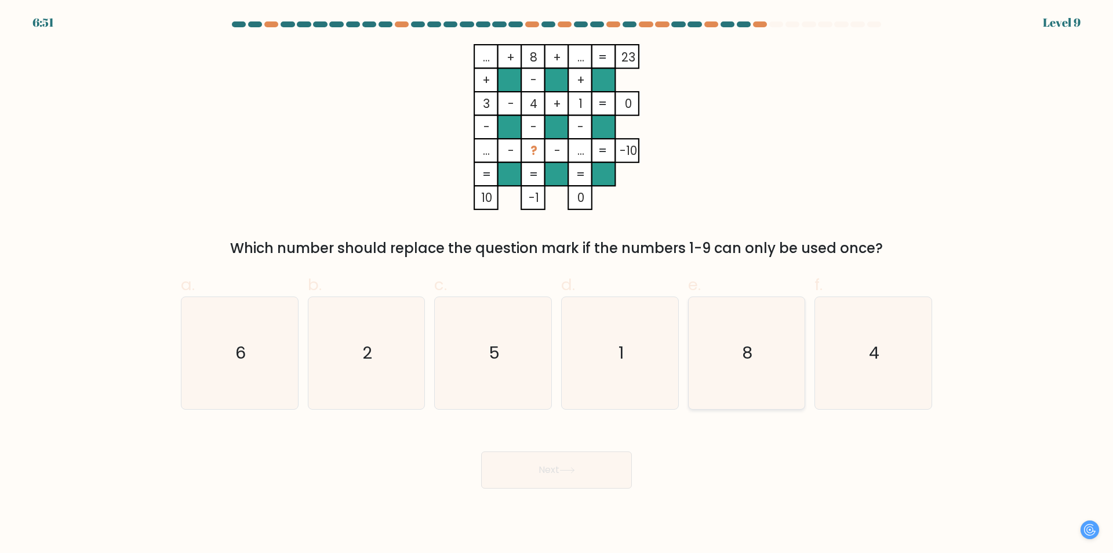
click at [732, 358] on icon "8" at bounding box center [747, 353] width 112 height 112
click at [557, 284] on input "e. 8" at bounding box center [557, 281] width 1 height 8
radio input "true"
click at [521, 326] on icon "5" at bounding box center [493, 353] width 112 height 112
click at [557, 284] on input "c. 5" at bounding box center [557, 281] width 1 height 8
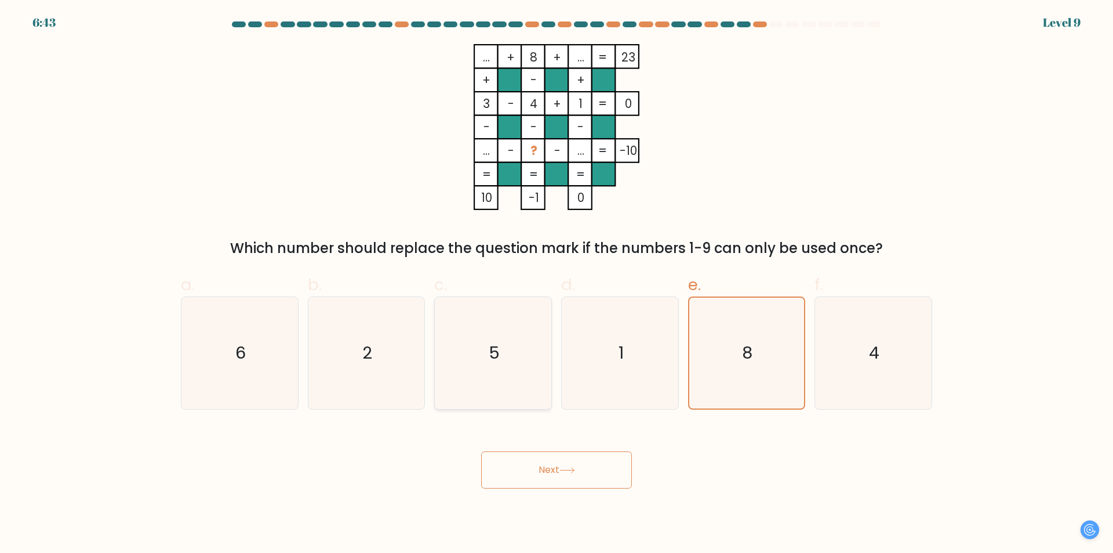
radio input "true"
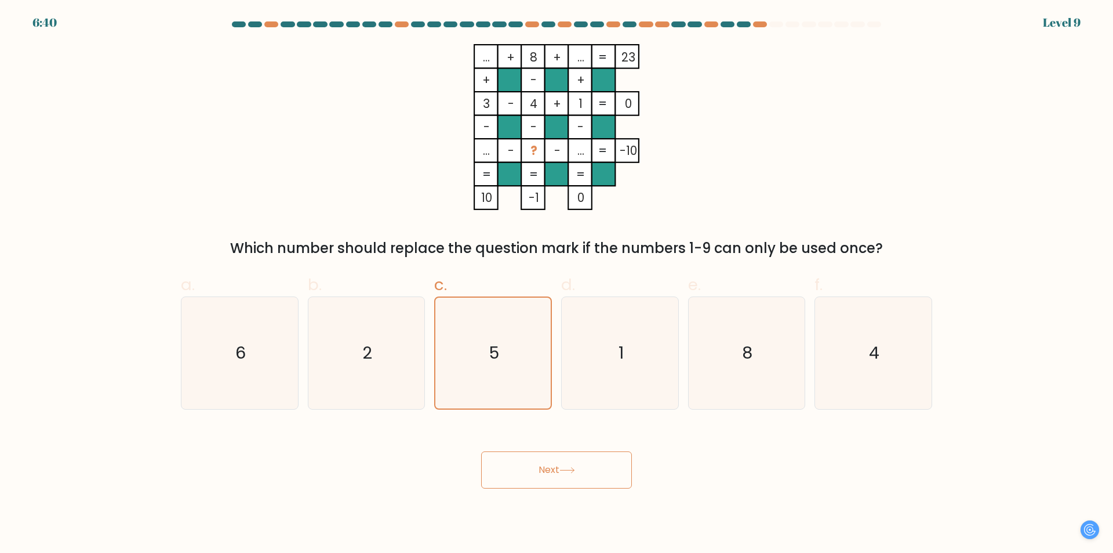
click at [568, 476] on button "Next" at bounding box center [556, 469] width 151 height 37
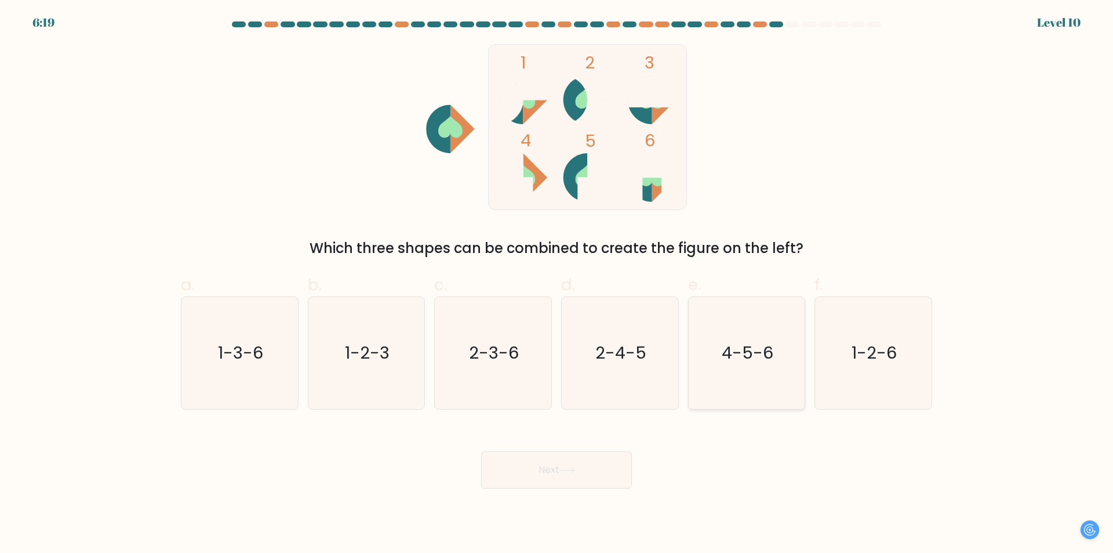
click at [752, 379] on icon "4-5-6" at bounding box center [747, 353] width 112 height 112
click at [557, 284] on input "e. 4-5-6" at bounding box center [557, 281] width 1 height 8
radio input "true"
click at [597, 478] on button "Next" at bounding box center [556, 469] width 151 height 37
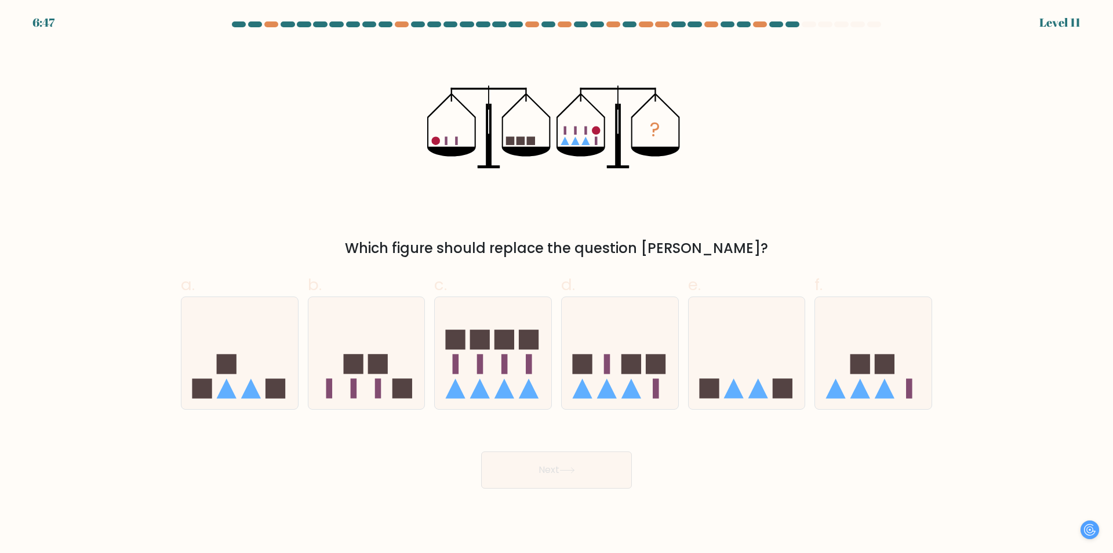
click at [682, 370] on div "d." at bounding box center [620, 341] width 127 height 137
click at [625, 373] on rect at bounding box center [632, 364] width 20 height 20
click at [557, 284] on input "d." at bounding box center [557, 281] width 1 height 8
radio input "true"
click at [576, 514] on body "6:47 Level 11" at bounding box center [556, 276] width 1113 height 553
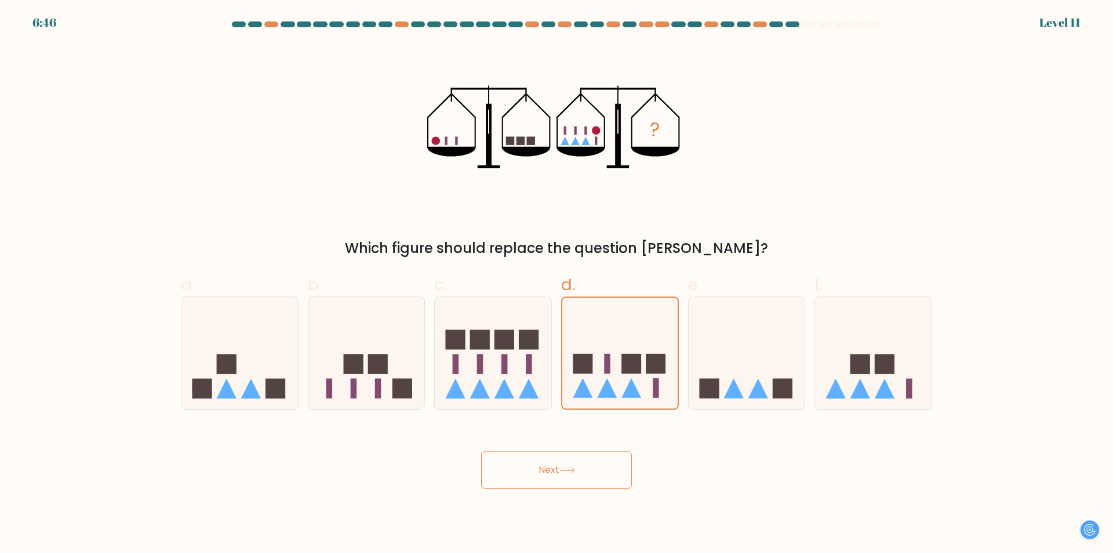
click at [539, 489] on body "6:46 Level 11" at bounding box center [556, 276] width 1113 height 553
click at [495, 463] on button "Next" at bounding box center [556, 469] width 151 height 37
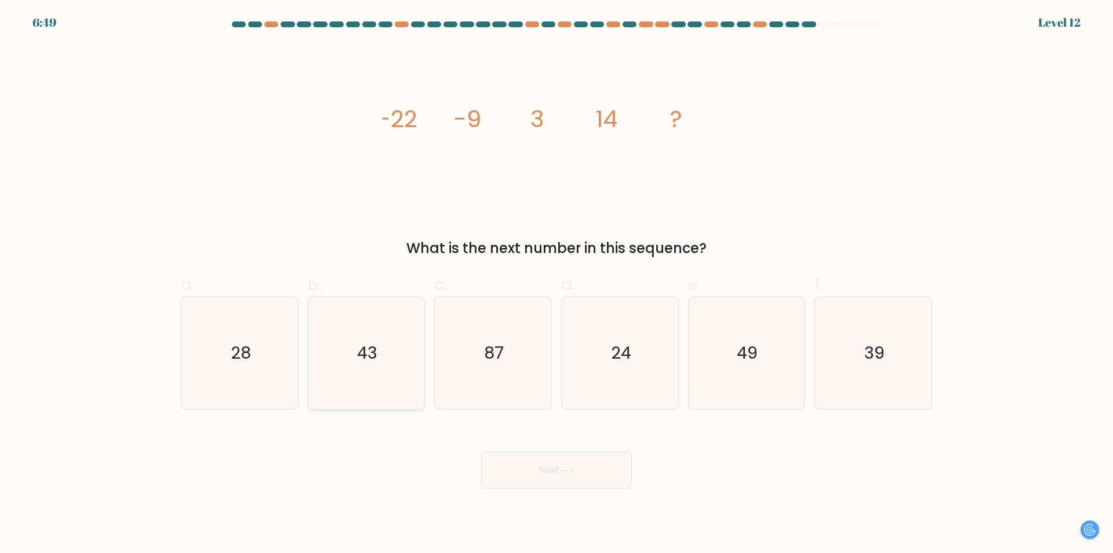
click at [415, 358] on icon "43" at bounding box center [366, 353] width 112 height 112
click at [557, 284] on input "b. 43" at bounding box center [557, 281] width 1 height 8
radio input "true"
click at [516, 444] on div "Next" at bounding box center [557, 455] width 766 height 65
click at [524, 472] on button "Next" at bounding box center [556, 469] width 151 height 37
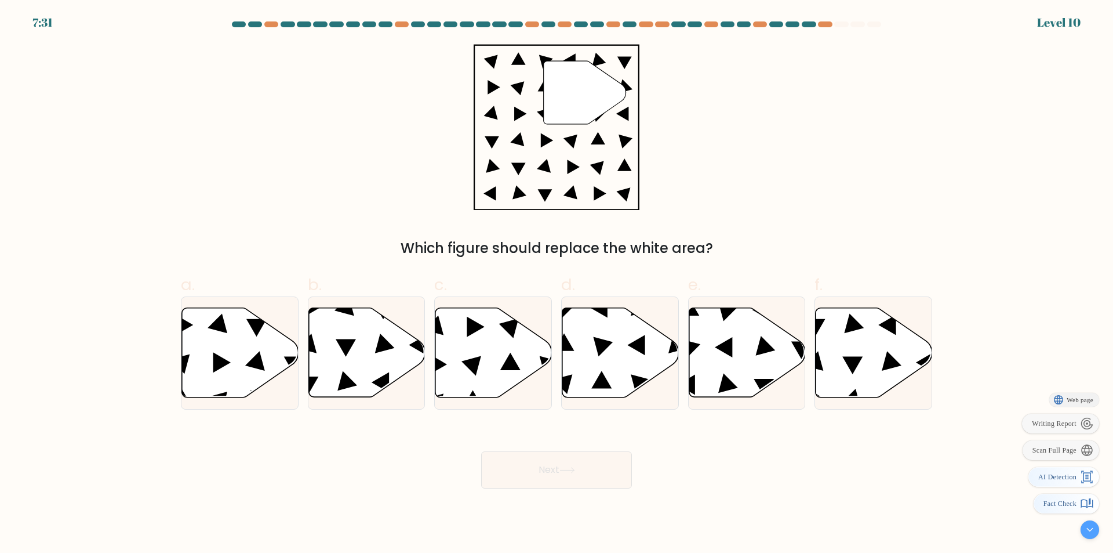
click at [1093, 523] on div "Web page Writing Report Scan Full Page AI Detection Fact Check" at bounding box center [1090, 529] width 19 height 19
click at [1090, 531] on div at bounding box center [1090, 529] width 19 height 19
click at [737, 375] on icon at bounding box center [747, 352] width 117 height 89
click at [557, 284] on input "e." at bounding box center [557, 281] width 1 height 8
radio input "true"
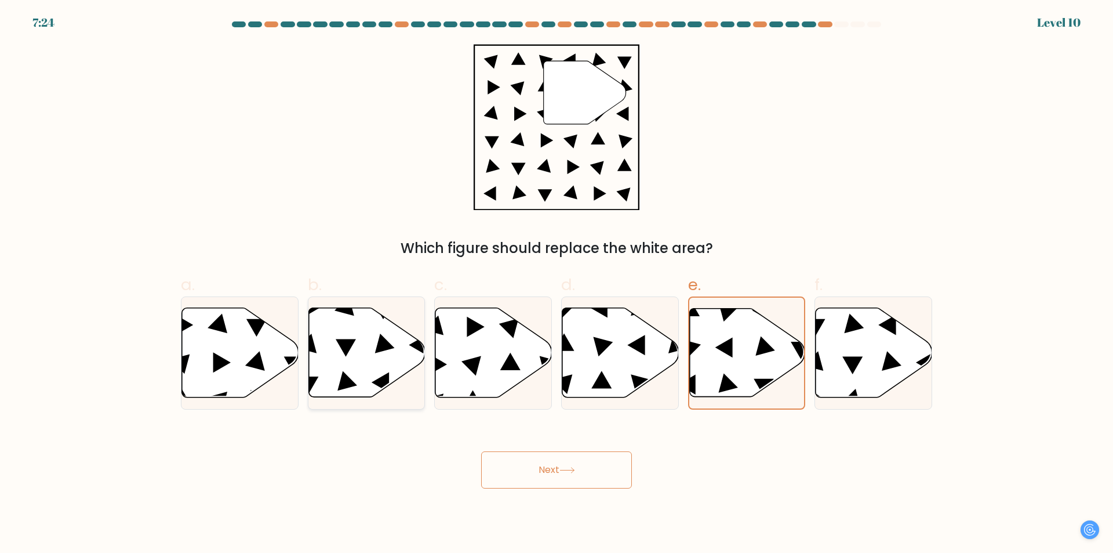
click at [364, 336] on icon at bounding box center [367, 352] width 117 height 89
click at [557, 284] on input "b." at bounding box center [557, 281] width 1 height 8
radio input "true"
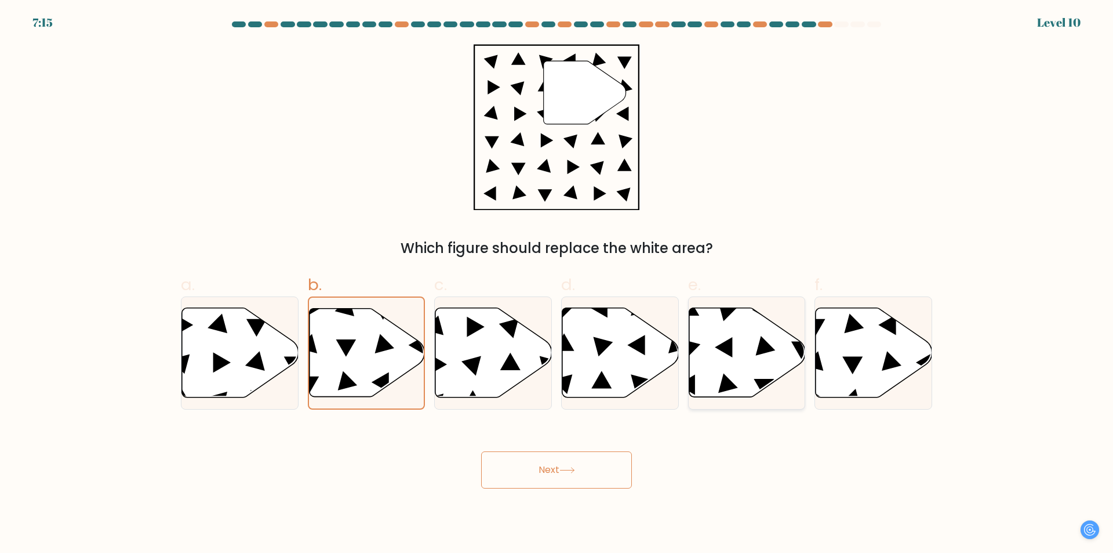
click at [714, 374] on icon at bounding box center [747, 352] width 117 height 89
click at [557, 284] on input "e." at bounding box center [557, 281] width 1 height 8
radio input "true"
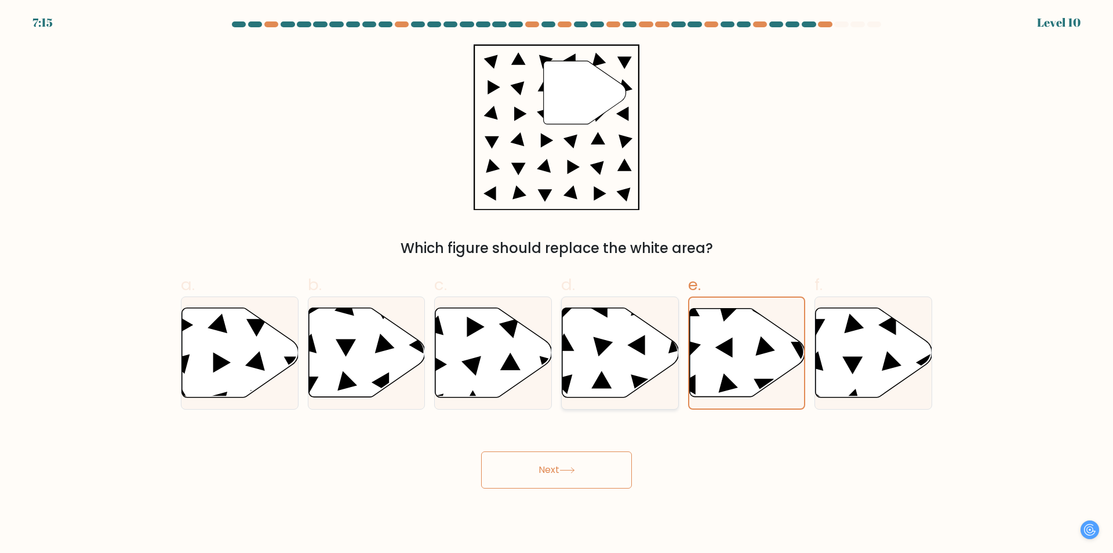
click at [623, 373] on icon at bounding box center [621, 352] width 117 height 89
click at [557, 284] on input "d." at bounding box center [557, 281] width 1 height 8
radio input "true"
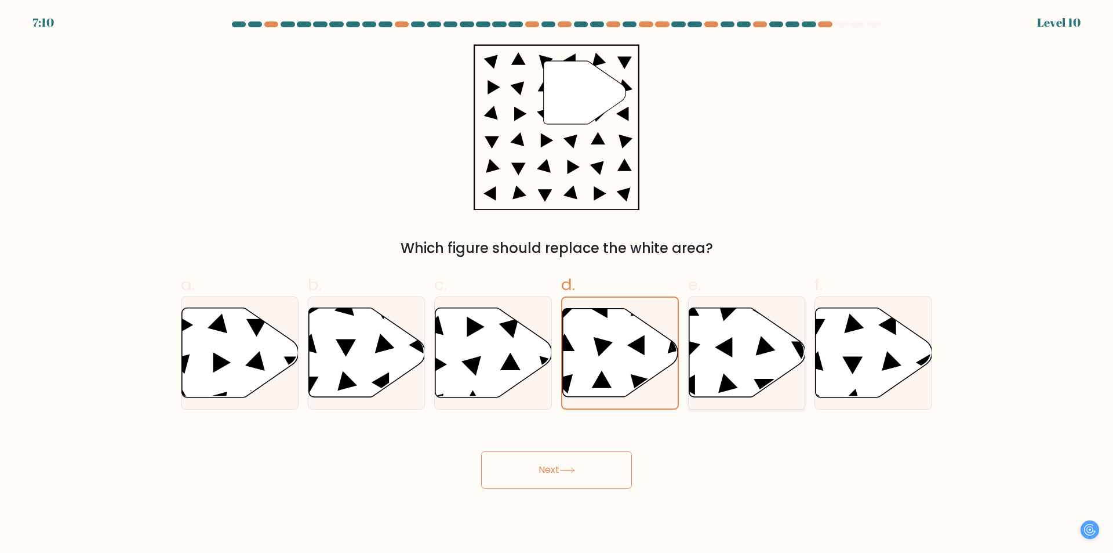
click at [719, 364] on icon at bounding box center [747, 352] width 117 height 89
click at [557, 284] on input "e." at bounding box center [557, 281] width 1 height 8
radio input "true"
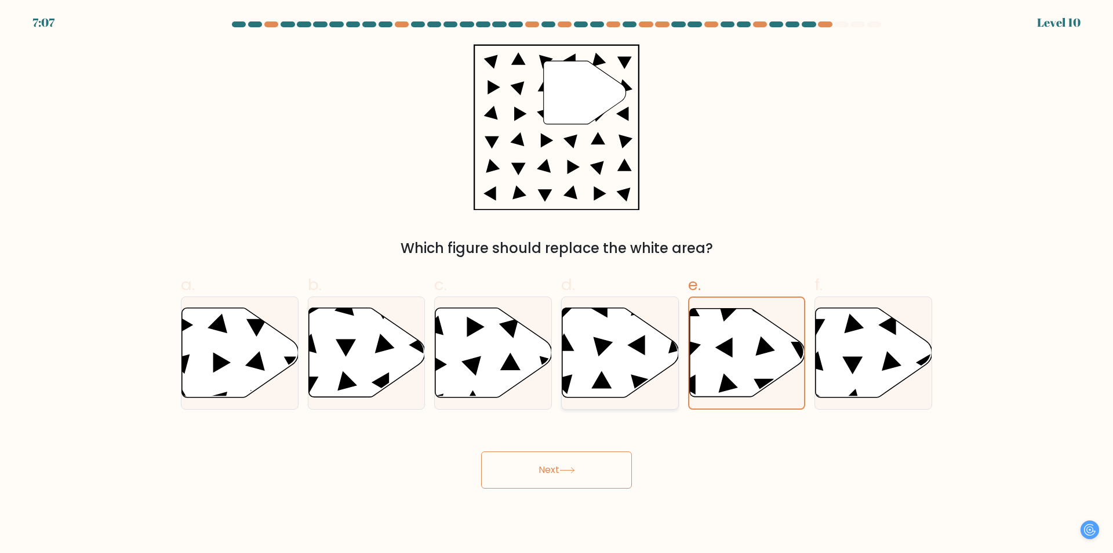
click at [672, 364] on icon at bounding box center [621, 352] width 117 height 89
click at [557, 284] on input "d." at bounding box center [557, 281] width 1 height 8
radio input "true"
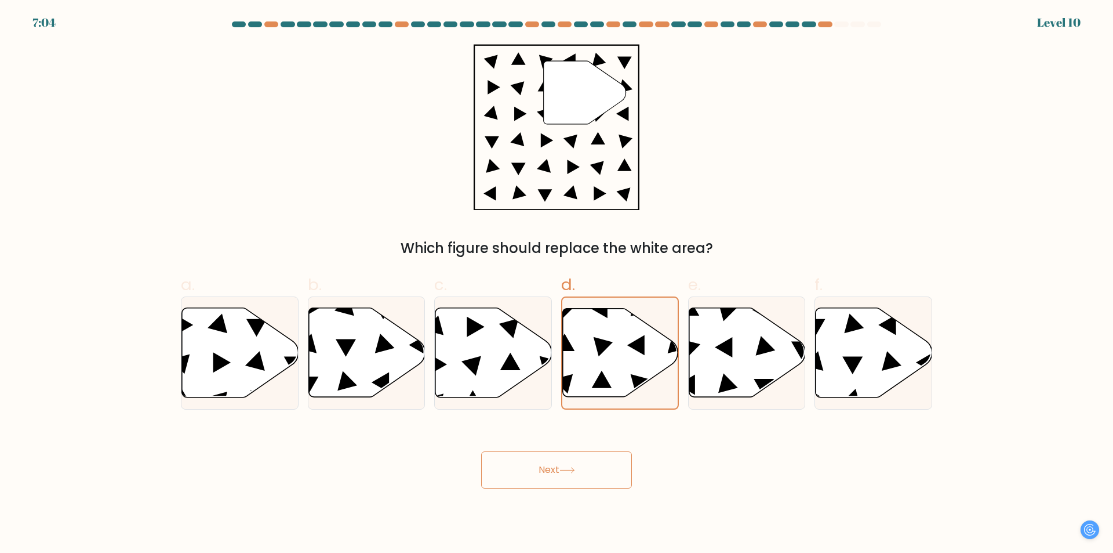
click at [604, 467] on button "Next" at bounding box center [556, 469] width 151 height 37
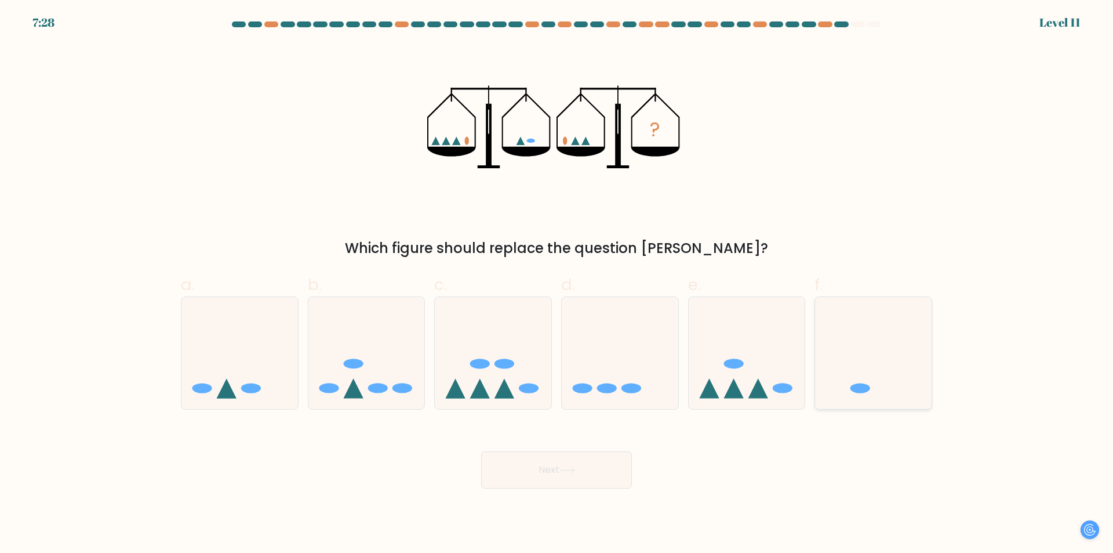
click at [892, 378] on icon at bounding box center [873, 353] width 117 height 96
click at [557, 284] on input "f." at bounding box center [557, 281] width 1 height 8
radio input "true"
click at [581, 452] on button "Next" at bounding box center [556, 469] width 151 height 37
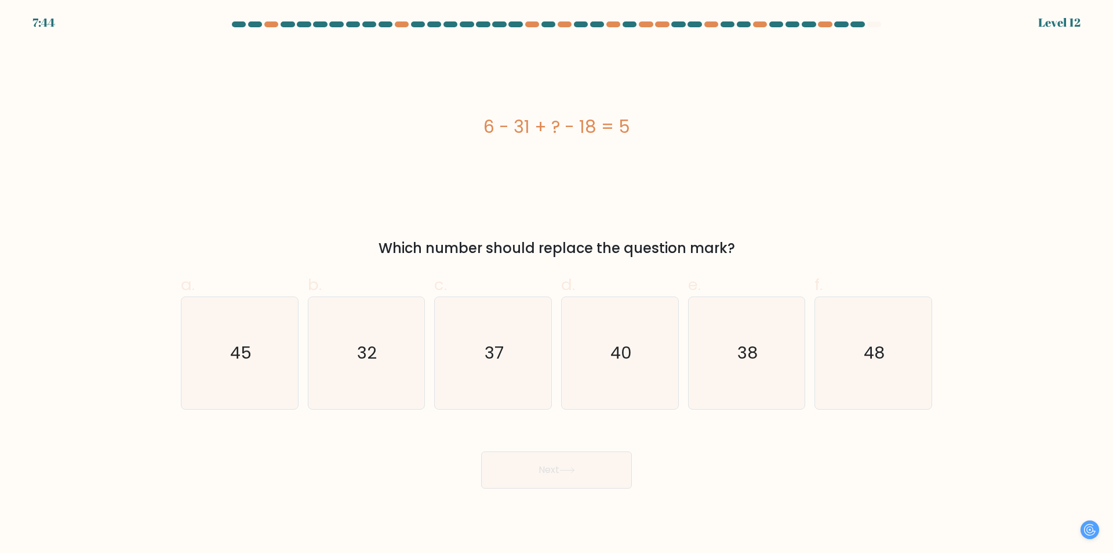
click at [962, 361] on form "a." at bounding box center [556, 254] width 1113 height 467
click at [908, 368] on icon "48" at bounding box center [874, 353] width 112 height 112
click at [557, 284] on input "f. 48" at bounding box center [557, 281] width 1 height 8
radio input "true"
click at [626, 464] on button "Next" at bounding box center [556, 469] width 151 height 37
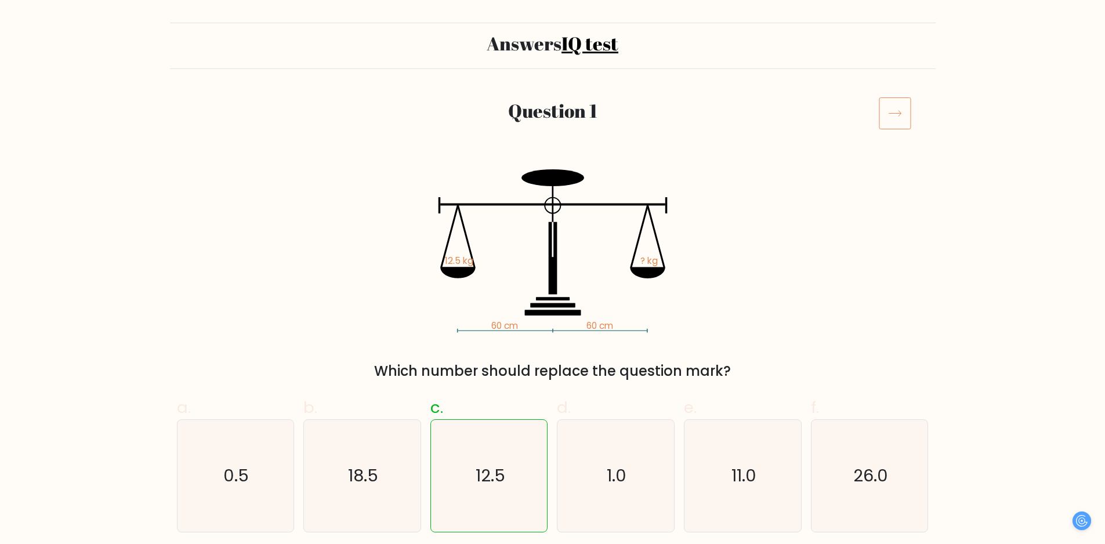
scroll to position [174, 0]
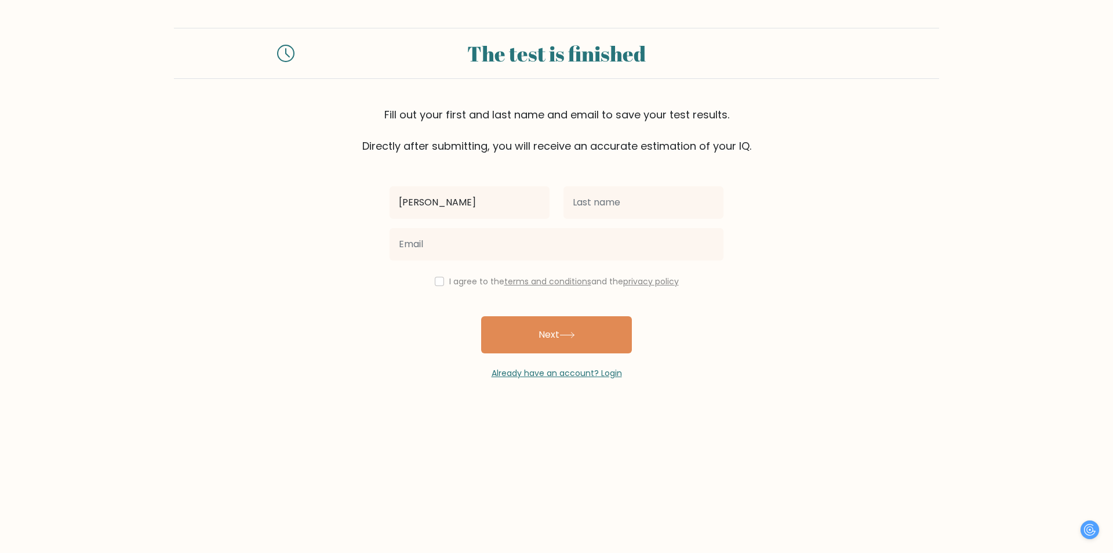
type input "[PERSON_NAME]"
click at [619, 213] on input "text" at bounding box center [644, 202] width 160 height 32
type input "w"
type input "lang"
type input "[PERSON_NAME]"
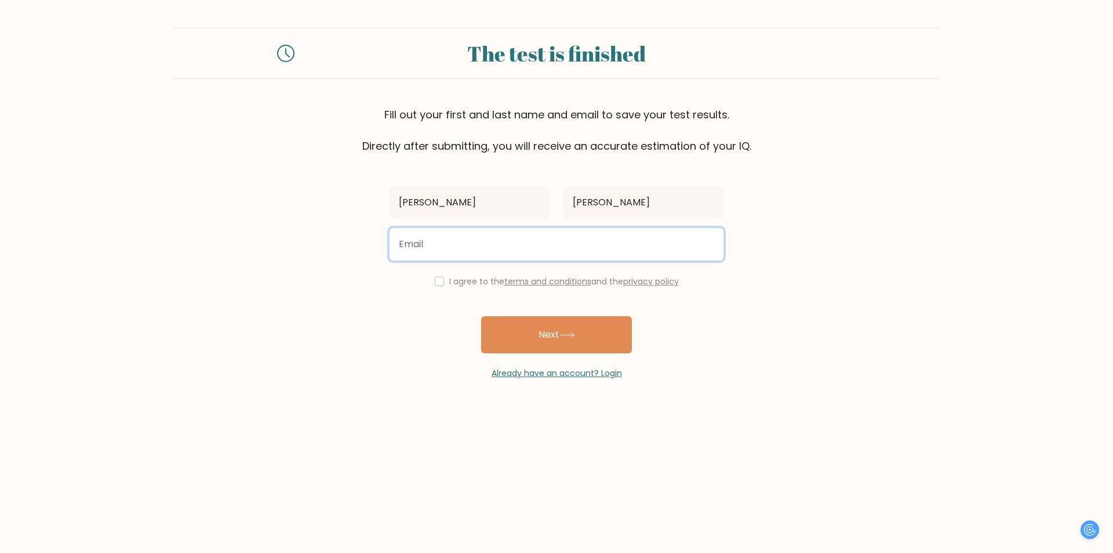
click at [574, 243] on input "email" at bounding box center [557, 244] width 334 height 32
type input "[EMAIL_ADDRESS][DOMAIN_NAME]"
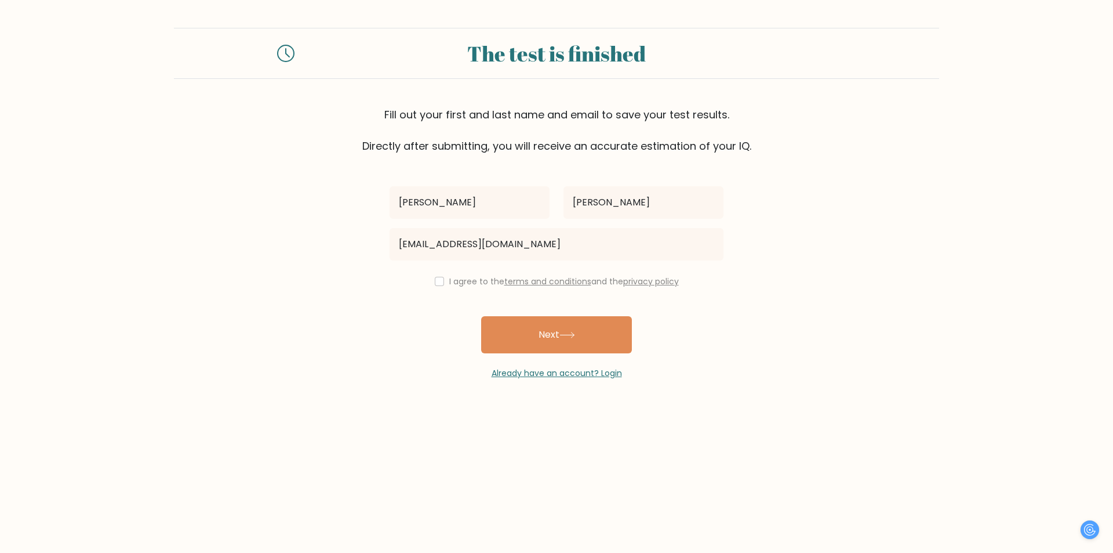
click at [442, 280] on div "I agree to the terms and conditions and the privacy policy" at bounding box center [557, 281] width 348 height 14
click at [440, 282] on input "checkbox" at bounding box center [439, 281] width 9 height 9
checkbox input "true"
click at [521, 319] on button "Next" at bounding box center [556, 334] width 151 height 37
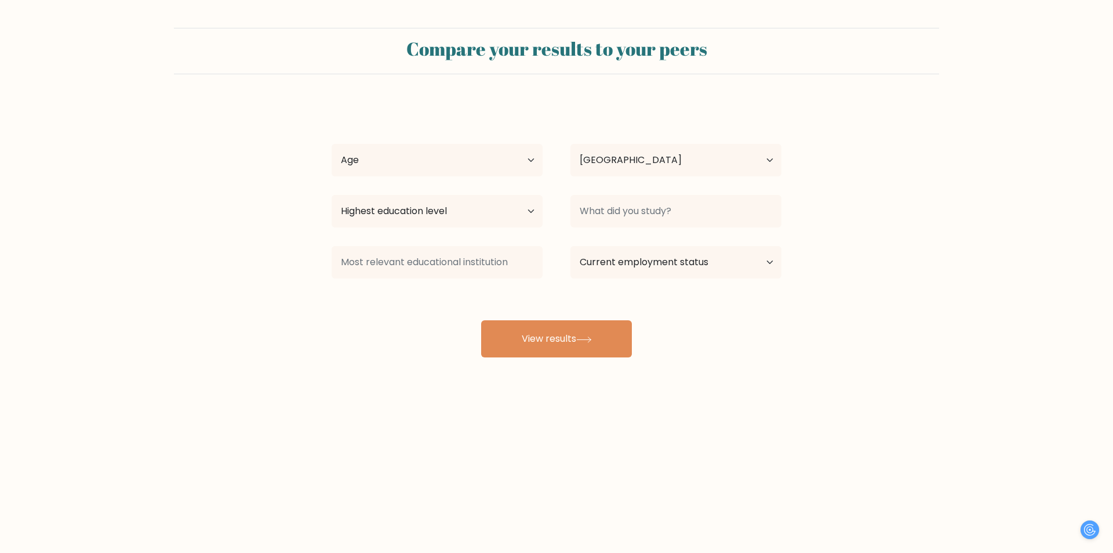
select select "NZ"
click at [463, 171] on select "Age Under [DEMOGRAPHIC_DATA] [DEMOGRAPHIC_DATA] [DEMOGRAPHIC_DATA] [DEMOGRAPHIC…" at bounding box center [437, 160] width 211 height 32
select select "min_18"
click at [332, 144] on select "Age Under [DEMOGRAPHIC_DATA] [DEMOGRAPHIC_DATA] [DEMOGRAPHIC_DATA] [DEMOGRAPHIC…" at bounding box center [437, 160] width 211 height 32
click at [665, 174] on select "Country [GEOGRAPHIC_DATA] [GEOGRAPHIC_DATA] [GEOGRAPHIC_DATA] [US_STATE] [GEOGR…" at bounding box center [676, 160] width 211 height 32
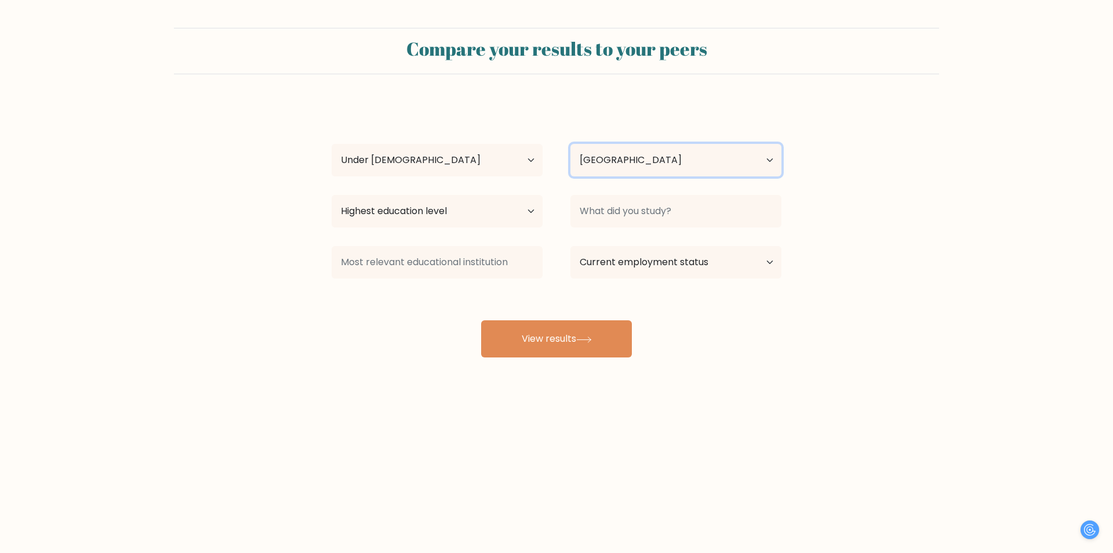
click at [658, 170] on select "Country [GEOGRAPHIC_DATA] [GEOGRAPHIC_DATA] [GEOGRAPHIC_DATA] [US_STATE] [GEOGR…" at bounding box center [676, 160] width 211 height 32
click at [536, 215] on select "Highest education level No schooling Primary Lower Secondary Upper Secondary Oc…" at bounding box center [437, 211] width 211 height 32
select select "lower_secondary"
click at [332, 195] on select "Highest education level No schooling Primary Lower Secondary Upper Secondary Oc…" at bounding box center [437, 211] width 211 height 32
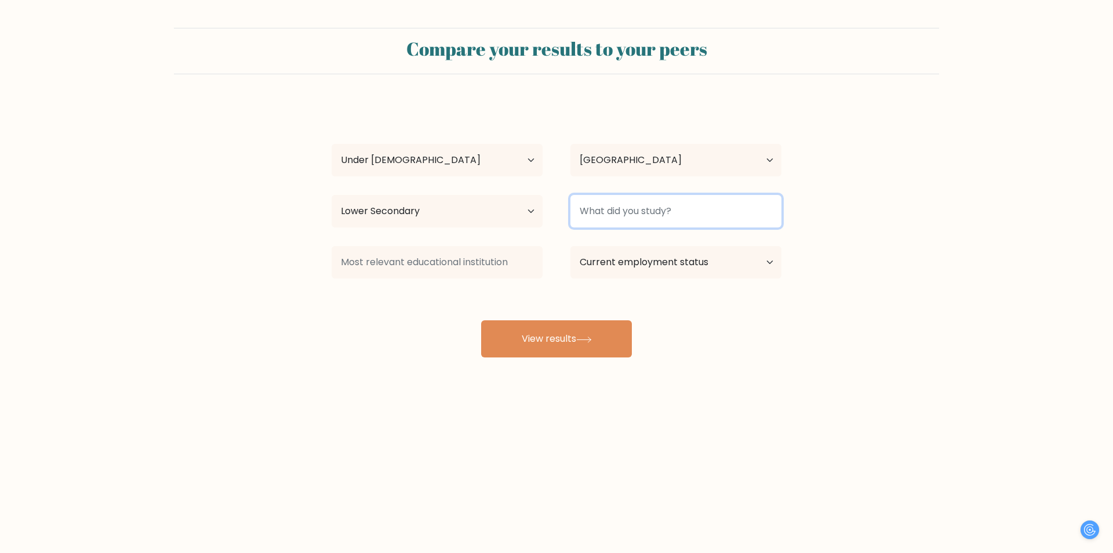
click at [645, 208] on input at bounding box center [676, 211] width 211 height 32
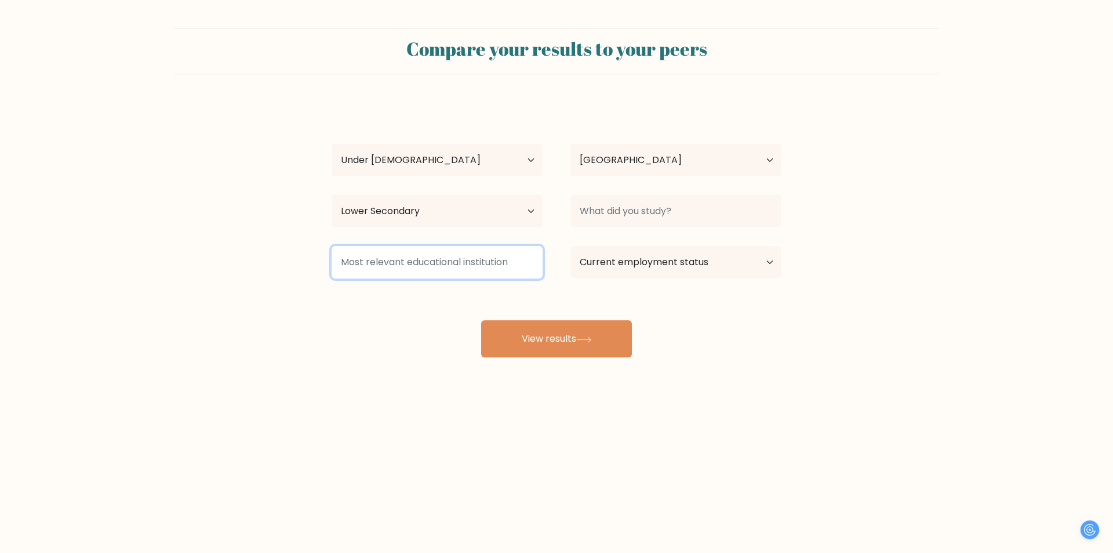
click at [468, 249] on input at bounding box center [437, 262] width 211 height 32
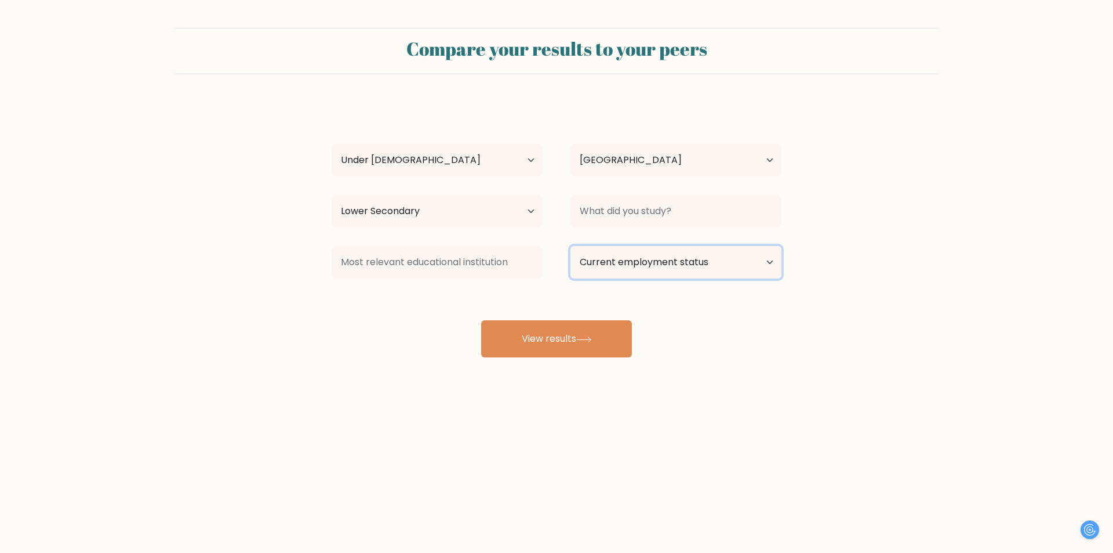
click at [590, 270] on select "Current employment status Employed Student Retired Other / prefer not to answer" at bounding box center [676, 262] width 211 height 32
select select "student"
click at [571, 246] on select "Current employment status Employed Student Retired Other / prefer not to answer" at bounding box center [676, 262] width 211 height 32
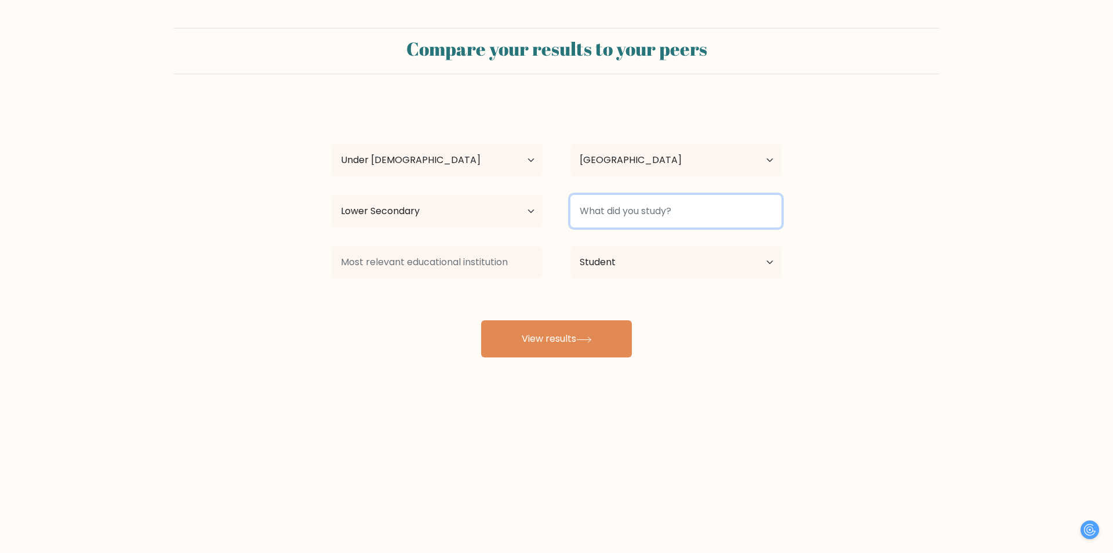
click at [640, 201] on input at bounding box center [676, 211] width 211 height 32
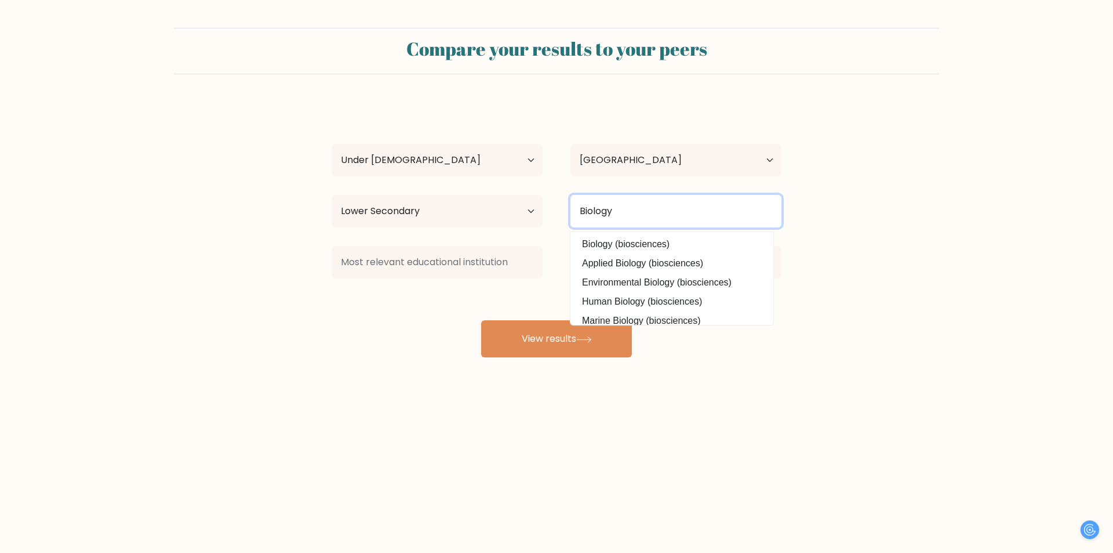
type input "Biology"
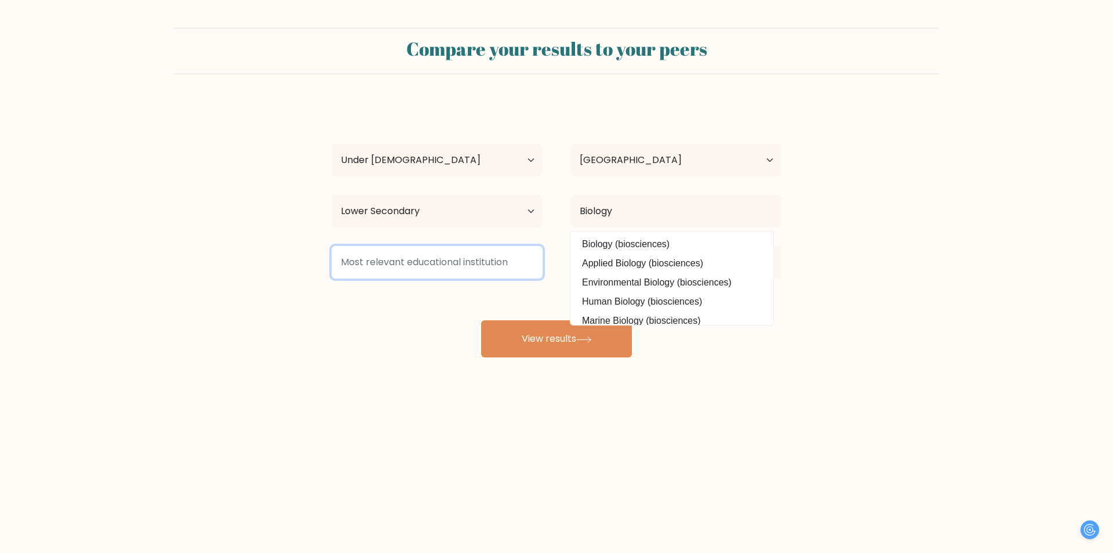
click at [471, 278] on input at bounding box center [437, 262] width 211 height 32
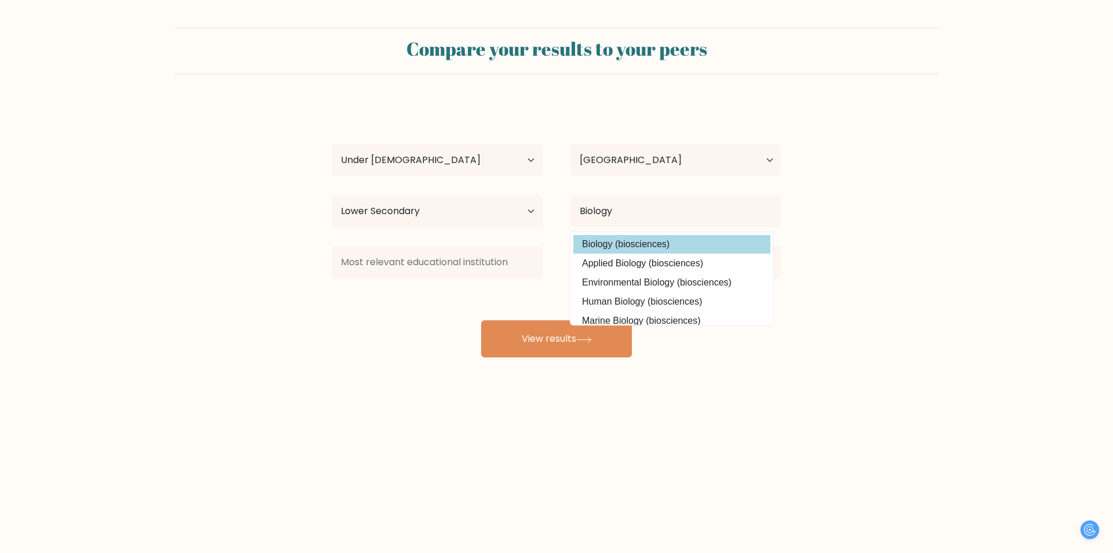
click at [631, 238] on option "Biology (biosciences)" at bounding box center [672, 244] width 197 height 19
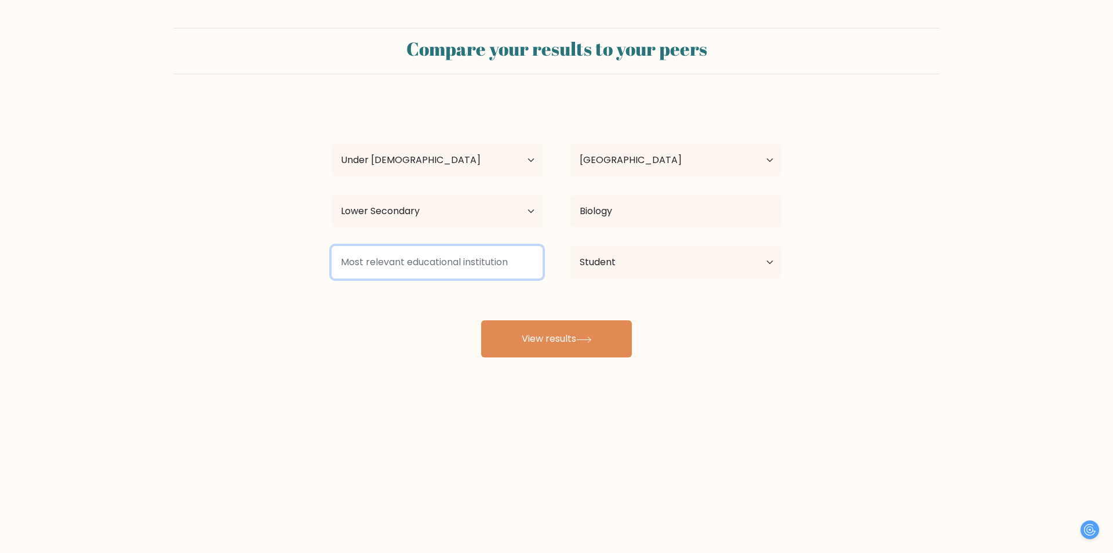
click at [485, 256] on input at bounding box center [437, 262] width 211 height 32
type input "math"
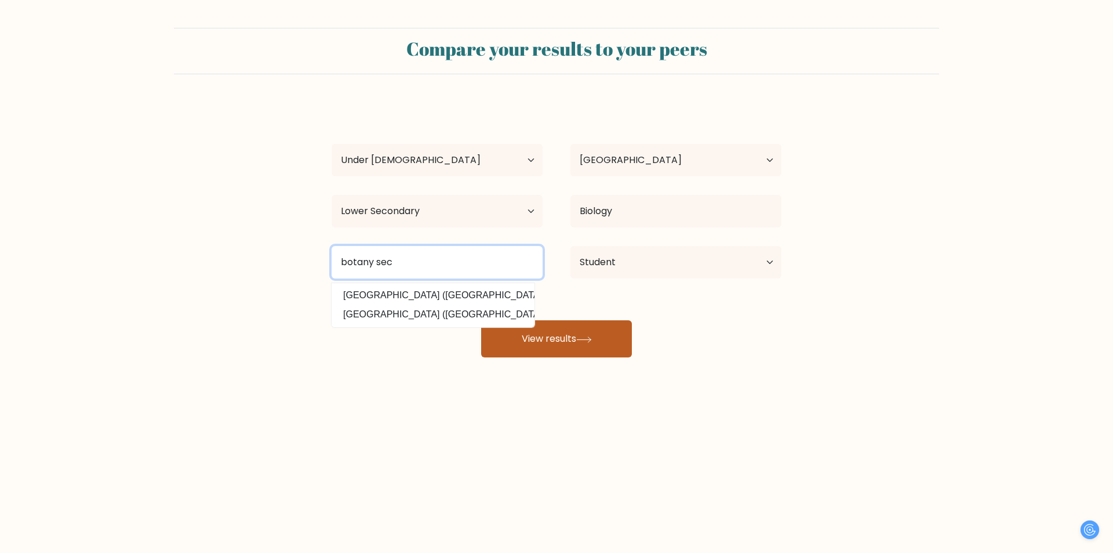
type input "botany se"
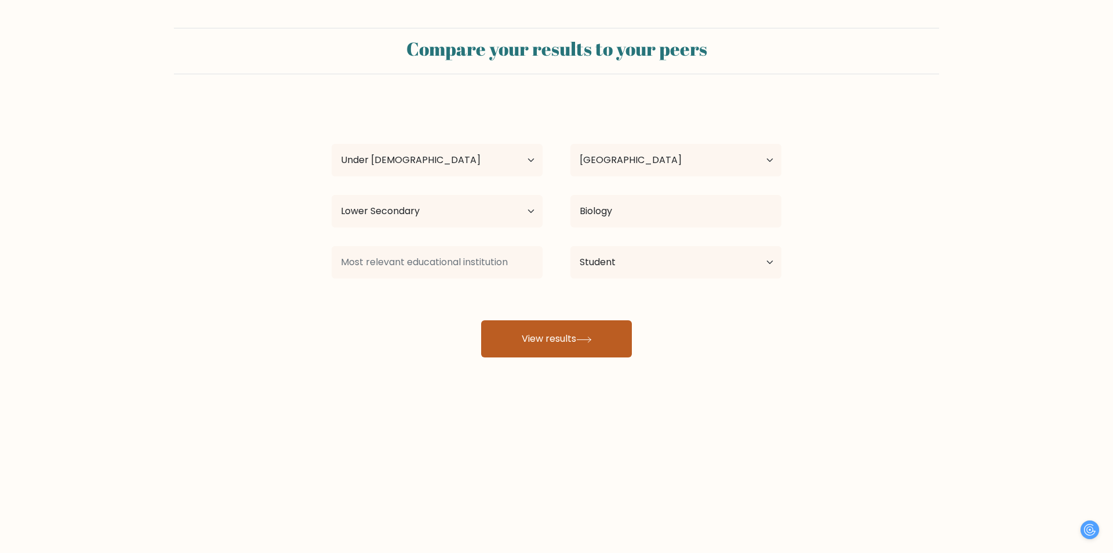
click at [534, 333] on button "View results" at bounding box center [556, 338] width 151 height 37
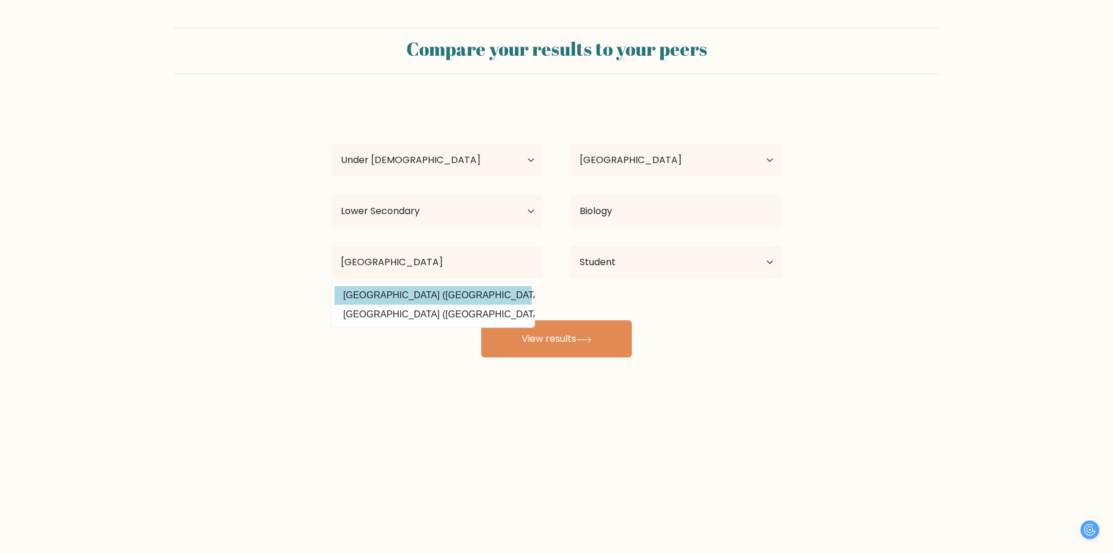
click at [440, 298] on option "[GEOGRAPHIC_DATA] ([GEOGRAPHIC_DATA])" at bounding box center [433, 295] width 197 height 19
type input "[GEOGRAPHIC_DATA]"
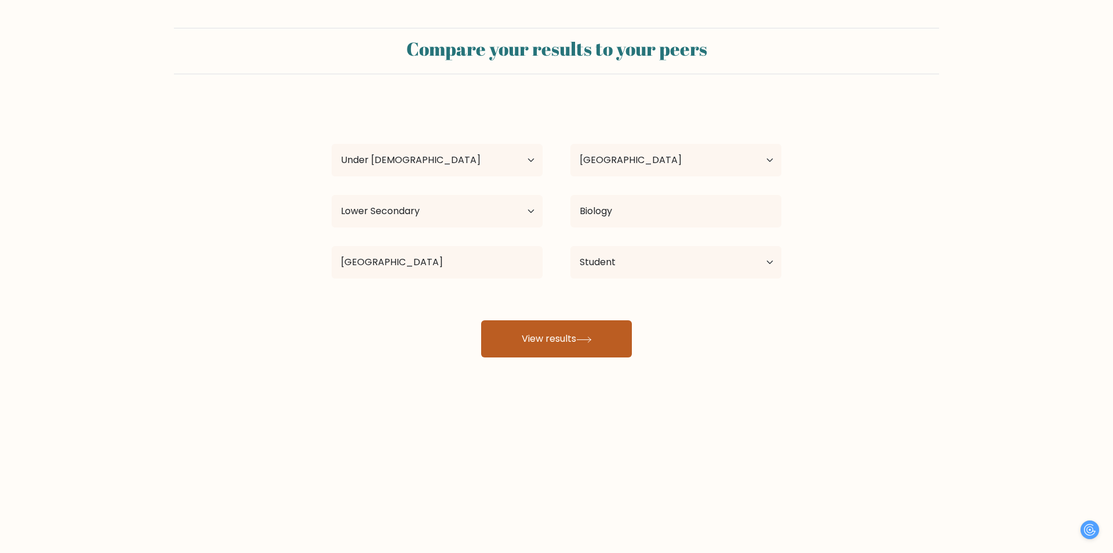
click at [525, 340] on button "View results" at bounding box center [556, 338] width 151 height 37
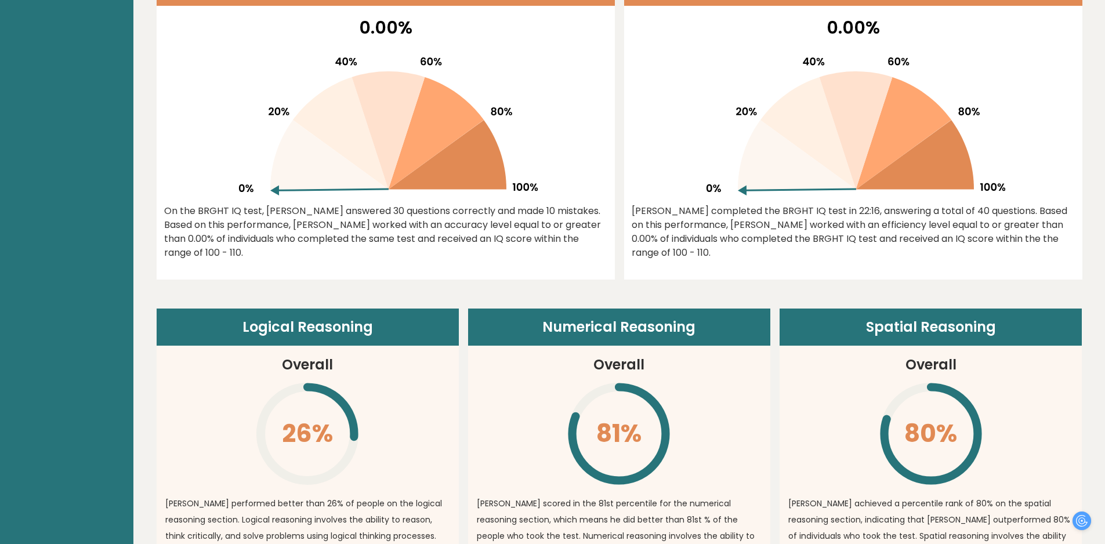
scroll to position [580, 0]
